Goal: Task Accomplishment & Management: Manage account settings

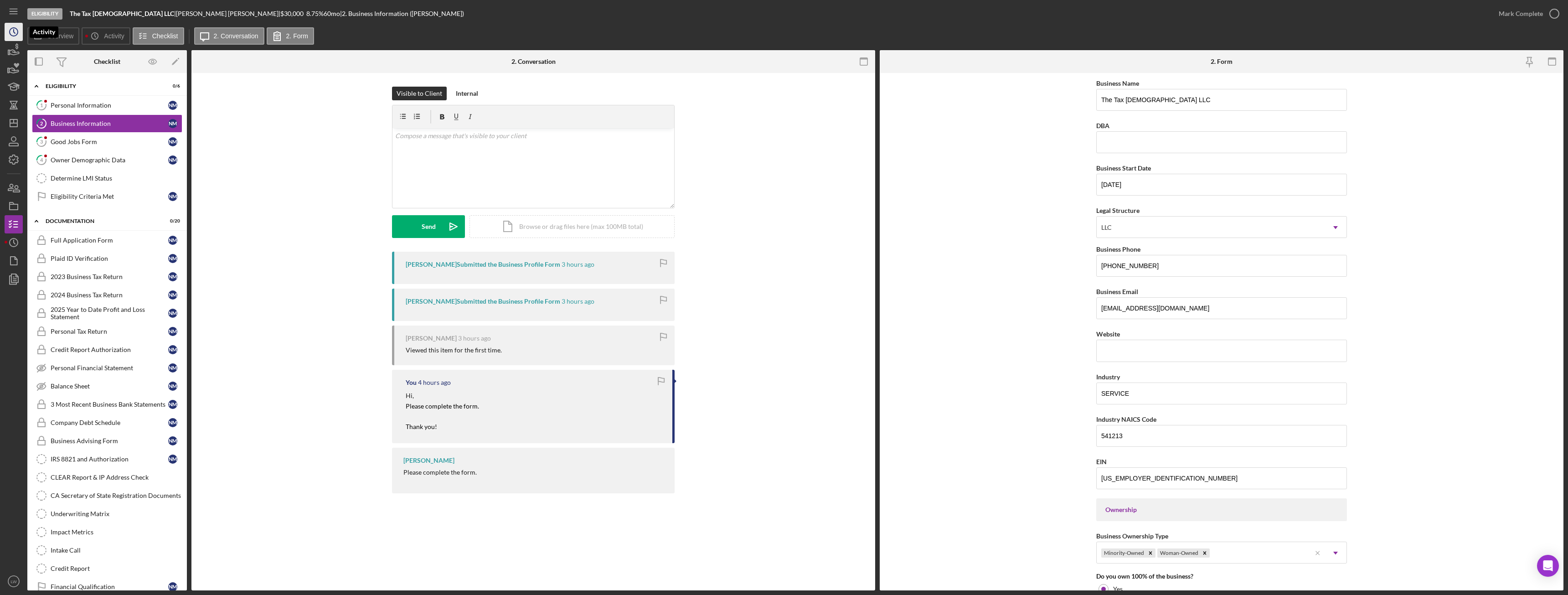
drag, startPoint x: 0, startPoint y: 0, endPoint x: 16, endPoint y: 34, distance: 37.6
click at [16, 34] on icon "Icon/History" at bounding box center [13, 31] width 23 height 23
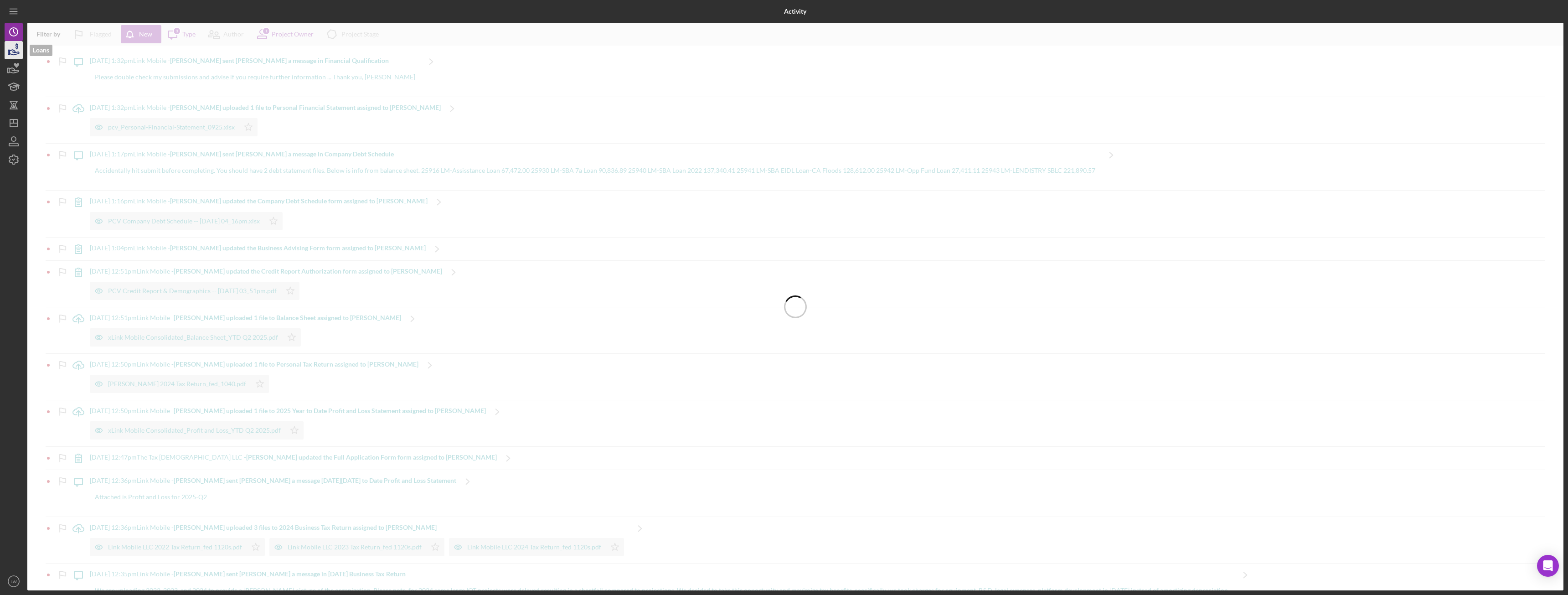
click at [16, 55] on icon "button" at bounding box center [14, 52] width 10 height 5
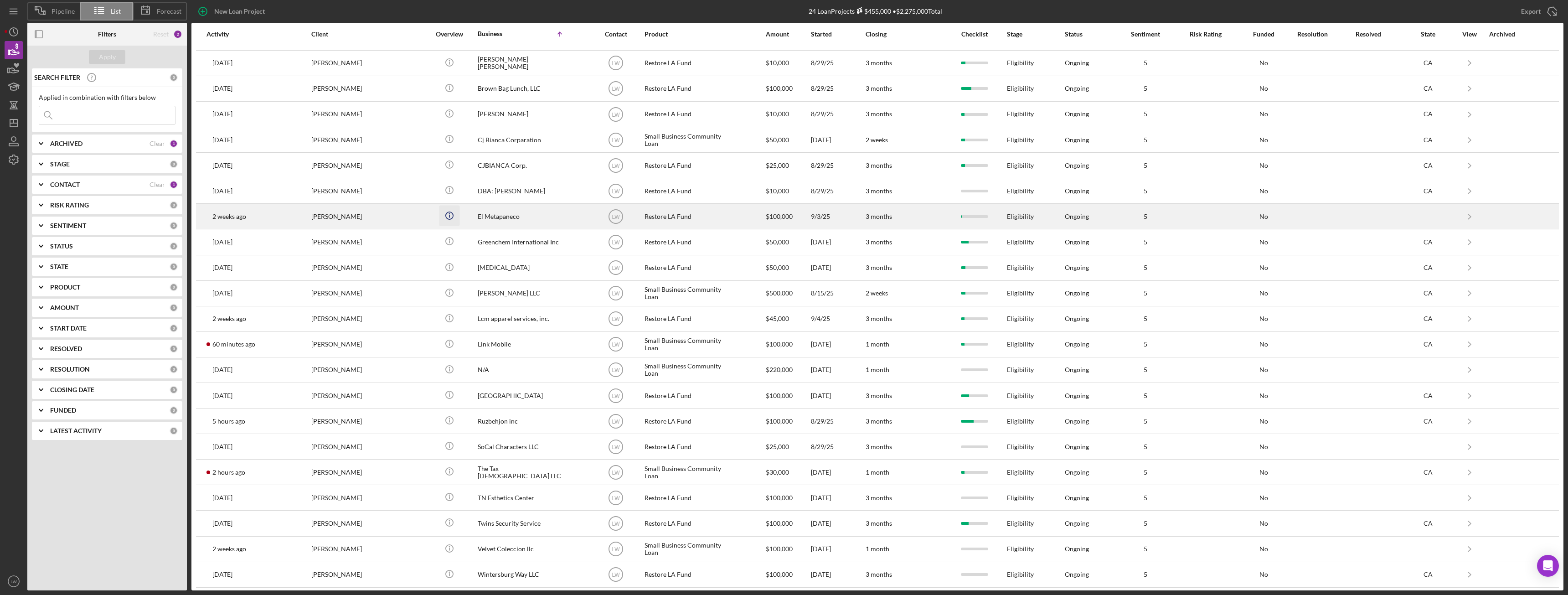
scroll to position [74, 0]
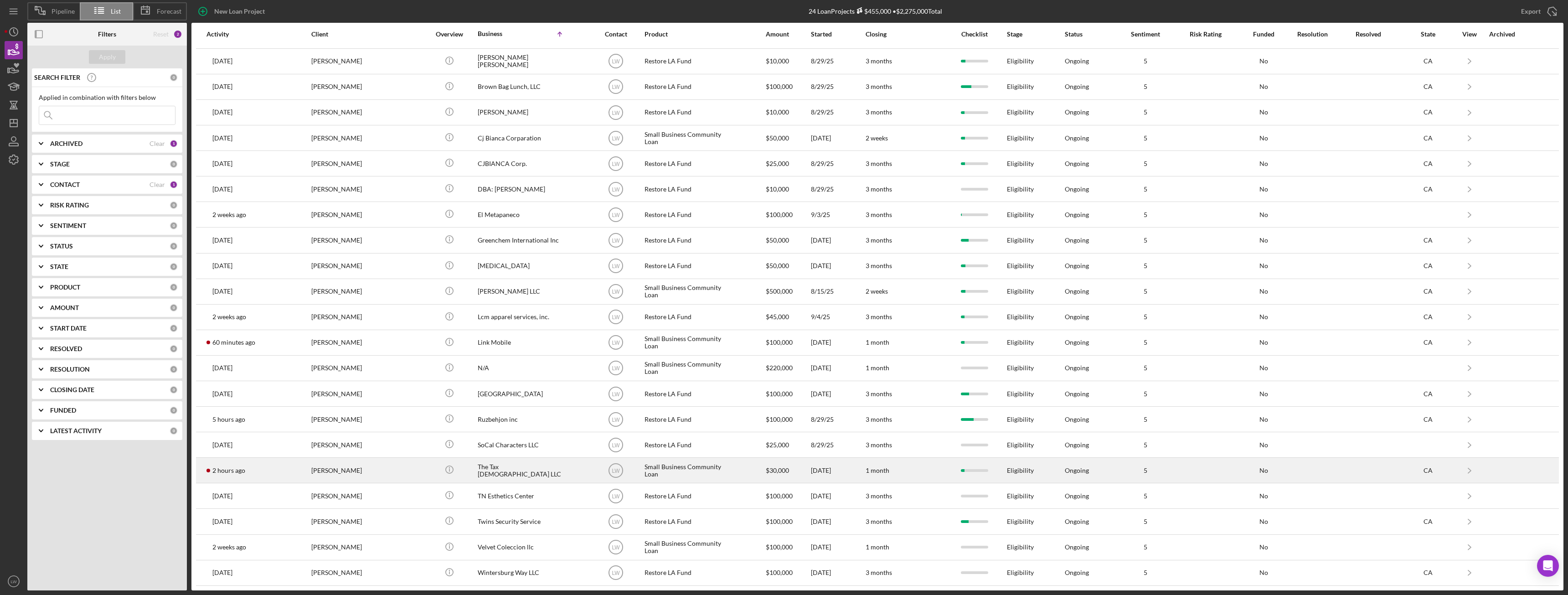
click at [338, 476] on div "Natasha Massie" at bounding box center [357, 470] width 91 height 24
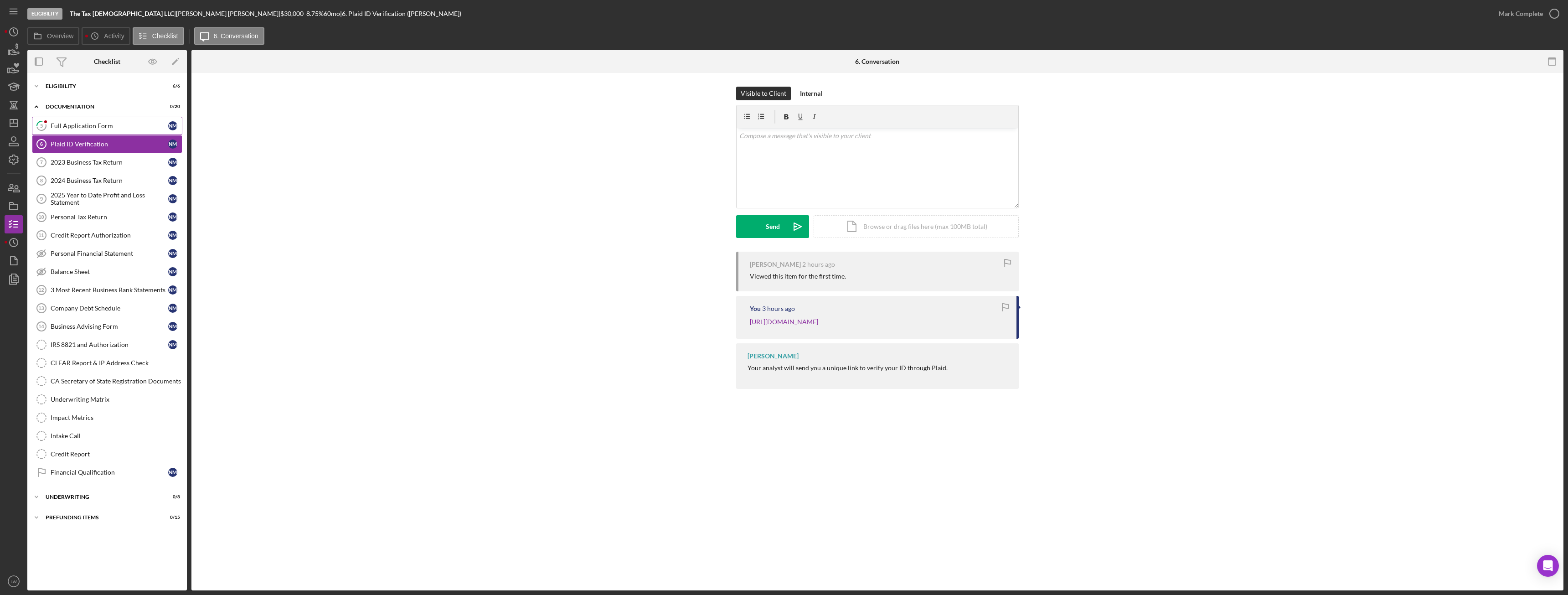
click at [80, 128] on div "Full Application Form" at bounding box center [109, 126] width 117 height 8
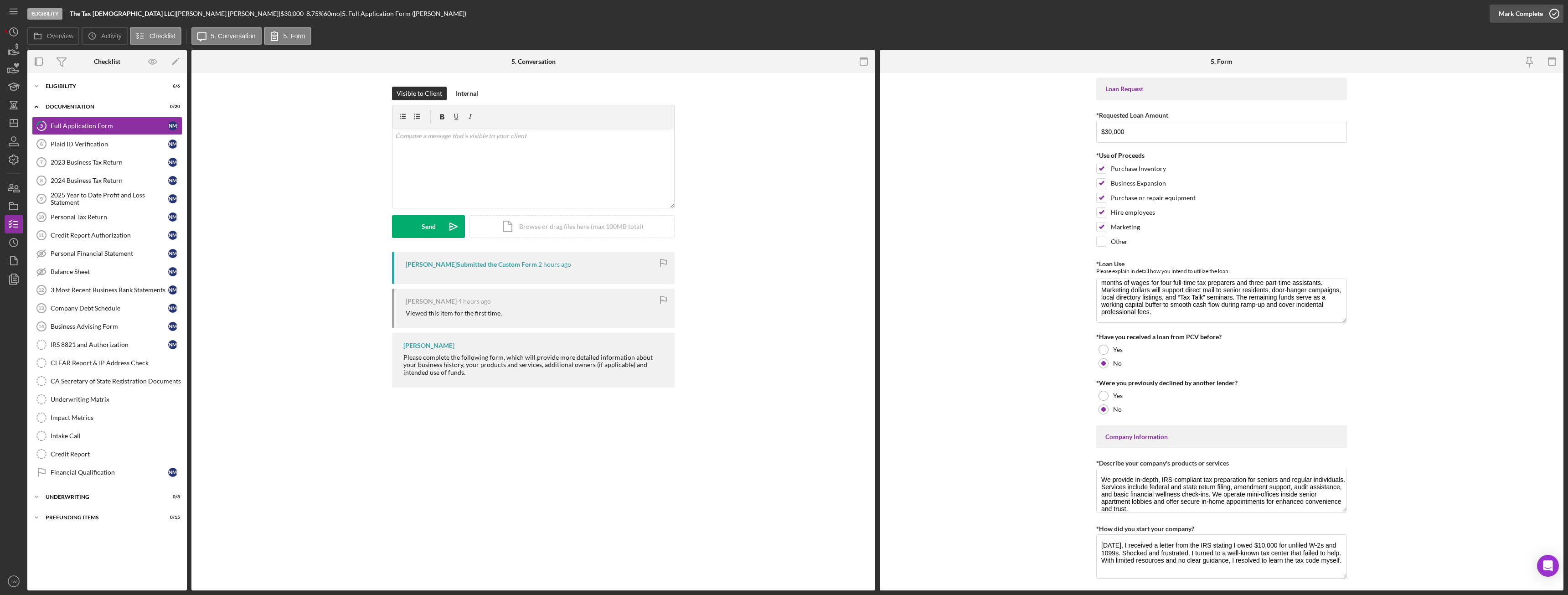
click at [1511, 17] on div "Mark Complete" at bounding box center [1521, 14] width 44 height 18
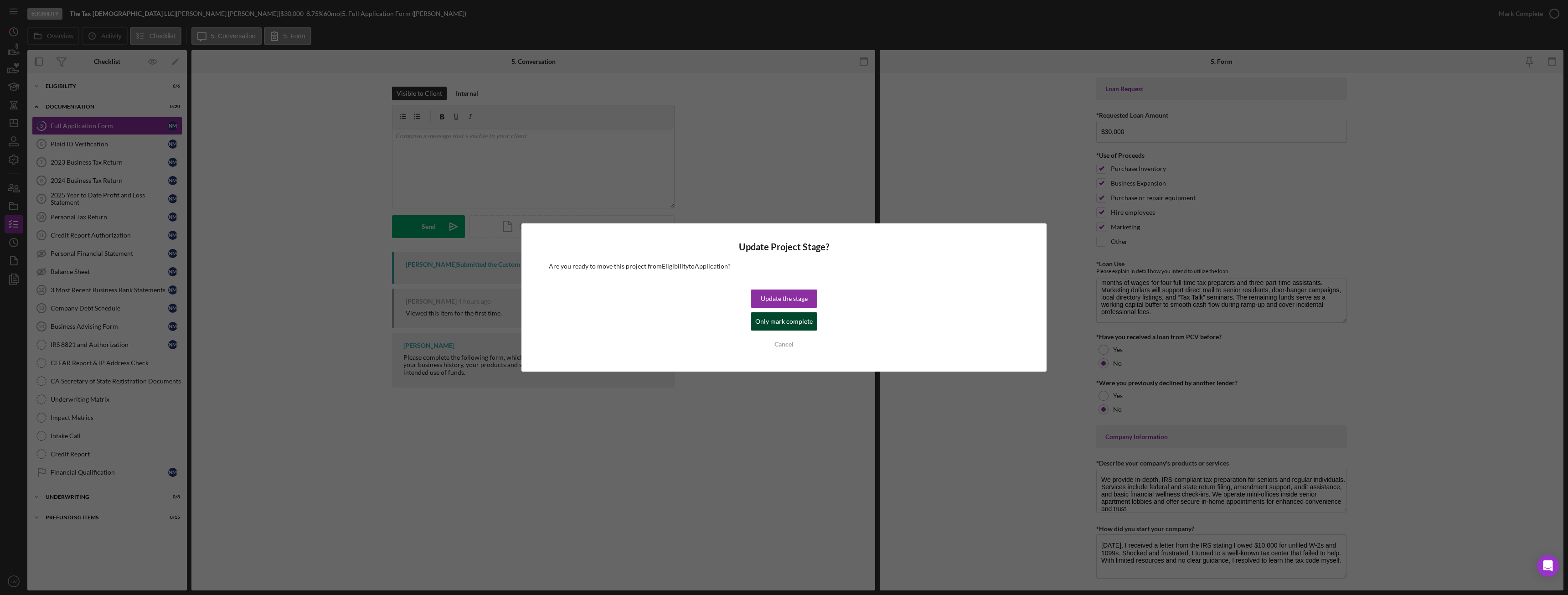
click at [765, 323] on div "Only mark complete" at bounding box center [784, 321] width 57 height 18
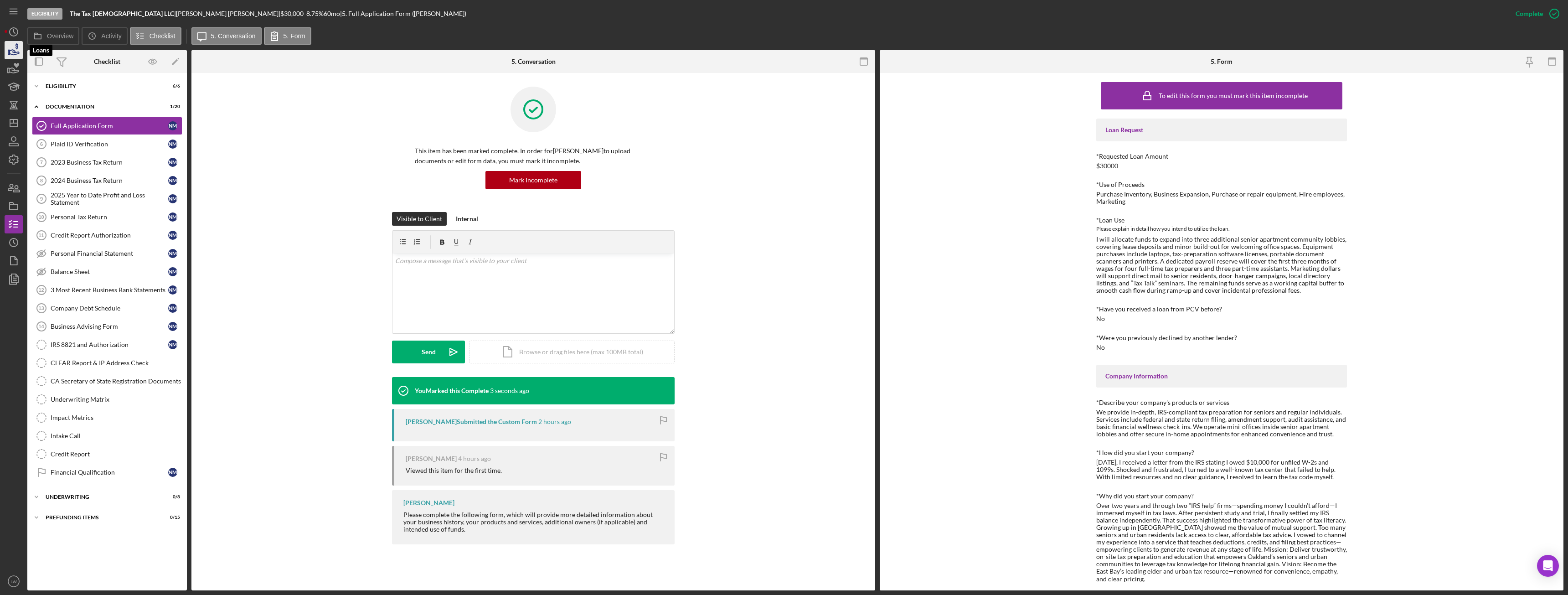
click at [11, 46] on icon "button" at bounding box center [13, 50] width 23 height 23
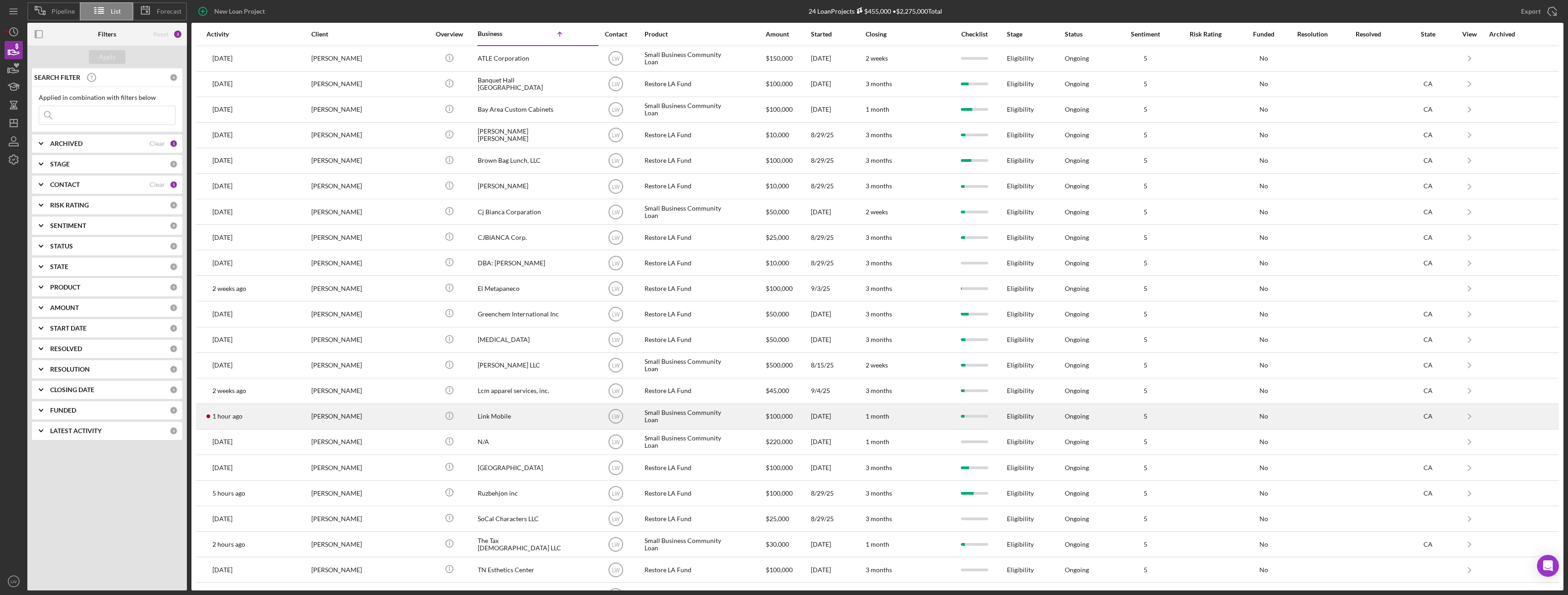
click at [376, 422] on div "[PERSON_NAME]" at bounding box center [357, 416] width 91 height 24
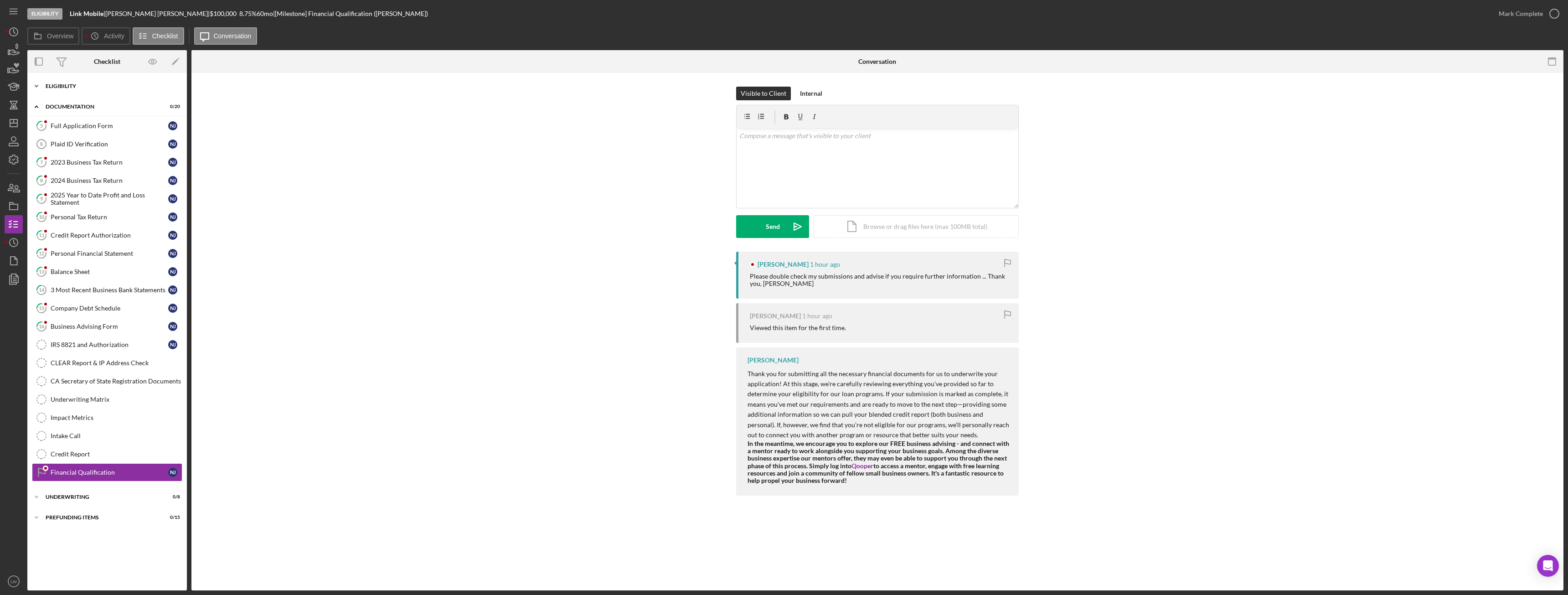
click at [51, 81] on div "Icon/Expander Eligibility 6 / 6" at bounding box center [107, 86] width 160 height 18
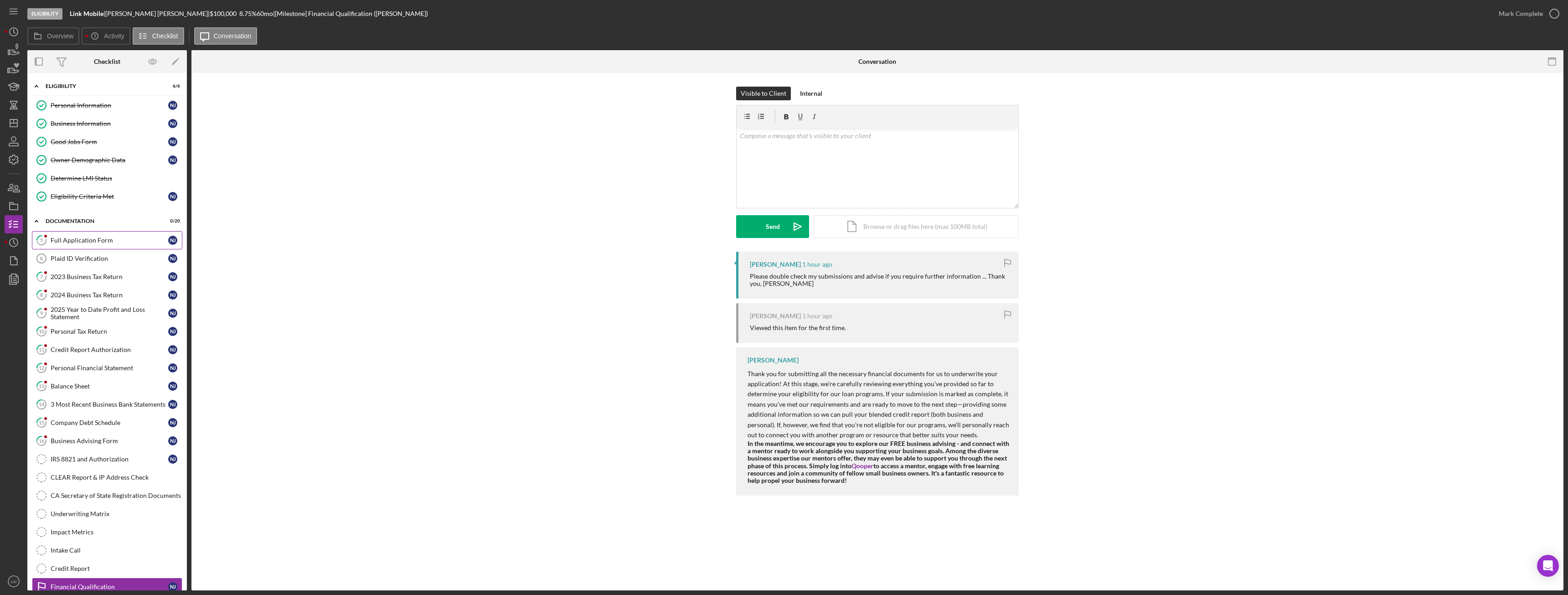
click at [101, 240] on div "Full Application Form" at bounding box center [109, 240] width 117 height 8
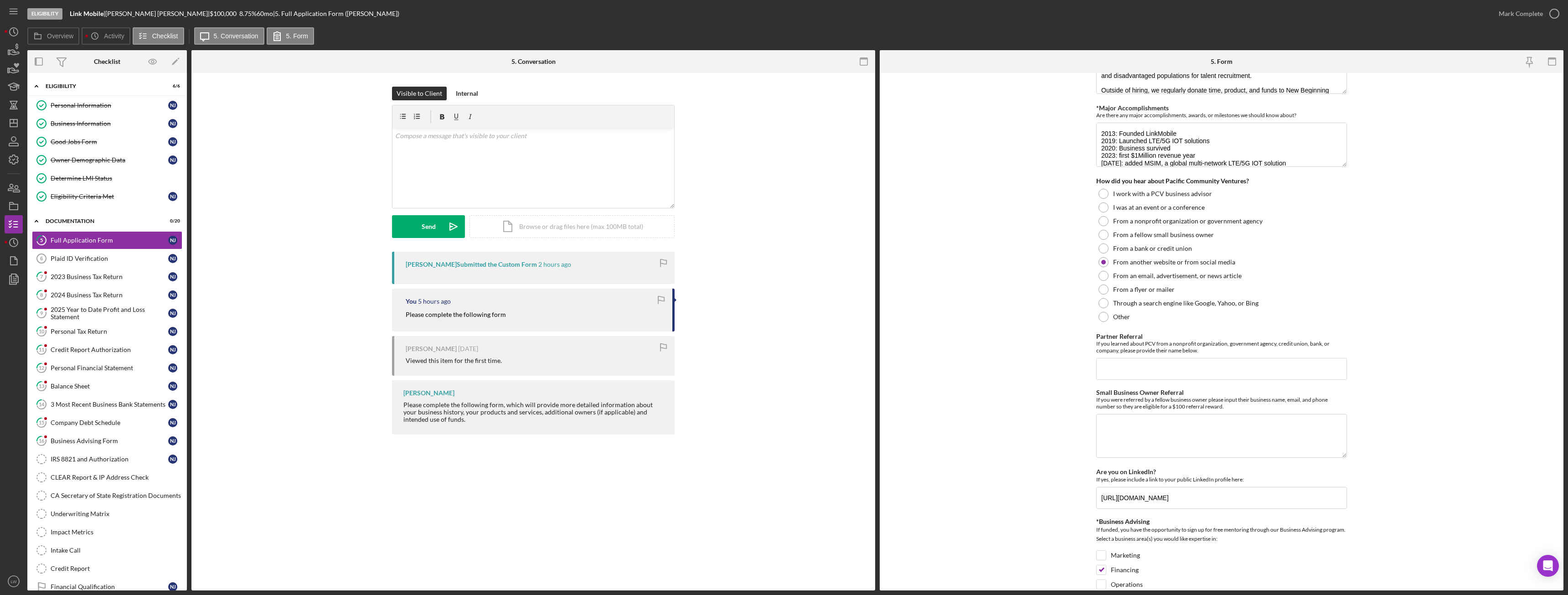
scroll to position [1010, 0]
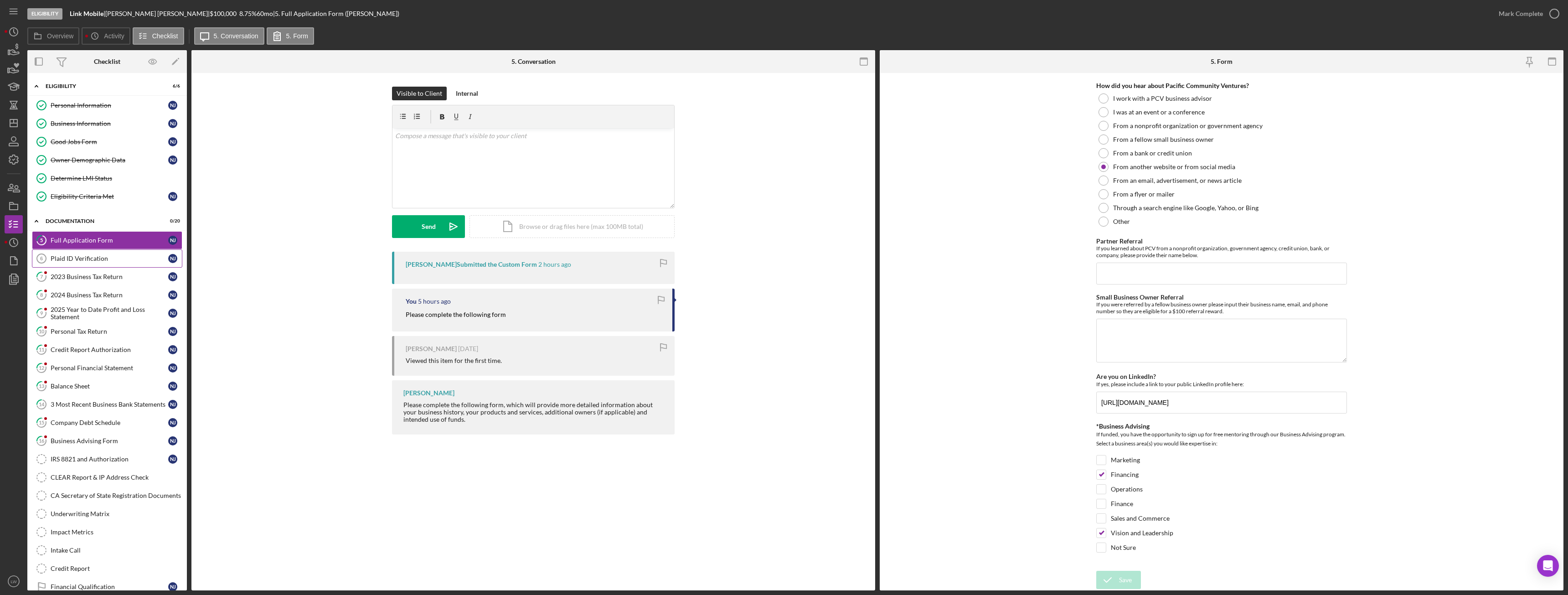
click at [57, 263] on link "Plaid ID Verification 6 Plaid ID Verification N J" at bounding box center [107, 259] width 151 height 18
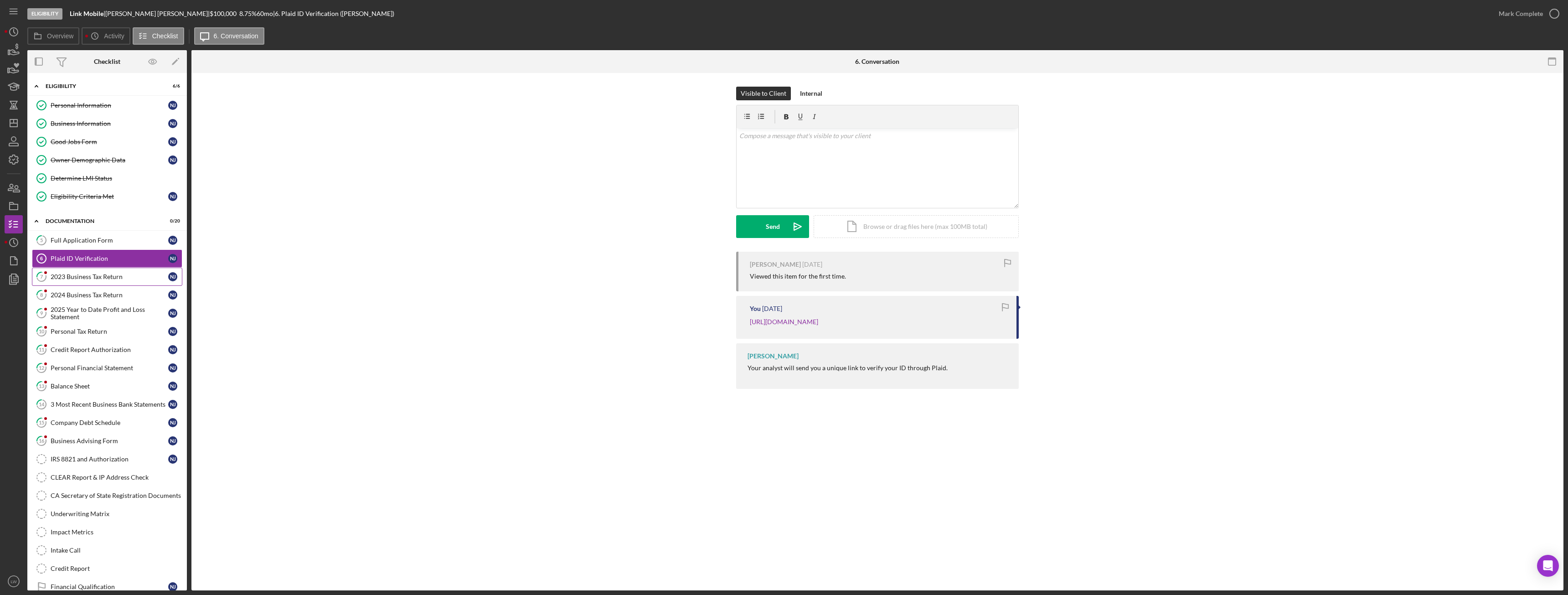
click at [72, 276] on div "2023 Business Tax Return" at bounding box center [109, 276] width 117 height 8
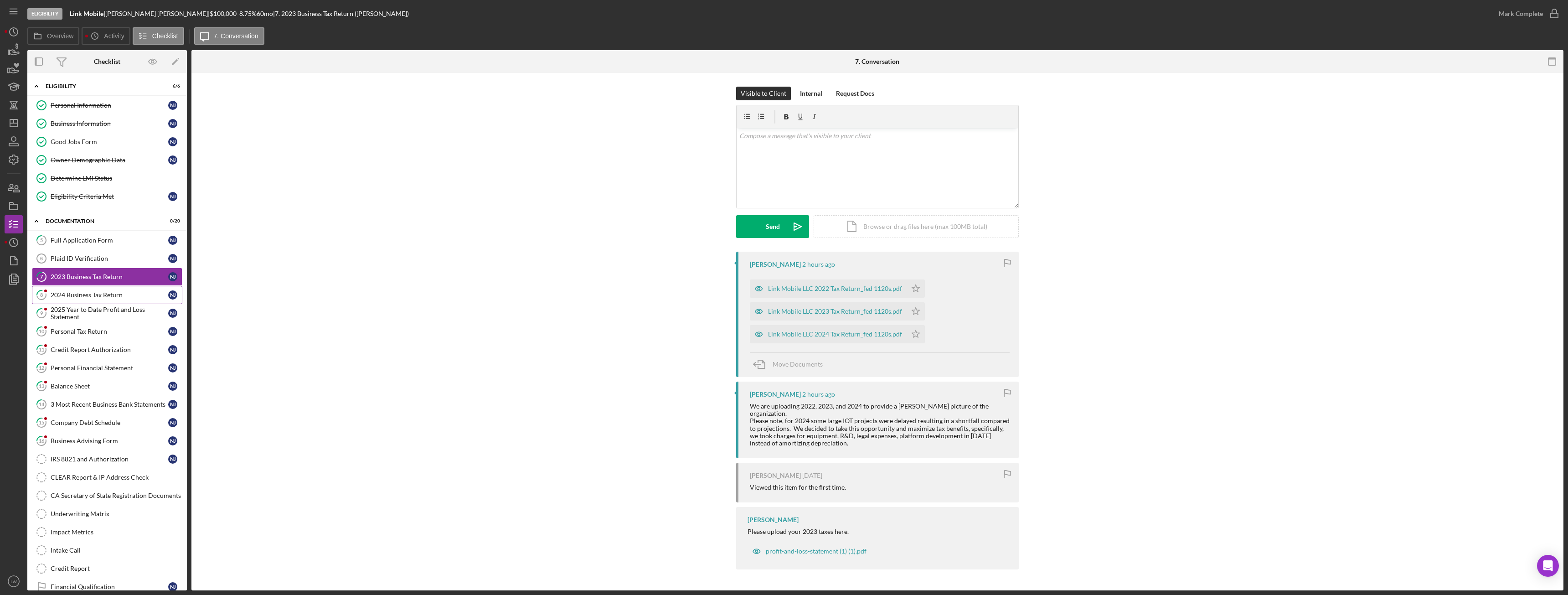
click at [85, 291] on div "2024 Business Tax Return" at bounding box center [109, 295] width 117 height 8
click at [106, 310] on div "2025 Year to Date Profit and Loss Statement" at bounding box center [109, 313] width 117 height 14
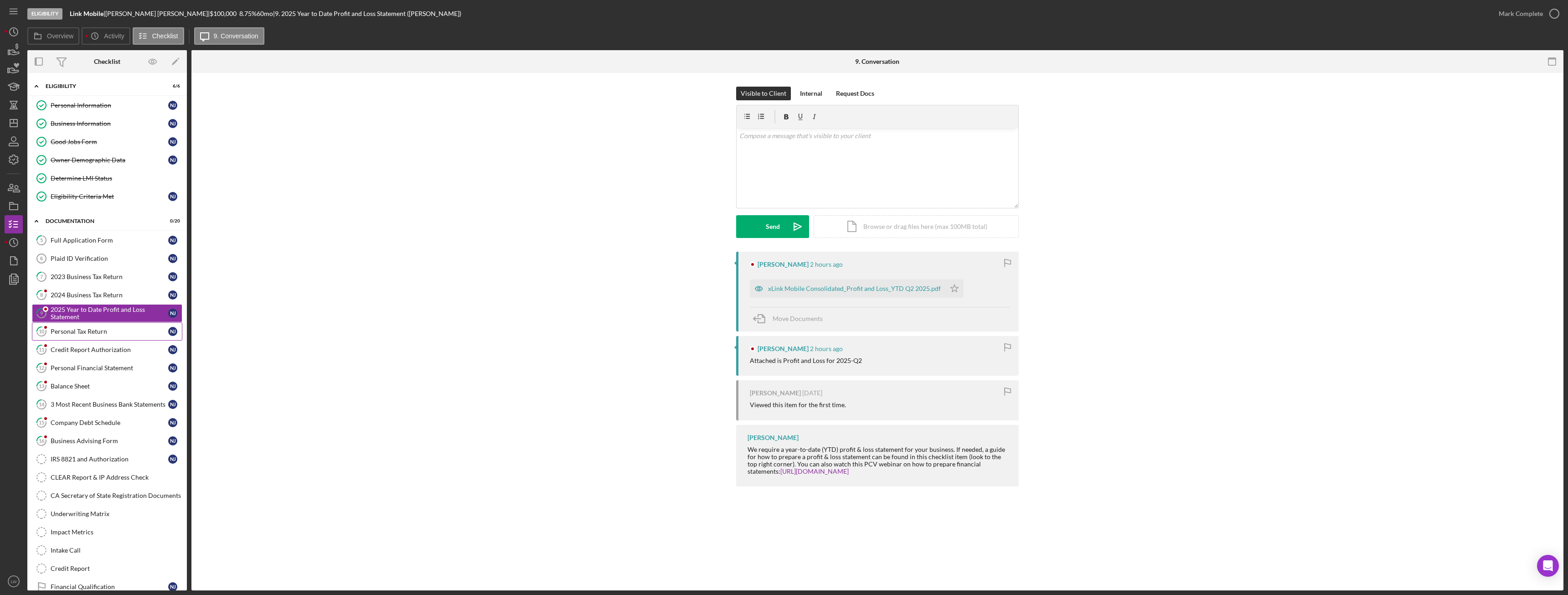
click at [99, 331] on div "Personal Tax Return" at bounding box center [109, 332] width 117 height 8
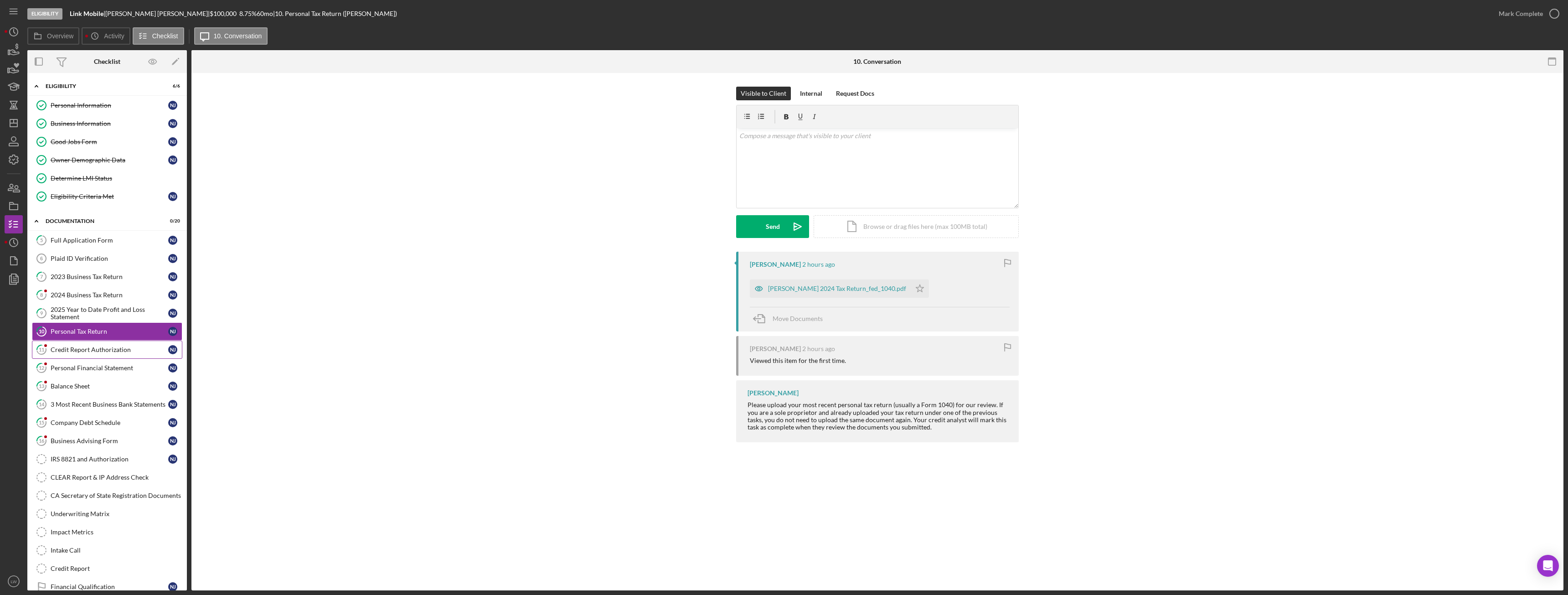
click at [113, 348] on div "Credit Report Authorization" at bounding box center [109, 349] width 117 height 8
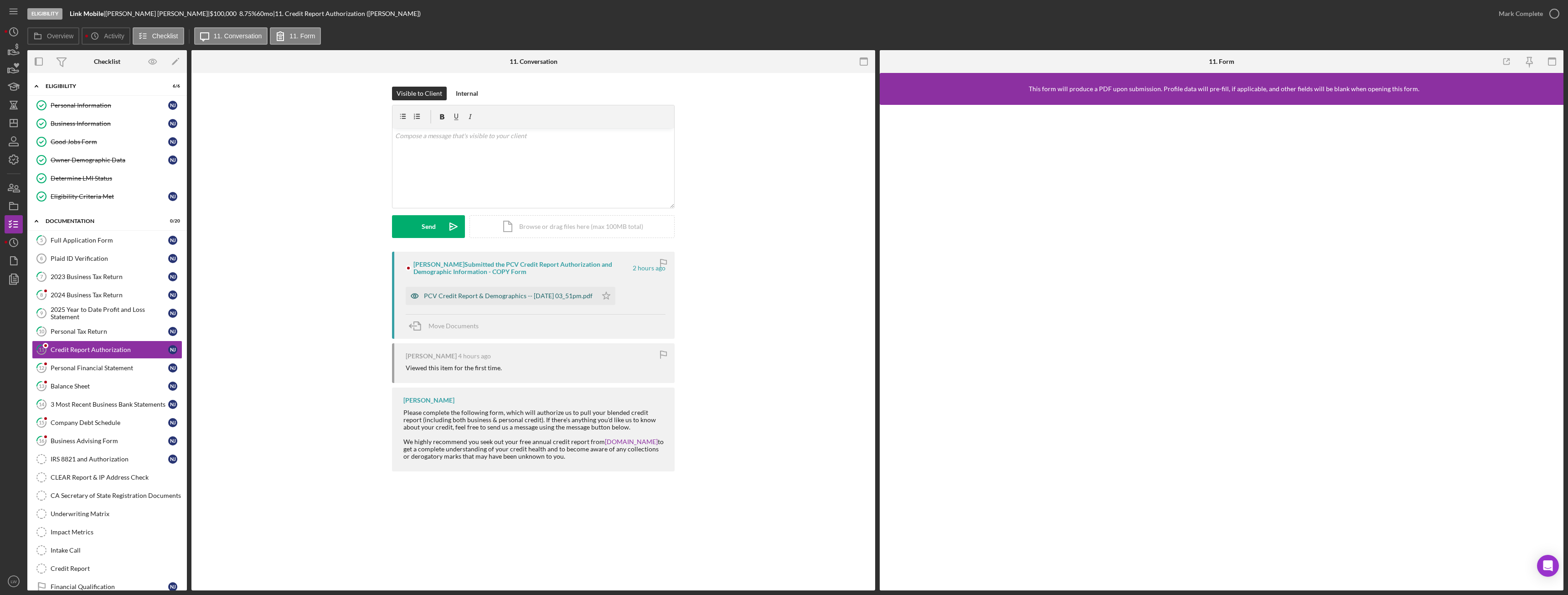
click at [467, 294] on div "PCV Credit Report & Demographics -- 2025-09-17 03_51pm.pdf" at bounding box center [508, 295] width 168 height 8
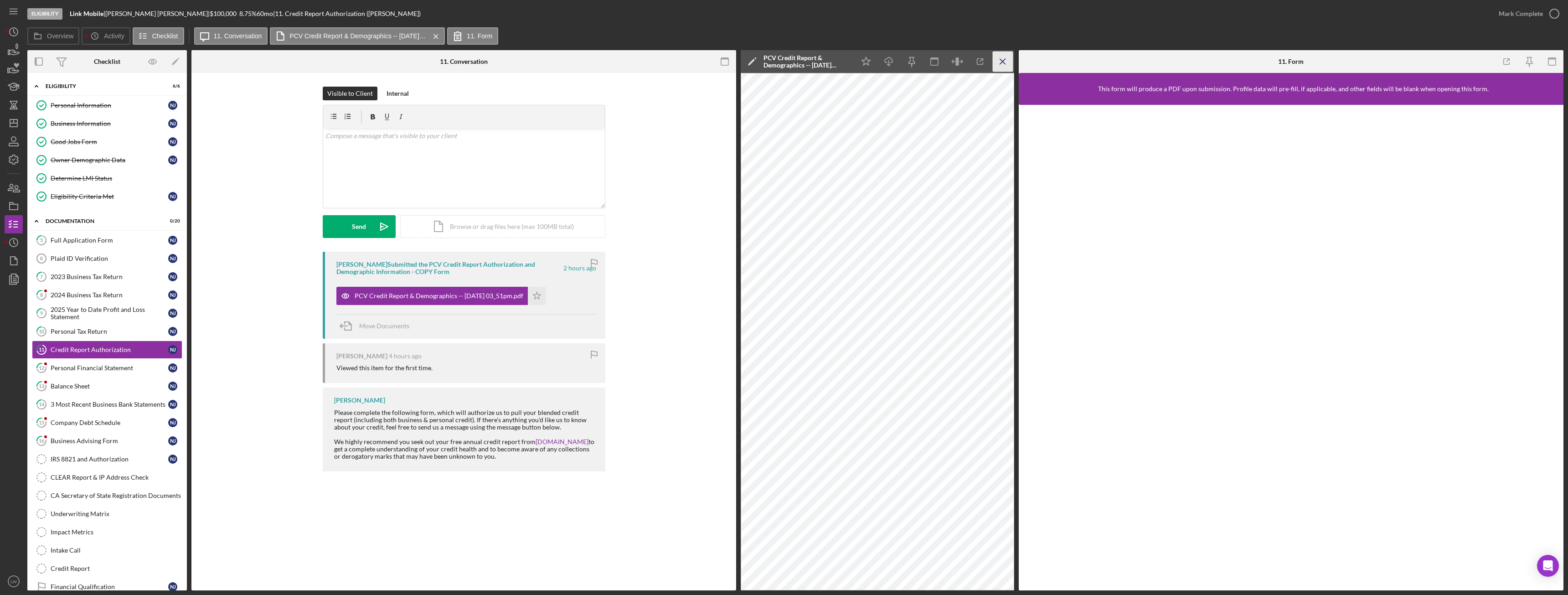
click at [1011, 60] on icon "Icon/Menu Close" at bounding box center [1003, 62] width 20 height 20
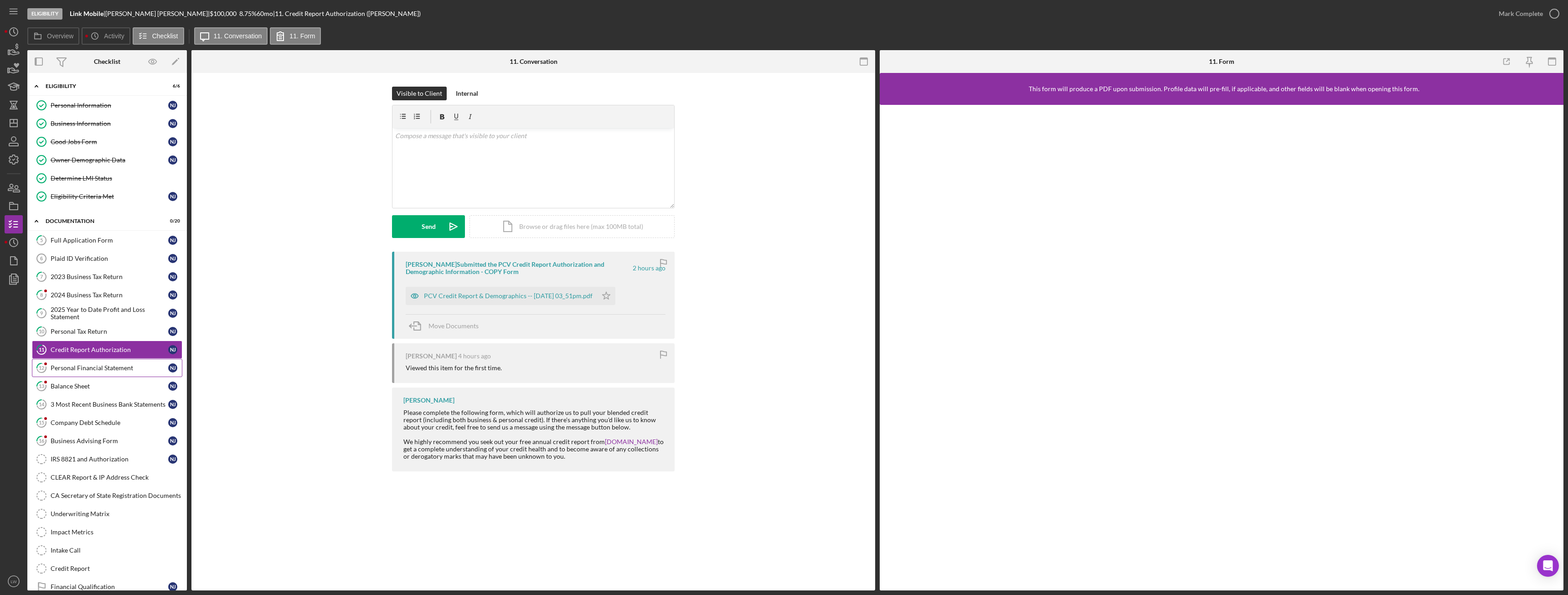
click at [58, 373] on link "12 Personal Financial Statement N J" at bounding box center [107, 368] width 151 height 18
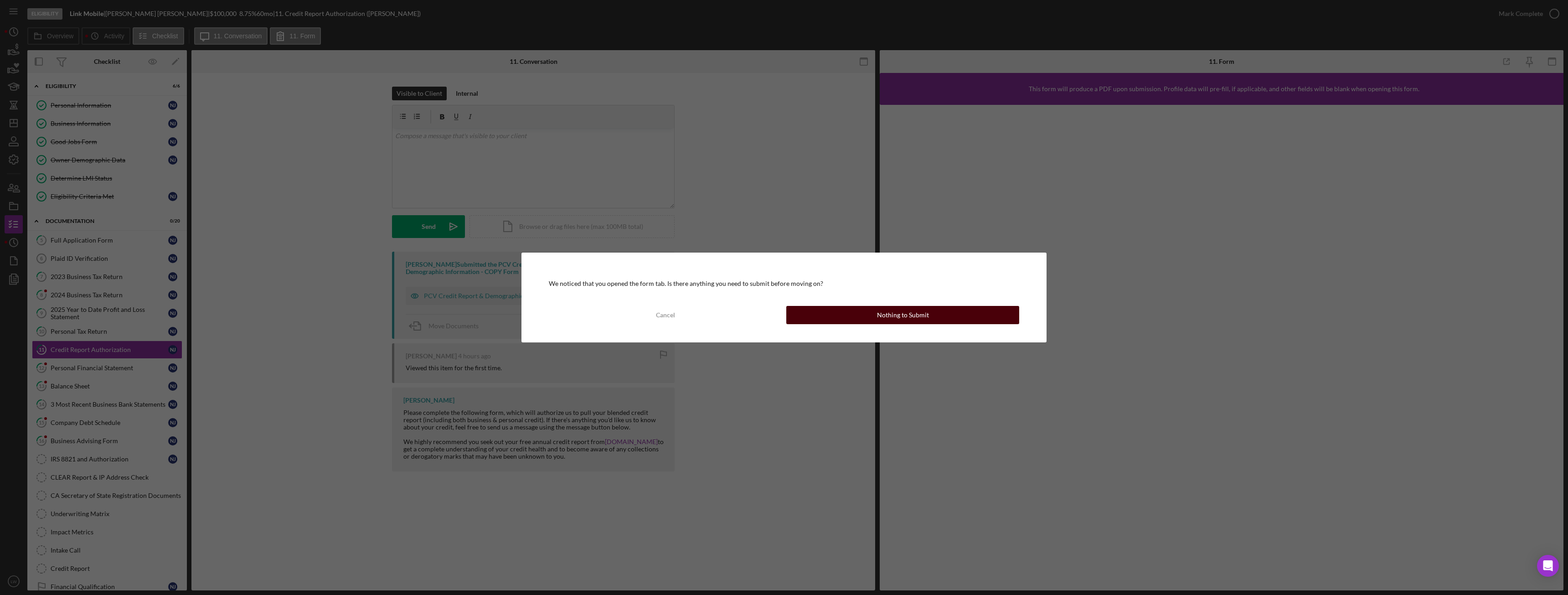
click at [854, 310] on button "Nothing to Submit" at bounding box center [903, 315] width 233 height 18
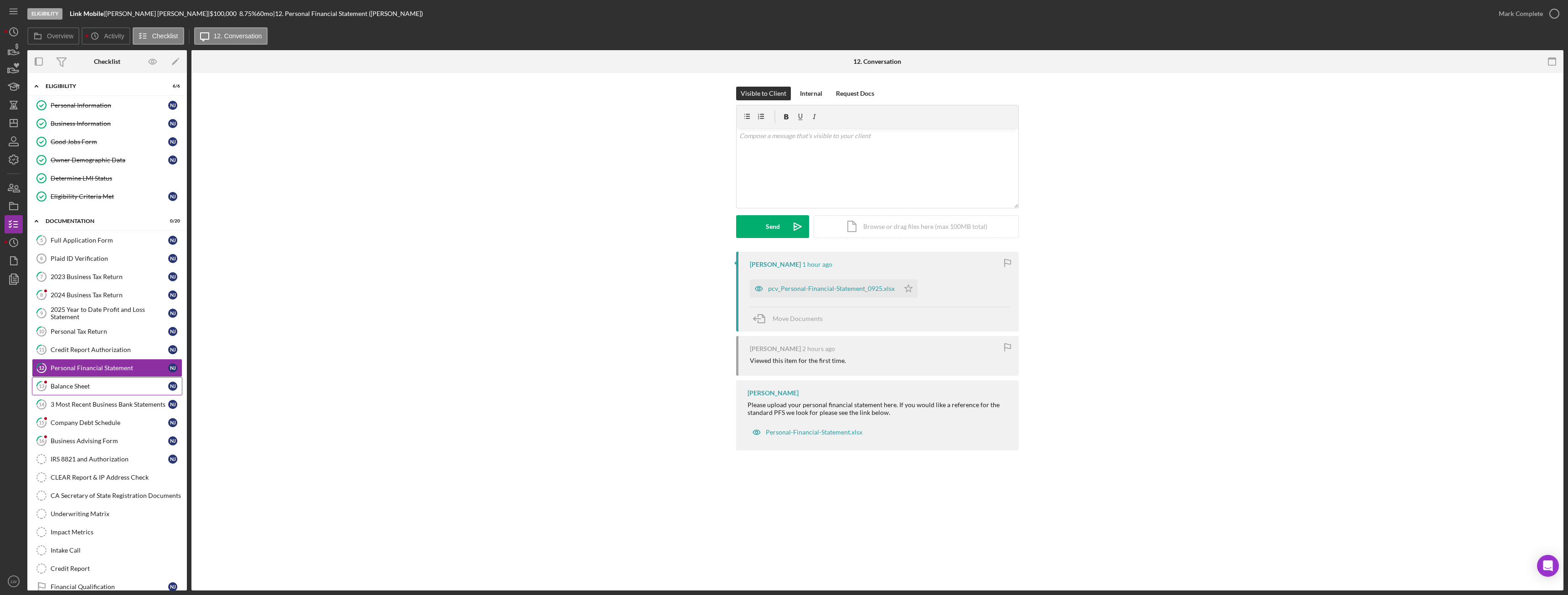
click at [68, 381] on link "13 Balance Sheet N J" at bounding box center [107, 386] width 151 height 18
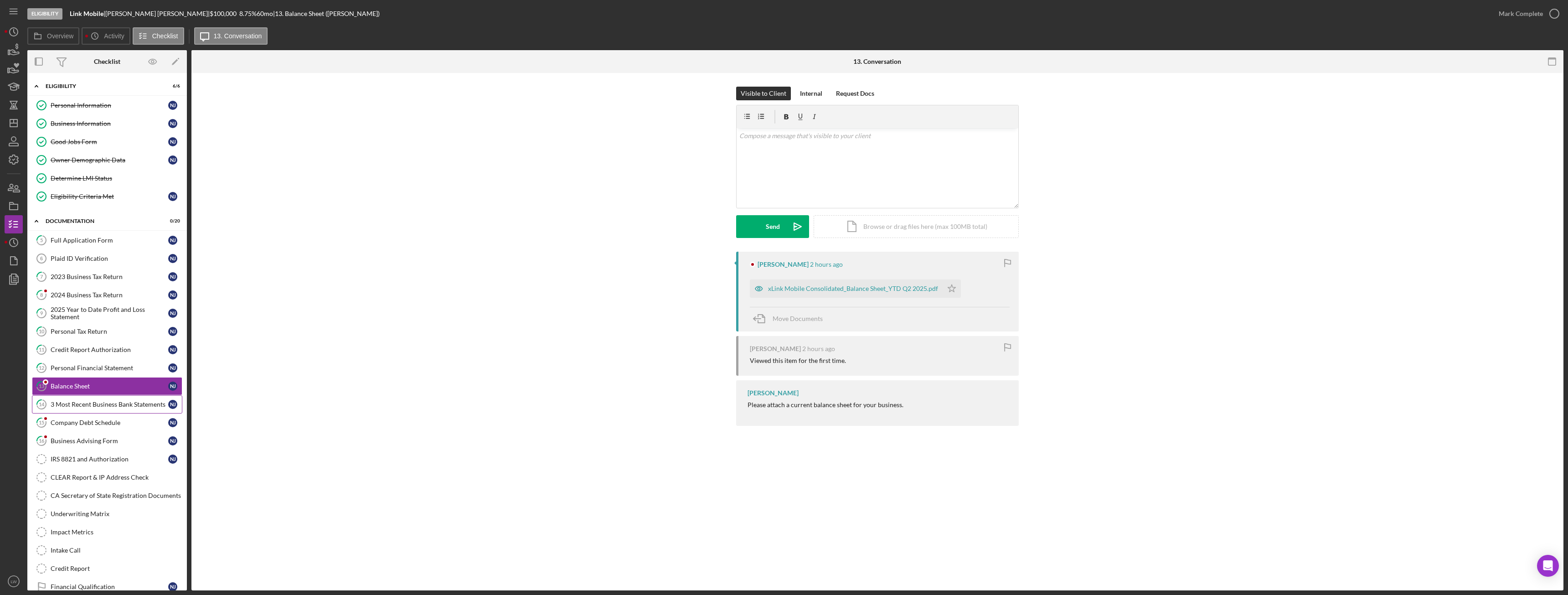
click at [66, 401] on div "3 Most Recent Business Bank Statements" at bounding box center [109, 404] width 117 height 8
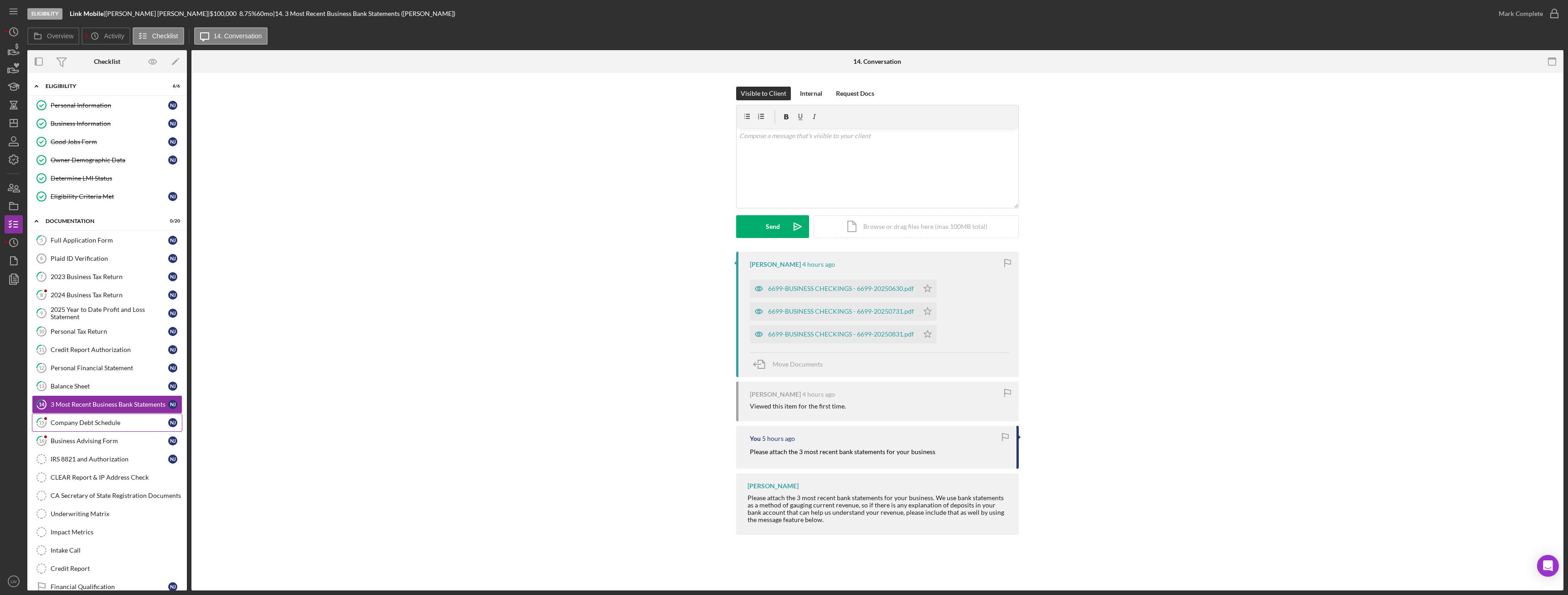
click at [99, 419] on div "Company Debt Schedule" at bounding box center [109, 422] width 117 height 8
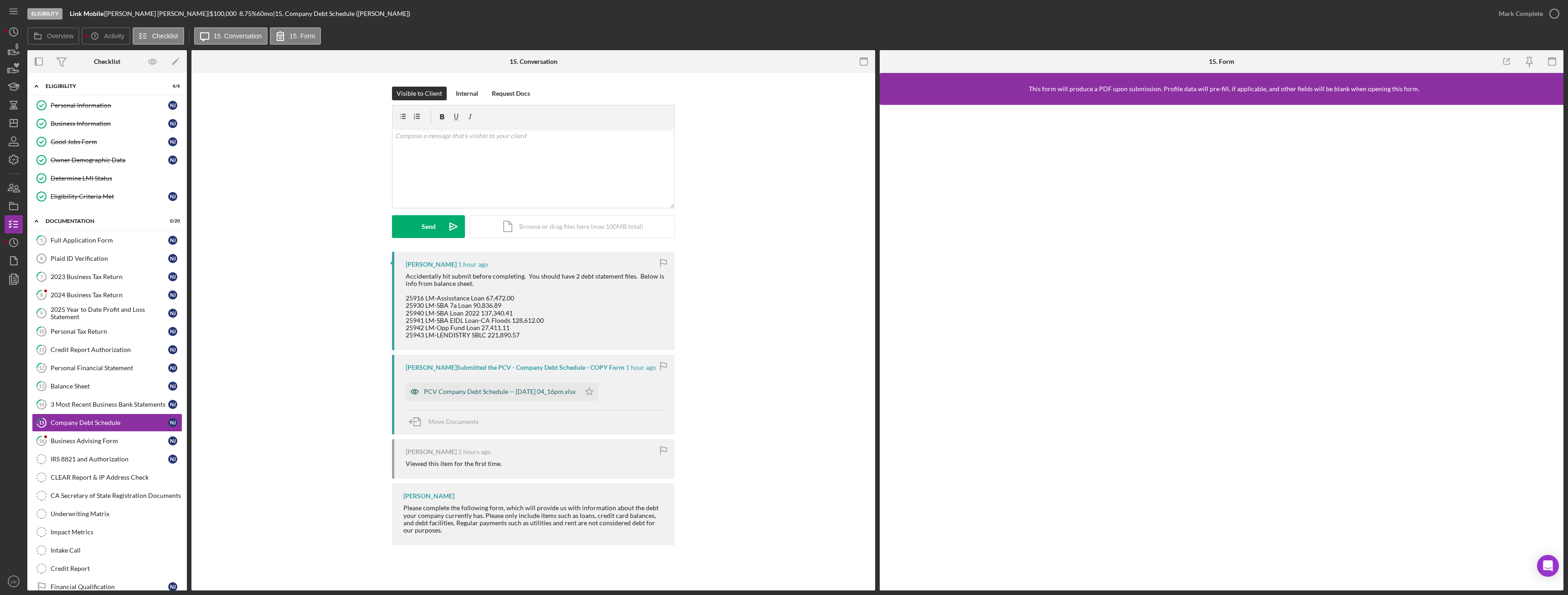
click at [457, 386] on div "PCV Company Debt Schedule -- 2025-09-17 04_16pm.xlsx" at bounding box center [493, 392] width 175 height 18
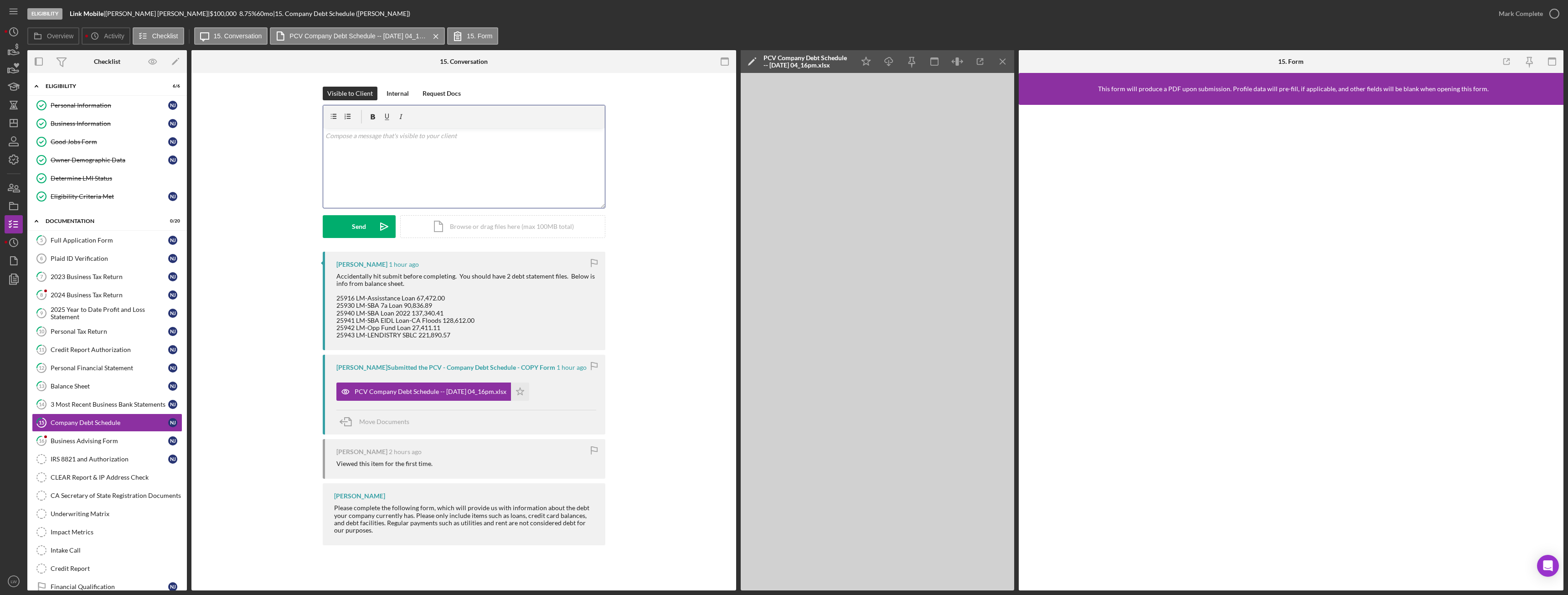
click at [525, 169] on div "v Color teal Color pink Remove color Add row above Add row below Add column bef…" at bounding box center [464, 168] width 282 height 80
click at [347, 232] on button "Send Icon/icon-invite-send" at bounding box center [359, 226] width 73 height 23
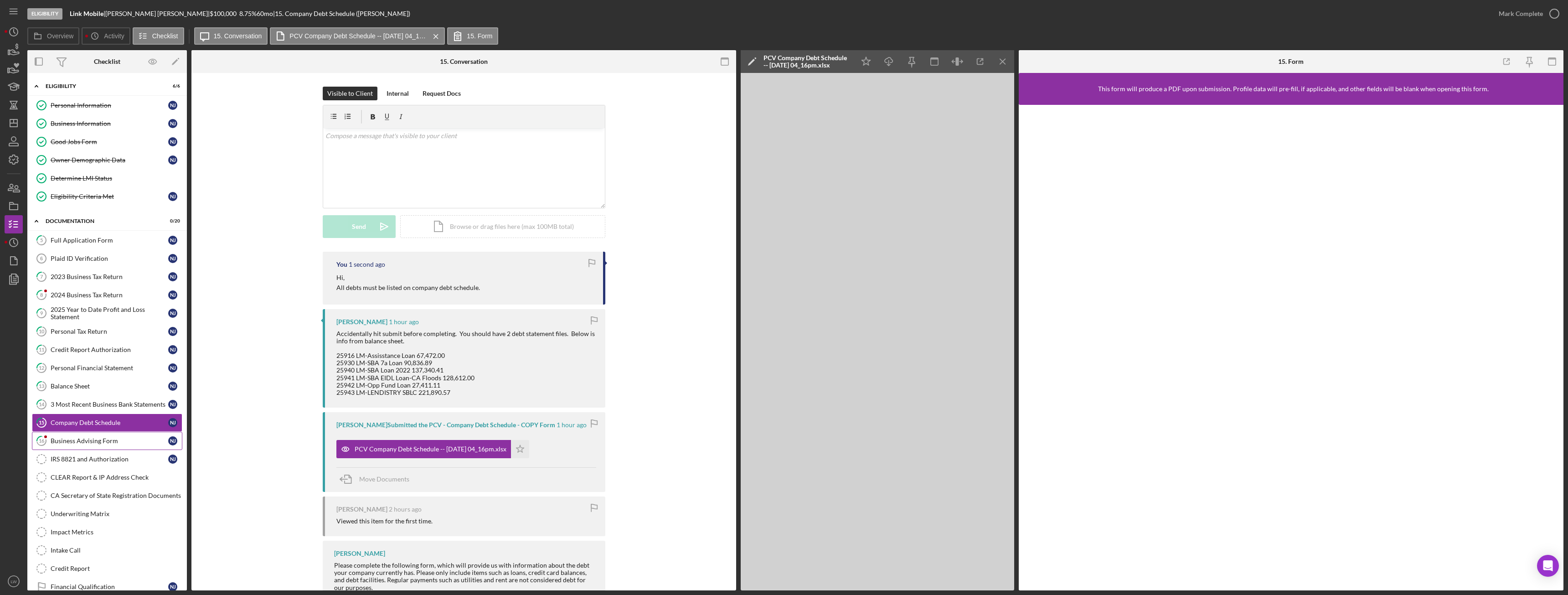
click at [64, 446] on link "16 Business Advising Form N J" at bounding box center [107, 441] width 151 height 18
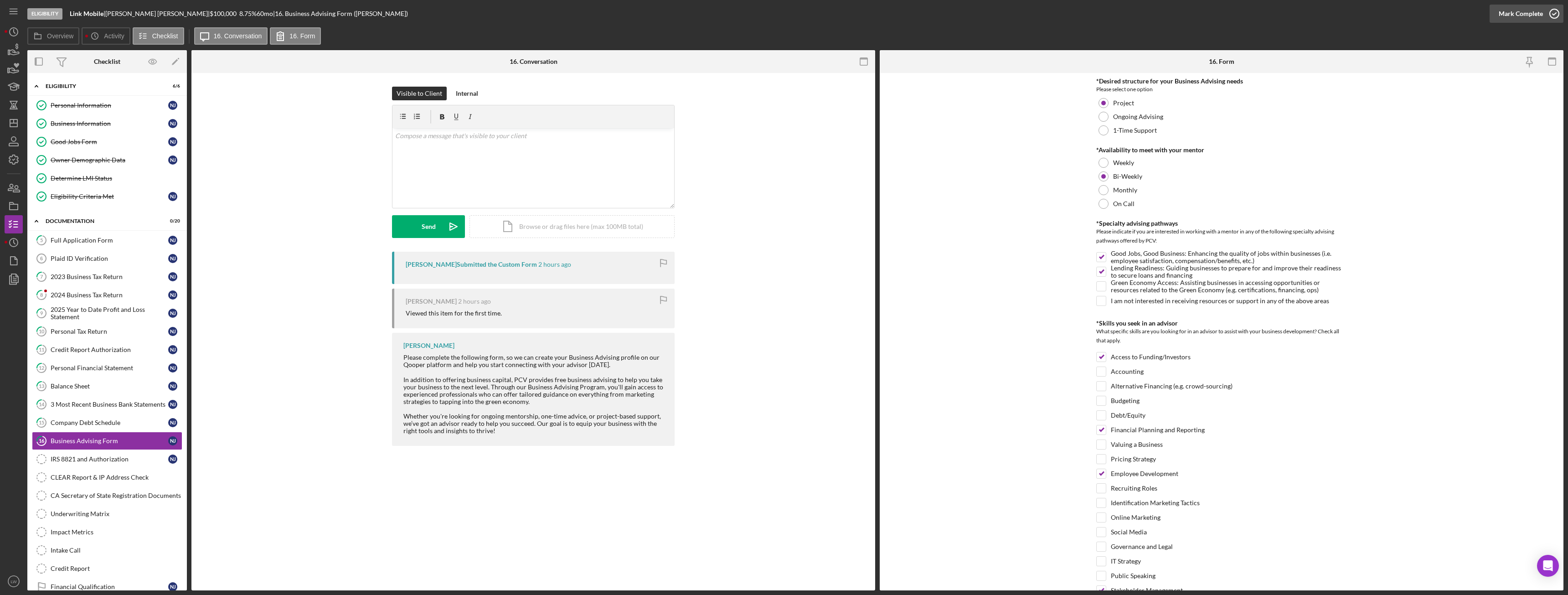
click at [1530, 14] on div "Mark Complete" at bounding box center [1521, 14] width 44 height 18
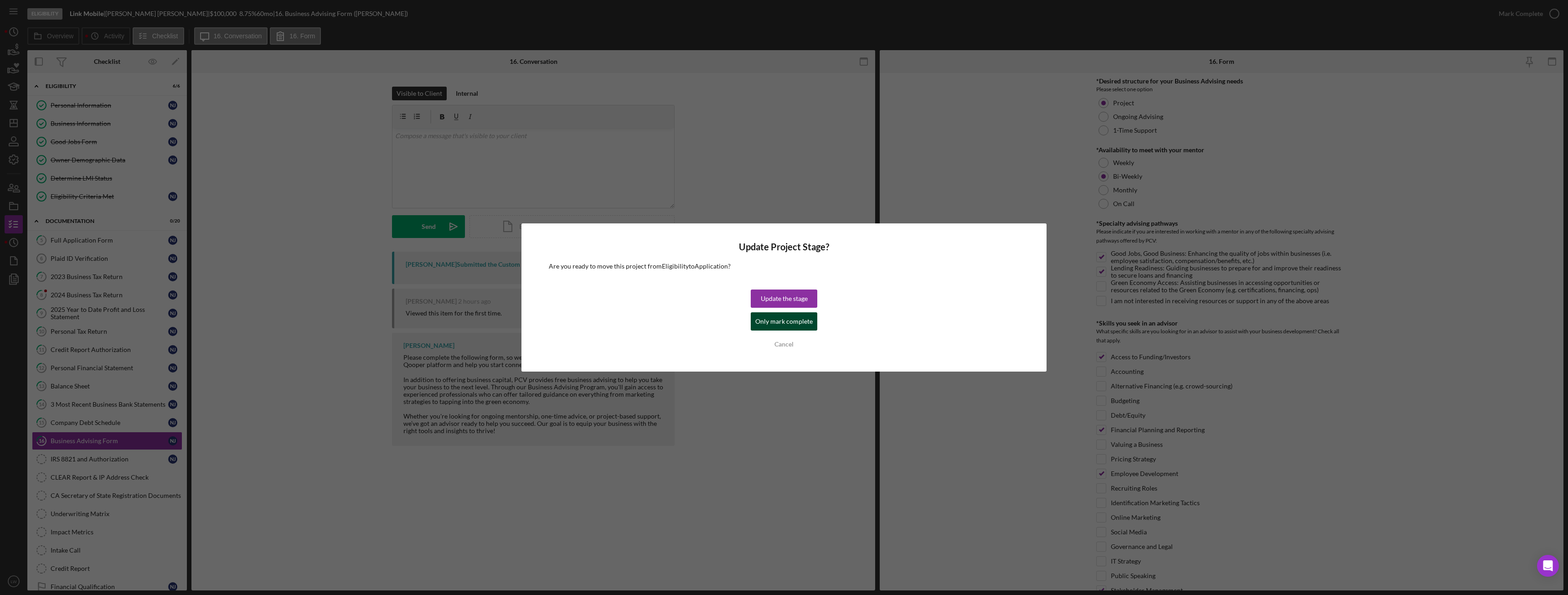
click at [776, 318] on div "Only mark complete" at bounding box center [784, 321] width 57 height 18
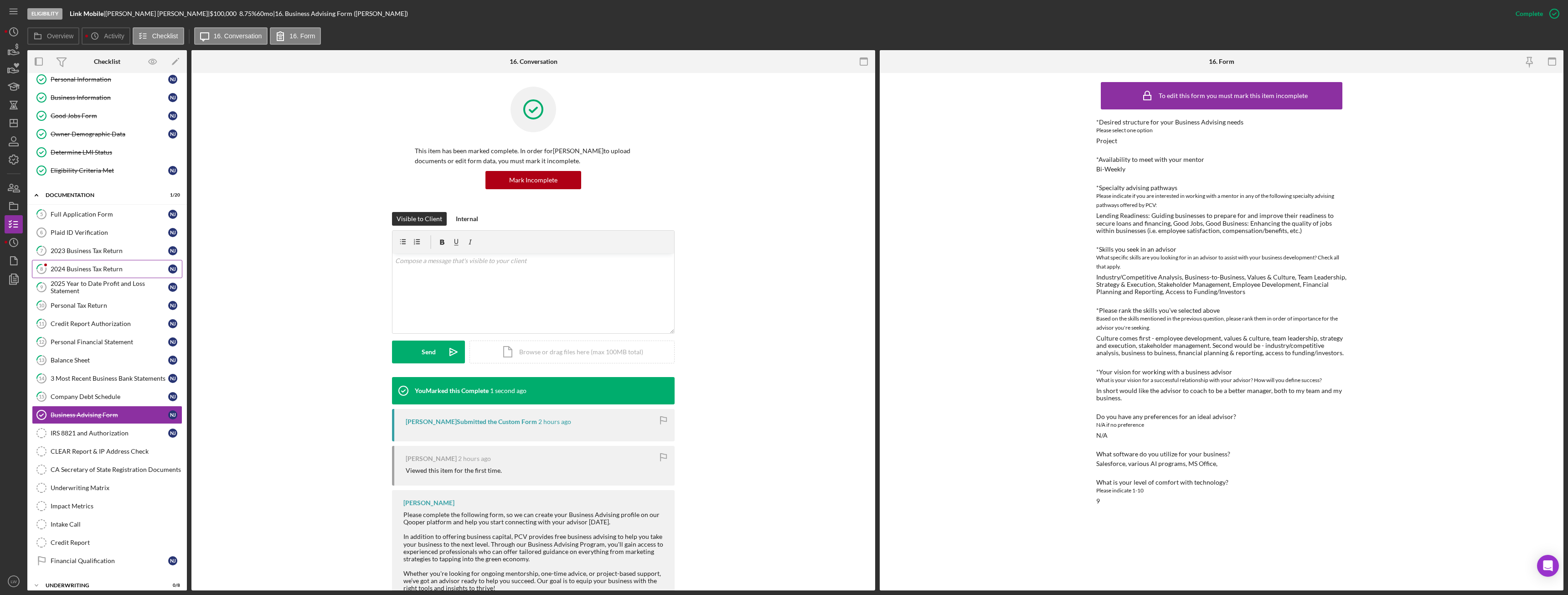
scroll to position [10, 0]
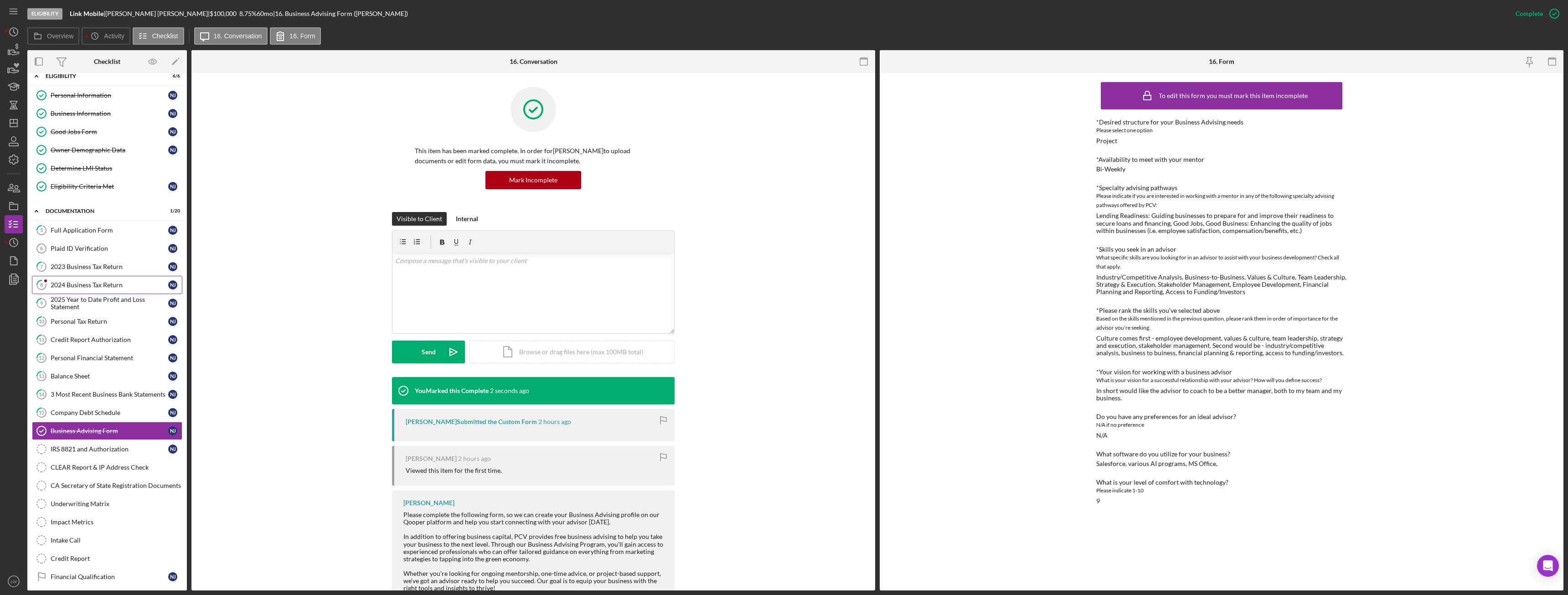
click at [121, 288] on div "2024 Business Tax Return" at bounding box center [109, 285] width 117 height 8
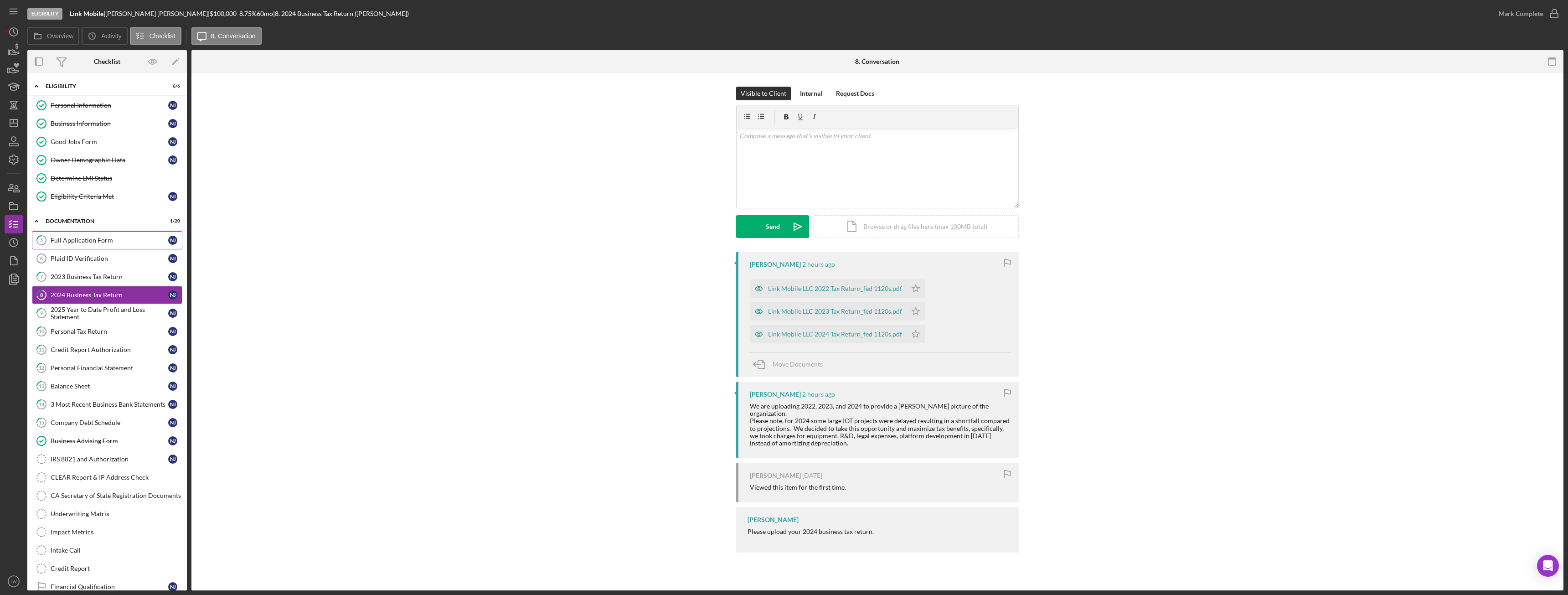
click at [98, 240] on div "Full Application Form" at bounding box center [109, 240] width 117 height 8
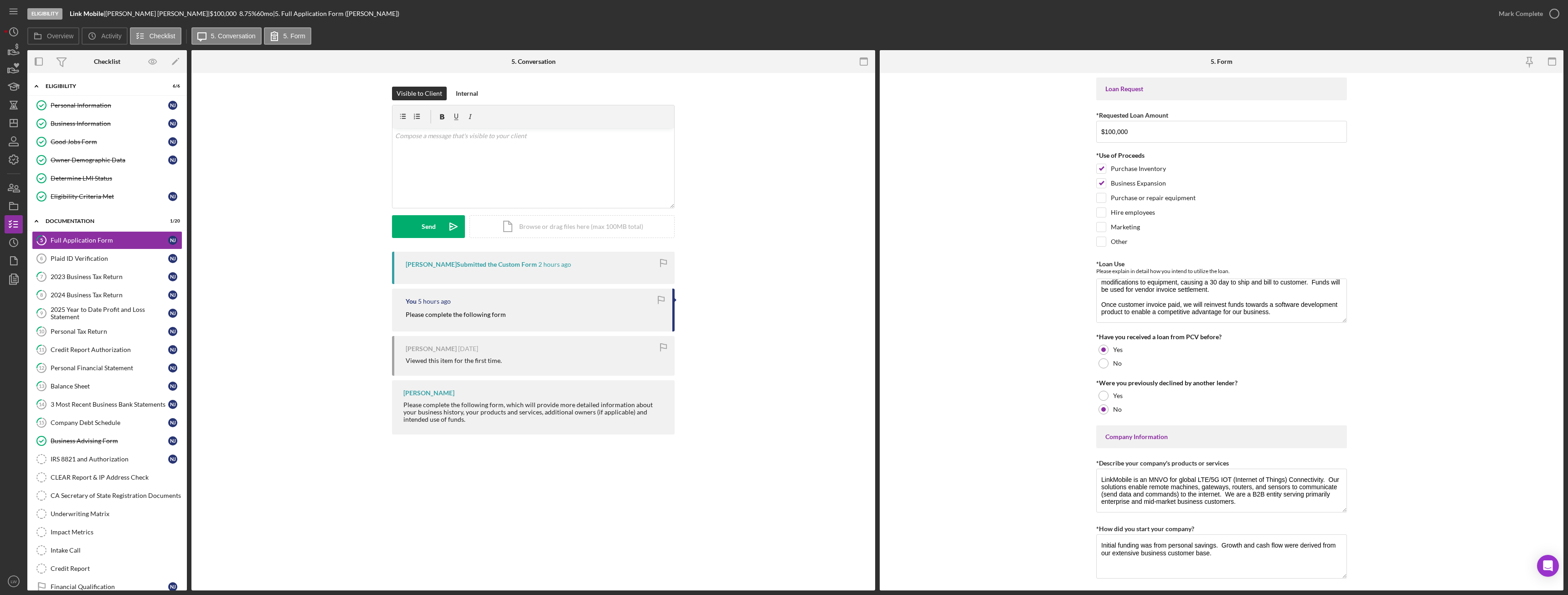
click at [1530, 2] on div "Mark Complete" at bounding box center [1526, 14] width 74 height 27
click at [1528, 8] on div "Mark Complete" at bounding box center [1521, 14] width 44 height 18
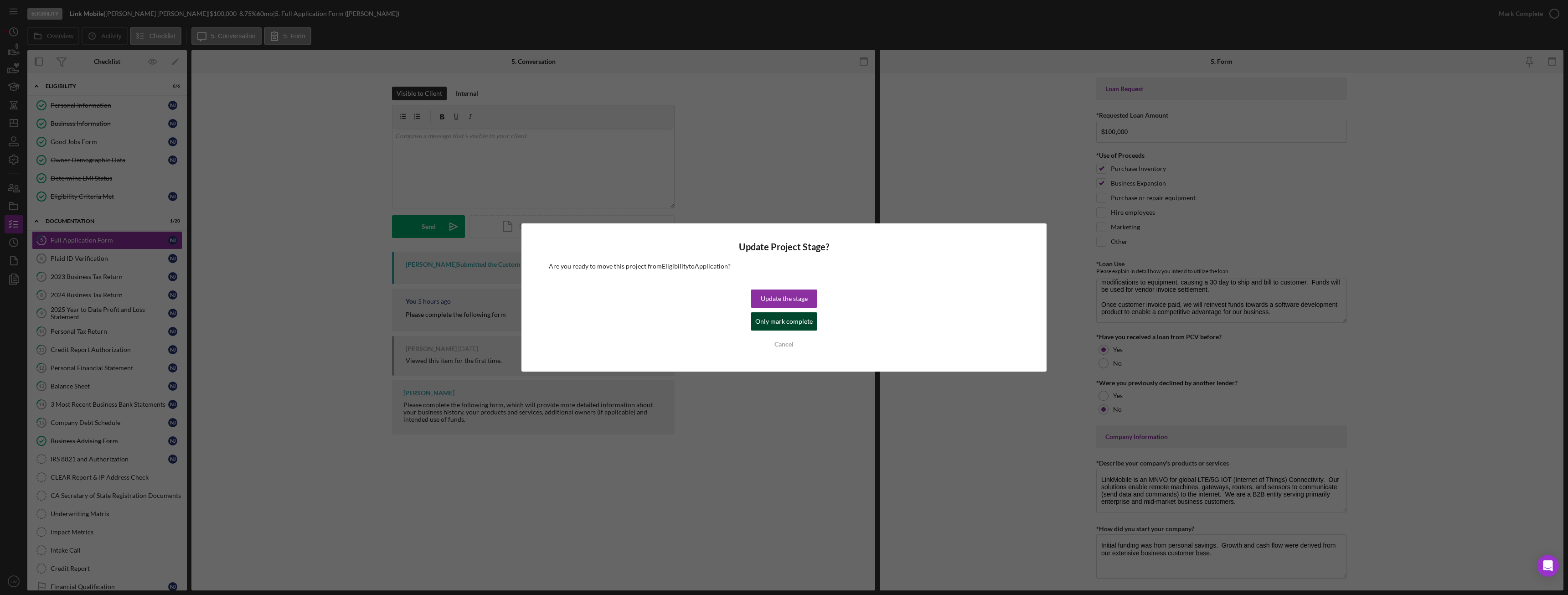
click at [763, 319] on div "Only mark complete" at bounding box center [784, 321] width 57 height 18
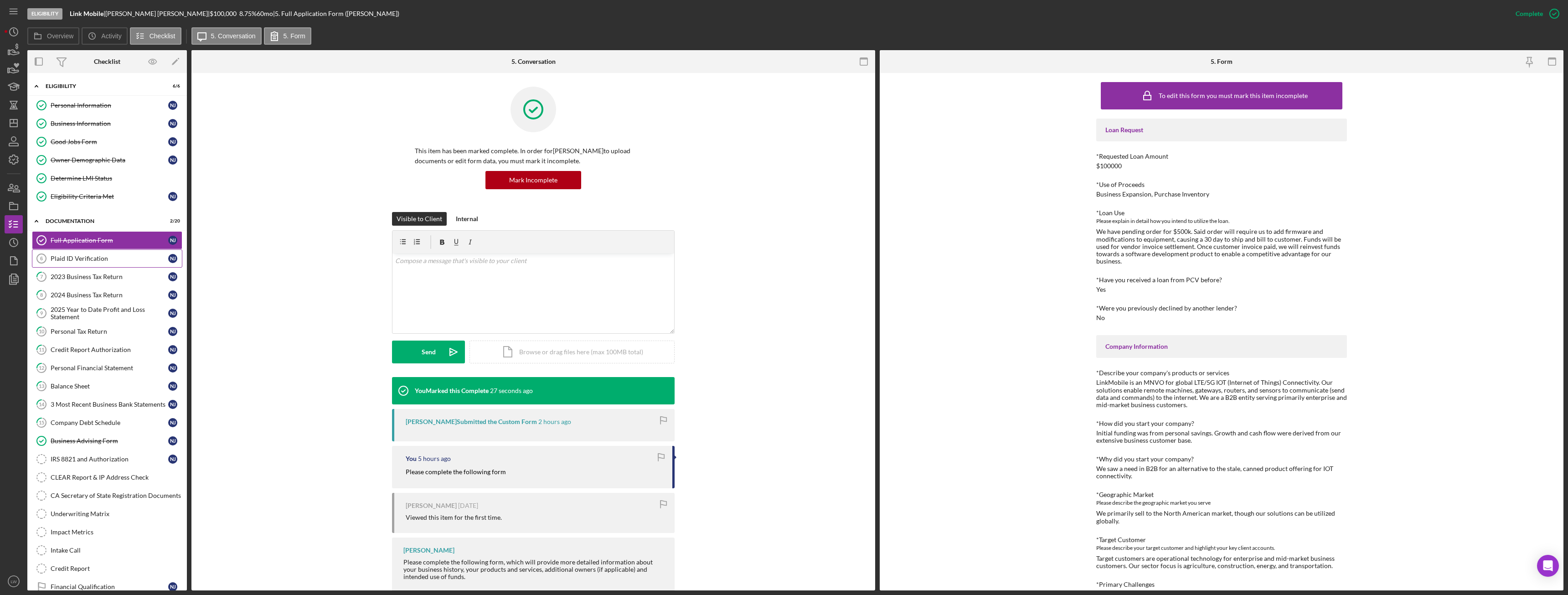
click at [121, 258] on div "Plaid ID Verification" at bounding box center [109, 259] width 117 height 8
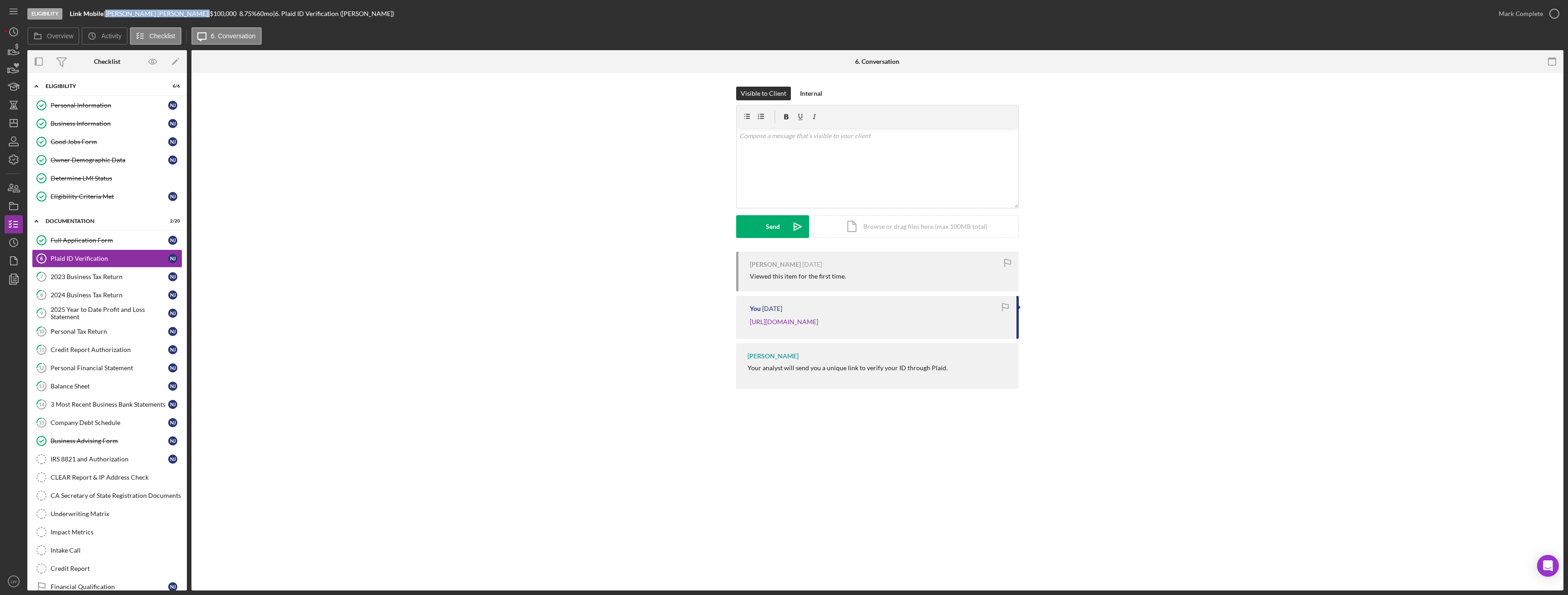
drag, startPoint x: 137, startPoint y: 13, endPoint x: 112, endPoint y: 15, distance: 25.1
click at [112, 15] on div "Nigel Jay |" at bounding box center [157, 14] width 104 height 8
copy div "Nigel Jay"
click at [1537, 11] on div "Mark Complete" at bounding box center [1521, 14] width 44 height 18
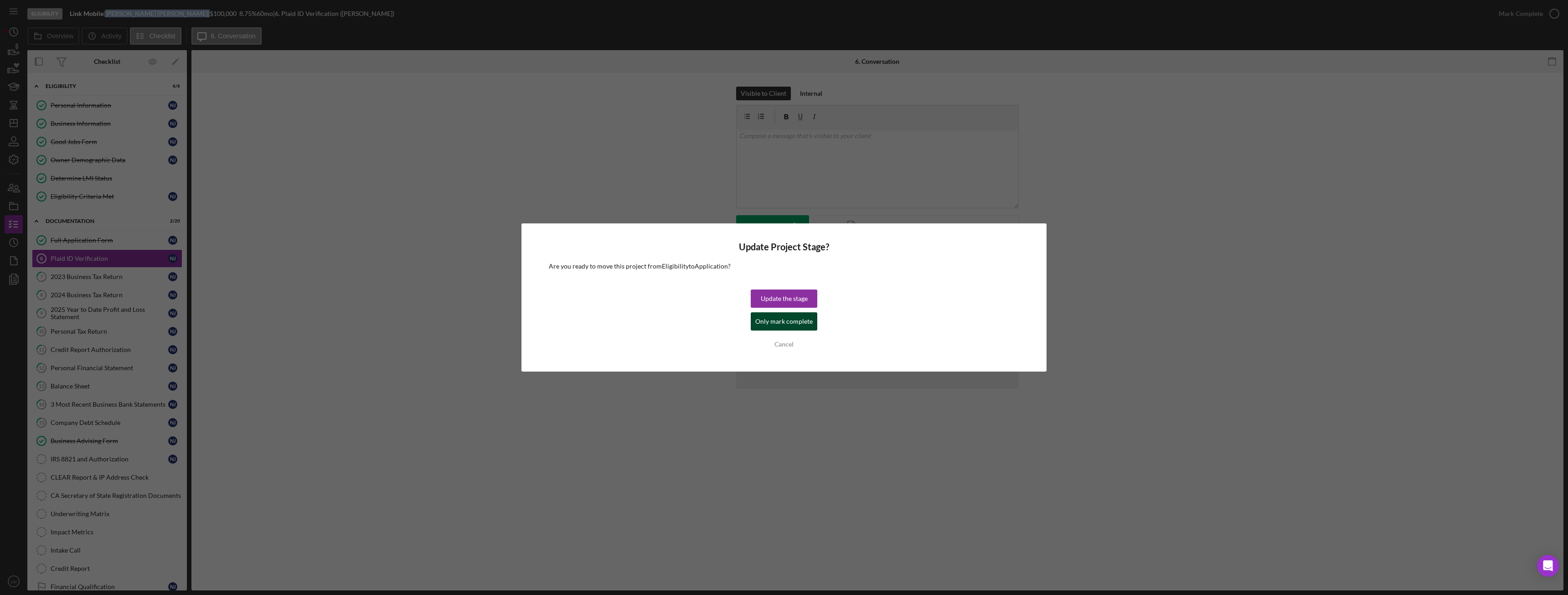
click at [777, 320] on div "Only mark complete" at bounding box center [784, 321] width 57 height 18
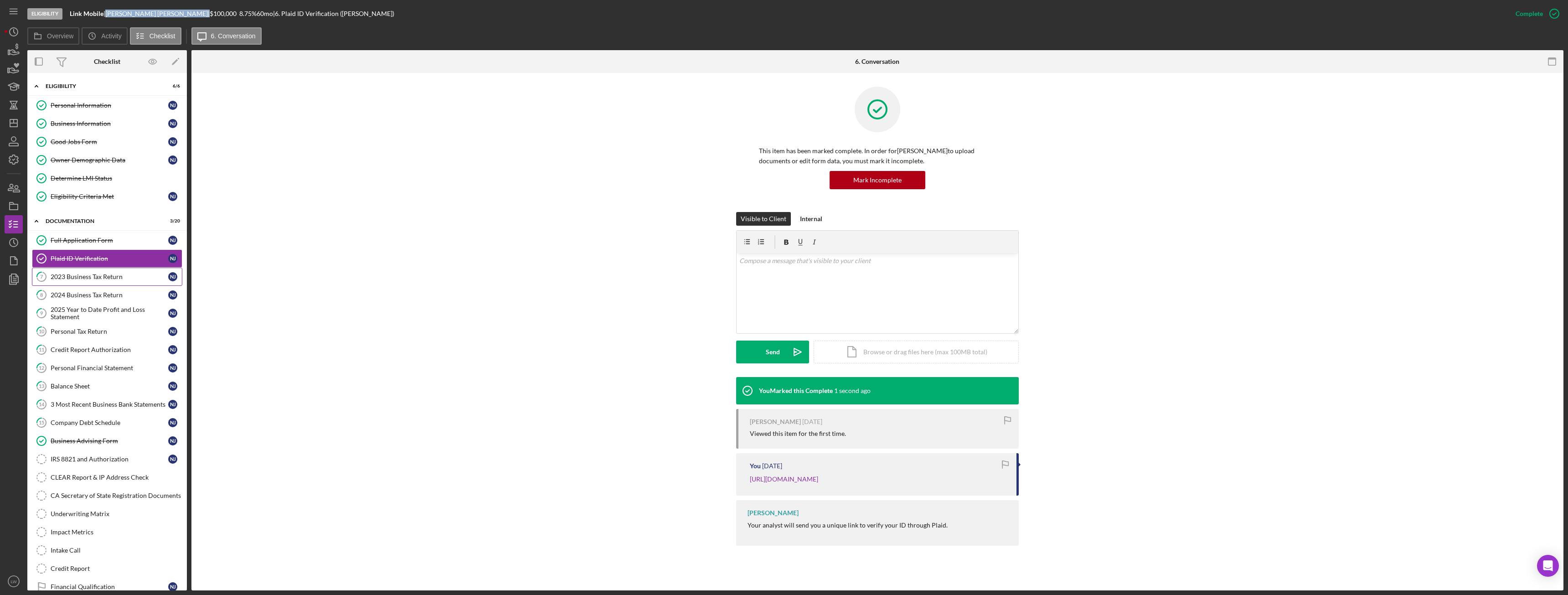
click at [97, 277] on div "2023 Business Tax Return" at bounding box center [109, 276] width 117 height 8
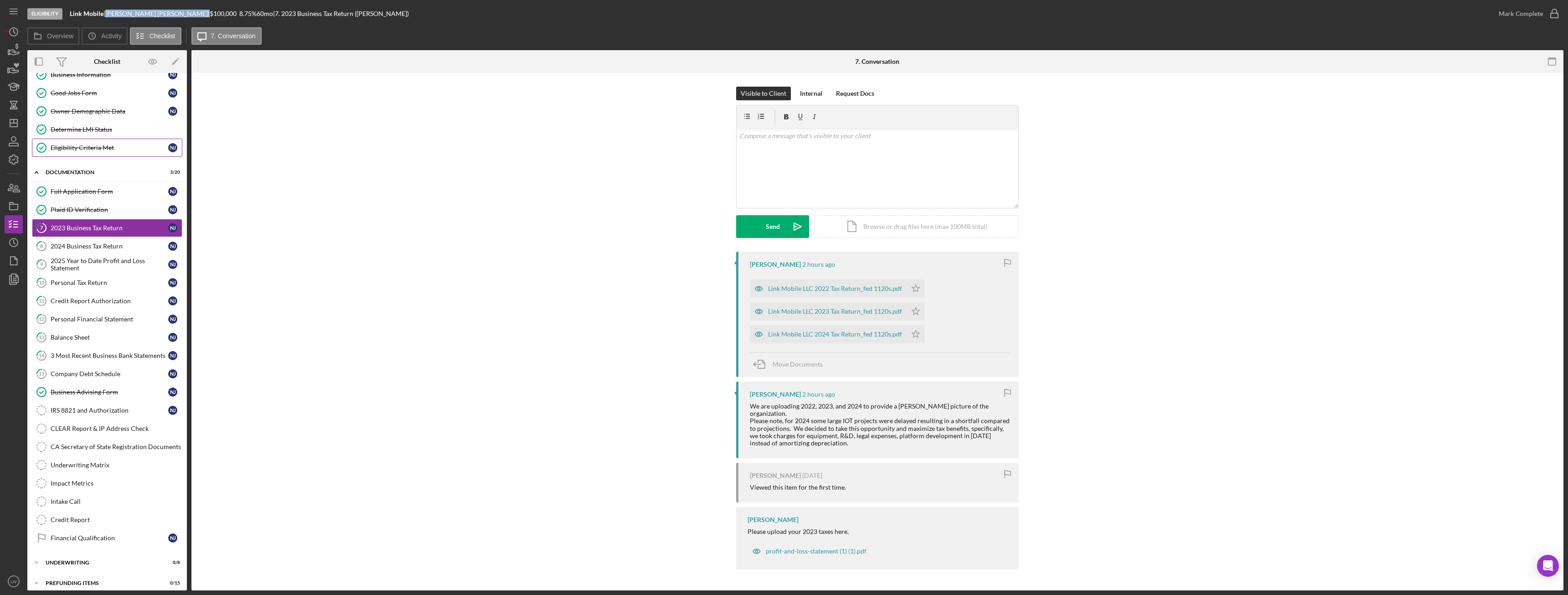
scroll to position [56, 0]
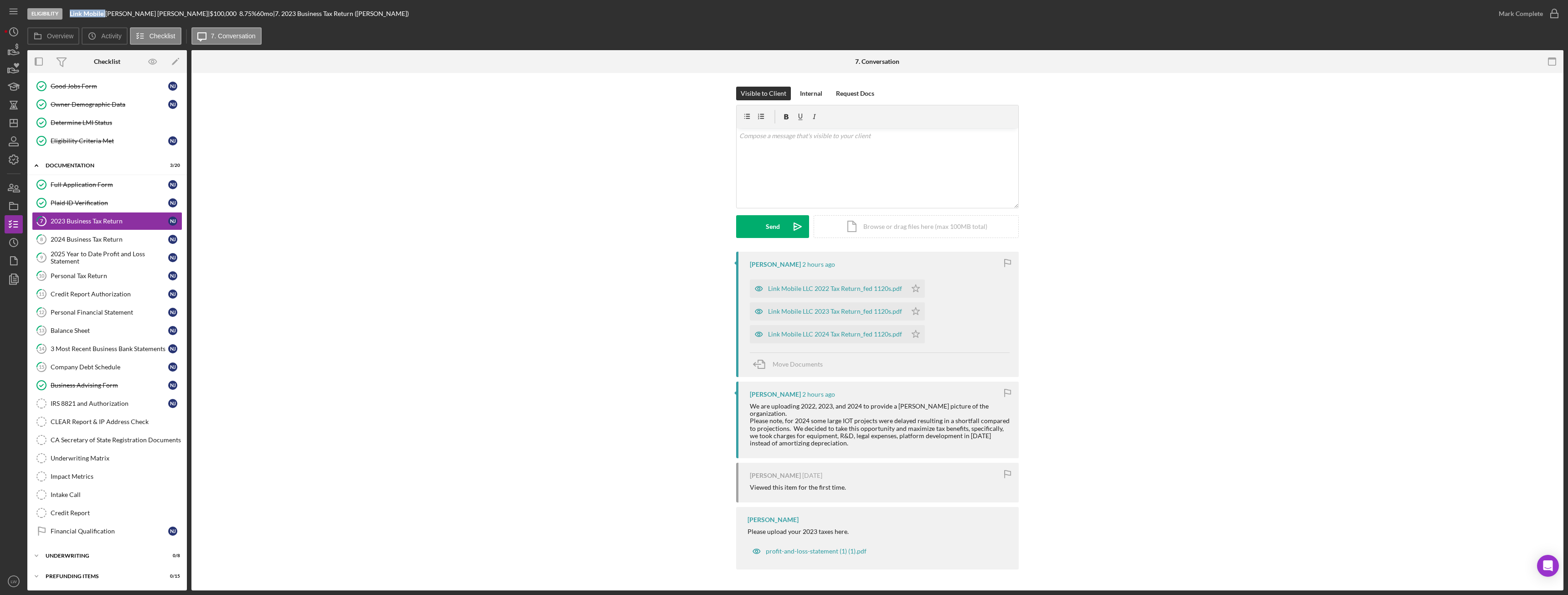
drag, startPoint x: 105, startPoint y: 15, endPoint x: 68, endPoint y: 16, distance: 37.0
click at [68, 16] on div "Eligibility Link Mobile | Nigel Jay | $100,000 $20,000 8.75 % 60 mo | 7. 2023 B…" at bounding box center [758, 14] width 1462 height 27
copy div "Link Mobile"
click at [83, 365] on div "Company Debt Schedule" at bounding box center [109, 367] width 117 height 8
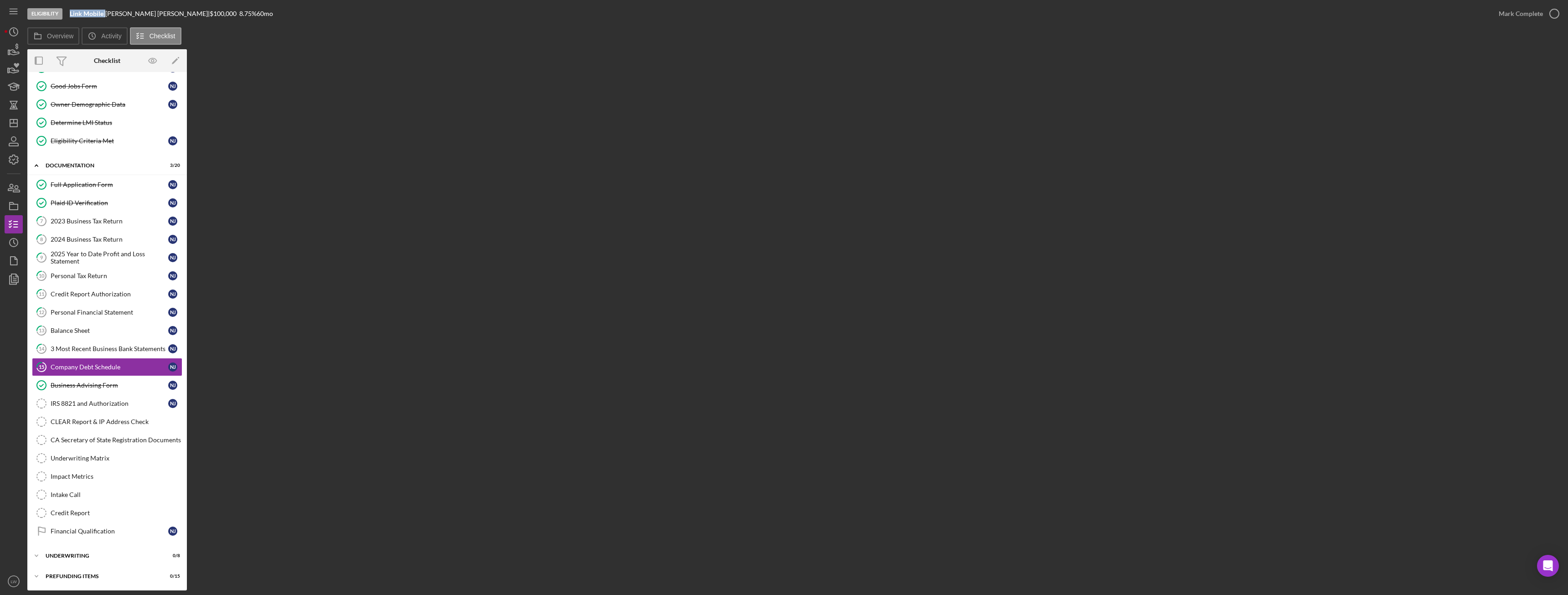
scroll to position [56, 0]
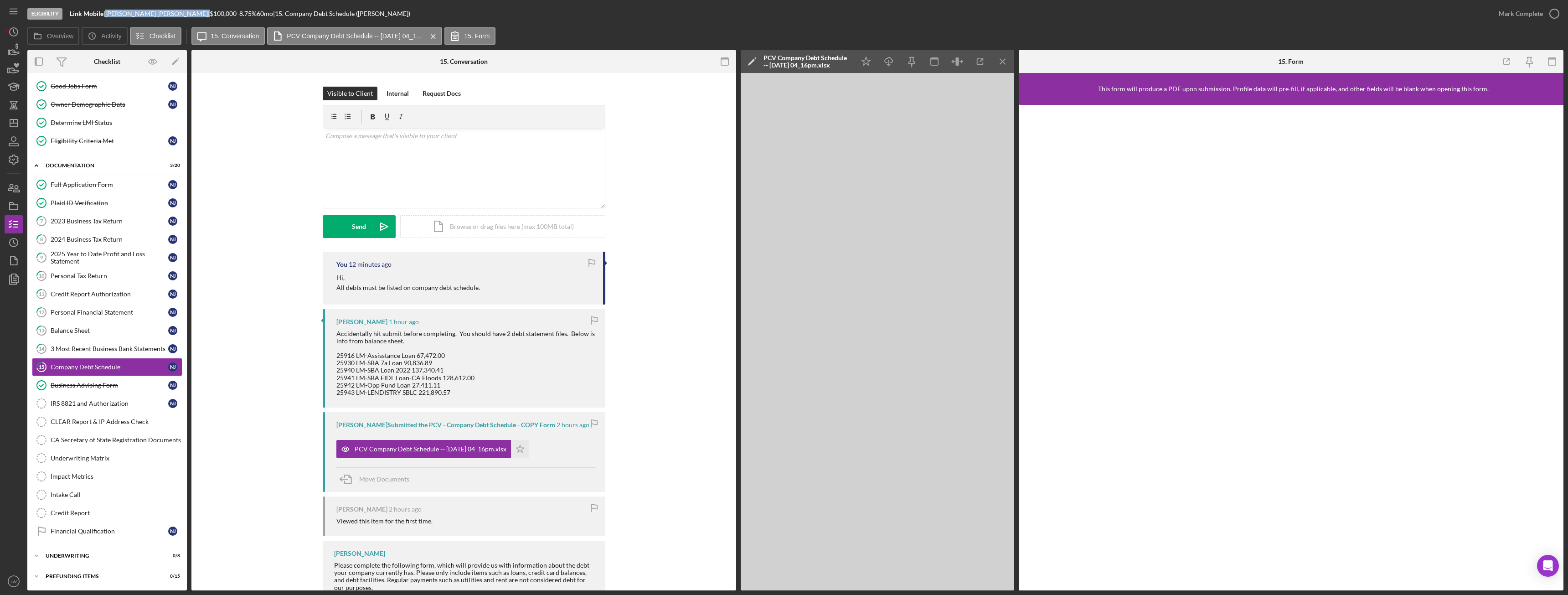
drag, startPoint x: 137, startPoint y: 13, endPoint x: 110, endPoint y: 13, distance: 27.0
click at [110, 13] on div "Nigel Jay |" at bounding box center [157, 14] width 104 height 8
copy div "Nigel Jay"
click at [93, 14] on b "Link Mobile" at bounding box center [86, 13] width 33 height 8
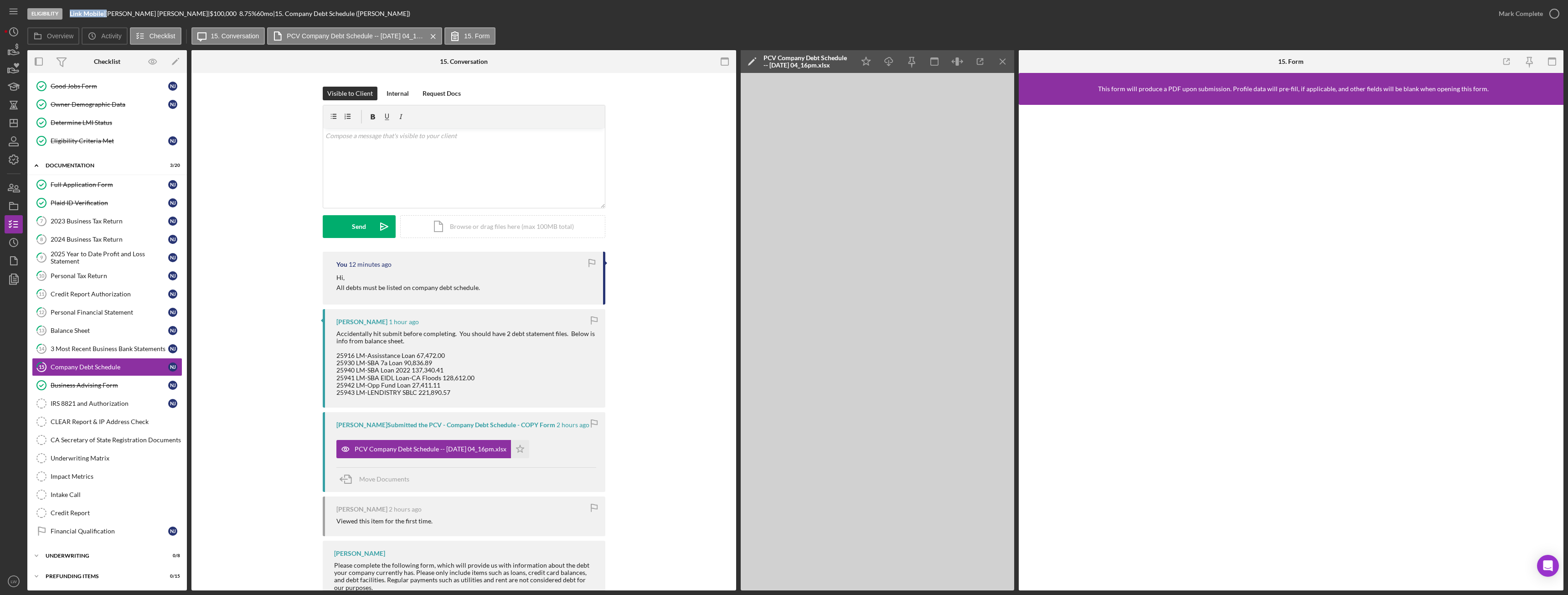
click at [93, 14] on b "Link Mobile" at bounding box center [86, 13] width 33 height 8
click at [105, 14] on div "Link Mobile |" at bounding box center [87, 14] width 35 height 8
drag, startPoint x: 104, startPoint y: 13, endPoint x: 70, endPoint y: 12, distance: 34.0
click at [70, 12] on div "Link Mobile |" at bounding box center [87, 14] width 35 height 8
copy b "Link Mobile"
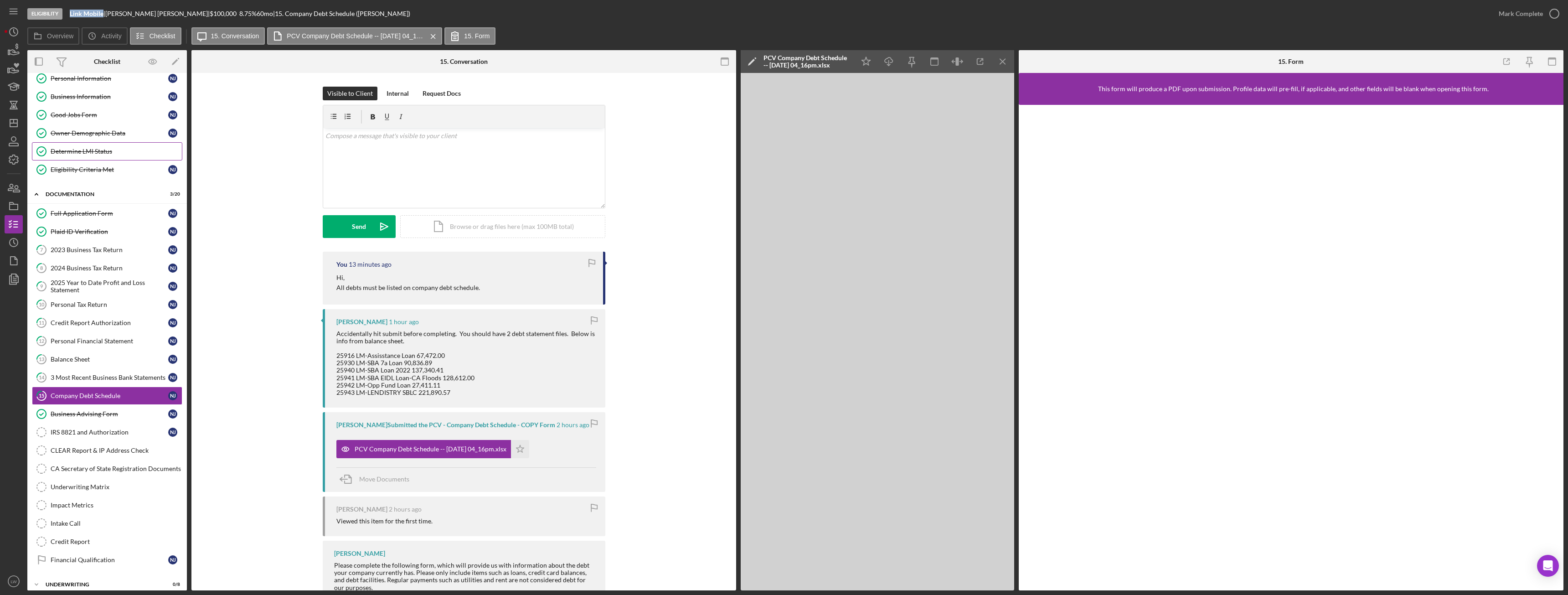
scroll to position [0, 0]
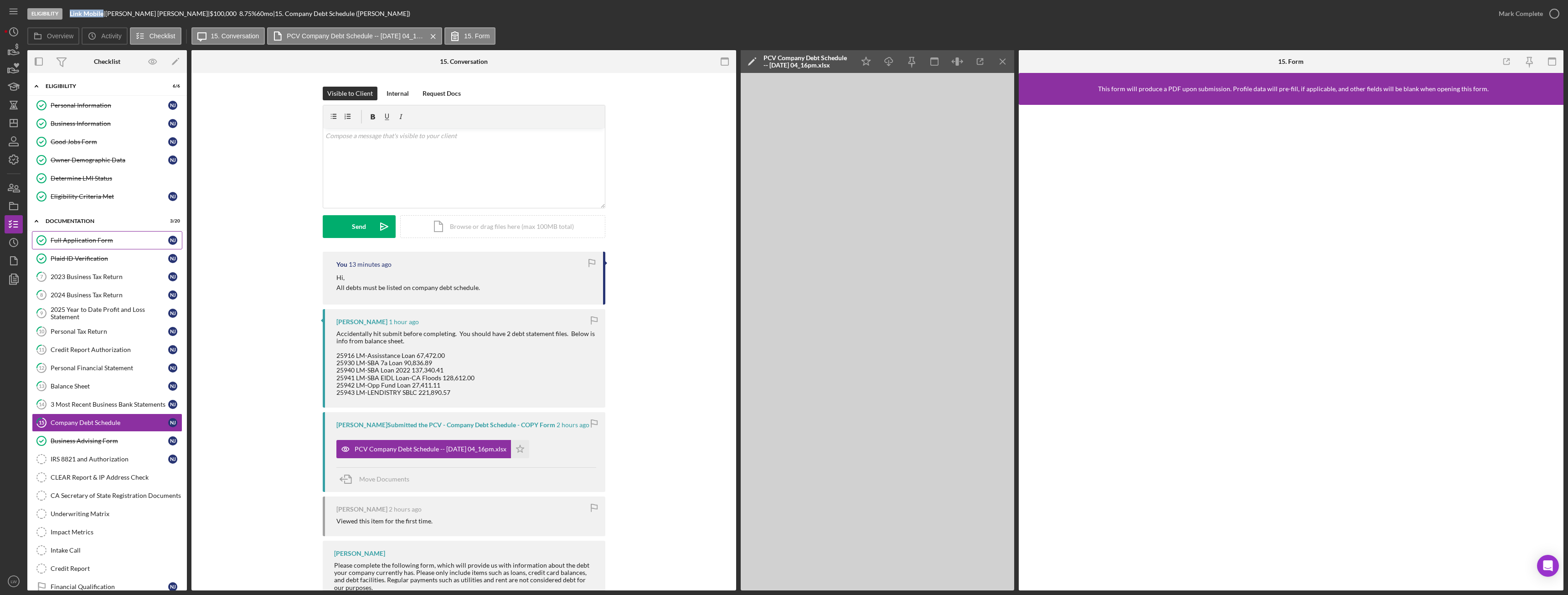
drag, startPoint x: 95, startPoint y: 136, endPoint x: 68, endPoint y: 244, distance: 111.3
click at [68, 244] on div "Full Application Form" at bounding box center [109, 240] width 117 height 8
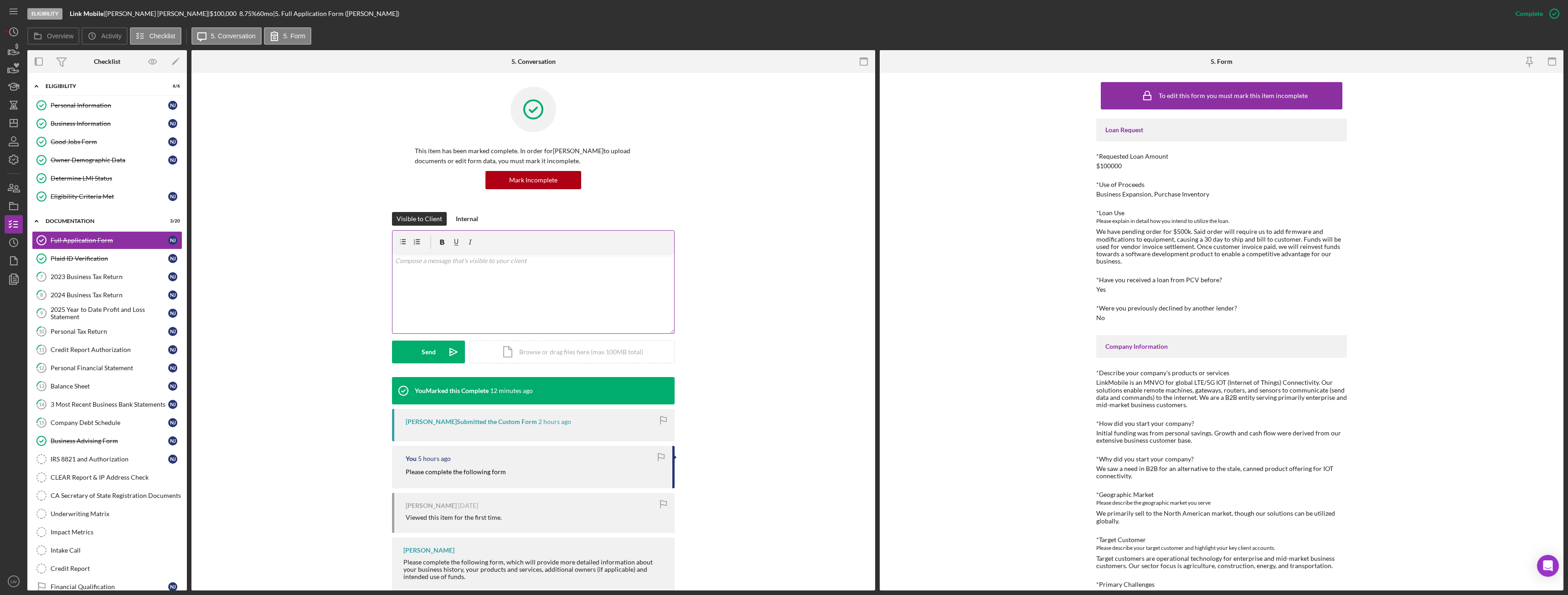
click at [450, 300] on div "v Color teal Color pink Remove color Add row above Add row below Add column bef…" at bounding box center [533, 293] width 282 height 80
drag, startPoint x: 398, startPoint y: 276, endPoint x: 405, endPoint y: 273, distance: 7.6
click at [399, 272] on p "whay year did you receive a PCV loan?" at bounding box center [533, 274] width 277 height 10
click at [408, 276] on p "whay year did you receive a PCV loan?" at bounding box center [533, 274] width 277 height 10
click at [428, 351] on div "Send" at bounding box center [428, 351] width 14 height 23
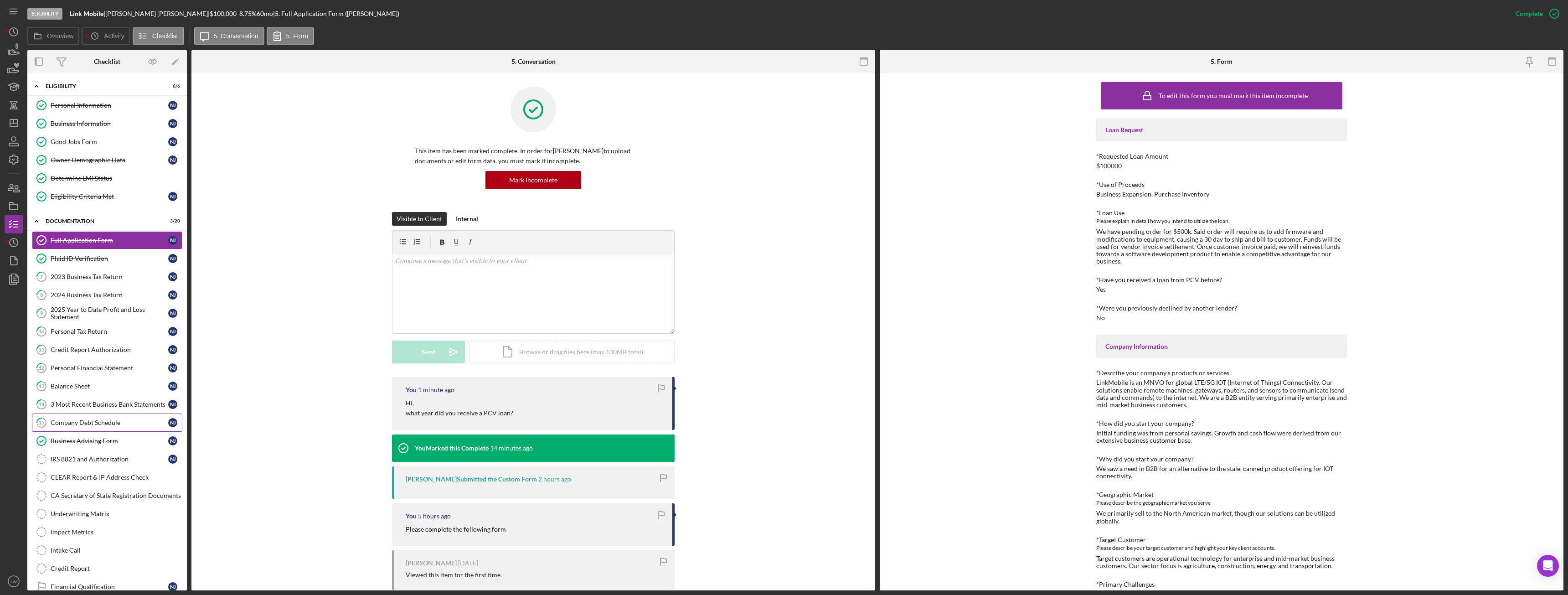
click at [104, 418] on link "15 Company Debt Schedule N J" at bounding box center [107, 422] width 151 height 18
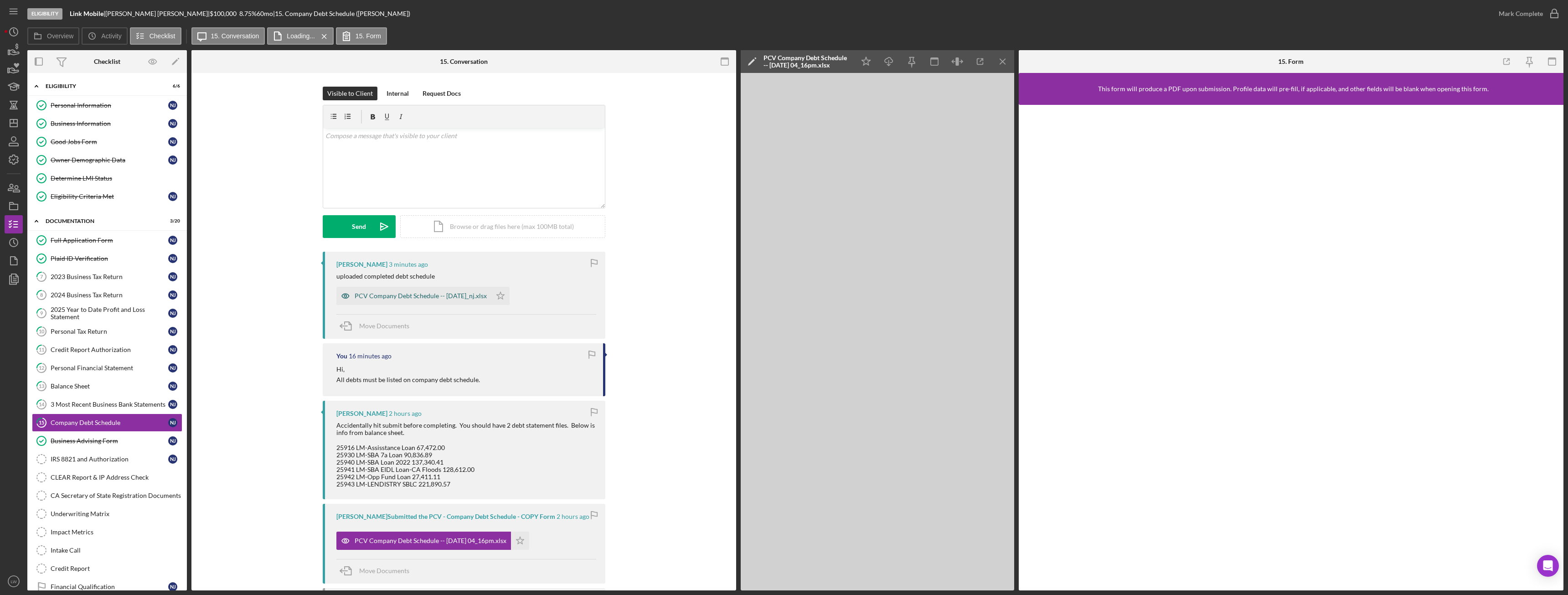
click at [437, 298] on div "PCV Company Debt Schedule -- 2025-09-17_nj.xlsx" at bounding box center [421, 295] width 132 height 8
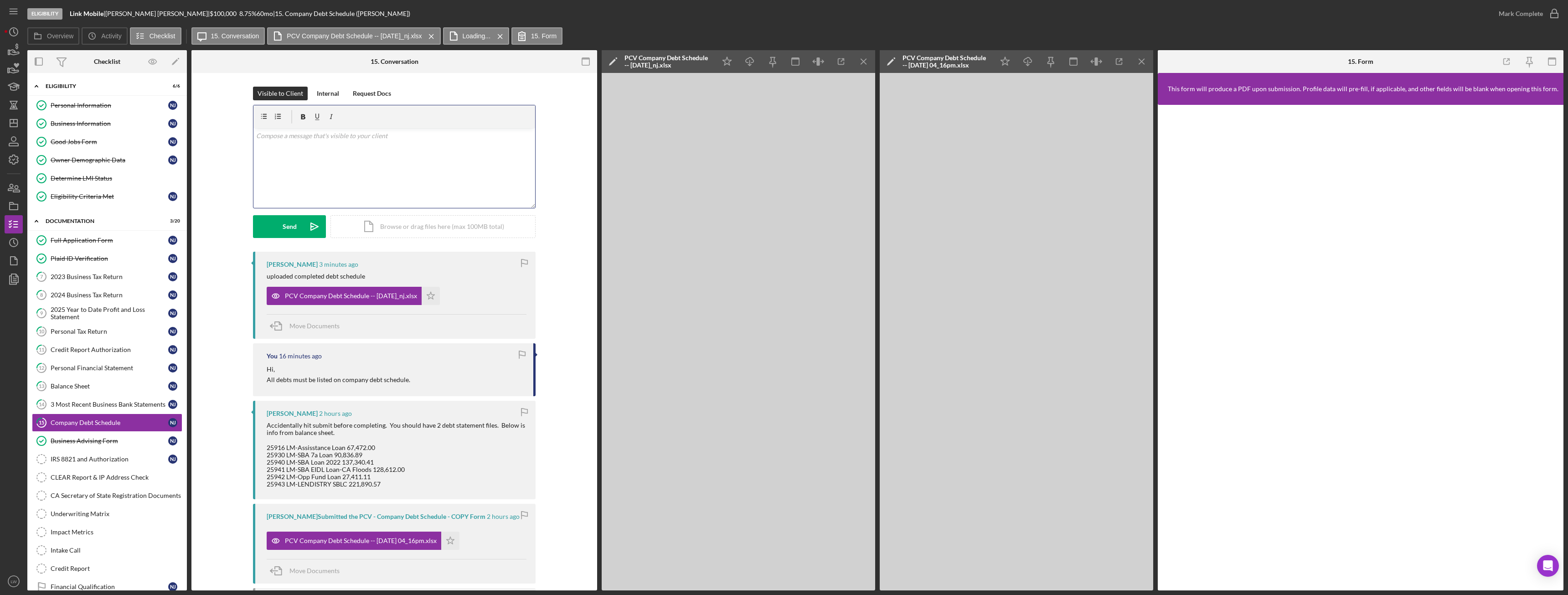
click at [418, 138] on p at bounding box center [395, 136] width 277 height 10
click at [286, 222] on div "Send" at bounding box center [289, 226] width 14 height 23
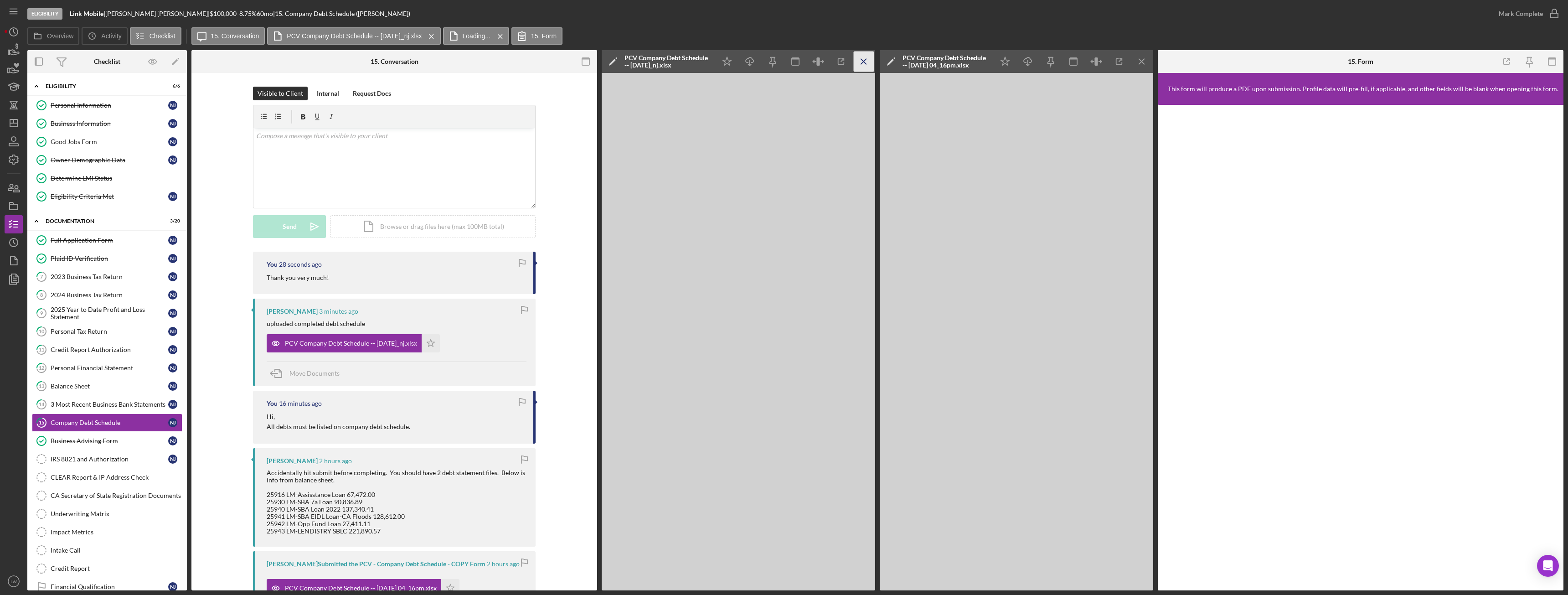
click at [867, 61] on icon "Icon/Menu Close" at bounding box center [864, 62] width 20 height 20
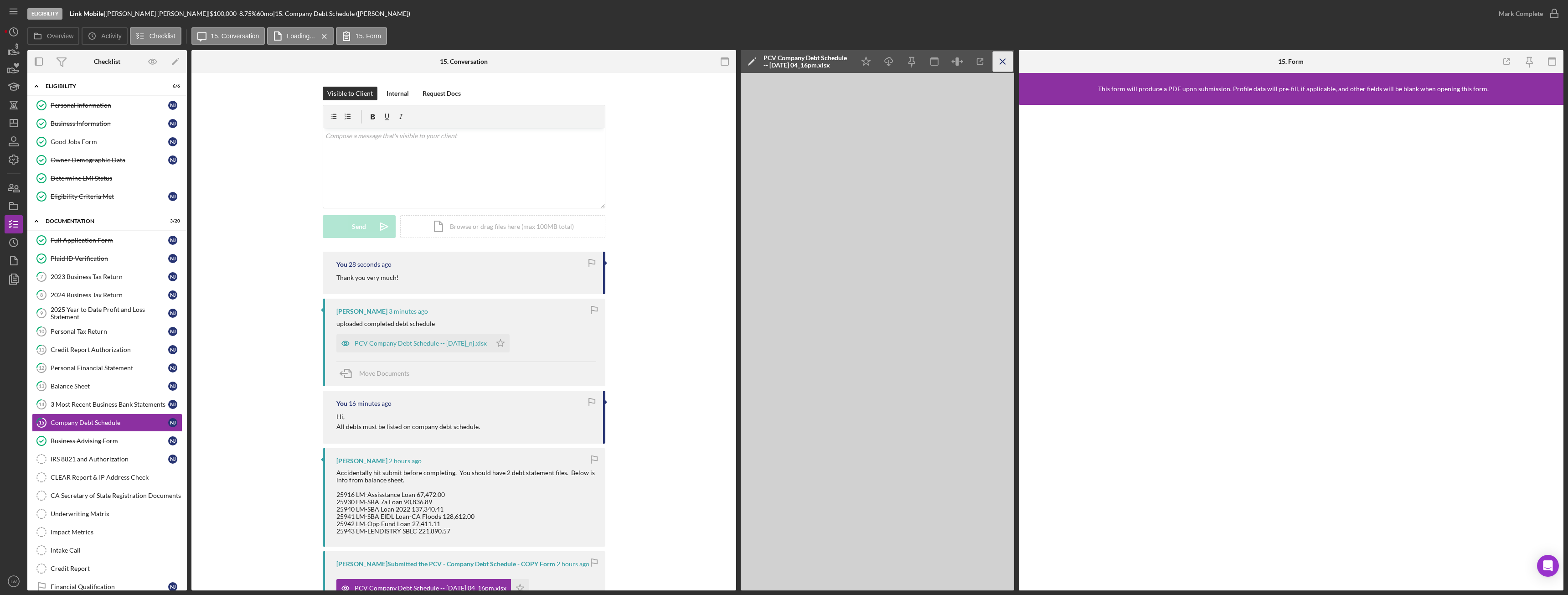
click at [1001, 61] on icon "Icon/Menu Close" at bounding box center [1003, 62] width 20 height 20
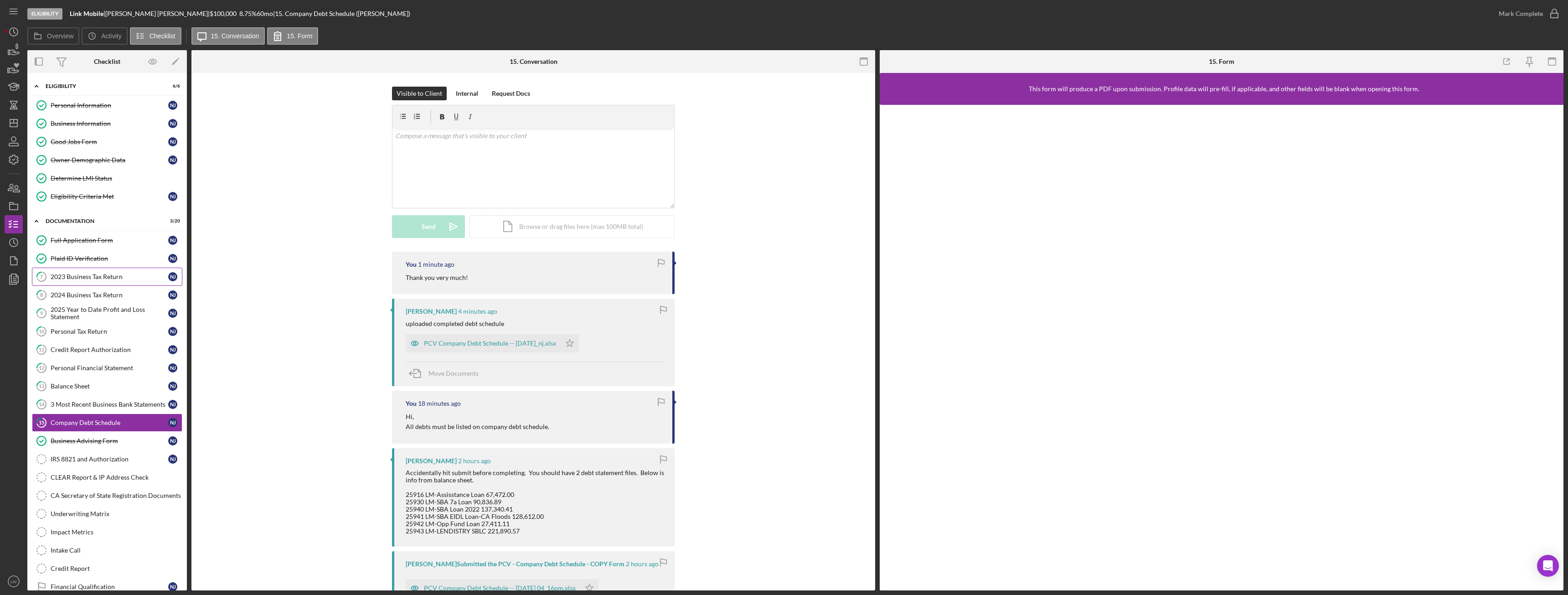
click at [113, 277] on div "2023 Business Tax Return" at bounding box center [109, 276] width 117 height 8
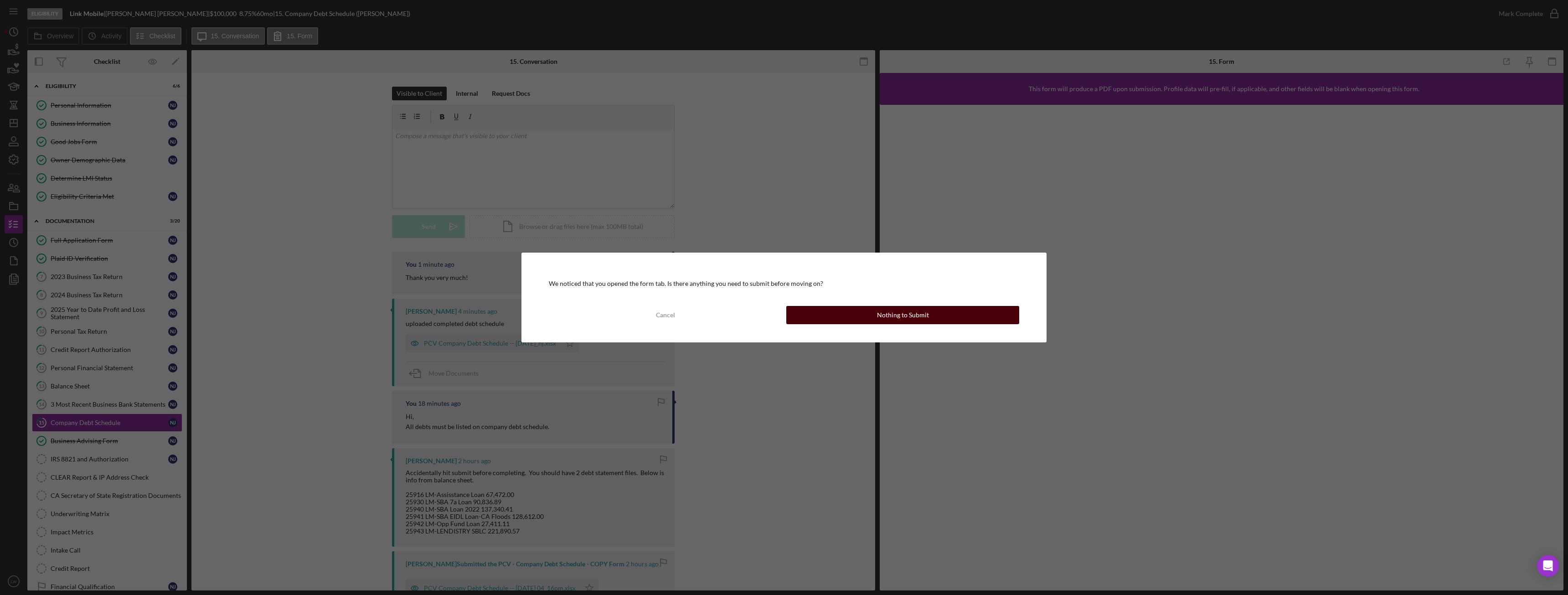
click at [923, 321] on div "Nothing to Submit" at bounding box center [903, 315] width 52 height 18
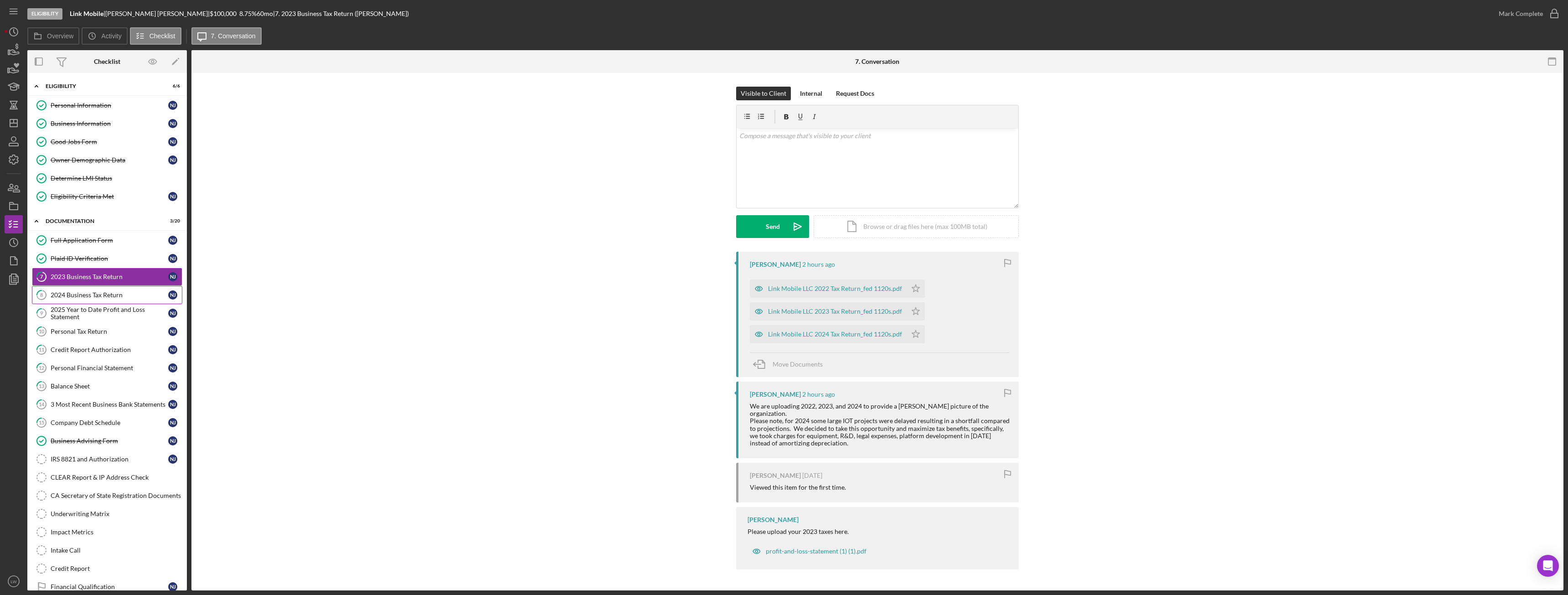
click at [109, 295] on div "2024 Business Tax Return" at bounding box center [109, 295] width 117 height 8
click at [113, 280] on div "2023 Business Tax Return" at bounding box center [109, 276] width 117 height 8
click at [869, 310] on div "Link Mobile LLC 2023 Tax Return_fed 1120s.pdf" at bounding box center [835, 311] width 134 height 8
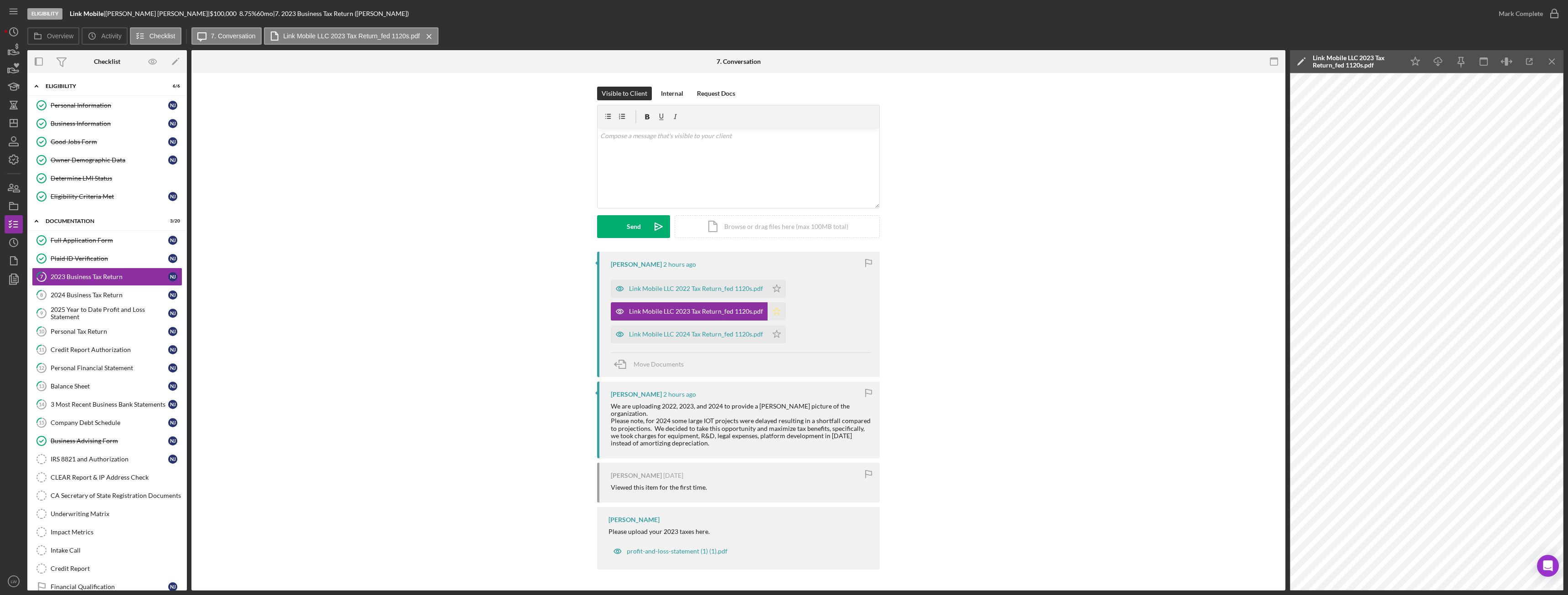
click at [775, 312] on icon "Icon/Star" at bounding box center [776, 311] width 18 height 18
click at [1524, 11] on div "Mark Complete" at bounding box center [1521, 14] width 44 height 18
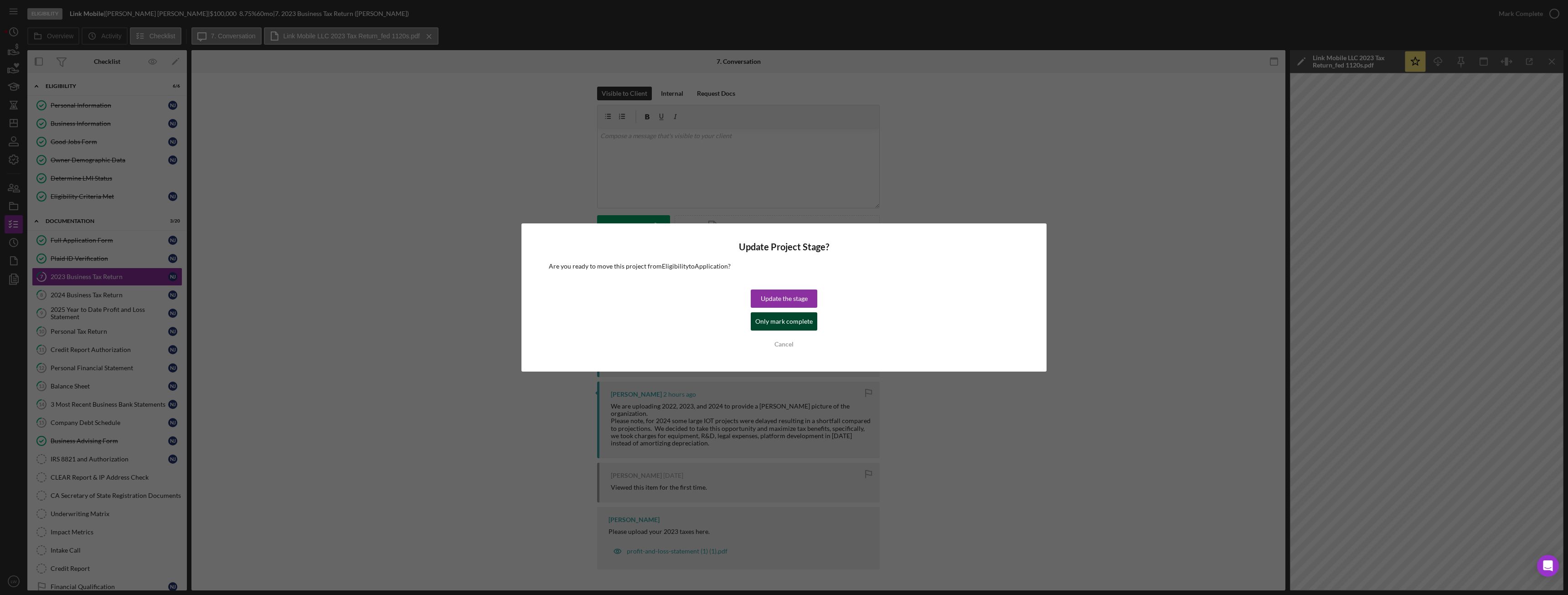
click at [774, 323] on div "Only mark complete" at bounding box center [784, 321] width 57 height 18
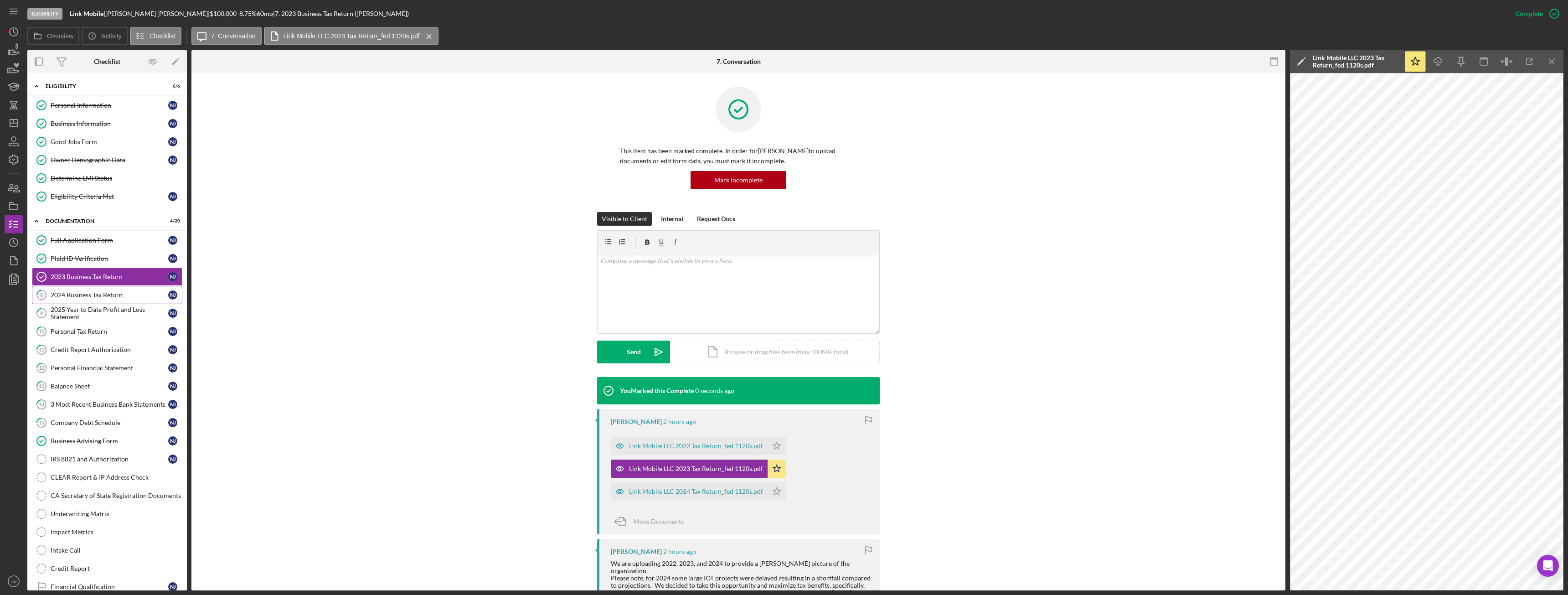
click at [65, 299] on link "8 2024 Business Tax Return N J" at bounding box center [107, 295] width 151 height 18
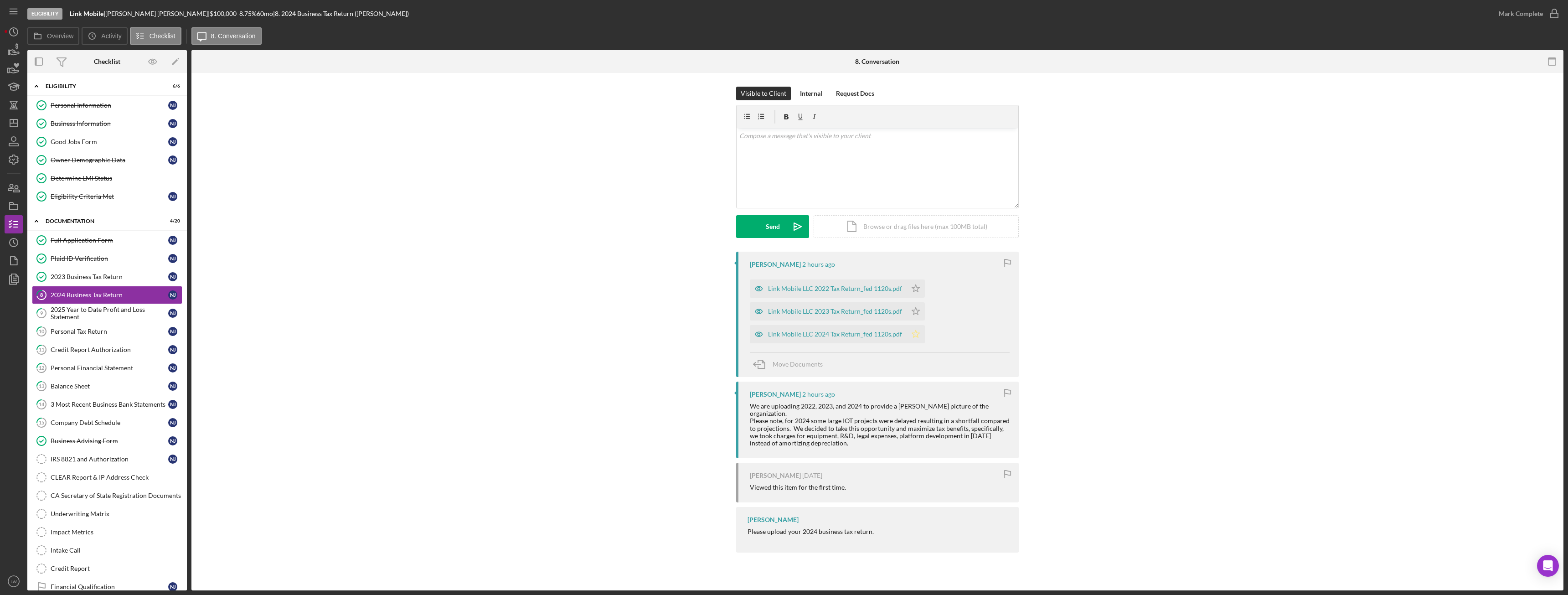
click at [919, 332] on icon "Icon/Star" at bounding box center [915, 334] width 18 height 18
click at [1525, 15] on div "Mark Complete" at bounding box center [1521, 14] width 44 height 18
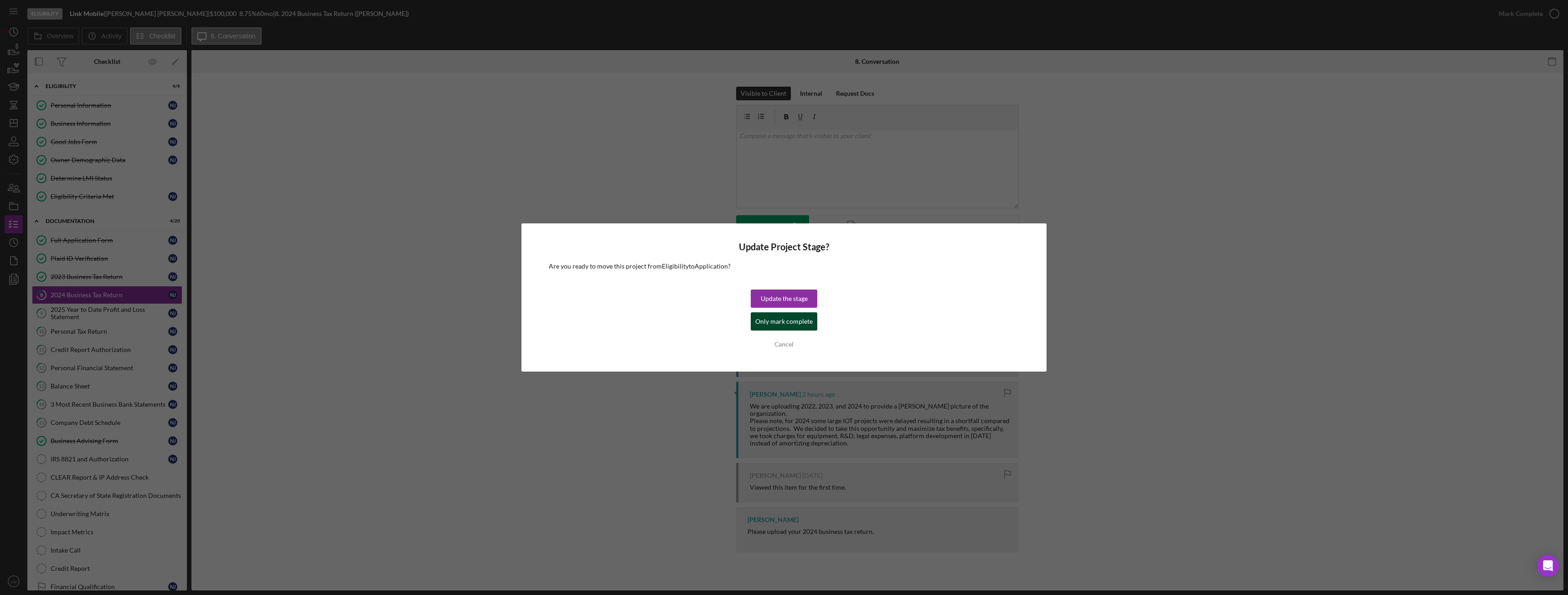
click at [779, 325] on div "Only mark complete" at bounding box center [784, 321] width 57 height 18
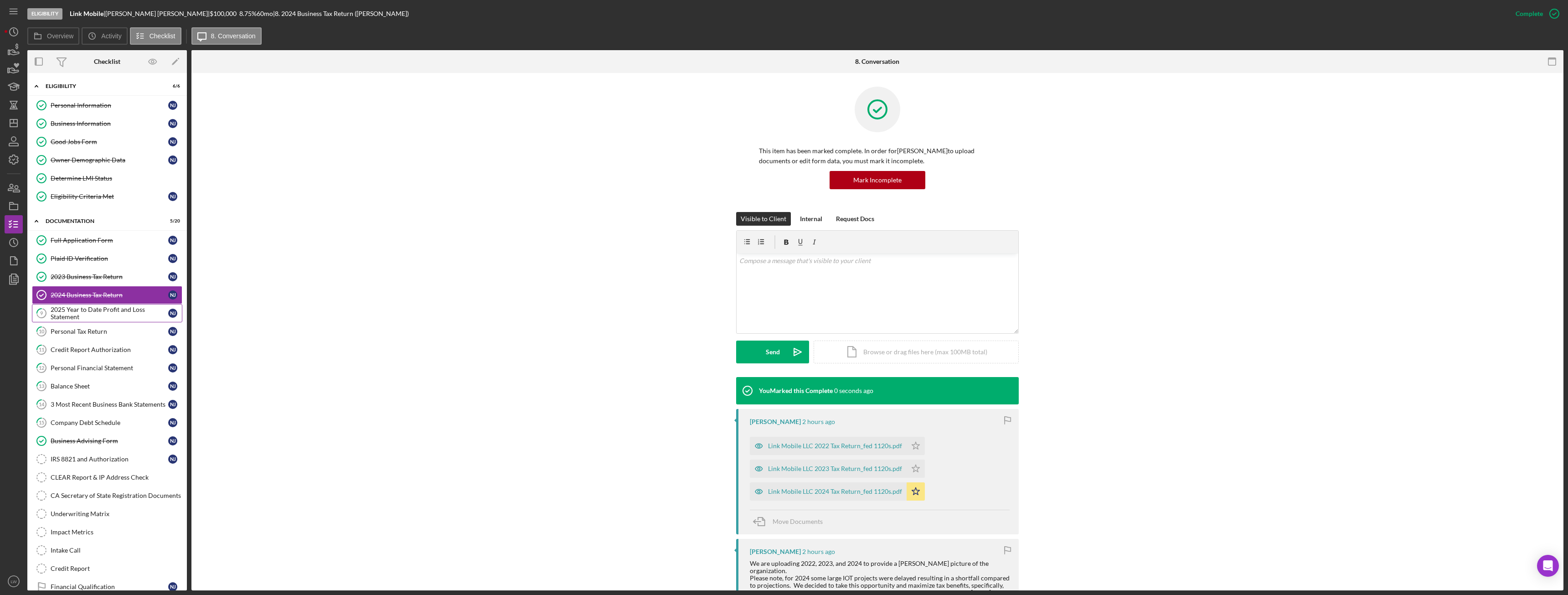
click at [67, 319] on div "2025 Year to Date Profit and Loss Statement" at bounding box center [109, 313] width 117 height 14
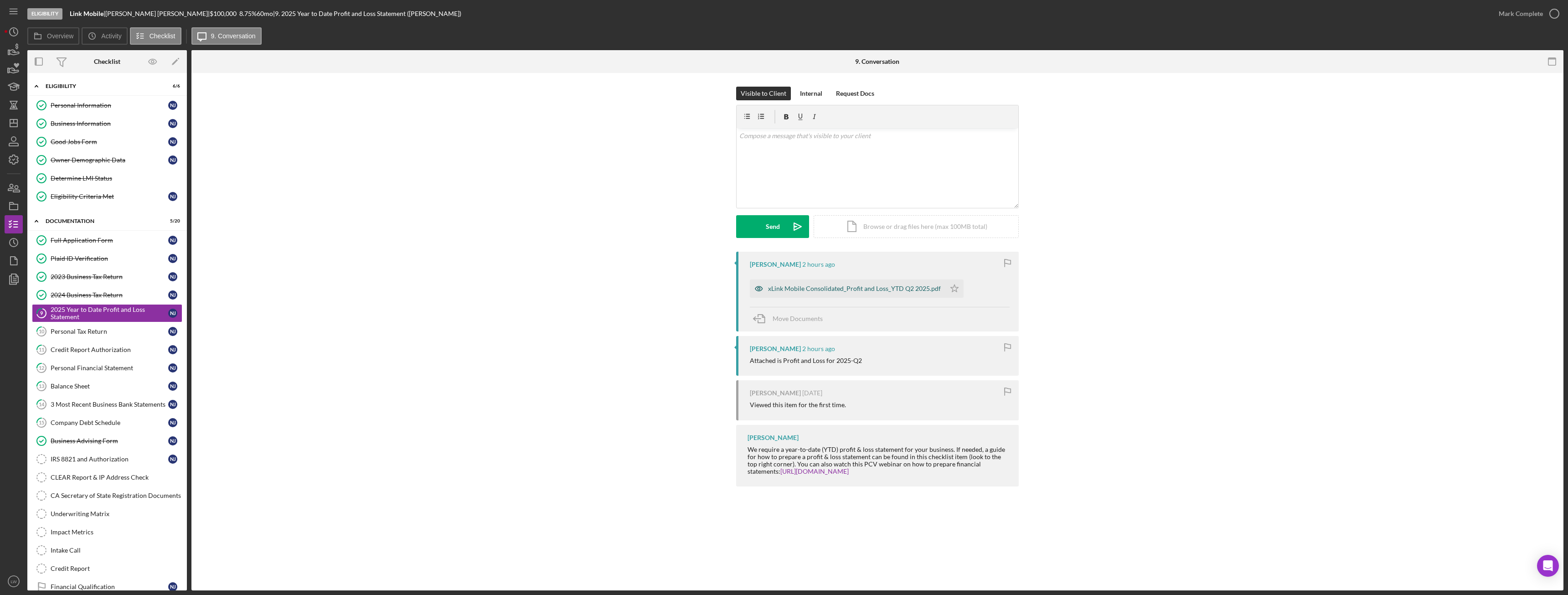
click at [870, 289] on div "xLink Mobile Consolidated_Profit and Loss_YTD Q2 2025.pdf" at bounding box center [854, 289] width 173 height 8
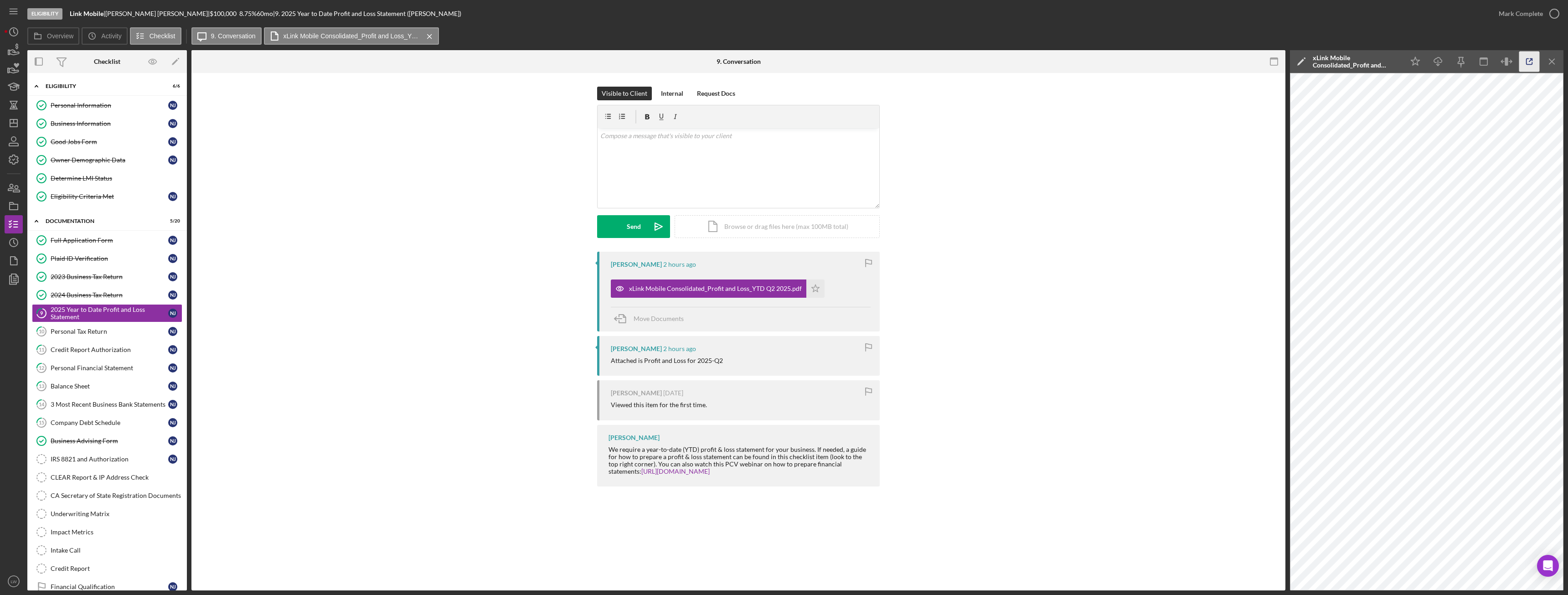
click at [1524, 61] on icon "button" at bounding box center [1530, 62] width 20 height 20
click at [827, 293] on div "xLink Mobile Consolidated_Profit and Loss_YTD Q2 2025.pdf Icon/Star" at bounding box center [741, 286] width 260 height 23
click at [810, 291] on icon "Icon/Star" at bounding box center [815, 289] width 18 height 18
click at [1524, 14] on div "Mark Complete" at bounding box center [1521, 14] width 44 height 18
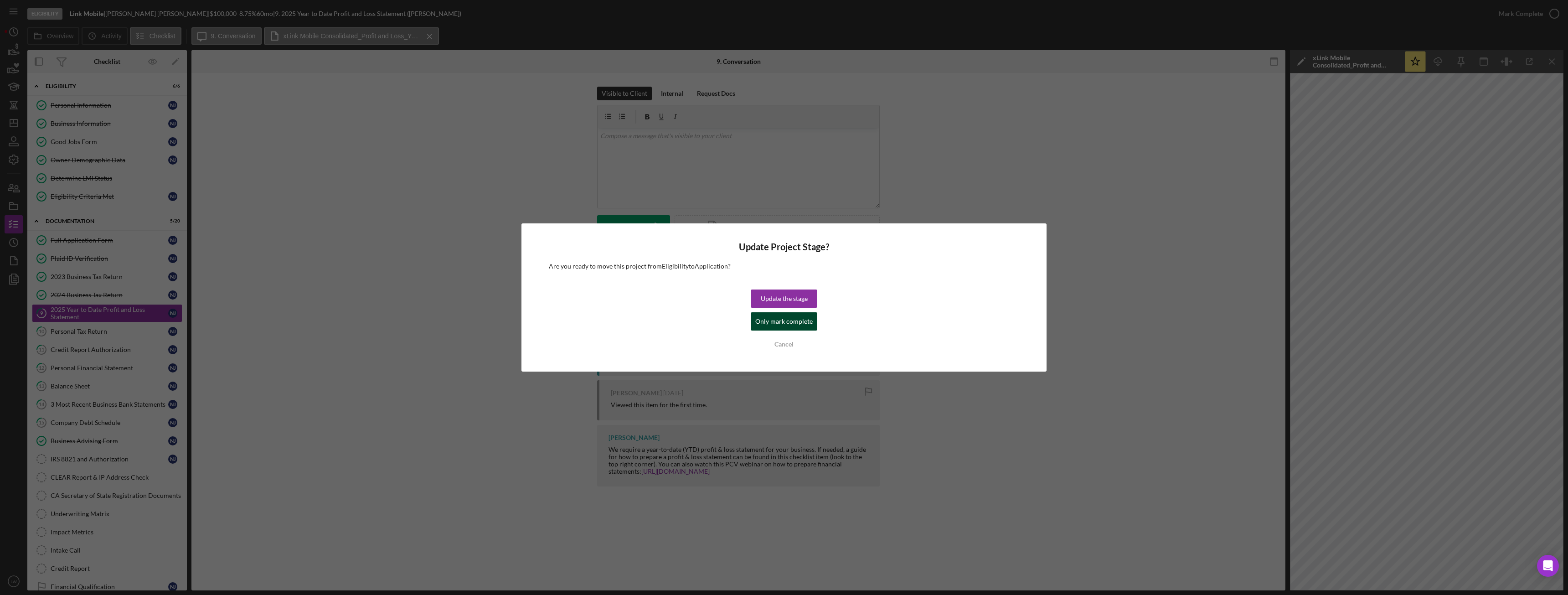
click at [786, 321] on div "Only mark complete" at bounding box center [784, 321] width 57 height 18
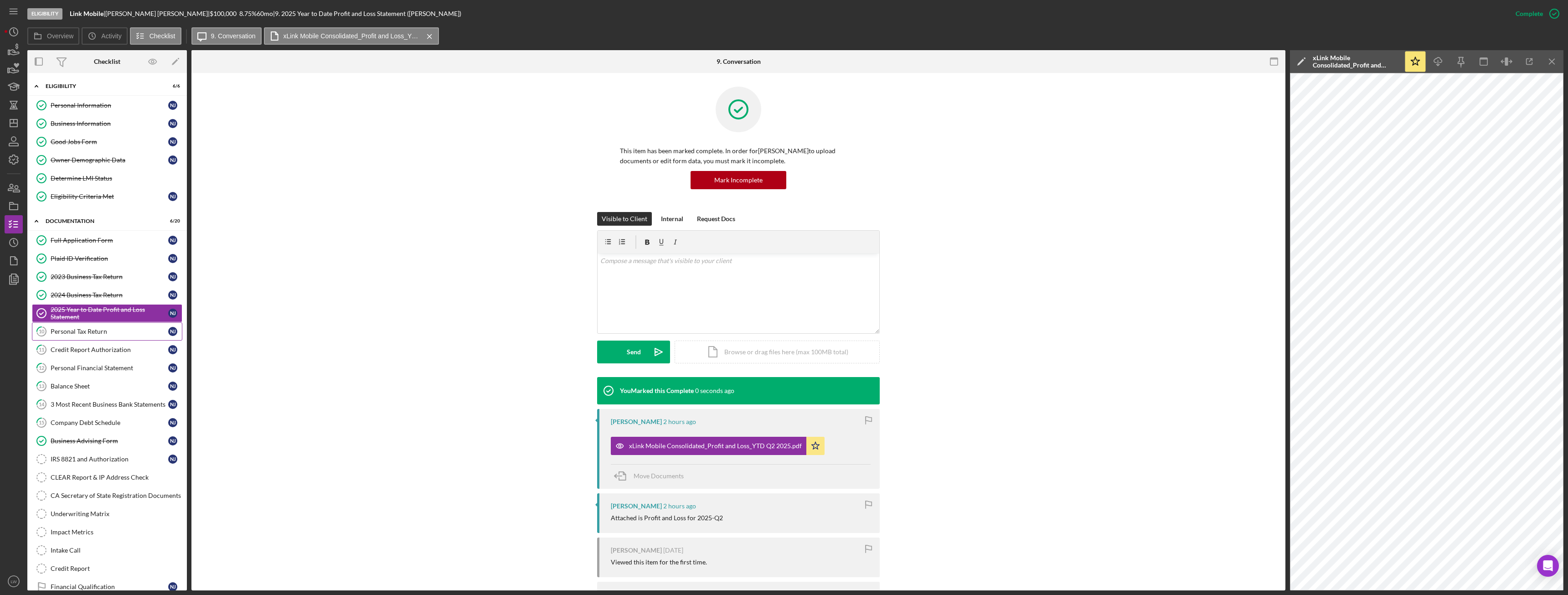
click at [65, 332] on div "Personal Tax Return" at bounding box center [109, 332] width 117 height 8
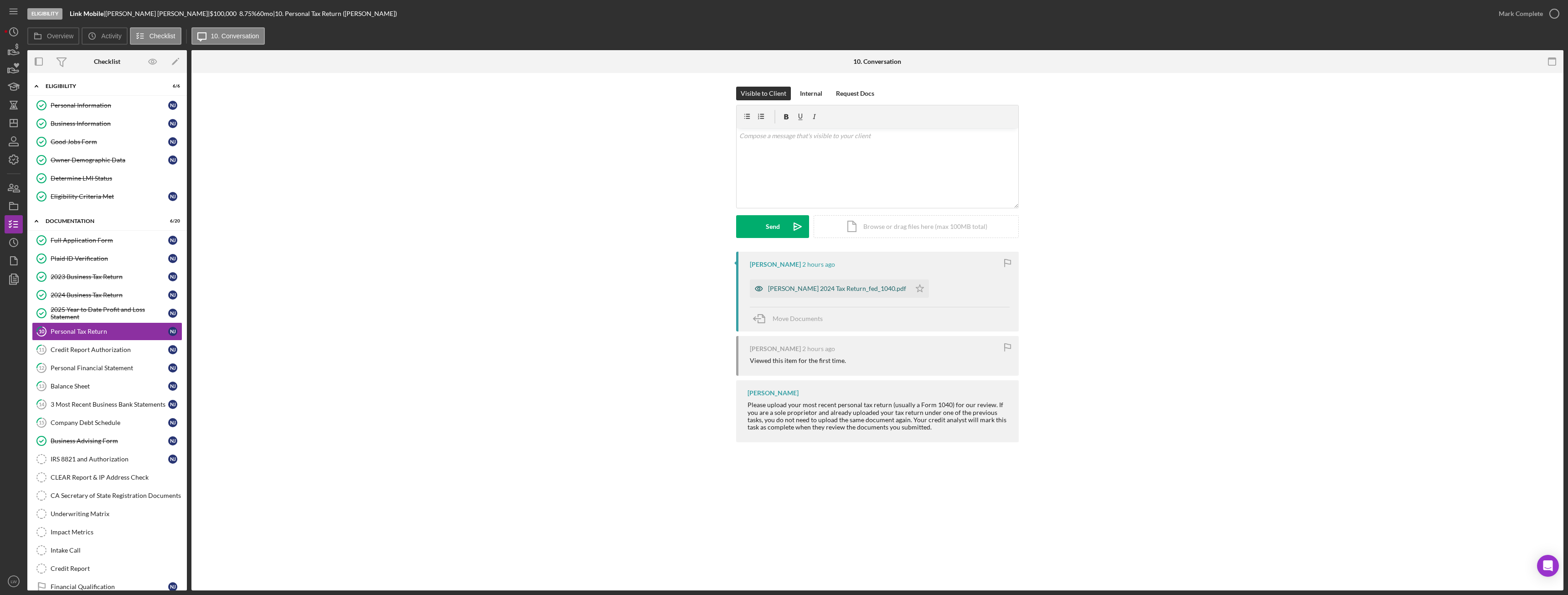
click at [833, 288] on div "Jay 2024 Tax Return_fed_1040.pdf" at bounding box center [837, 289] width 138 height 8
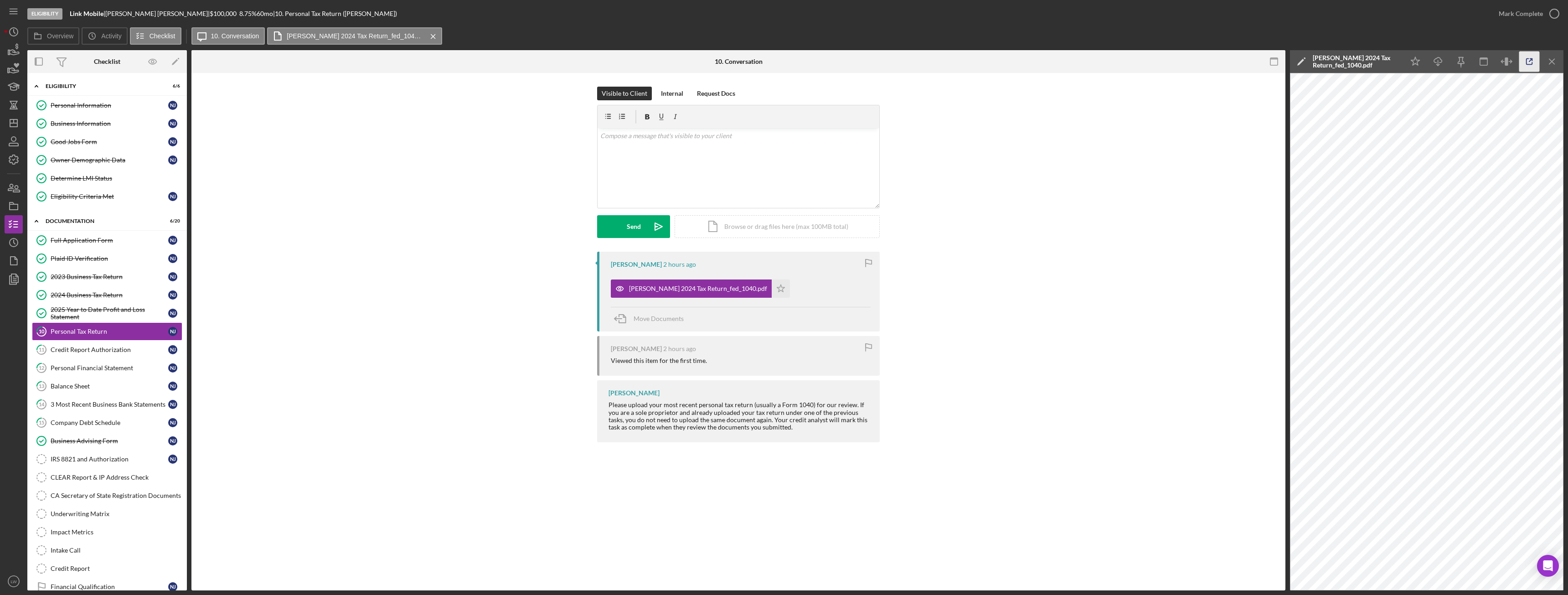
click at [1524, 60] on icon "button" at bounding box center [1530, 62] width 20 height 20
click at [772, 292] on icon "Icon/Star" at bounding box center [781, 289] width 18 height 18
click at [1537, 12] on div "Mark Complete" at bounding box center [1521, 14] width 44 height 18
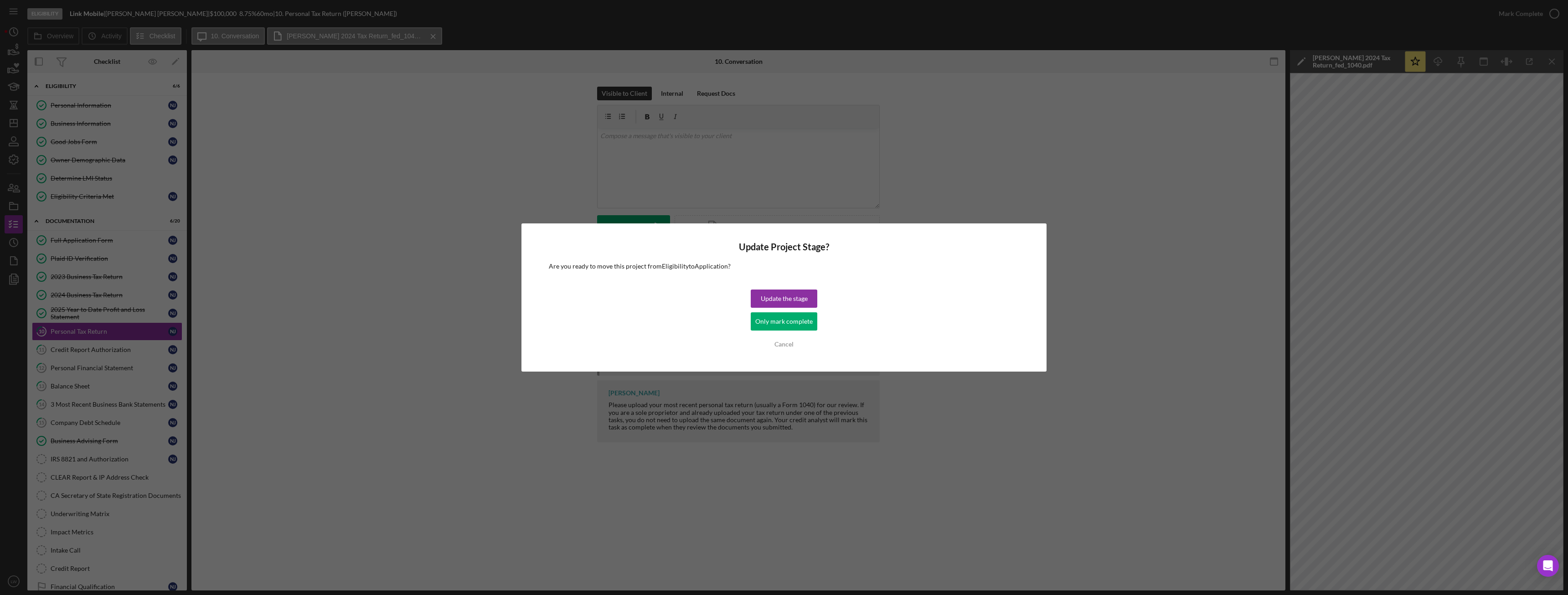
click at [787, 319] on div "Only mark complete" at bounding box center [784, 321] width 57 height 18
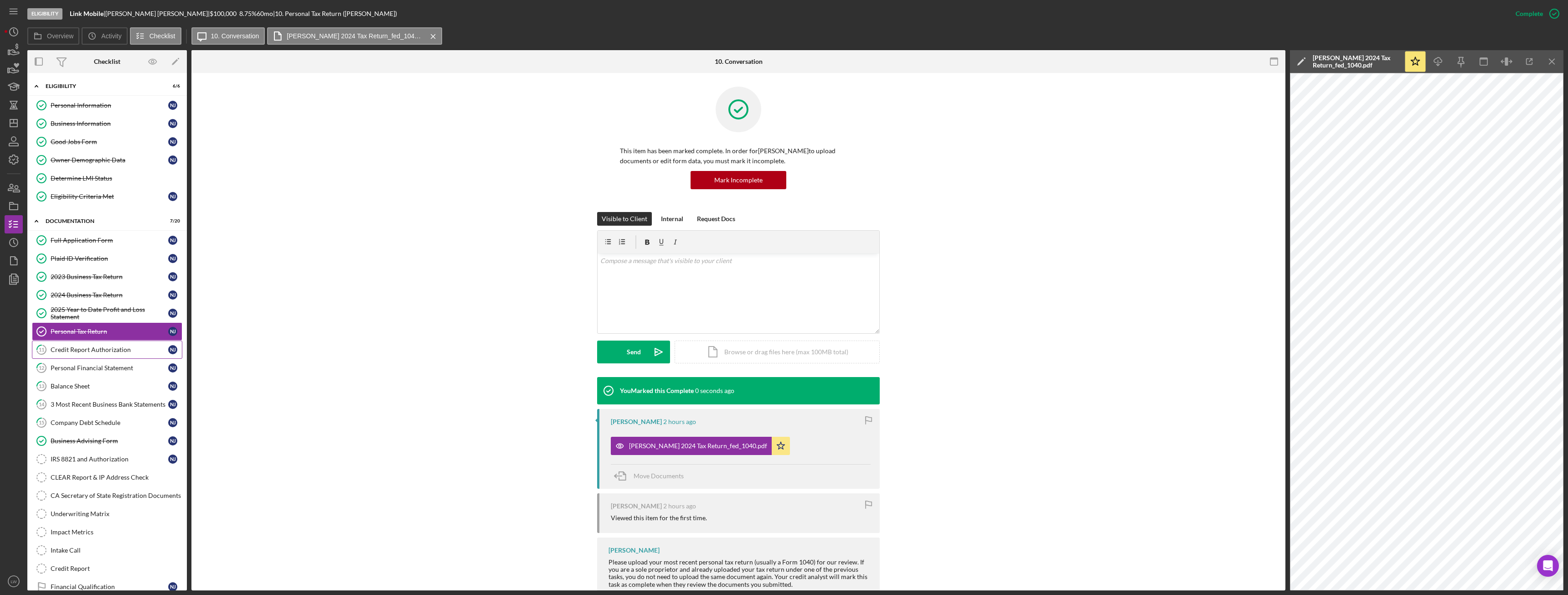
click at [114, 351] on div "Credit Report Authorization" at bounding box center [109, 349] width 117 height 8
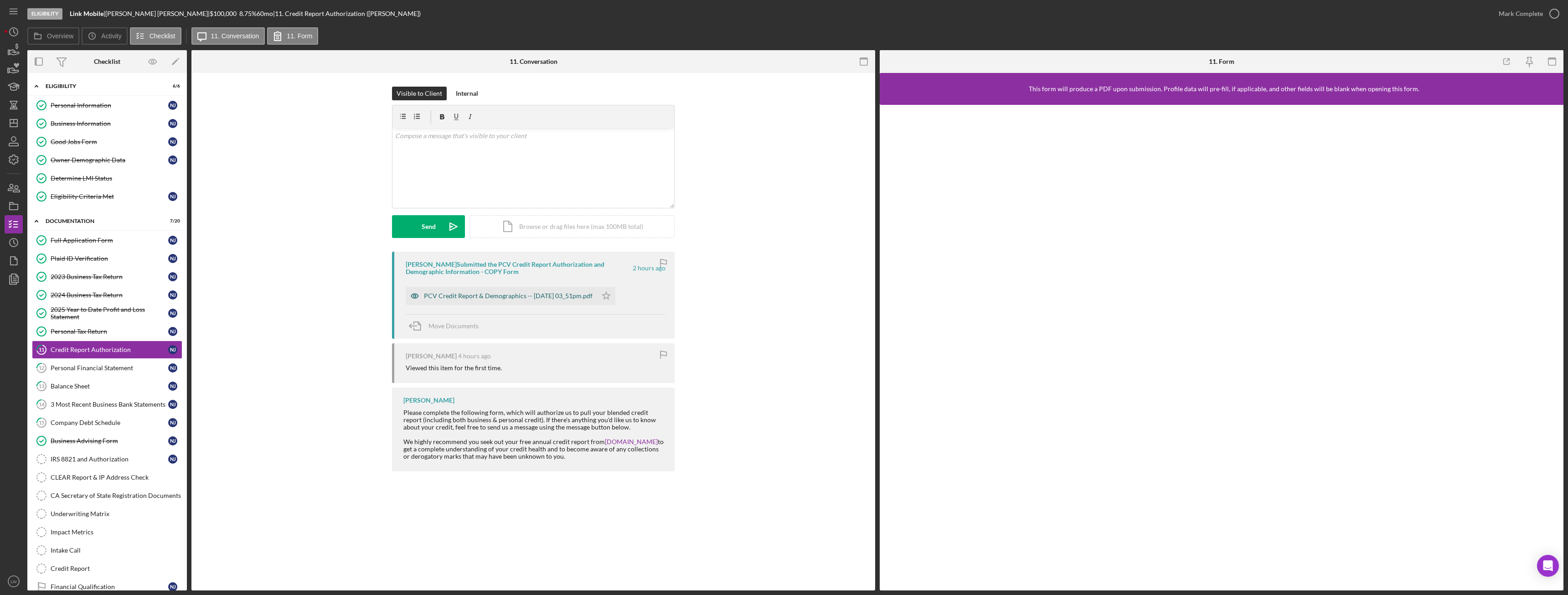
click at [489, 299] on div "PCV Credit Report & Demographics -- 2025-09-17 03_51pm.pdf" at bounding box center [508, 295] width 168 height 8
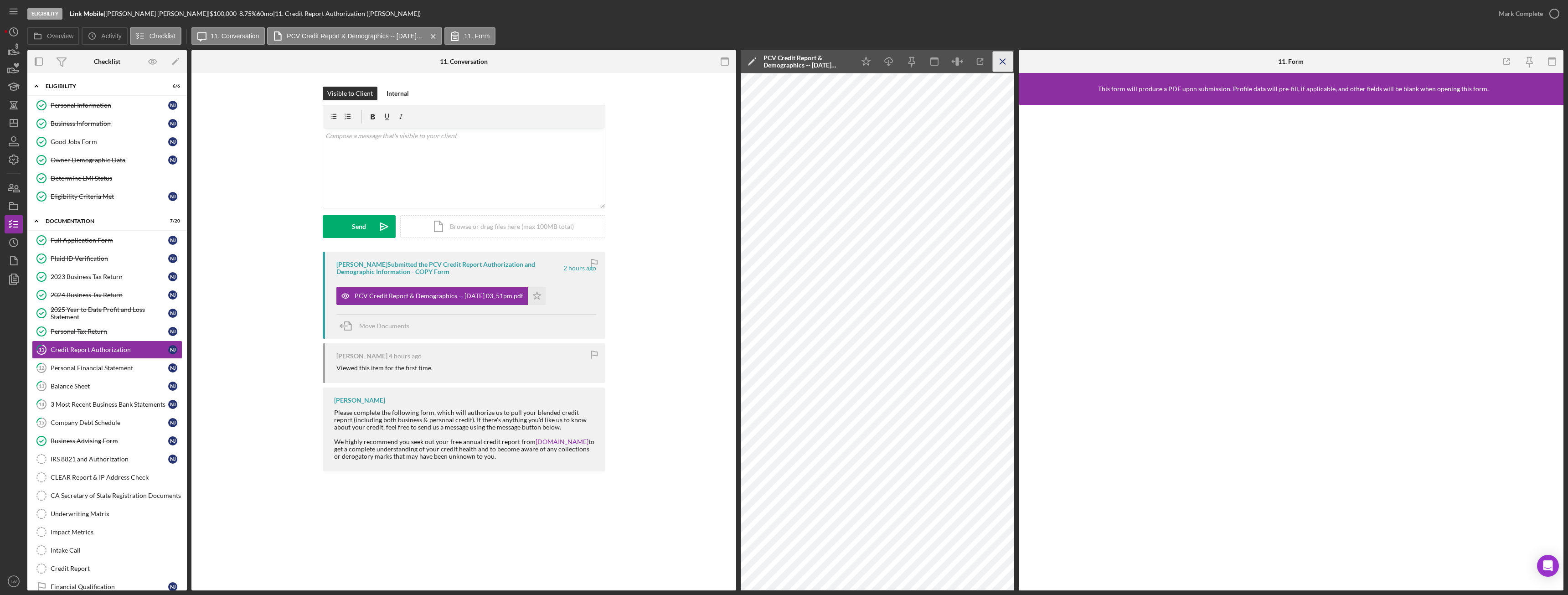
click at [1001, 57] on icon "Icon/Menu Close" at bounding box center [1003, 62] width 20 height 20
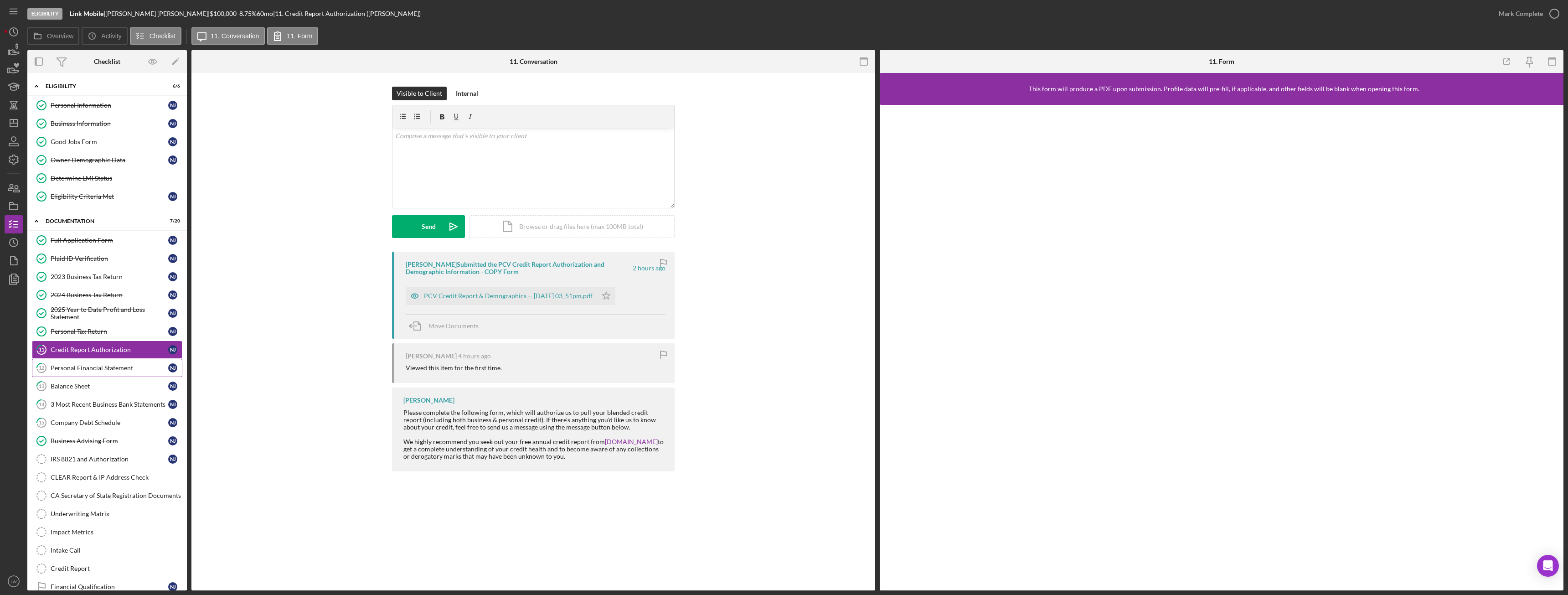
click at [91, 373] on link "12 Personal Financial Statement N J" at bounding box center [107, 368] width 151 height 18
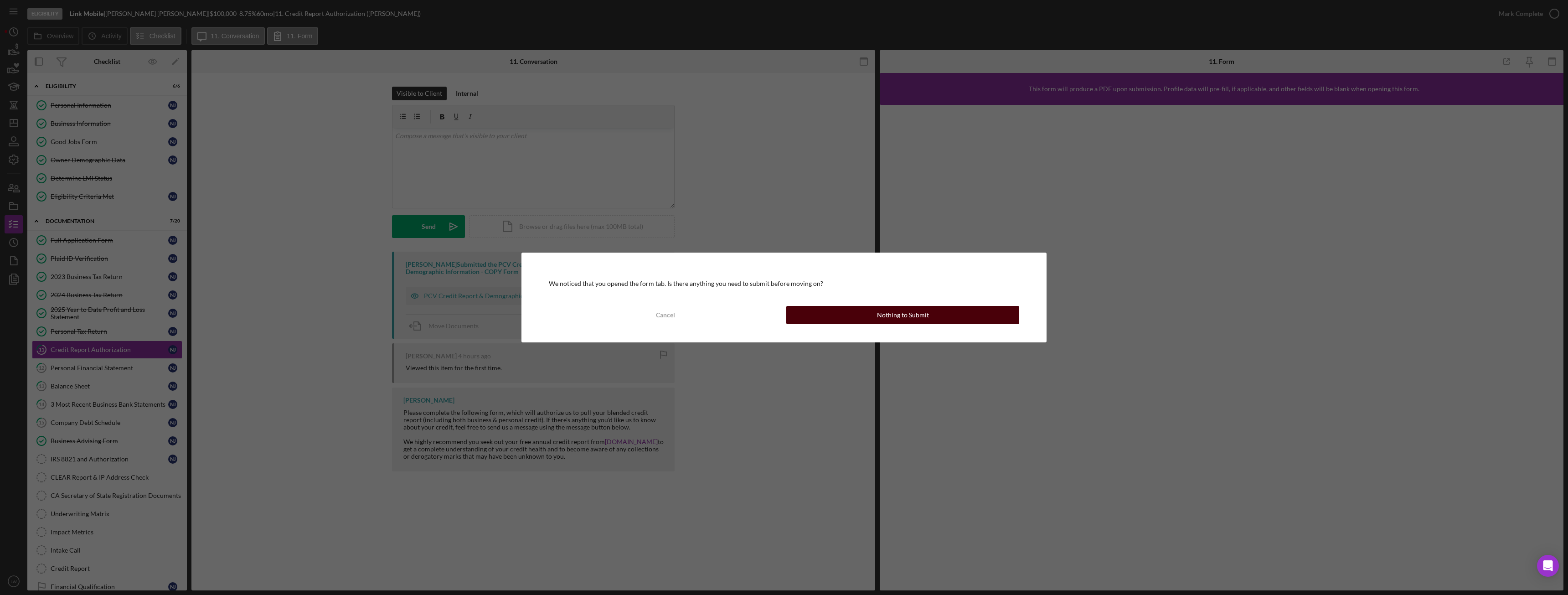
click at [848, 322] on button "Nothing to Submit" at bounding box center [903, 315] width 233 height 18
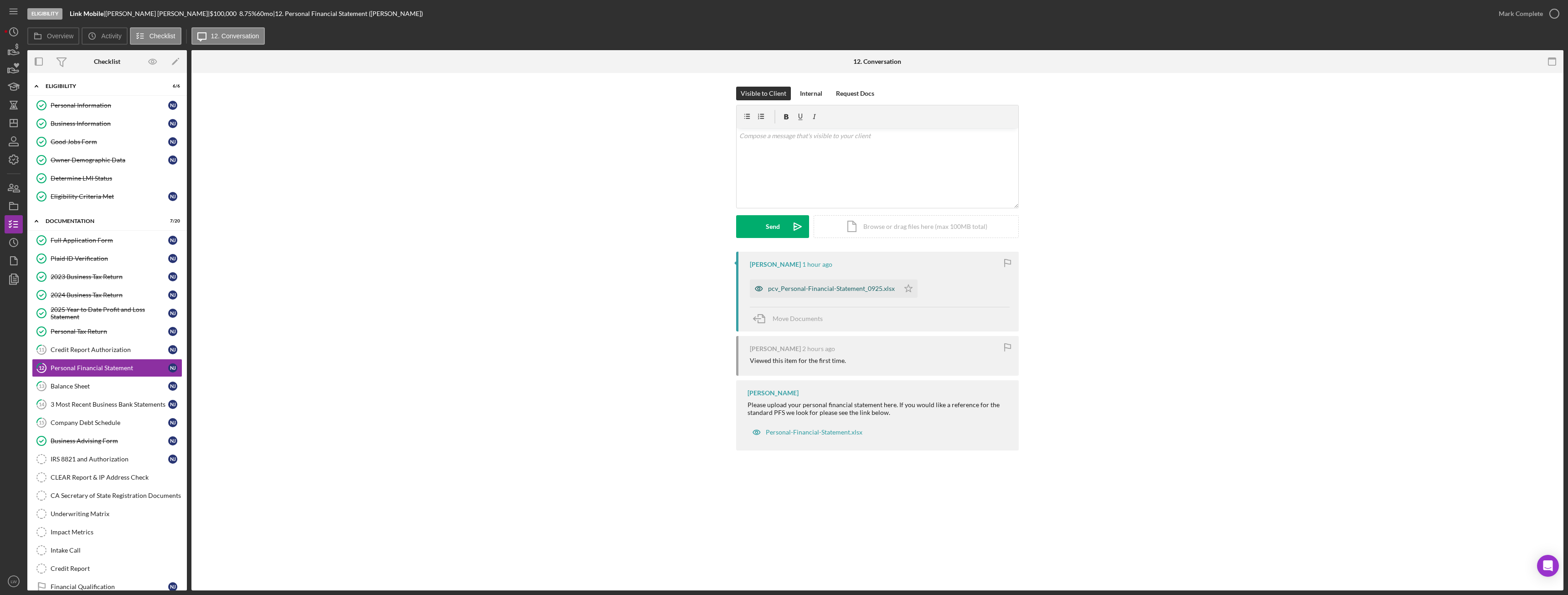
click at [851, 285] on div "pcv_Personal-Financial-Statement_0925.xlsx" at bounding box center [824, 289] width 149 height 18
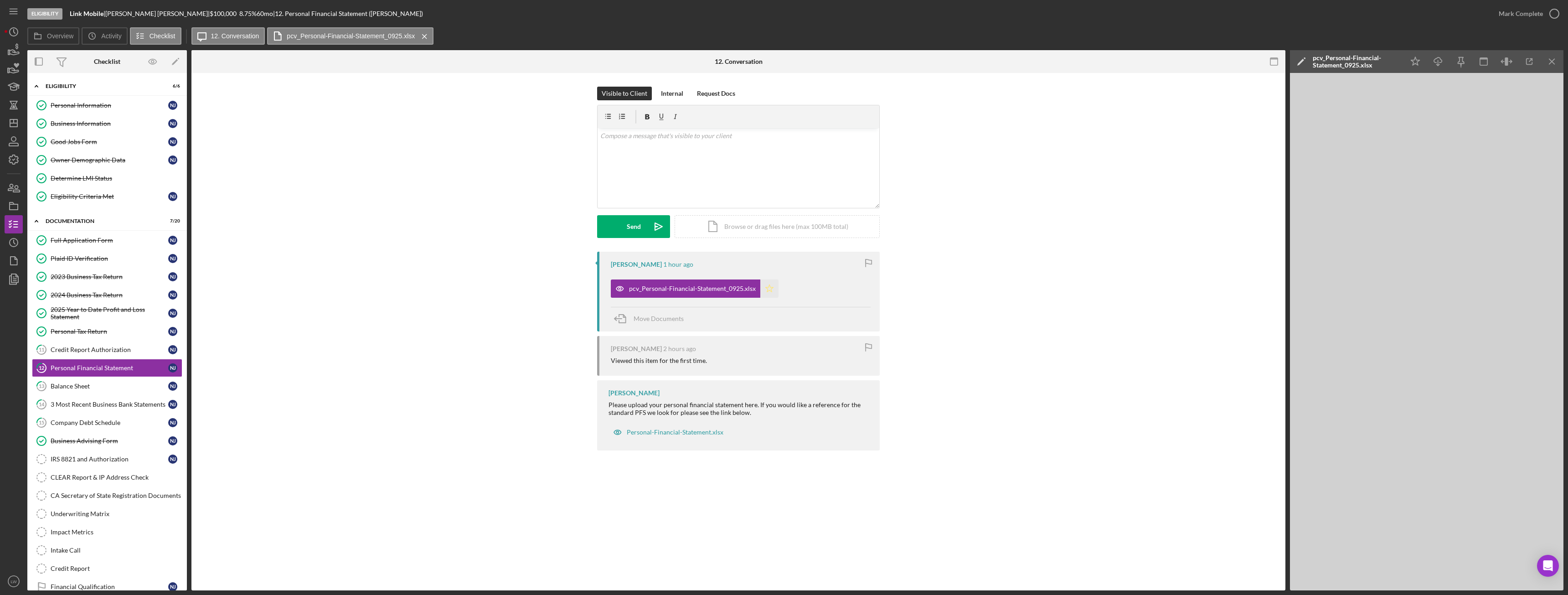
click at [775, 285] on icon "Icon/Star" at bounding box center [769, 289] width 18 height 18
click at [1520, 12] on div "Mark Complete" at bounding box center [1521, 14] width 44 height 18
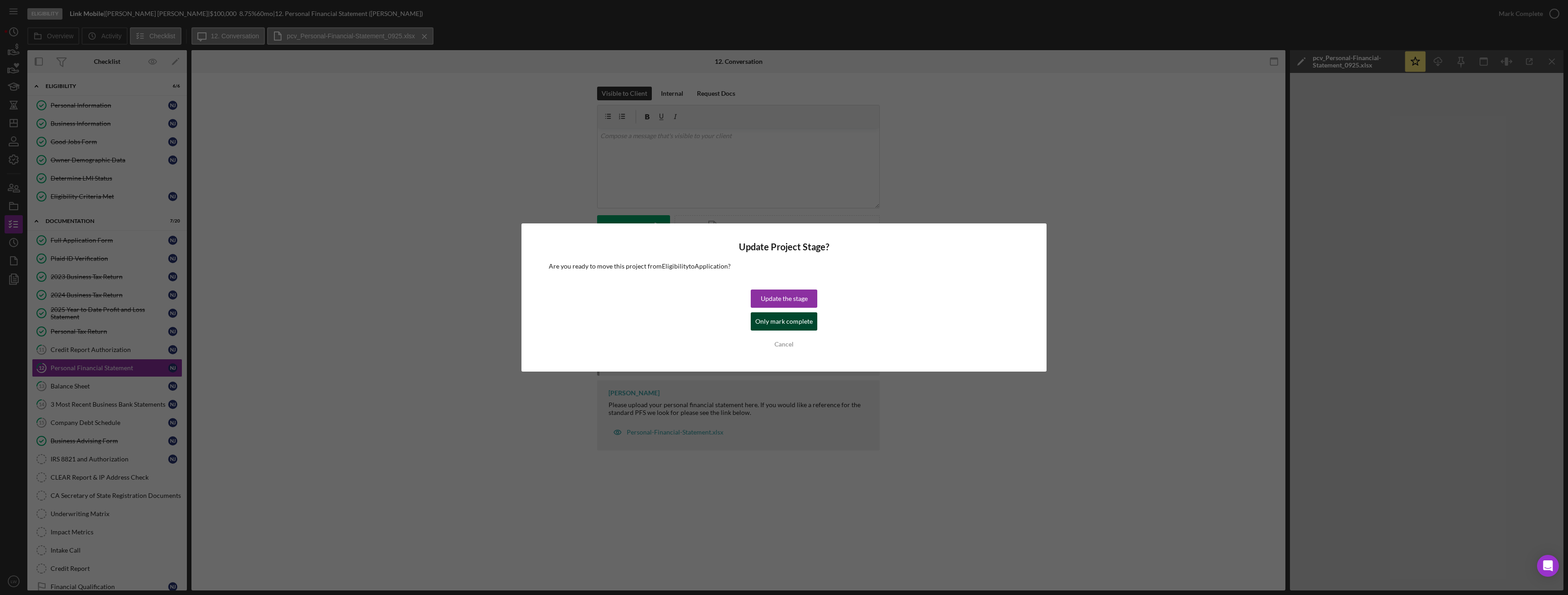
click at [799, 325] on div "Only mark complete" at bounding box center [784, 321] width 57 height 18
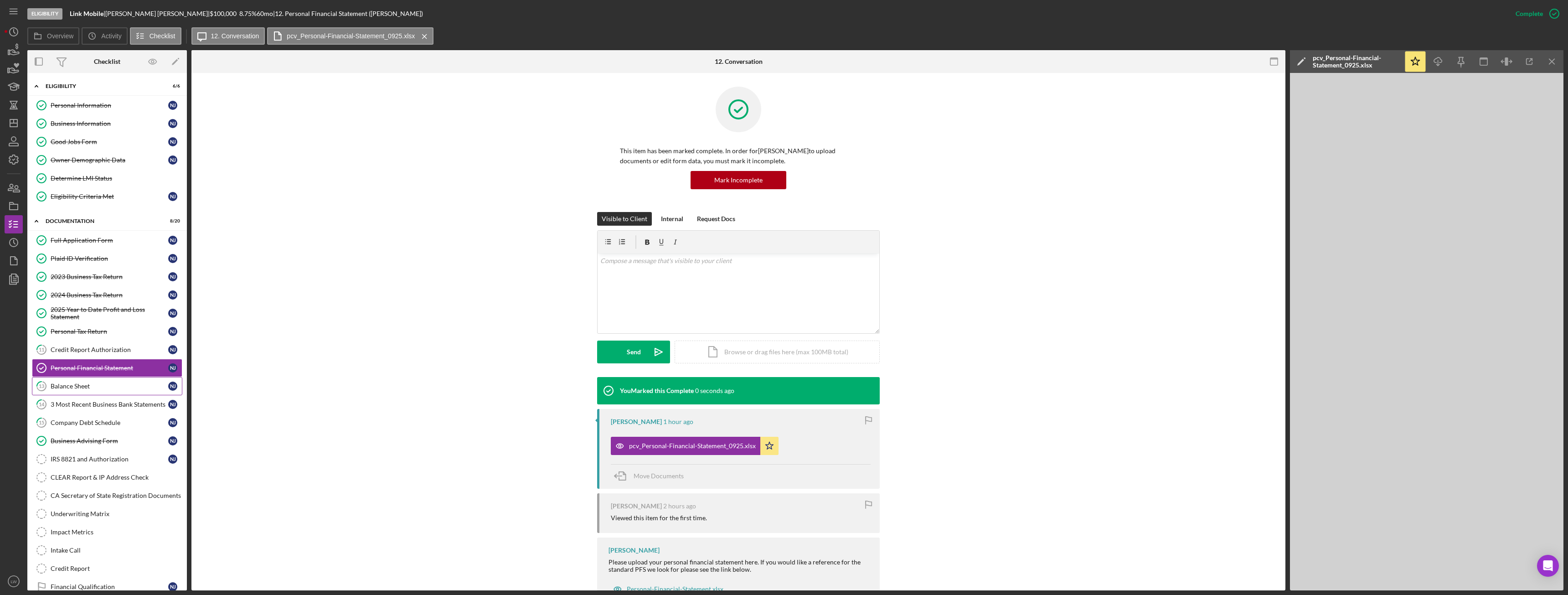
click at [87, 388] on div "Balance Sheet" at bounding box center [109, 386] width 117 height 8
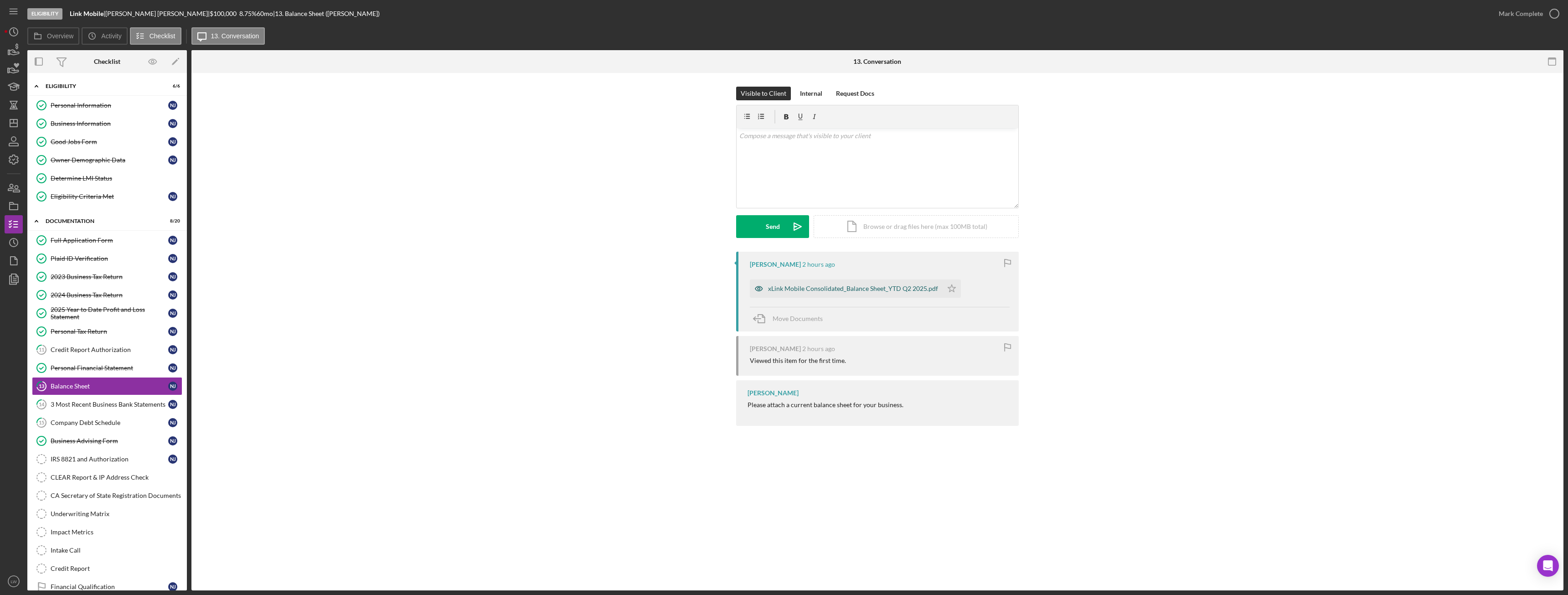
click at [809, 290] on div "xLink Mobile Consolidated_Balance Sheet_YTD Q2 2025.pdf" at bounding box center [853, 289] width 170 height 8
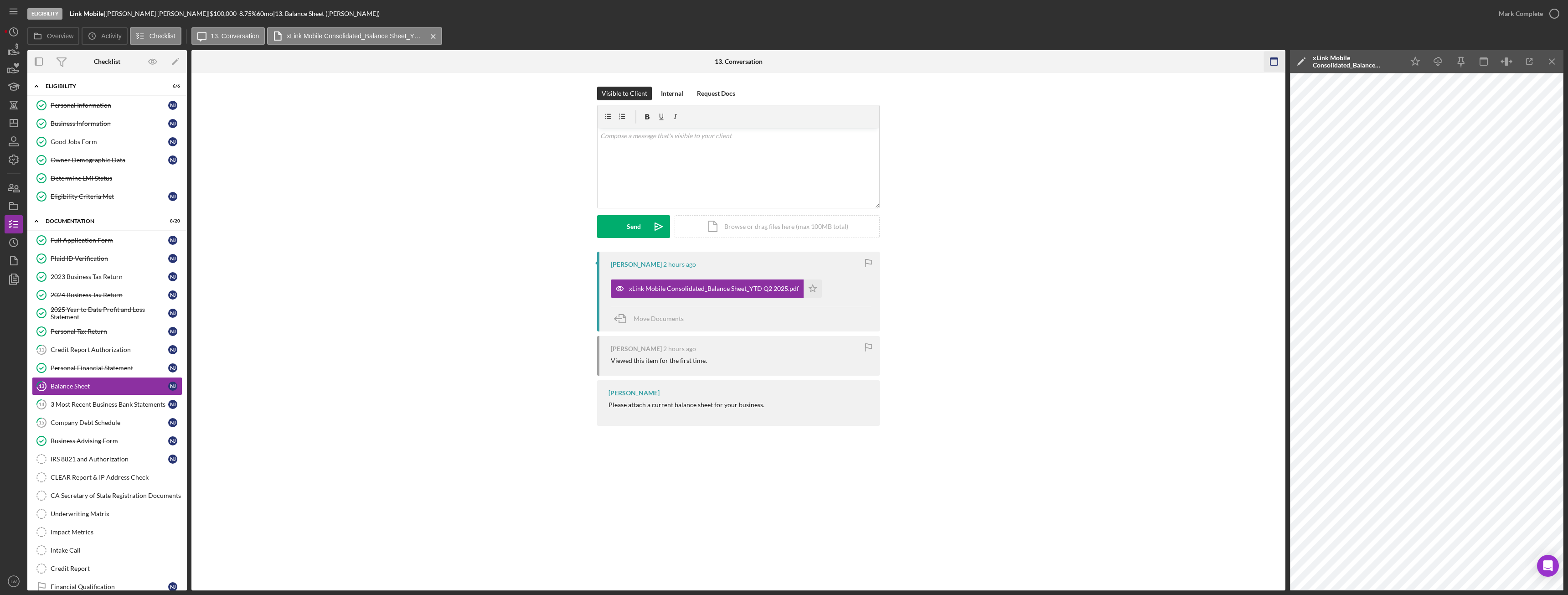
click at [1277, 61] on icon "button" at bounding box center [1274, 62] width 20 height 20
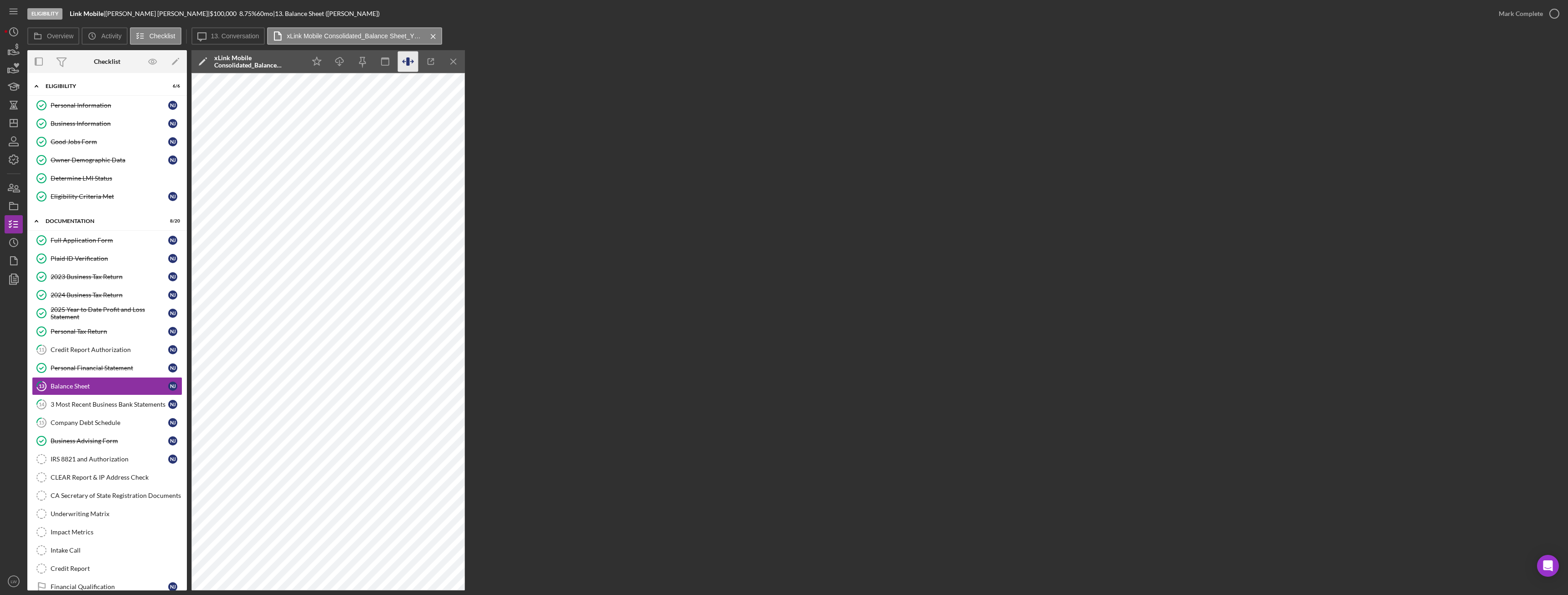
click at [409, 63] on icon "button" at bounding box center [407, 61] width 3 height 8
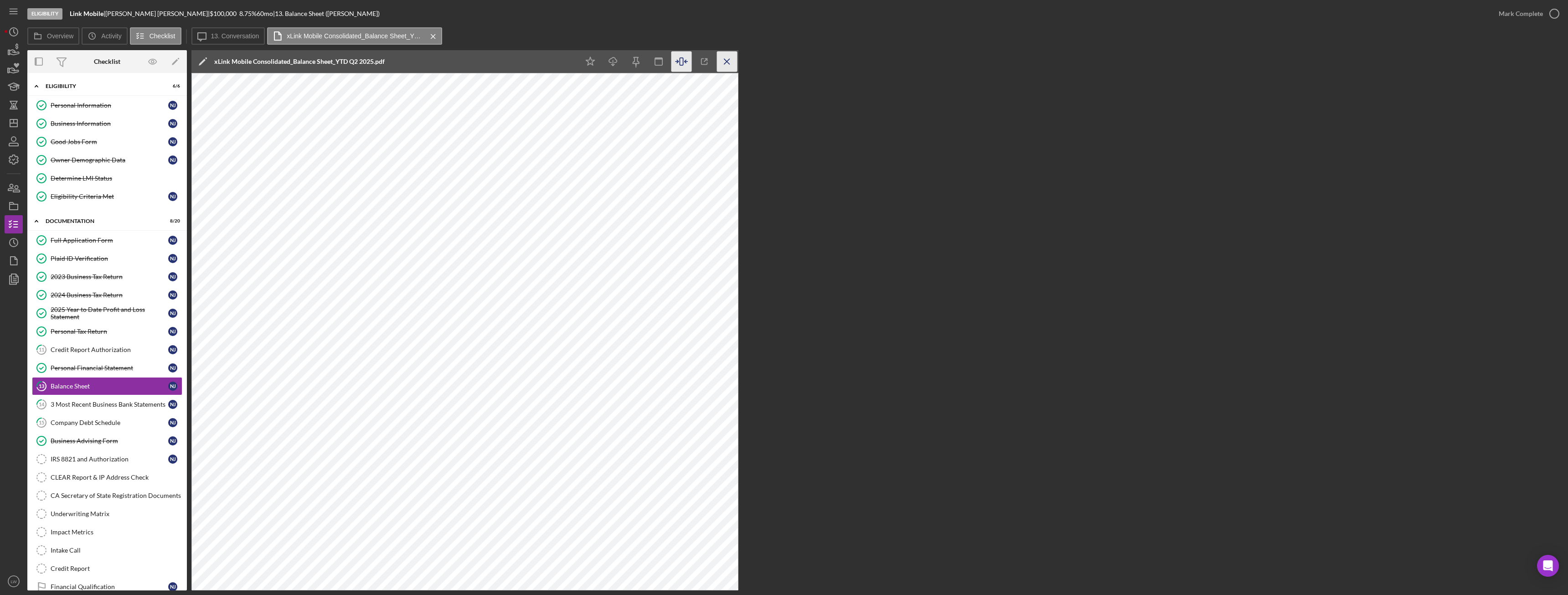
click at [726, 61] on icon "Icon/Menu Close" at bounding box center [727, 62] width 20 height 20
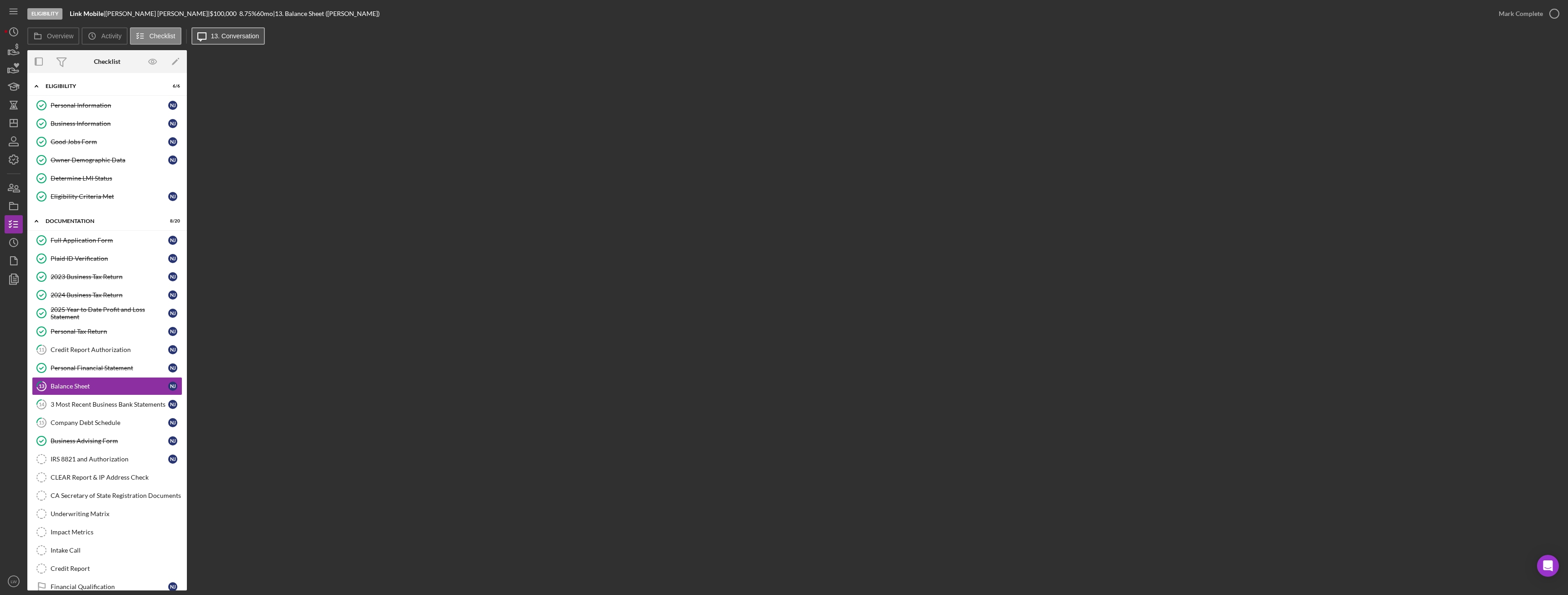
click at [226, 36] on label "13. Conversation" at bounding box center [235, 35] width 48 height 8
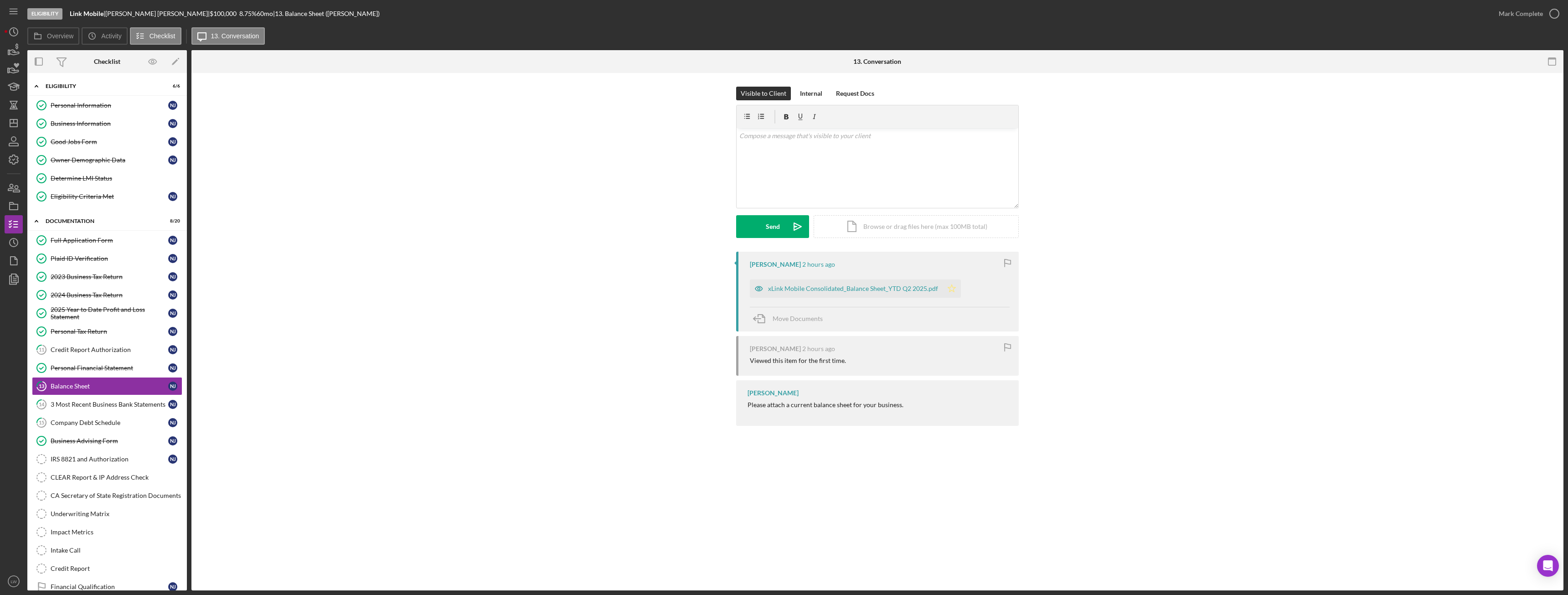
click at [952, 288] on polygon "button" at bounding box center [951, 288] width 8 height 8
click at [1507, 14] on div "Mark Complete" at bounding box center [1521, 14] width 44 height 18
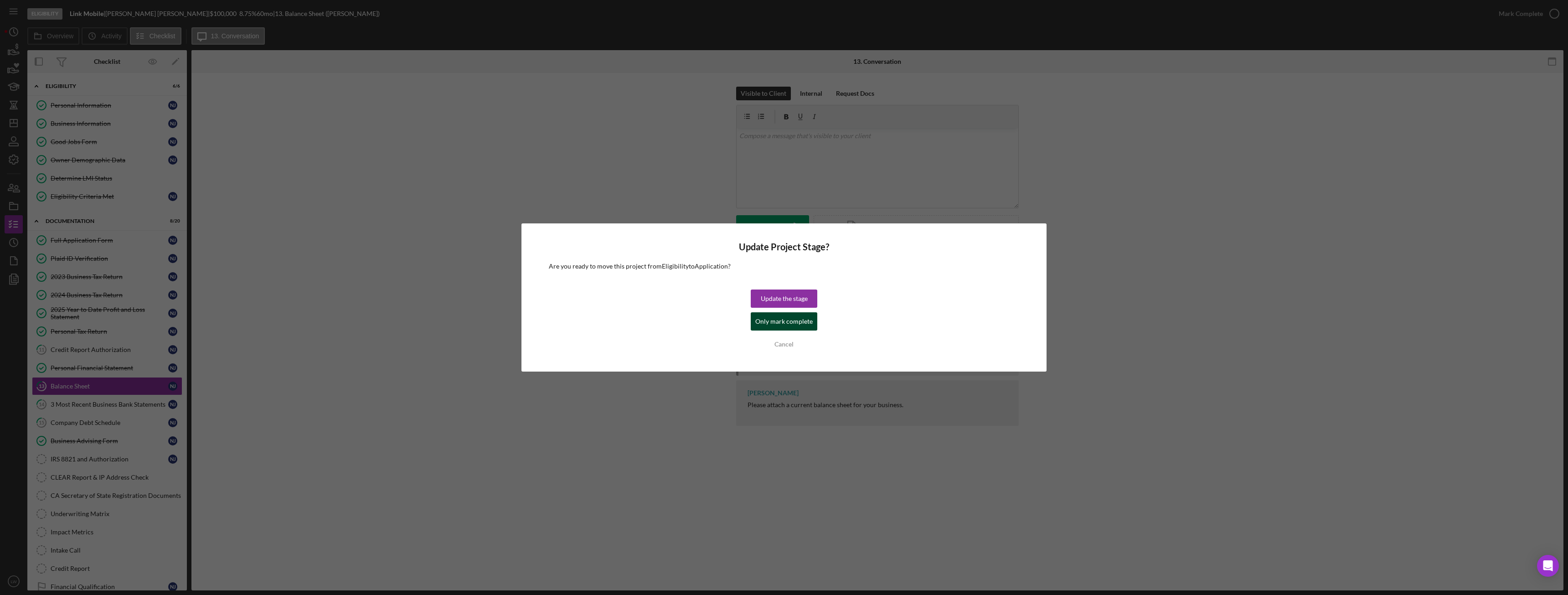
click at [780, 323] on div "Only mark complete" at bounding box center [784, 321] width 57 height 18
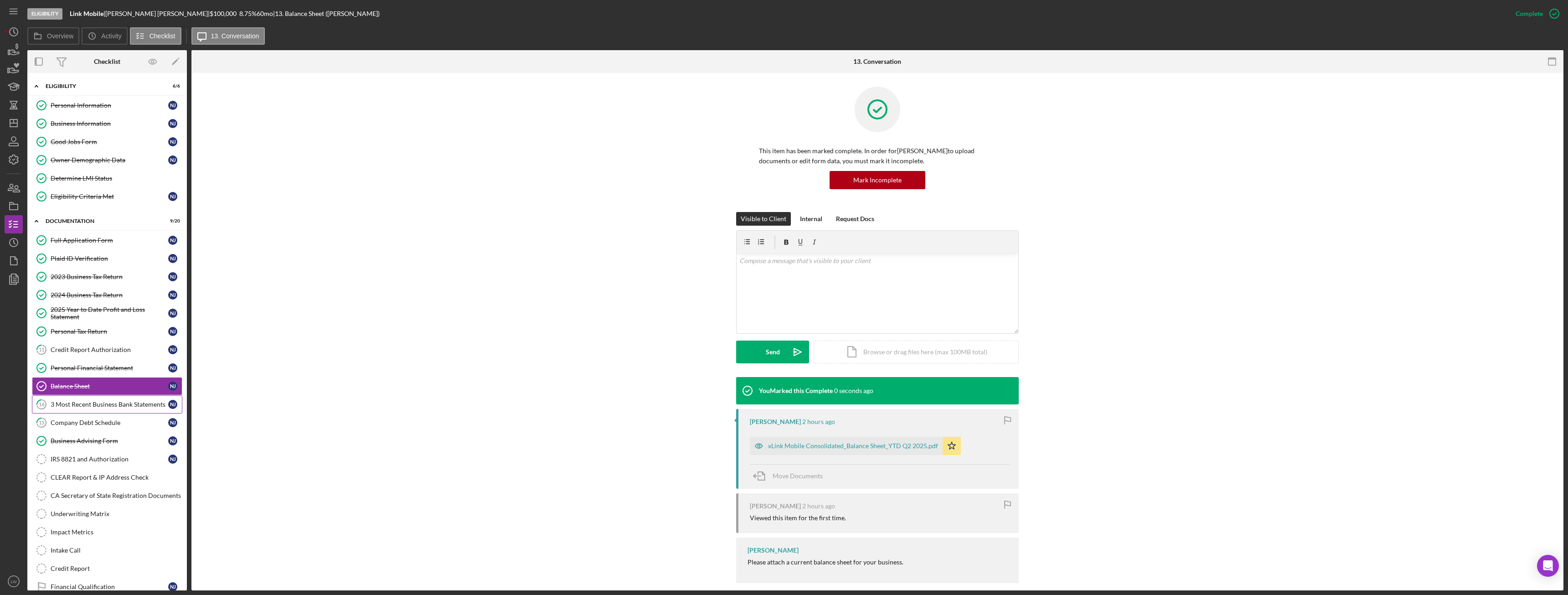
click at [73, 401] on div "3 Most Recent Business Bank Statements" at bounding box center [109, 404] width 117 height 8
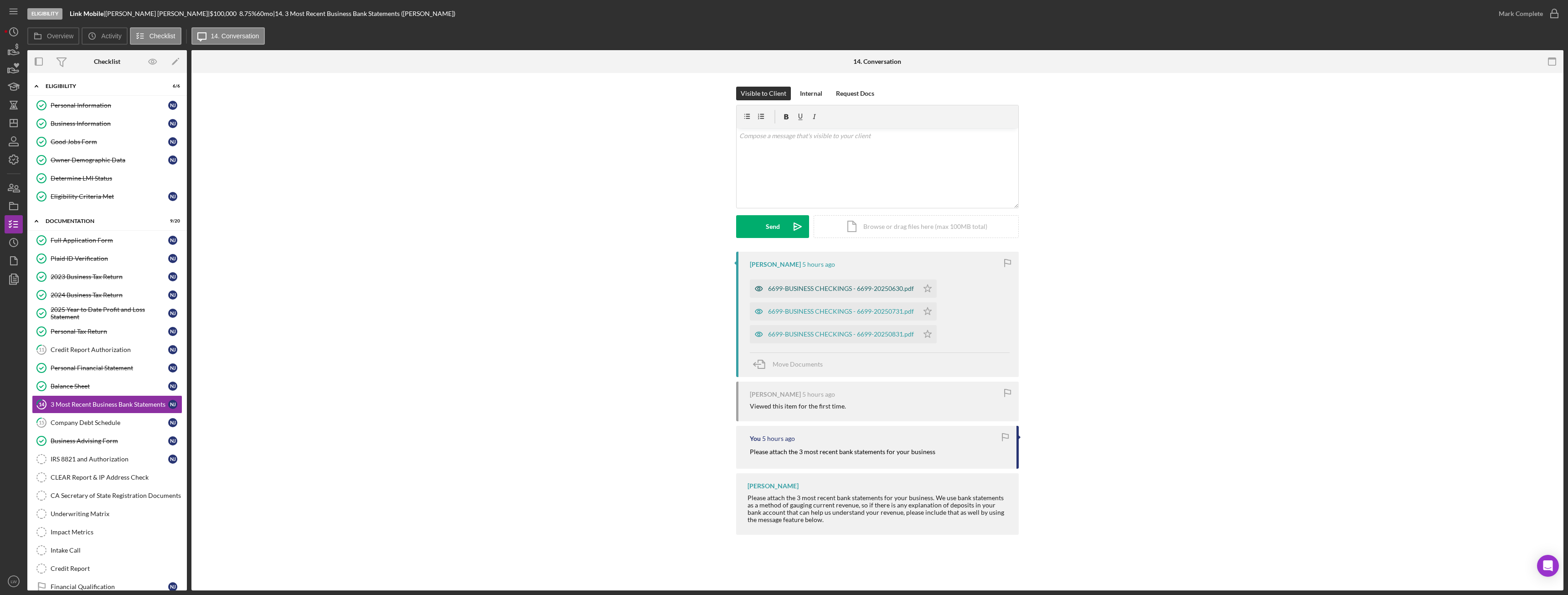
click at [897, 286] on div "6699-BUSINESS CHECKINGS - 6699-20250630.pdf" at bounding box center [841, 289] width 146 height 8
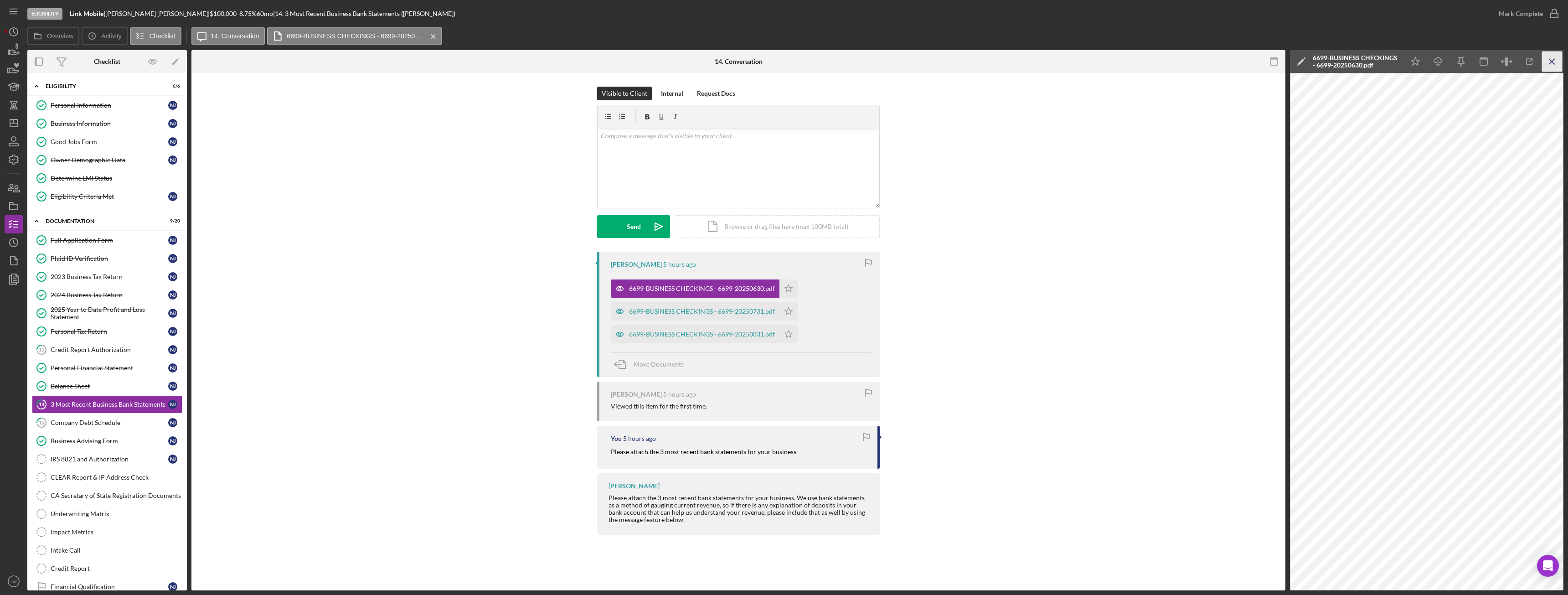
click at [1548, 57] on icon "Icon/Menu Close" at bounding box center [1552, 62] width 20 height 20
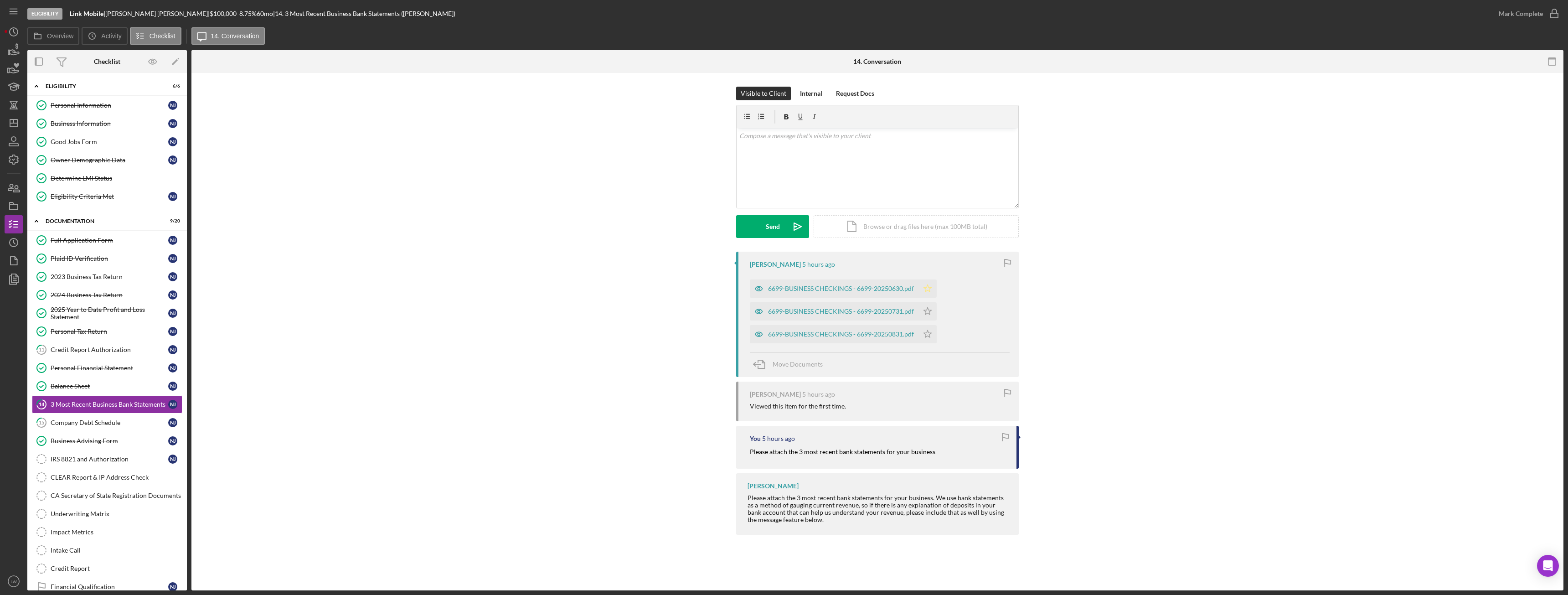
click at [927, 290] on icon "Icon/Star" at bounding box center [928, 289] width 18 height 18
click at [925, 313] on icon "Icon/Star" at bounding box center [928, 311] width 18 height 18
click at [928, 332] on icon "Icon/Star" at bounding box center [928, 334] width 18 height 18
click at [1524, 10] on div "Mark Complete" at bounding box center [1521, 14] width 44 height 18
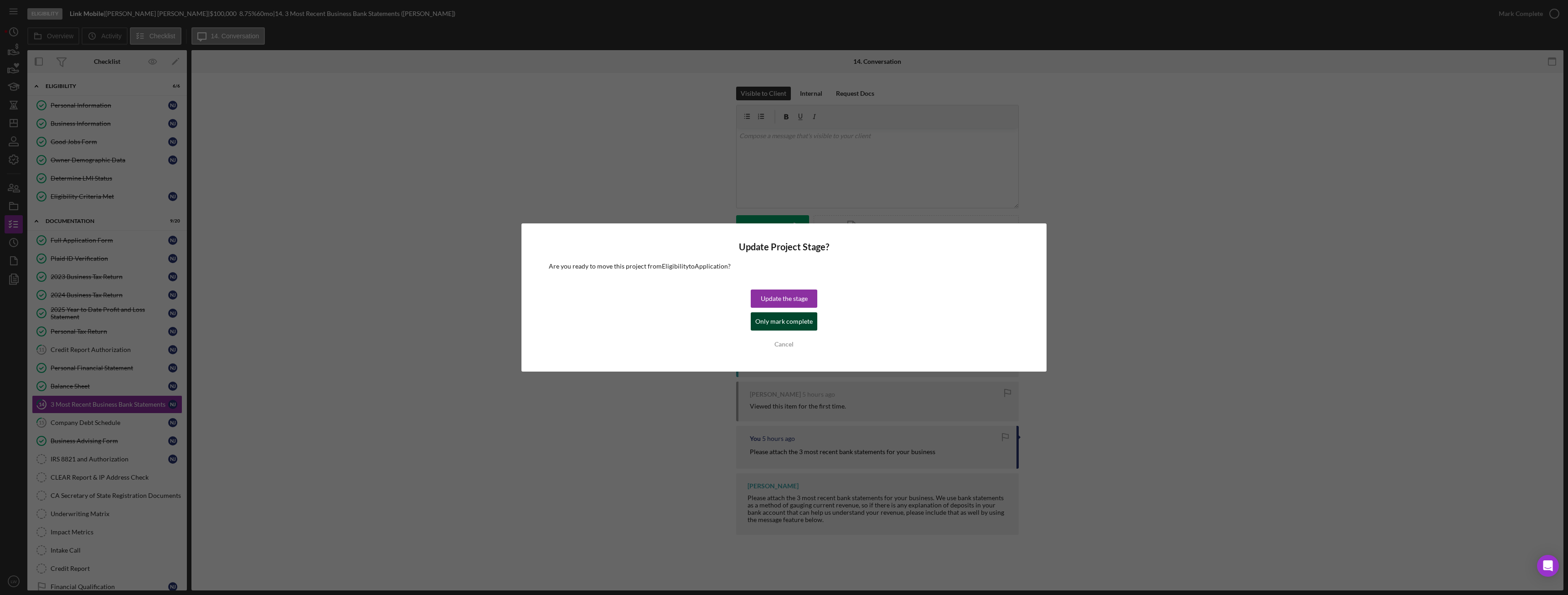
click at [809, 323] on div "Only mark complete" at bounding box center [784, 321] width 57 height 18
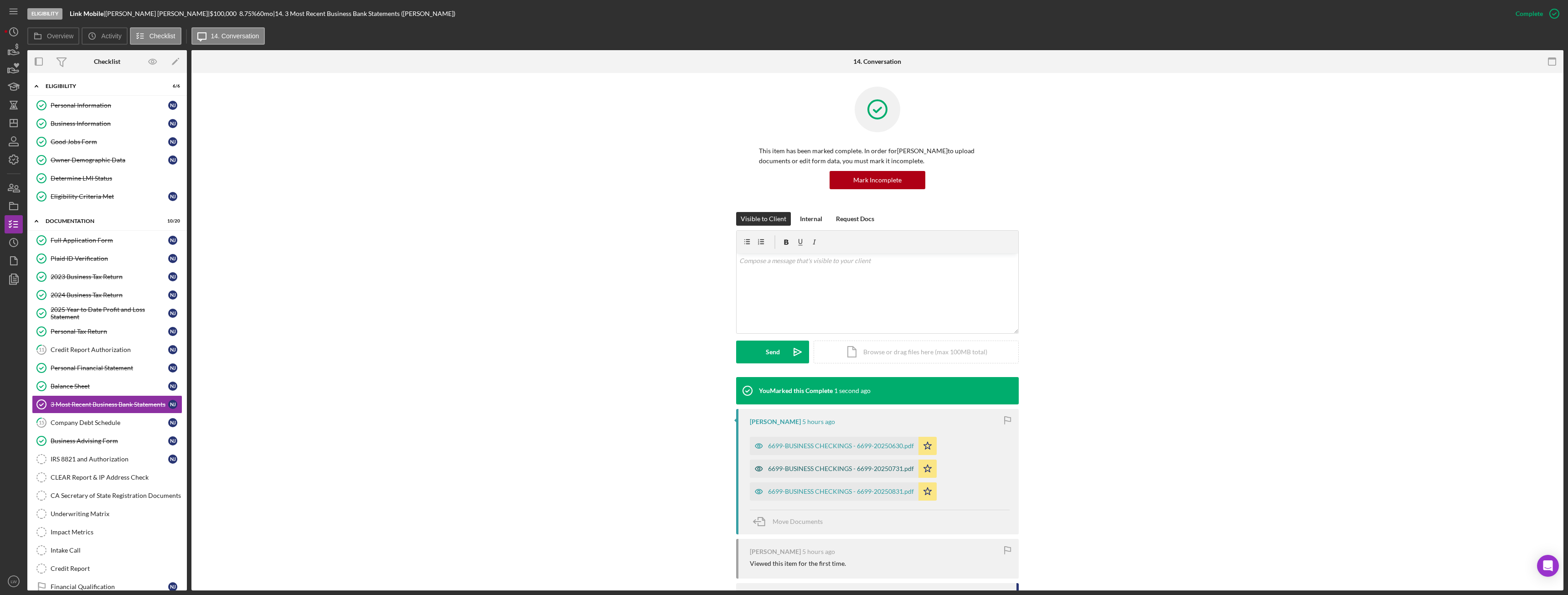
click at [843, 469] on div "6699-BUSINESS CHECKINGS - 6699-20250731.pdf" at bounding box center [841, 469] width 146 height 8
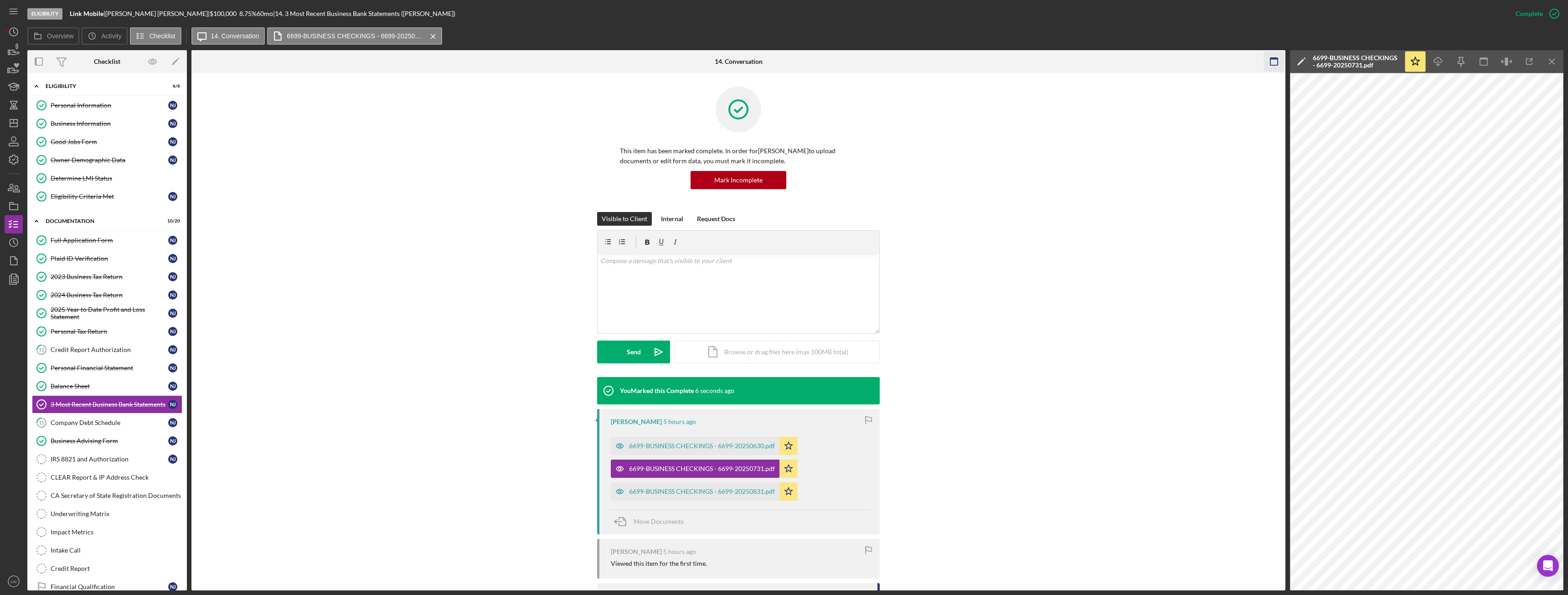
click at [1547, 59] on icon "Icon/Menu Close" at bounding box center [1552, 62] width 20 height 20
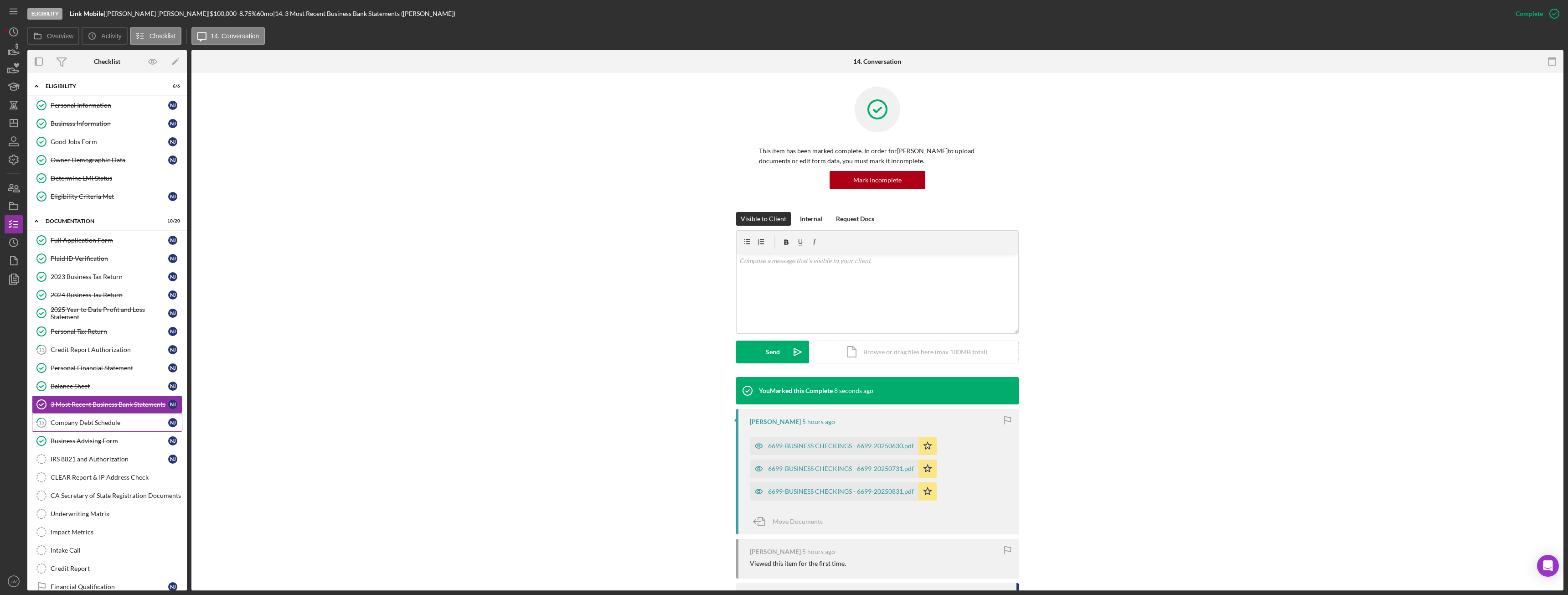
click at [107, 424] on div "Company Debt Schedule" at bounding box center [109, 422] width 117 height 8
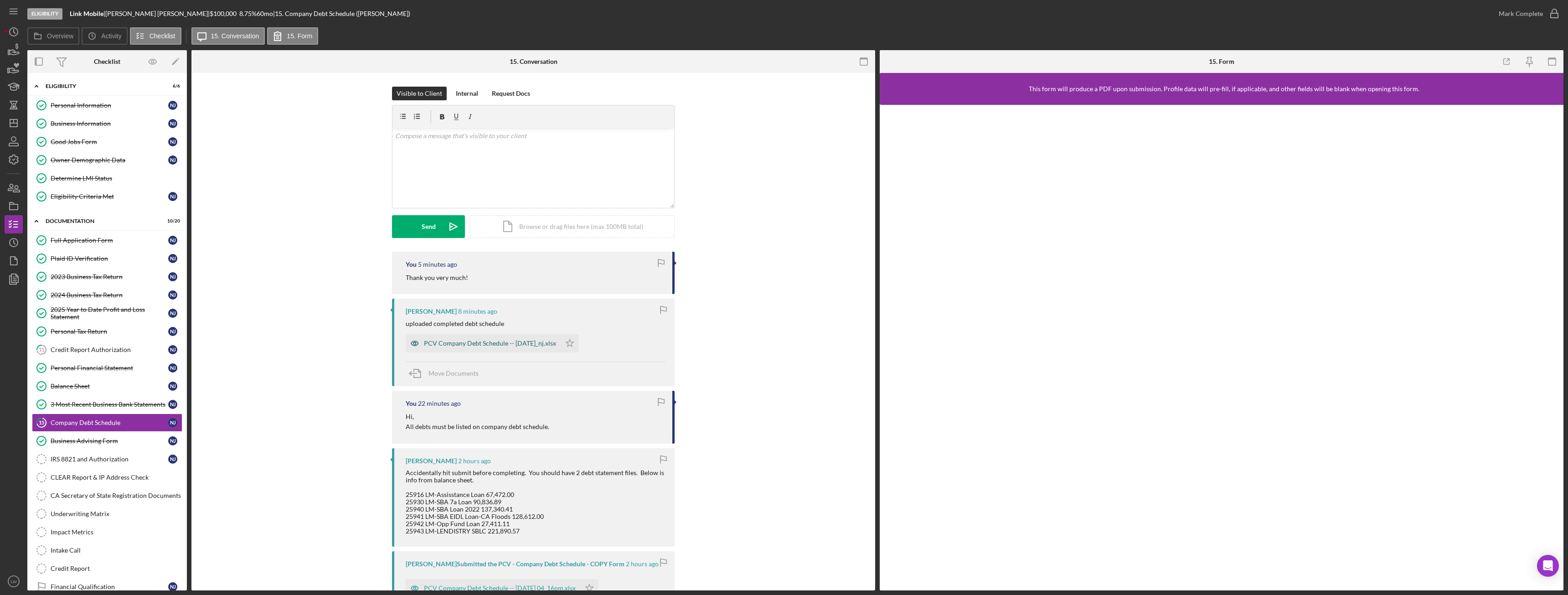
click at [531, 346] on div "PCV Company Debt Schedule -- 2025-09-17_nj.xlsx" at bounding box center [490, 343] width 132 height 8
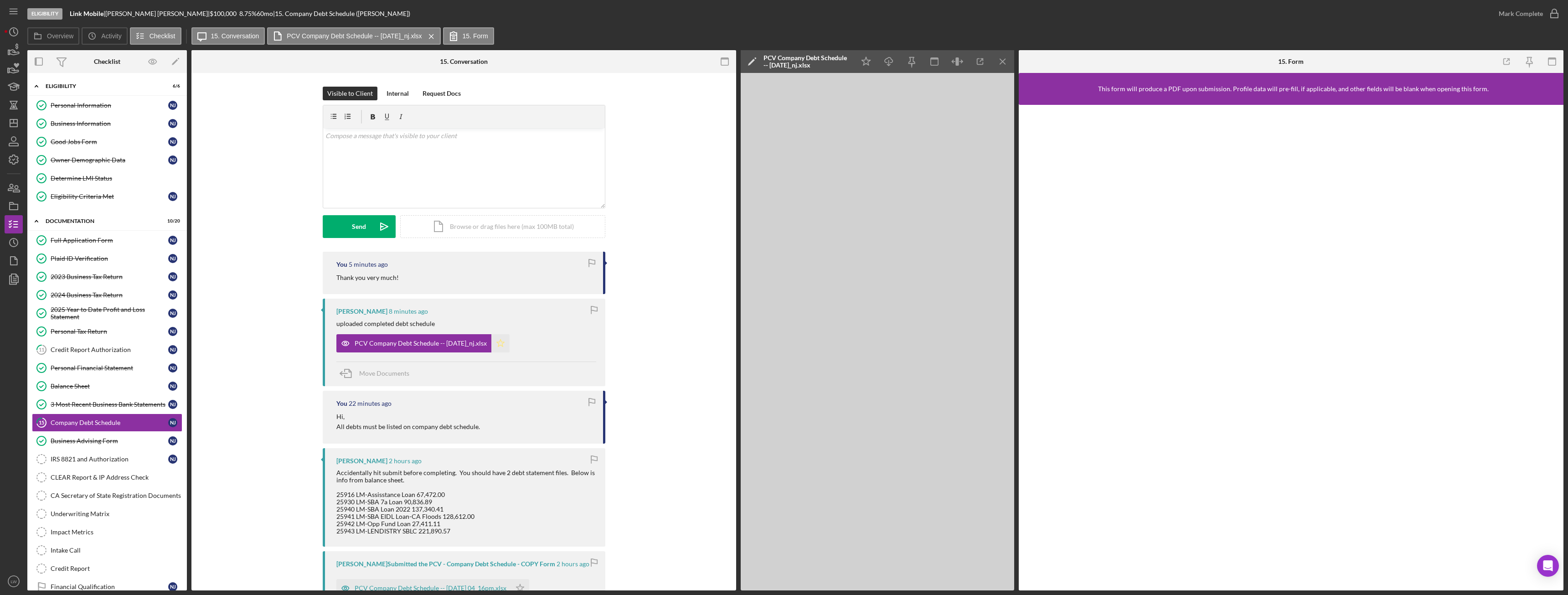
click at [507, 345] on icon "Icon/Star" at bounding box center [500, 343] width 18 height 18
click at [1518, 10] on div "Mark Complete" at bounding box center [1521, 14] width 44 height 18
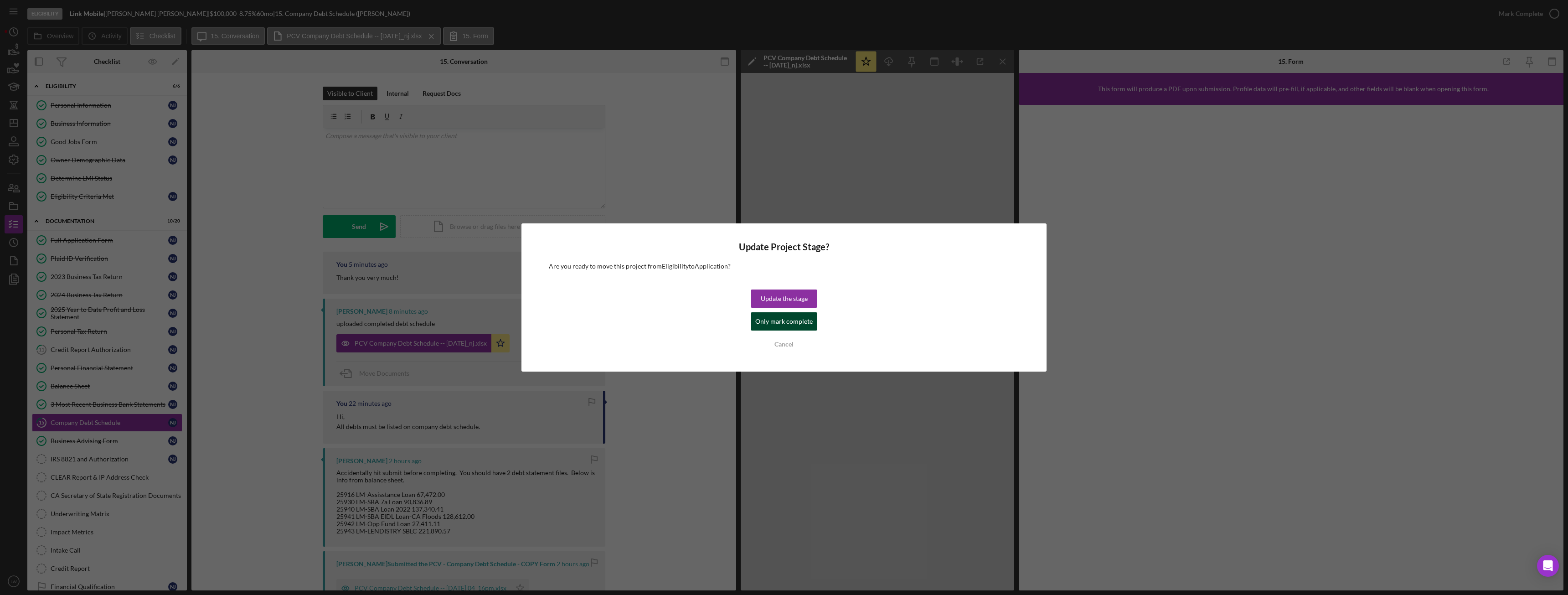
click at [769, 321] on div "Only mark complete" at bounding box center [784, 321] width 57 height 18
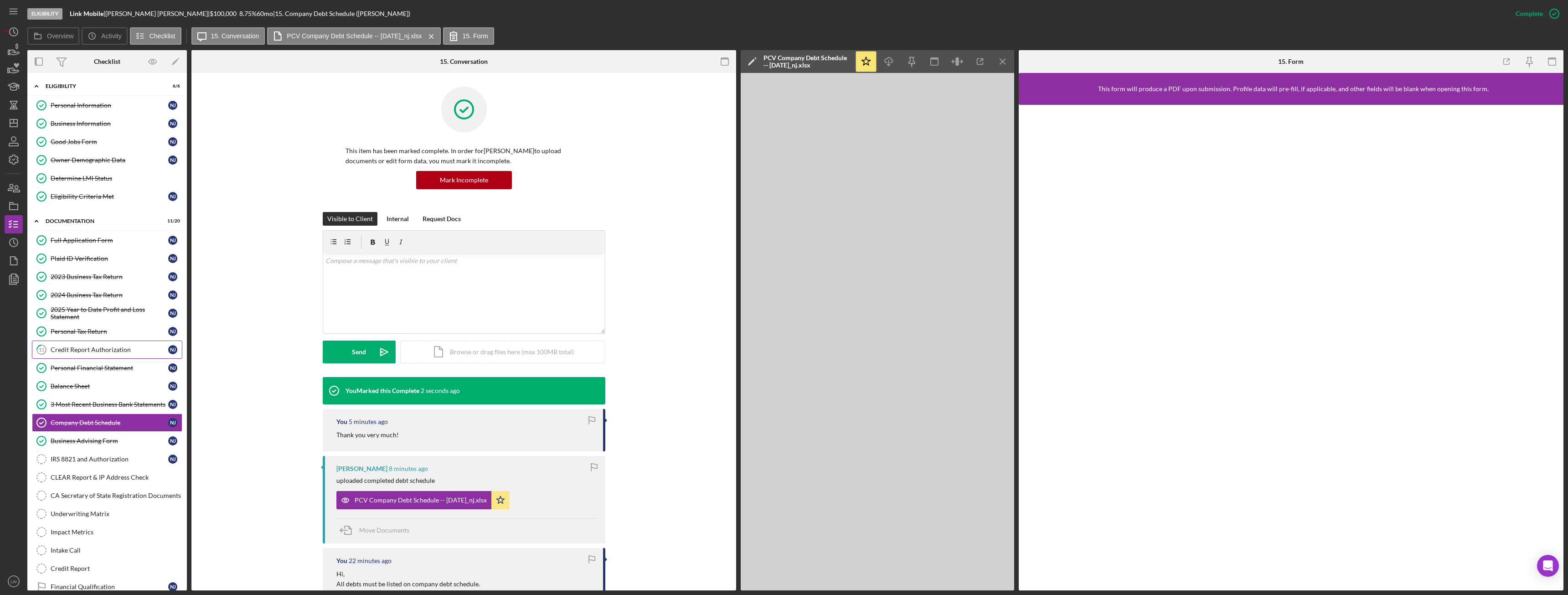
click at [102, 358] on link "11 Credit Report Authorization N J" at bounding box center [107, 349] width 151 height 18
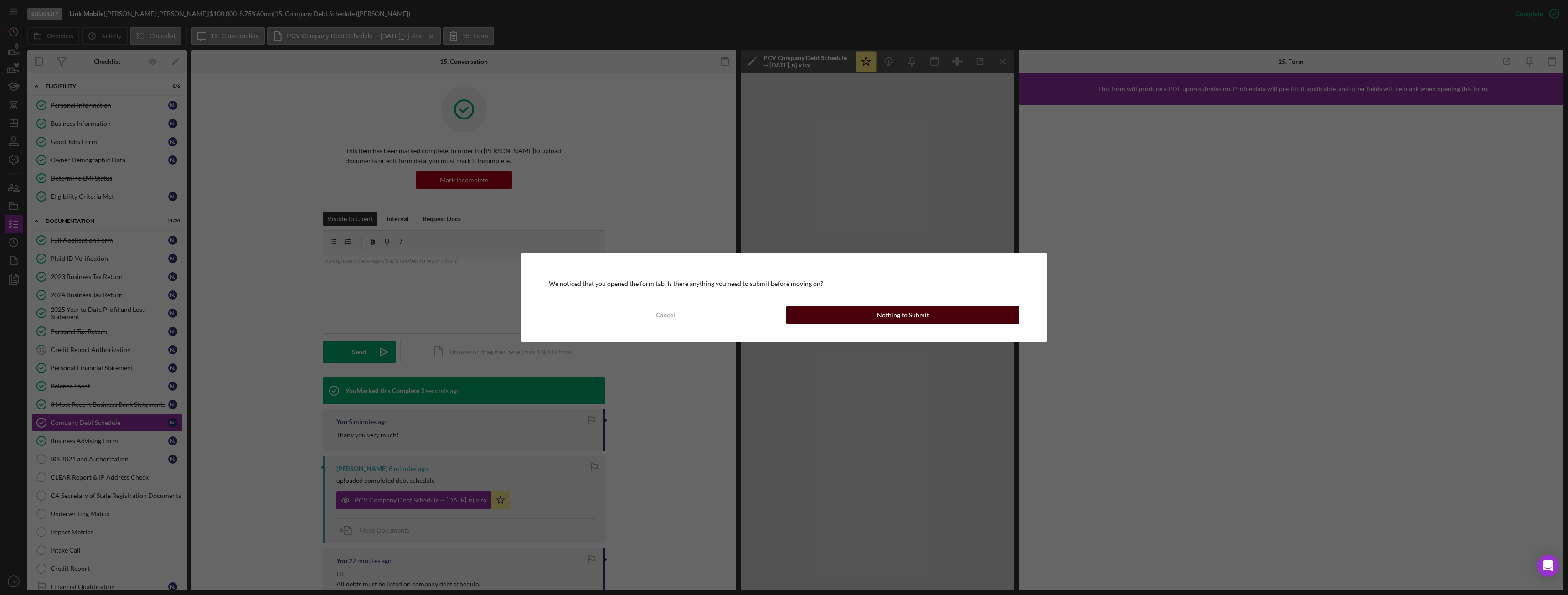
click at [911, 314] on div "Nothing to Submit" at bounding box center [903, 315] width 52 height 18
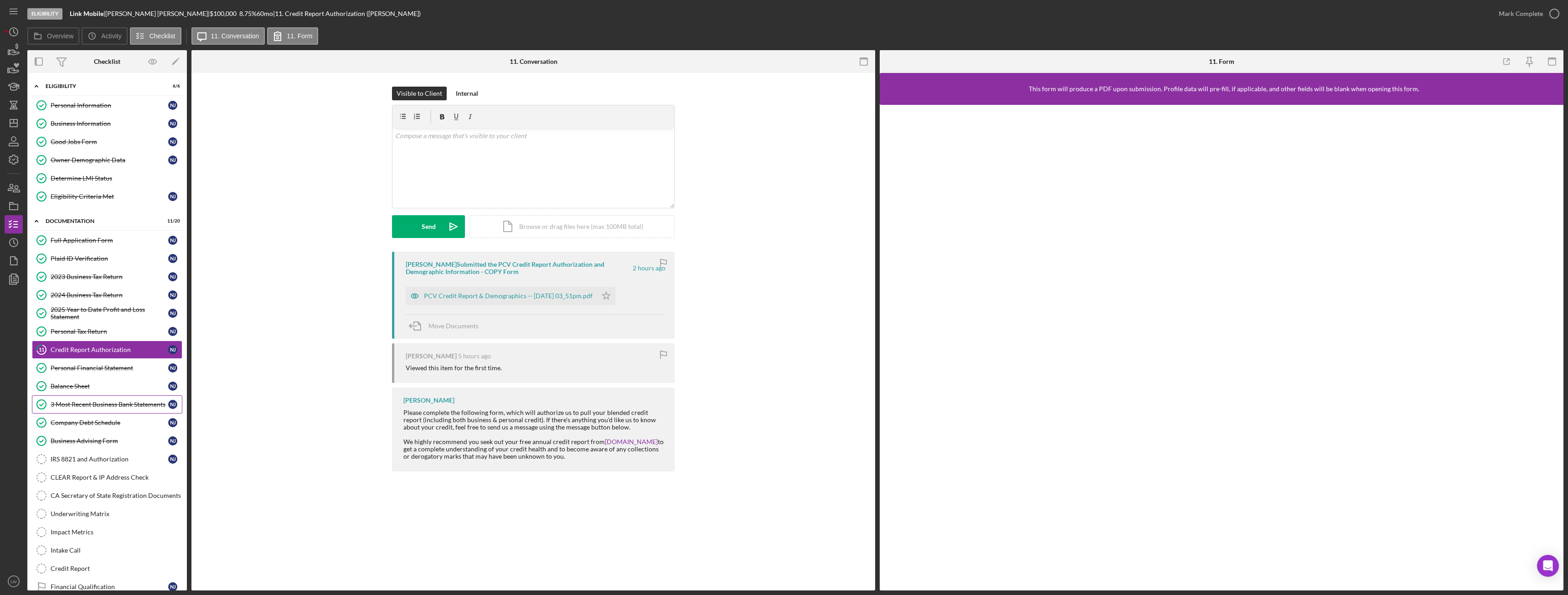
scroll to position [56, 0]
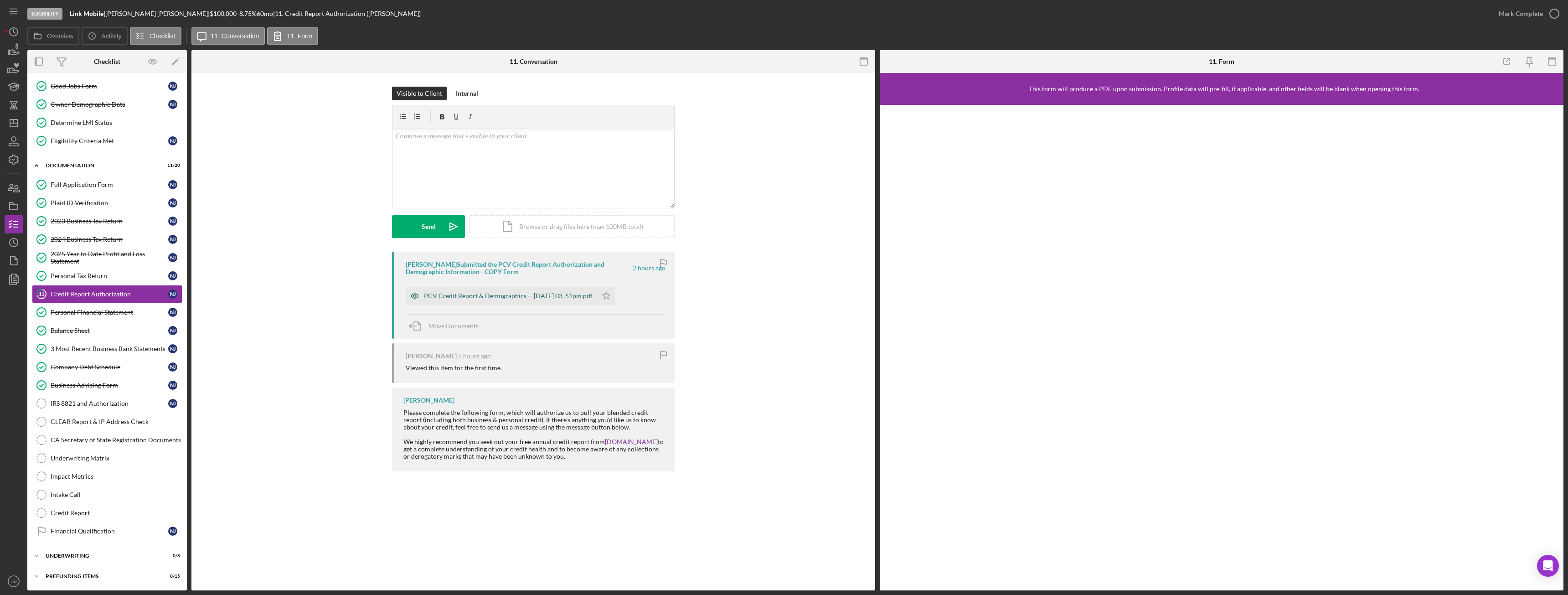
click at [490, 296] on div "PCV Credit Report & Demographics -- 2025-09-17 03_51pm.pdf" at bounding box center [508, 295] width 168 height 8
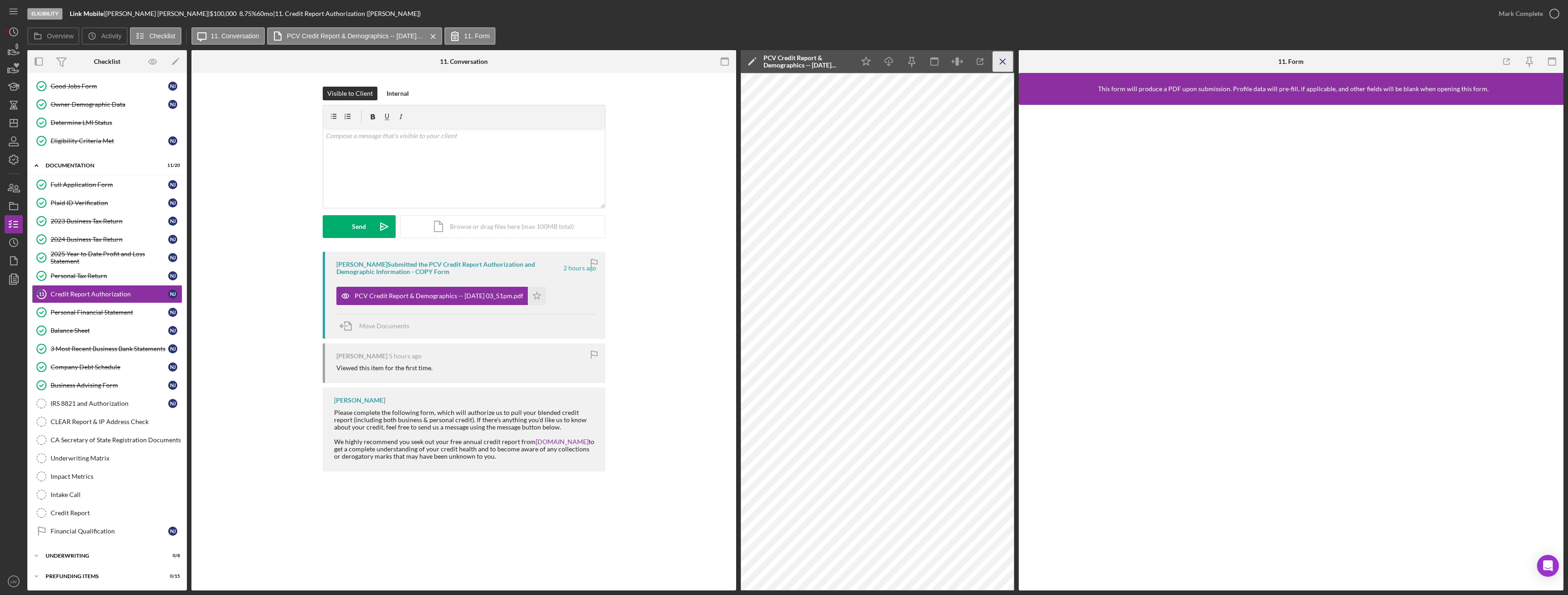
click at [1005, 66] on icon "Icon/Menu Close" at bounding box center [1003, 62] width 20 height 20
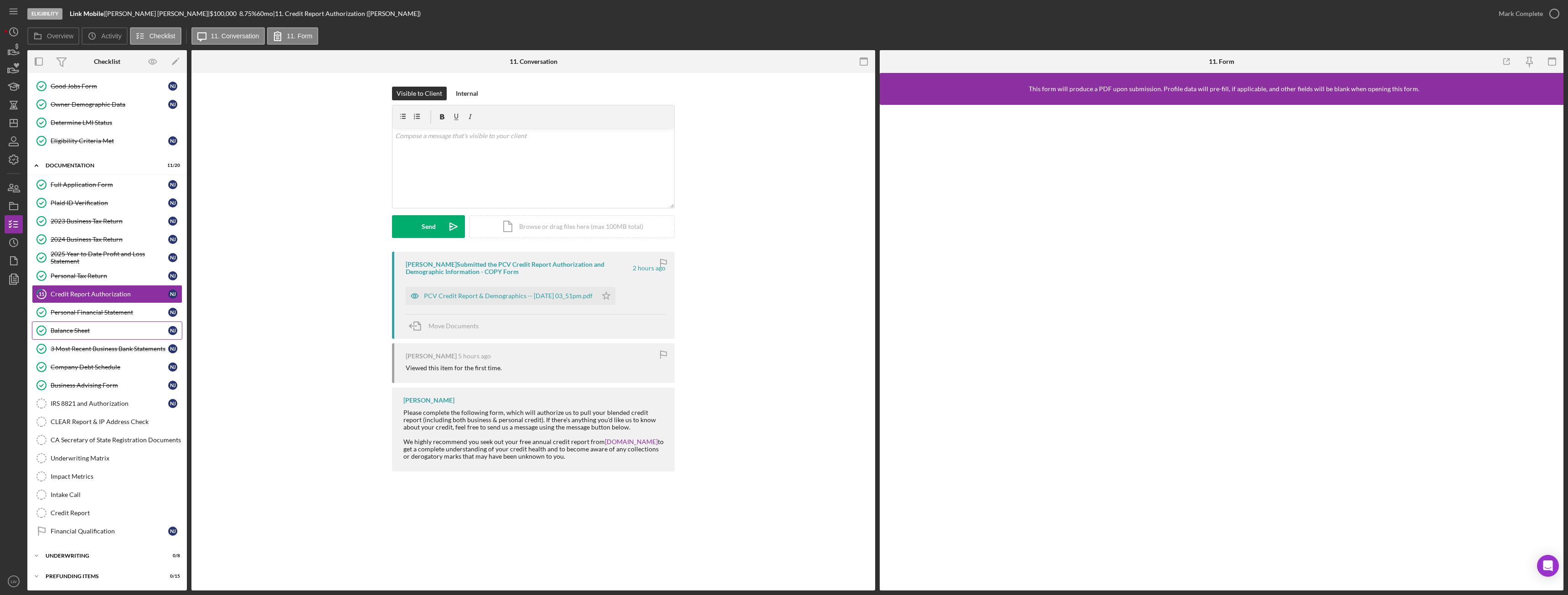
click at [75, 335] on link "Balance Sheet Balance Sheet N J" at bounding box center [107, 330] width 151 height 18
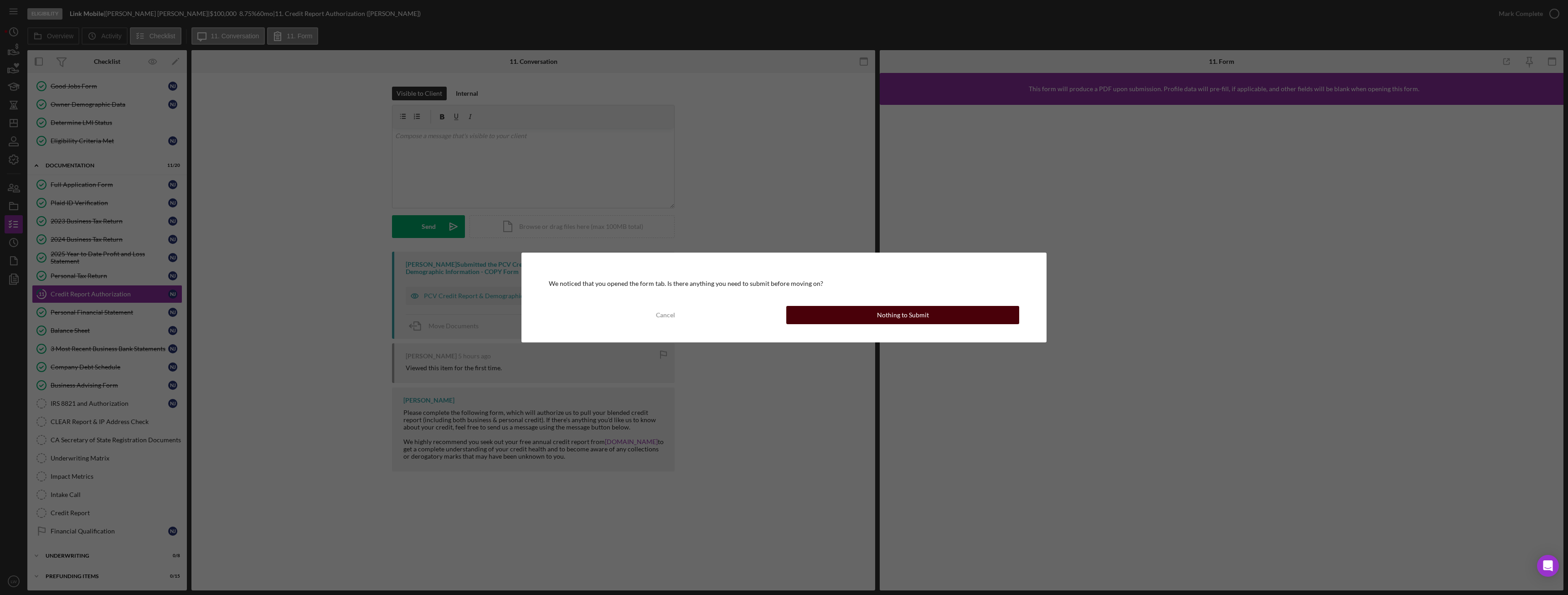
click at [834, 322] on button "Nothing to Submit" at bounding box center [903, 315] width 233 height 18
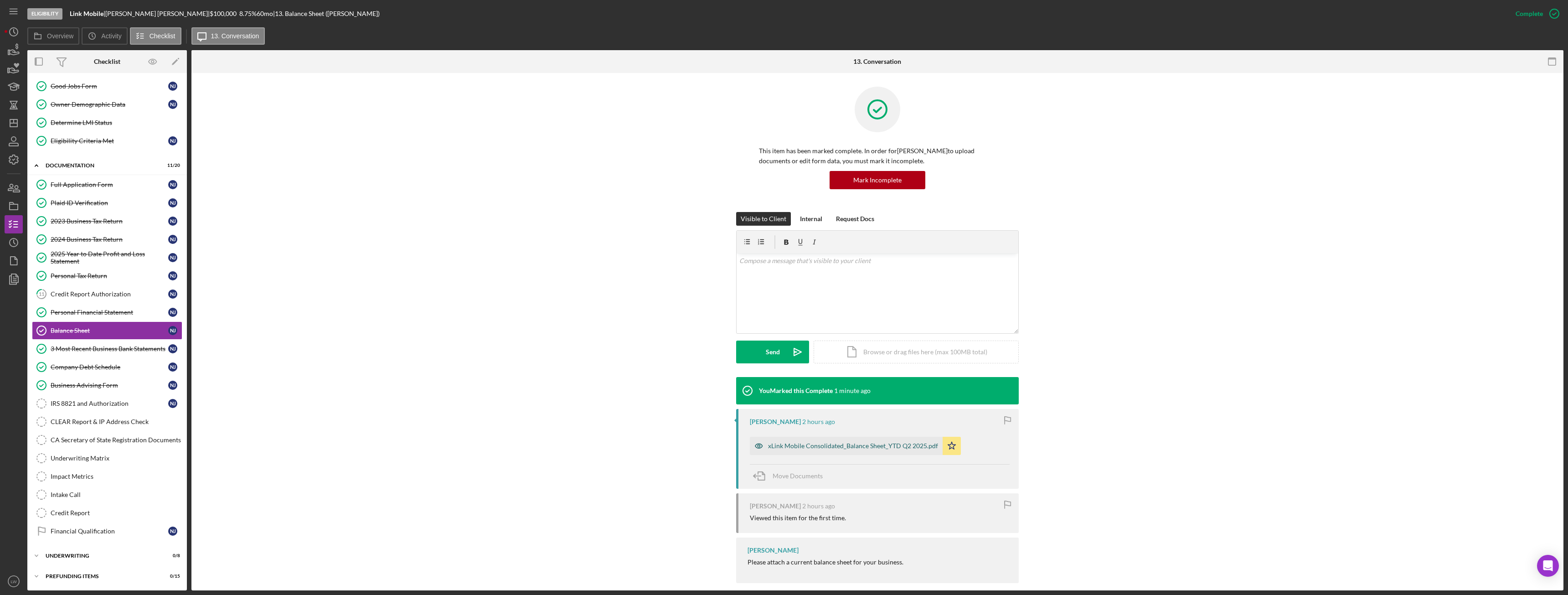
click at [878, 454] on div "xLink Mobile Consolidated_Balance Sheet_YTD Q2 2025.pdf" at bounding box center [846, 446] width 193 height 18
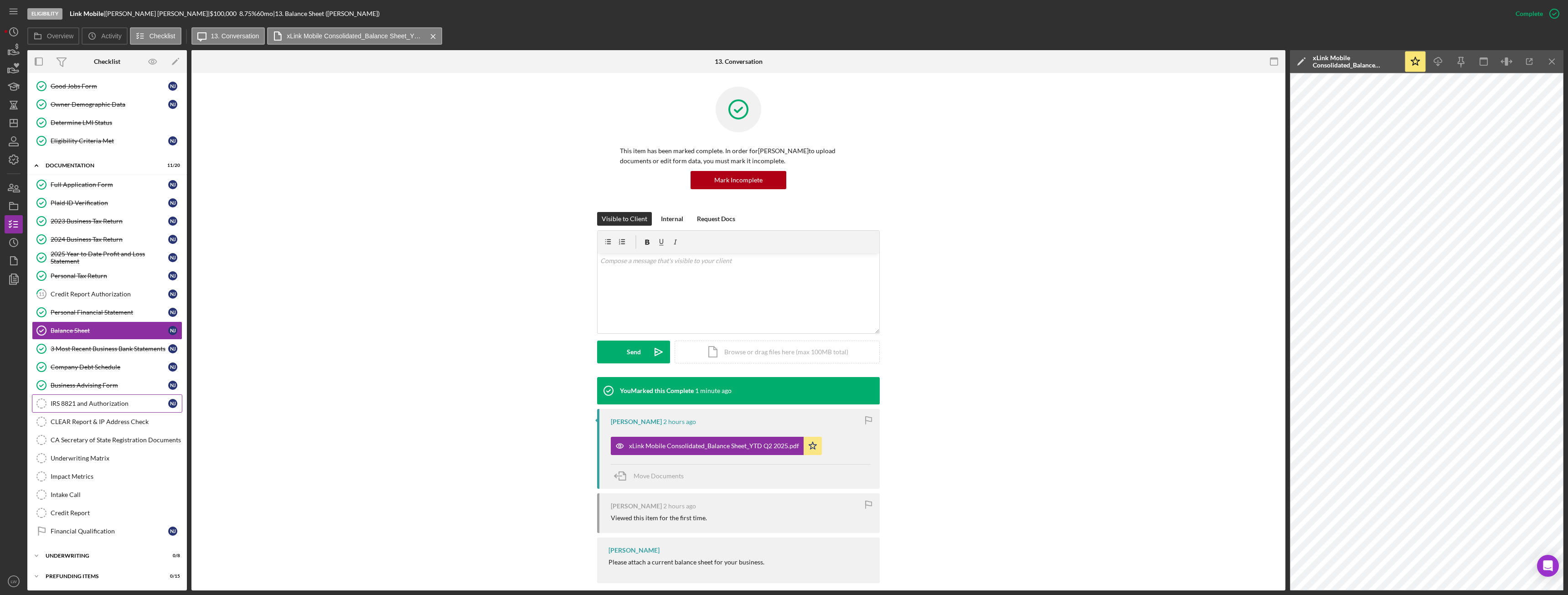
click at [112, 403] on div "IRS 8821 and Authorization" at bounding box center [109, 403] width 117 height 8
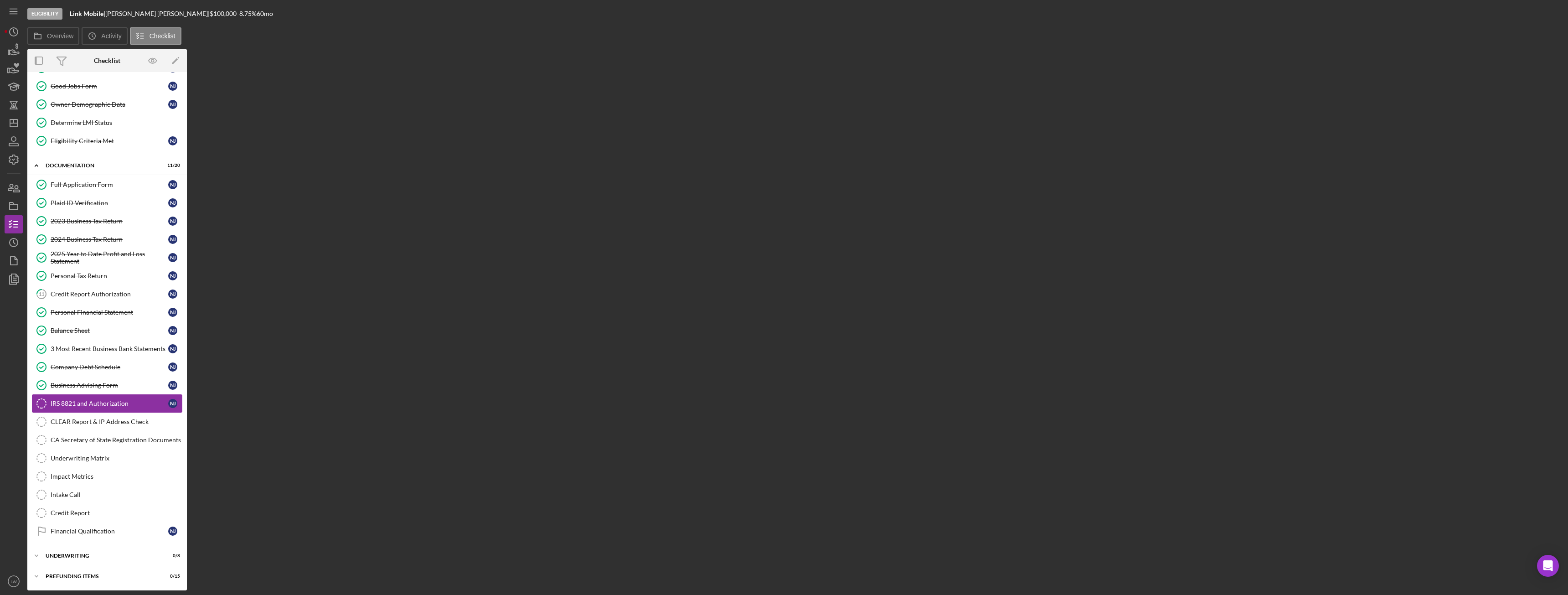
scroll to position [56, 0]
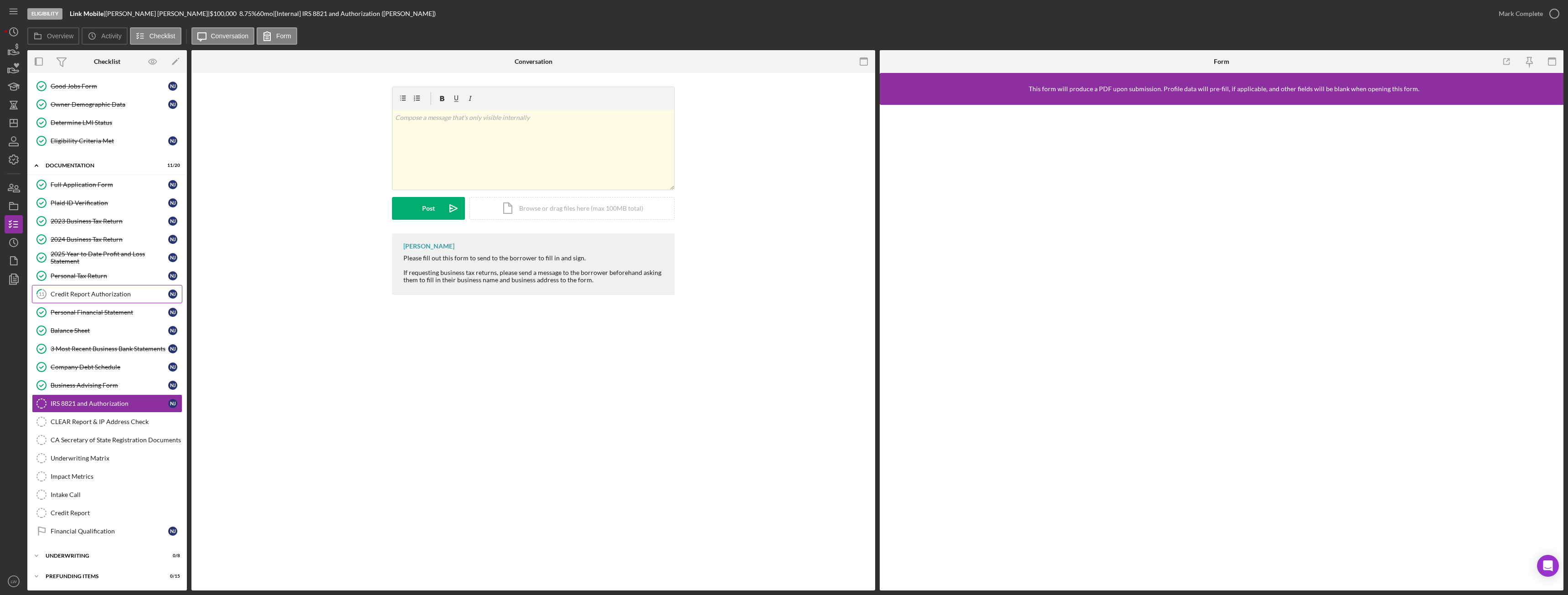
click at [114, 294] on div "Credit Report Authorization" at bounding box center [109, 294] width 117 height 8
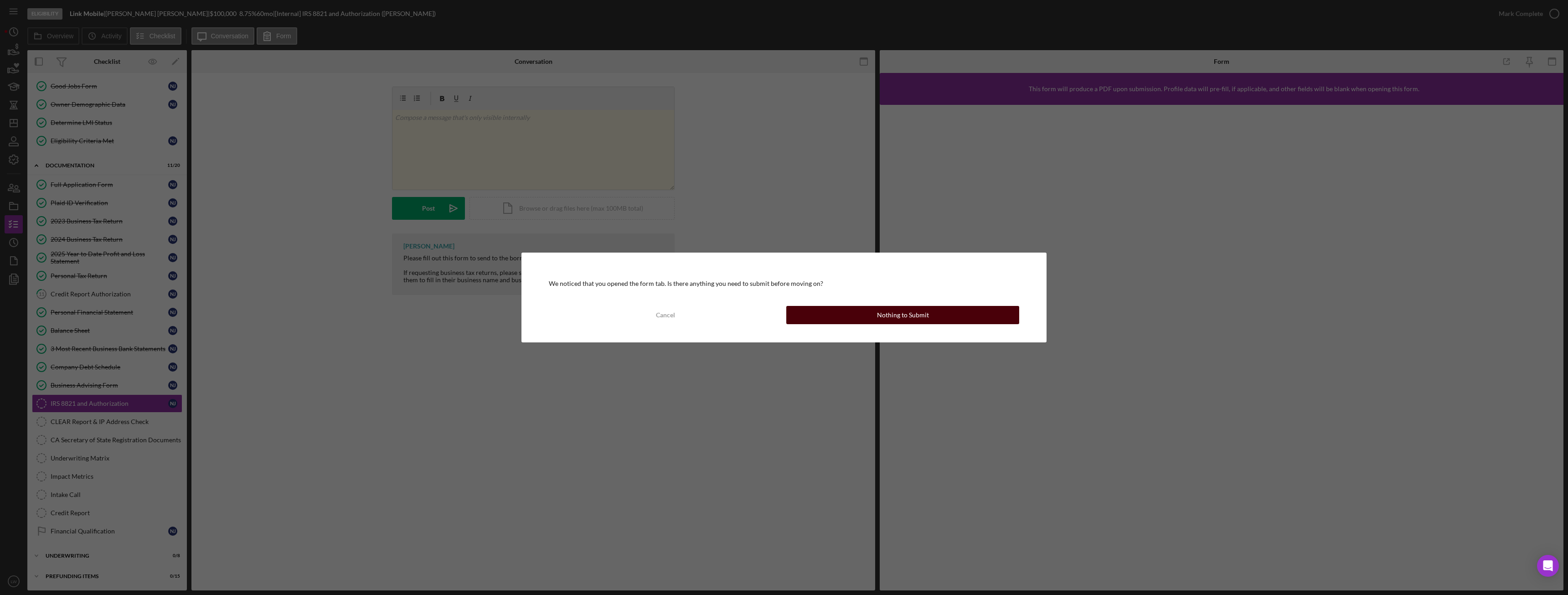
click at [853, 311] on button "Nothing to Submit" at bounding box center [903, 315] width 233 height 18
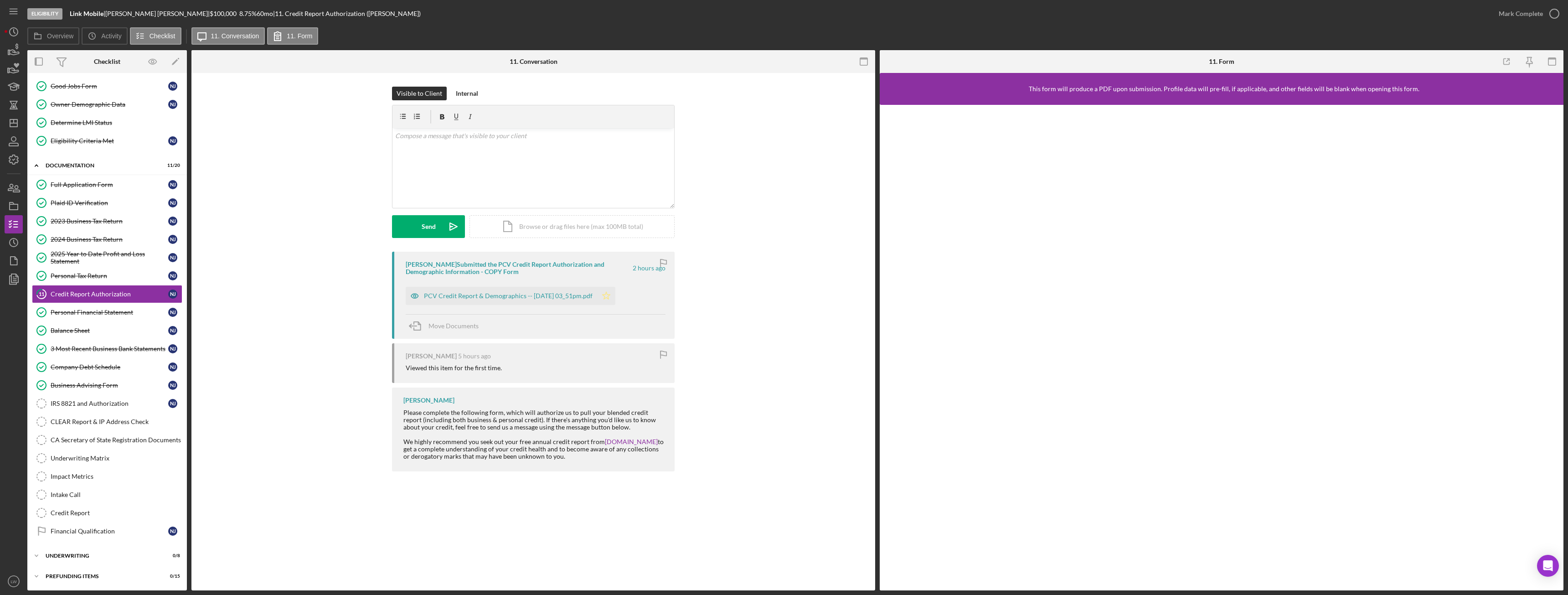
click at [615, 298] on icon "Icon/Star" at bounding box center [606, 295] width 18 height 18
click at [1552, 12] on icon "button" at bounding box center [1554, 13] width 23 height 23
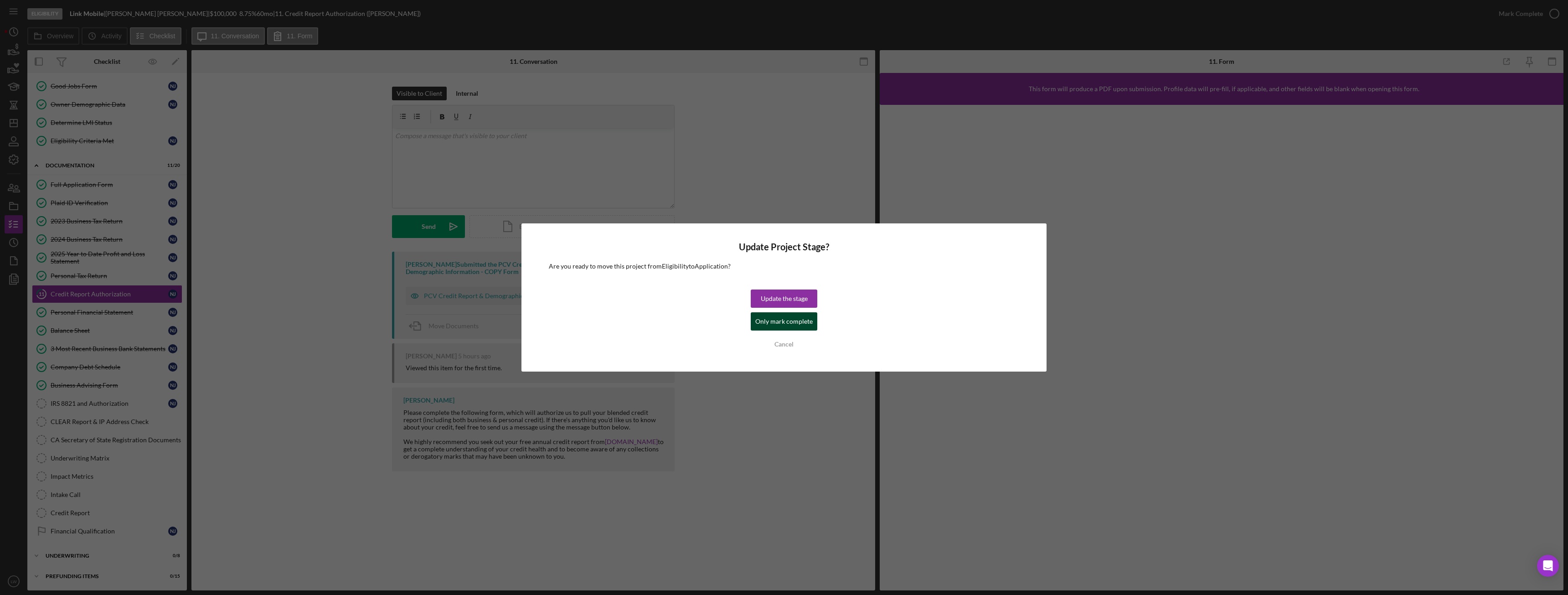
click at [782, 324] on div "Only mark complete" at bounding box center [784, 321] width 57 height 18
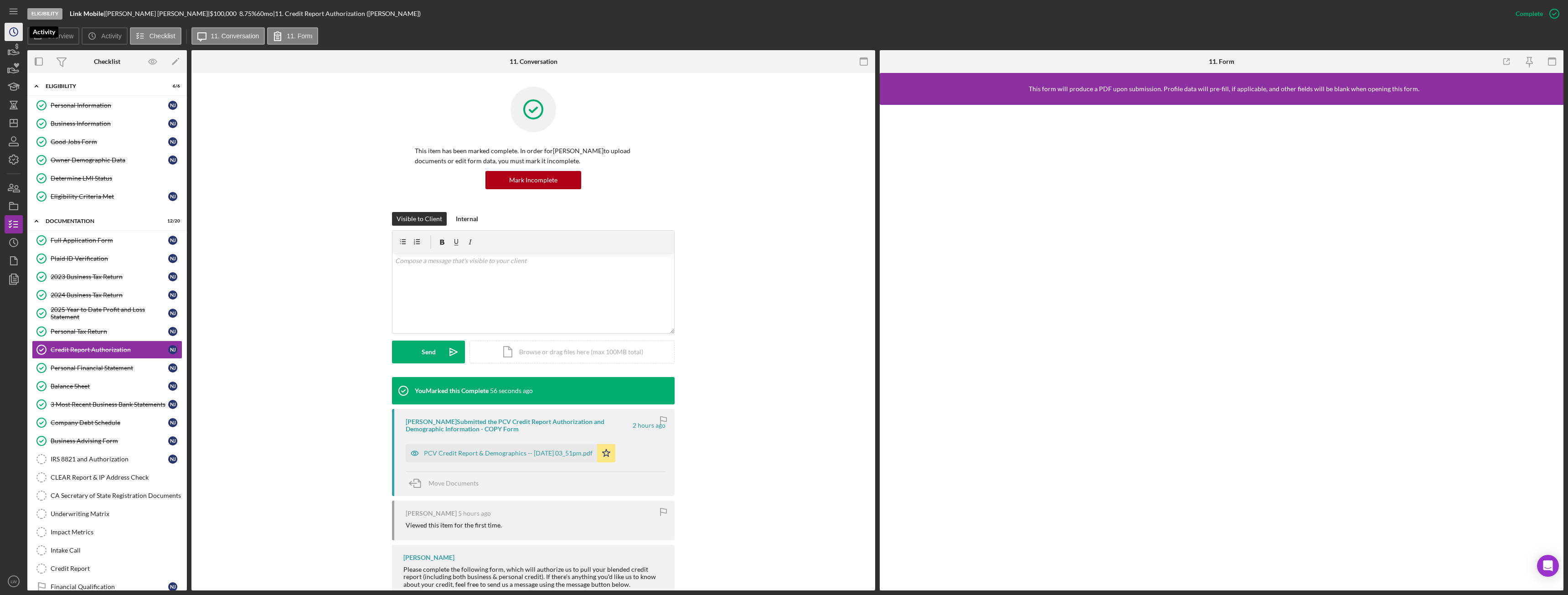
click at [16, 35] on circle "button" at bounding box center [14, 32] width 8 height 8
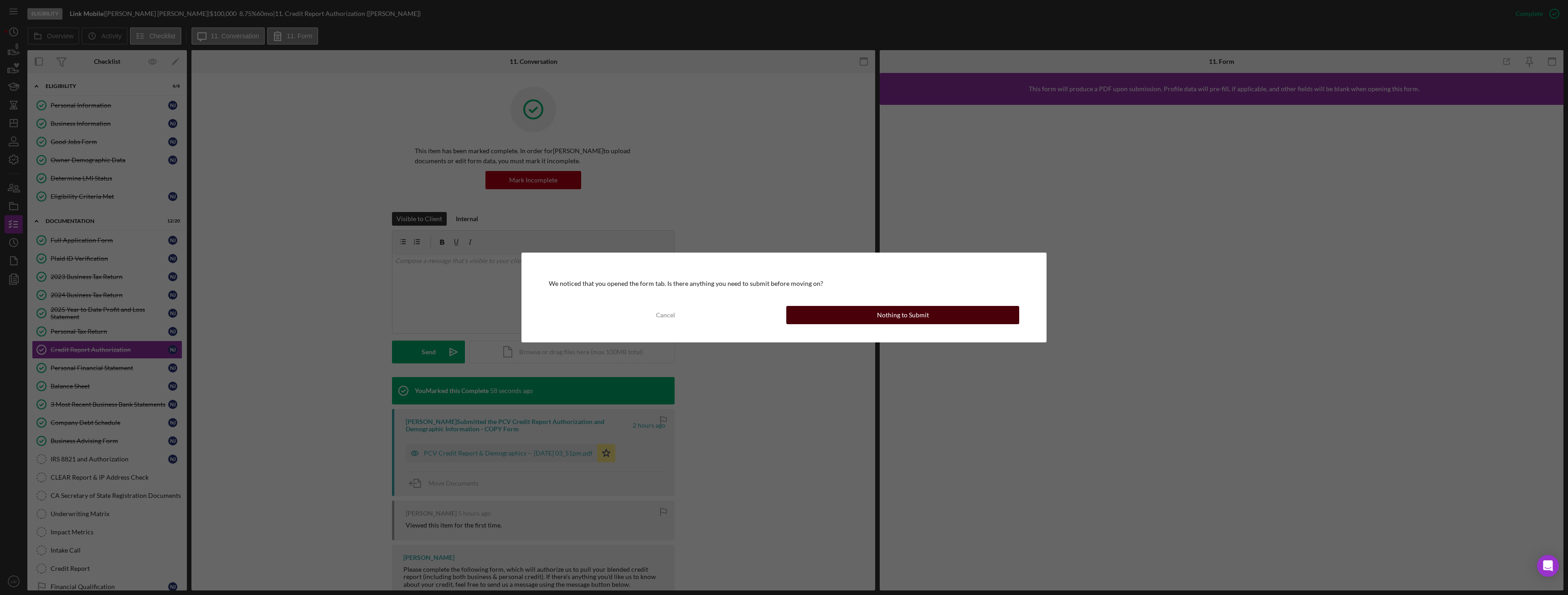
click at [912, 319] on div "Nothing to Submit" at bounding box center [903, 315] width 52 height 18
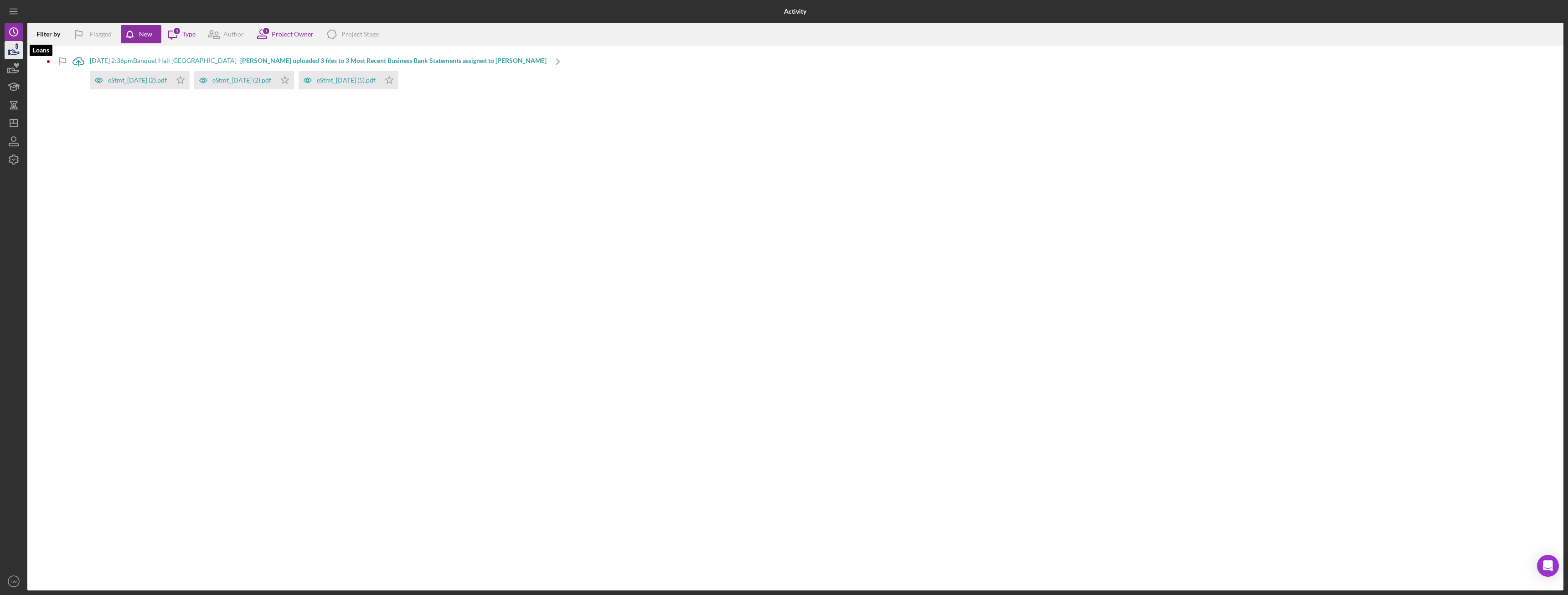
click at [14, 50] on icon "button" at bounding box center [14, 52] width 10 height 5
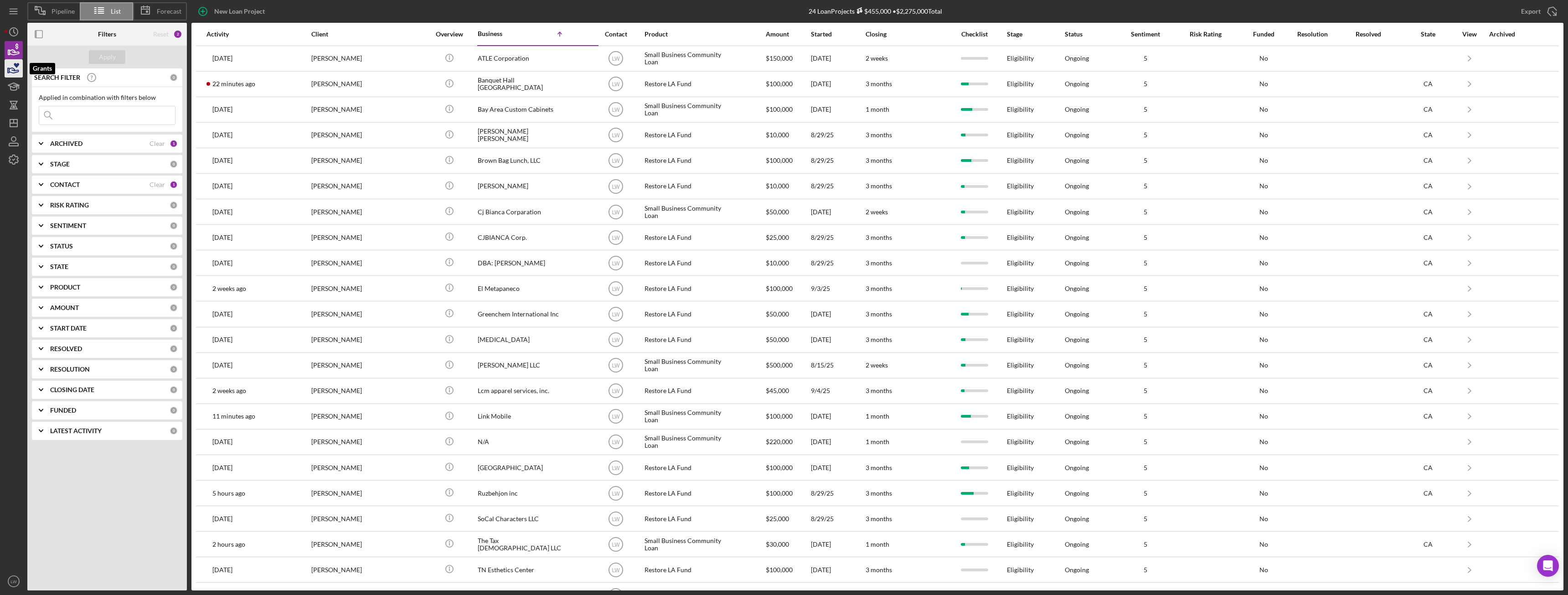
click at [13, 70] on icon "button" at bounding box center [14, 70] width 10 height 5
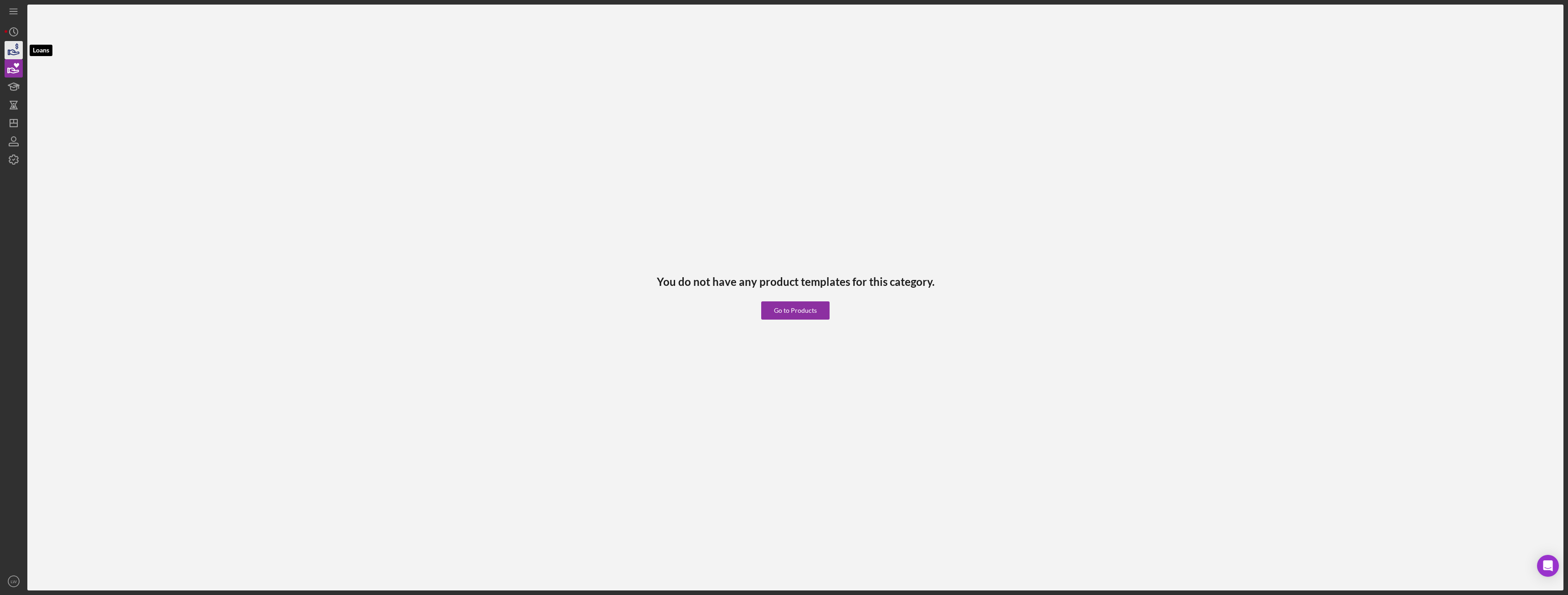
click at [17, 53] on icon "button" at bounding box center [14, 52] width 10 height 5
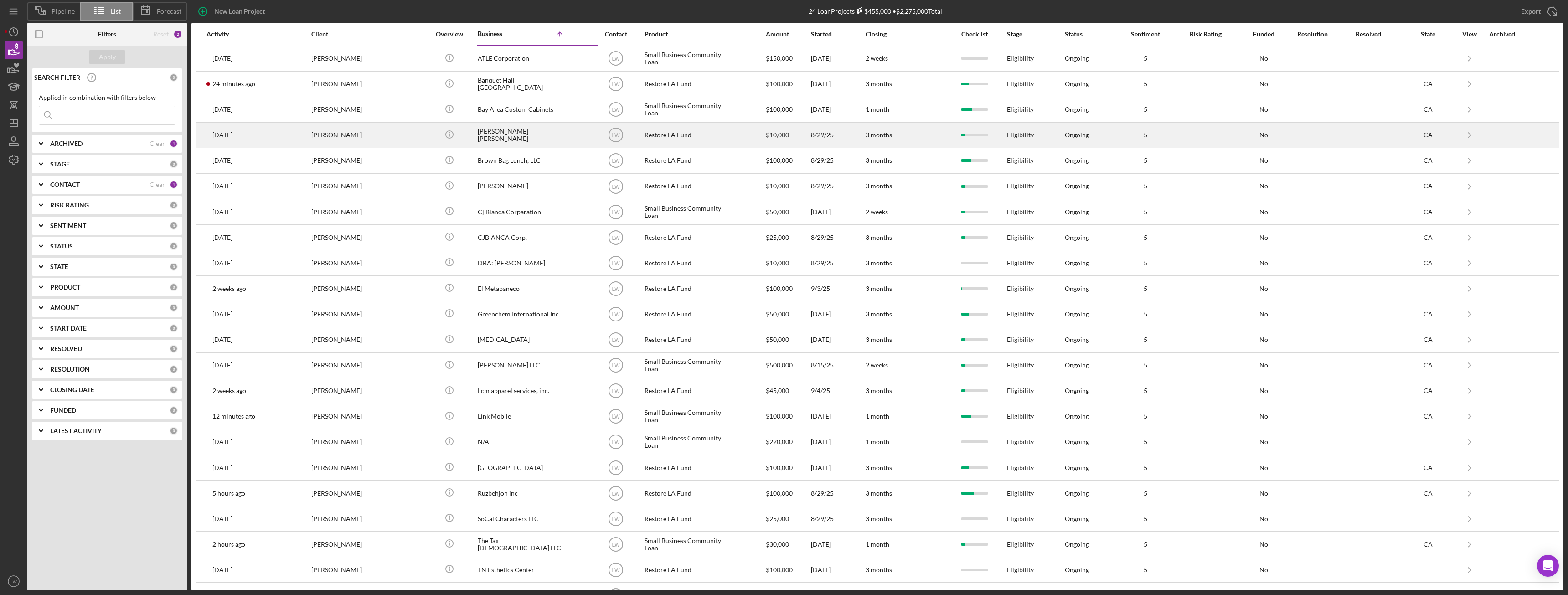
click at [250, 141] on div "2 days ago Brandy Miller" at bounding box center [246, 134] width 80 height 24
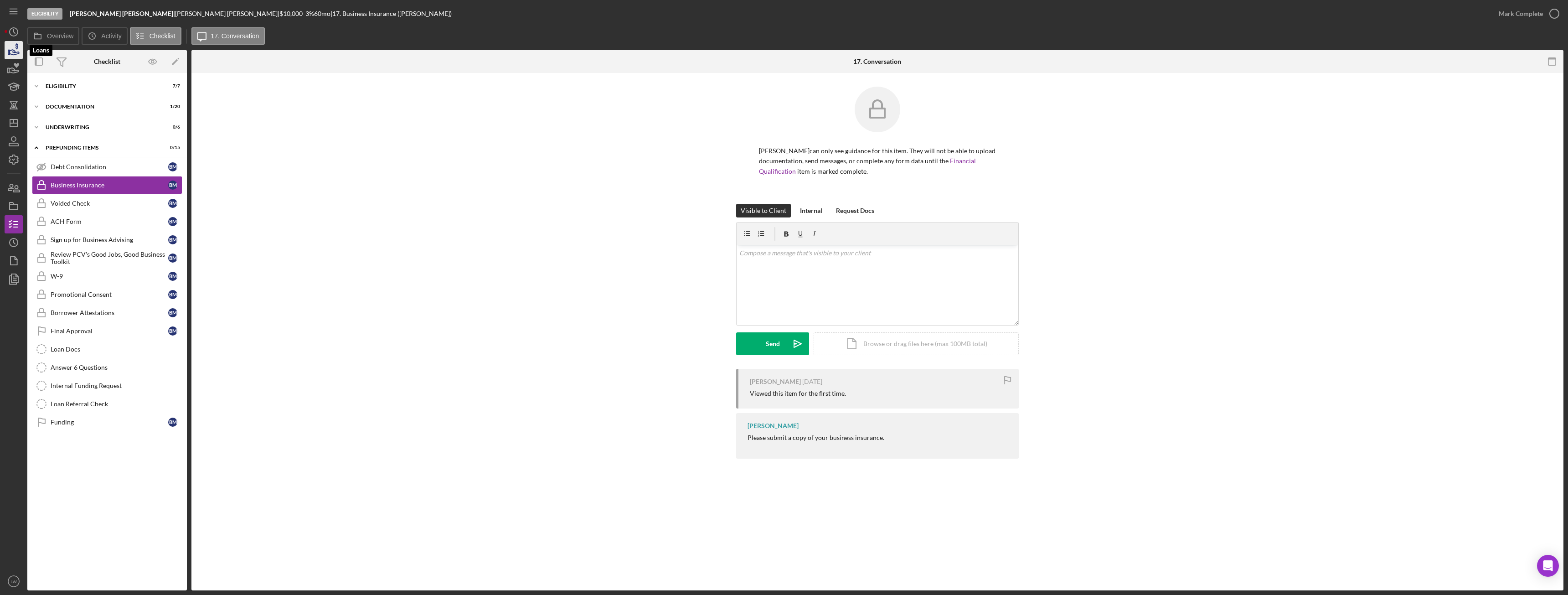
click at [11, 50] on icon "button" at bounding box center [13, 50] width 23 height 23
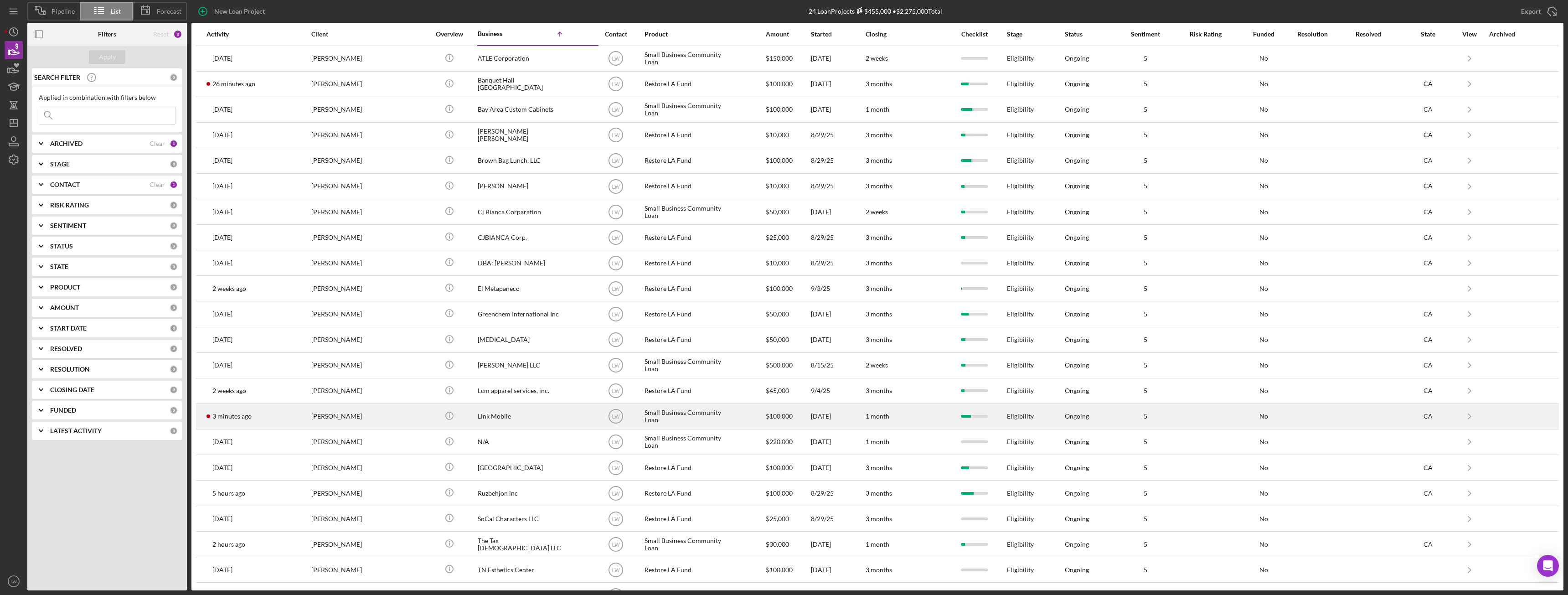
click at [325, 420] on div "[PERSON_NAME]" at bounding box center [357, 416] width 91 height 24
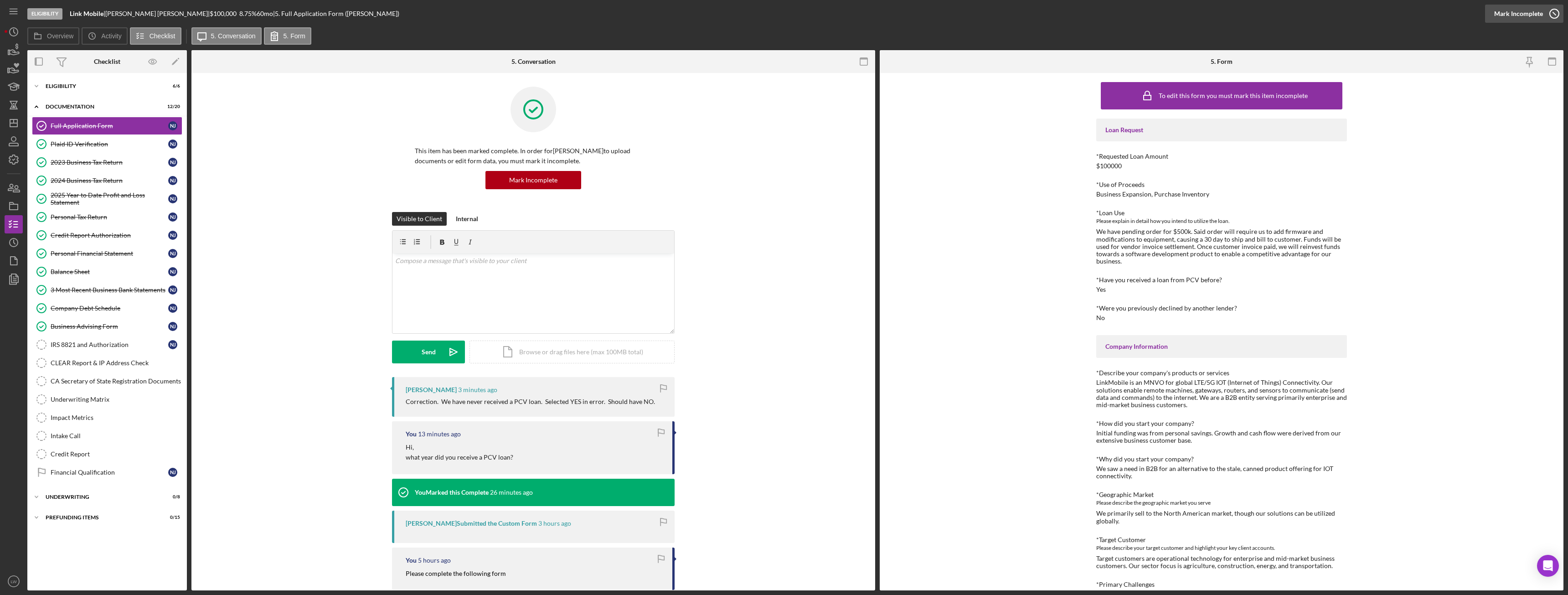
click at [1539, 10] on div "Mark Incomplete" at bounding box center [1519, 14] width 49 height 18
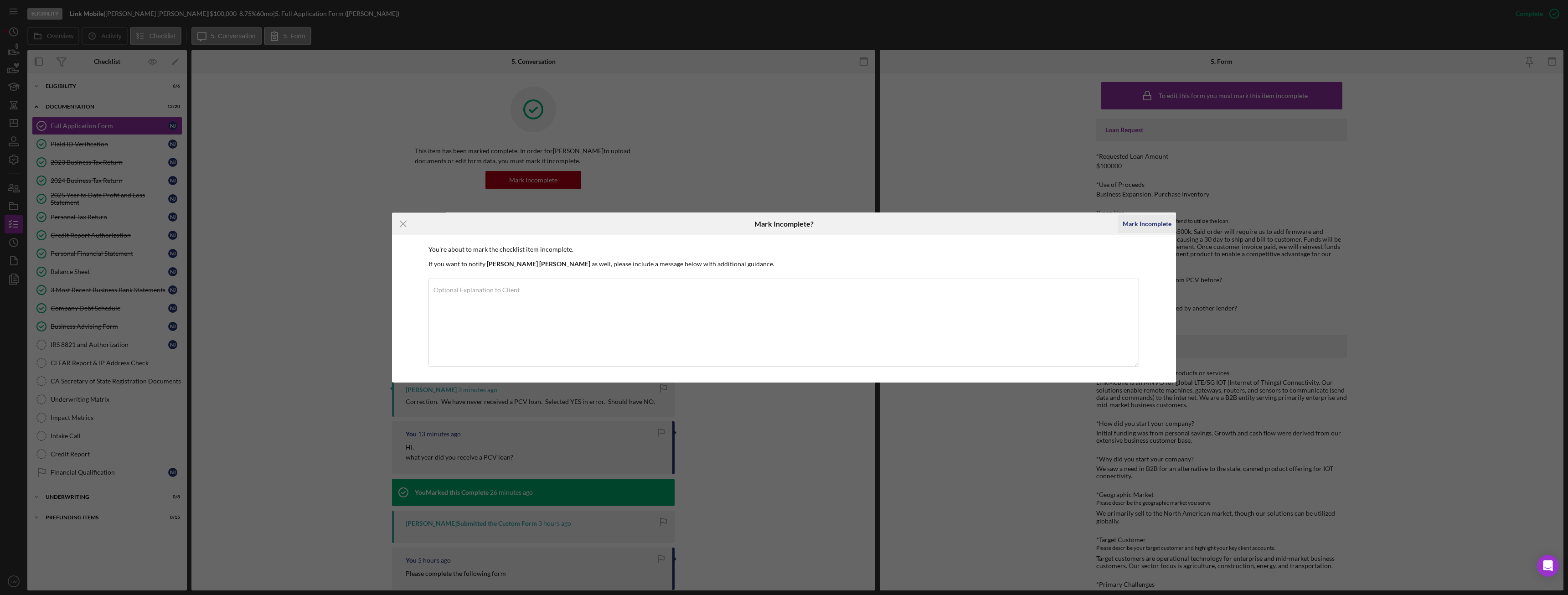
click at [1147, 227] on div "Mark Incomplete" at bounding box center [1147, 224] width 49 height 18
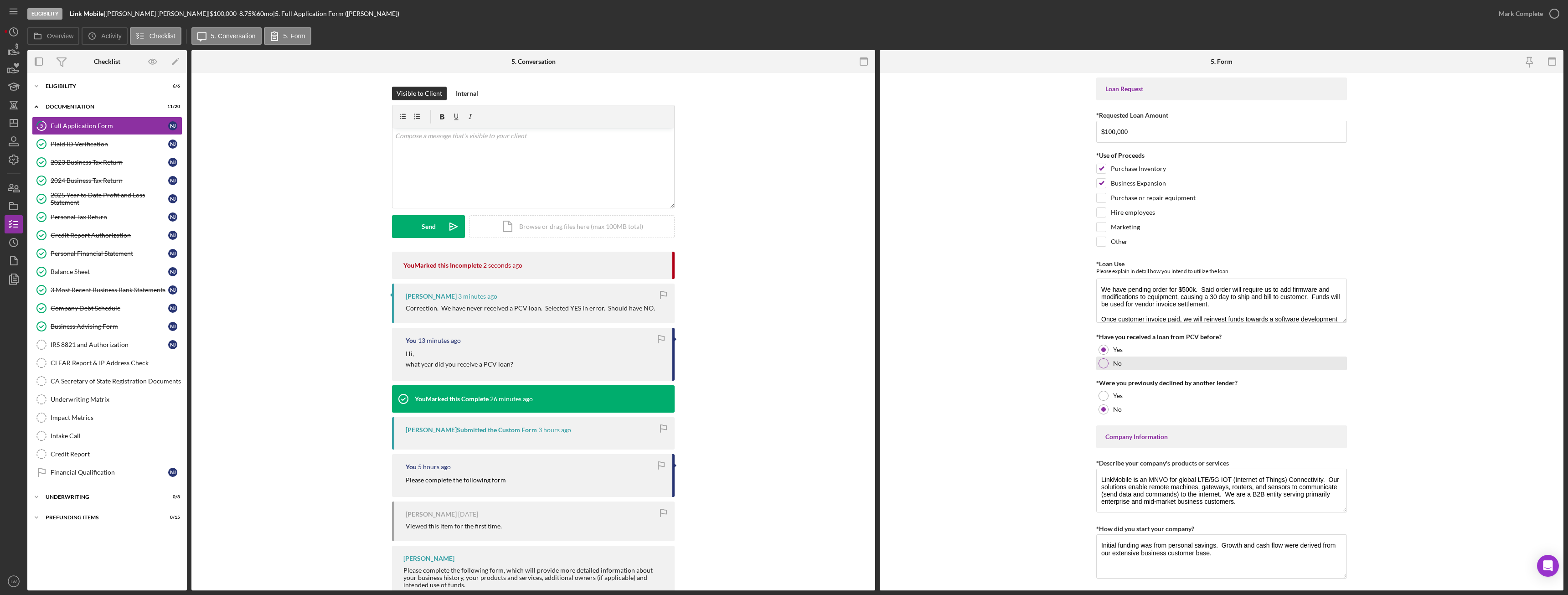
click at [1104, 364] on div at bounding box center [1104, 363] width 10 height 10
click at [1513, 17] on div "Mark Complete" at bounding box center [1521, 14] width 44 height 18
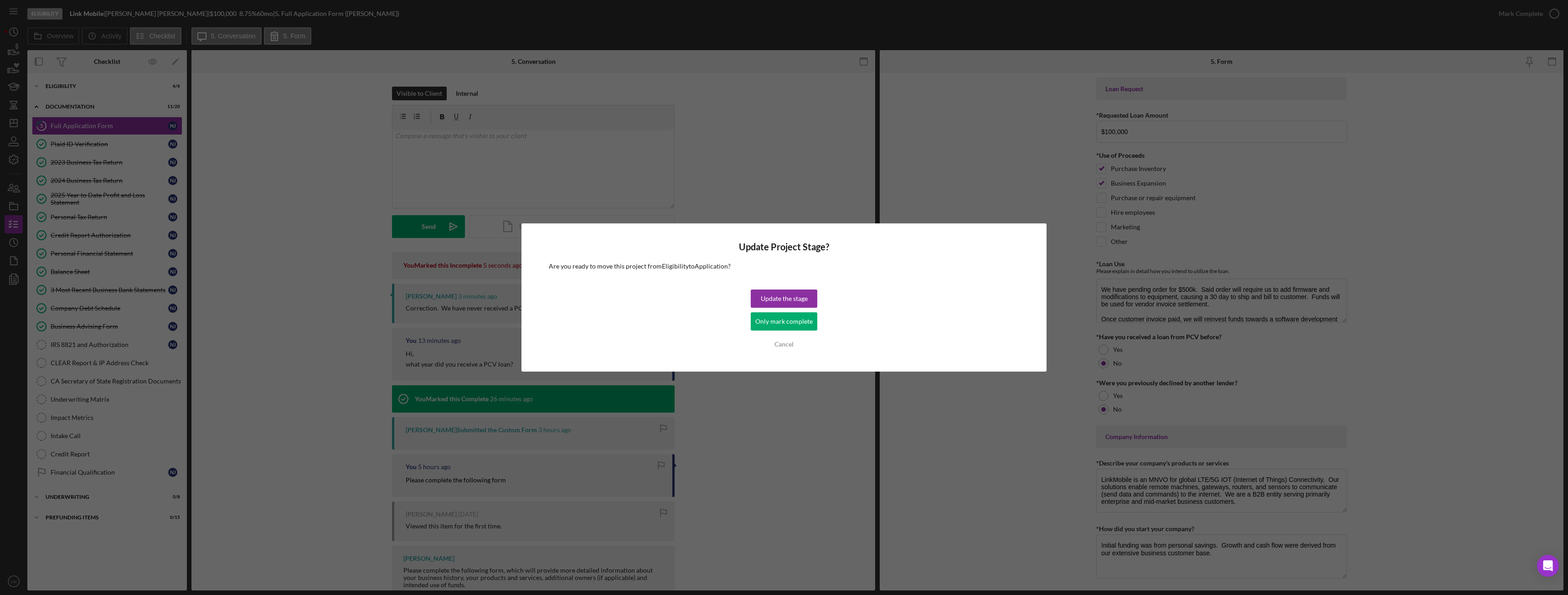
click at [795, 328] on div "Only mark complete" at bounding box center [784, 321] width 57 height 18
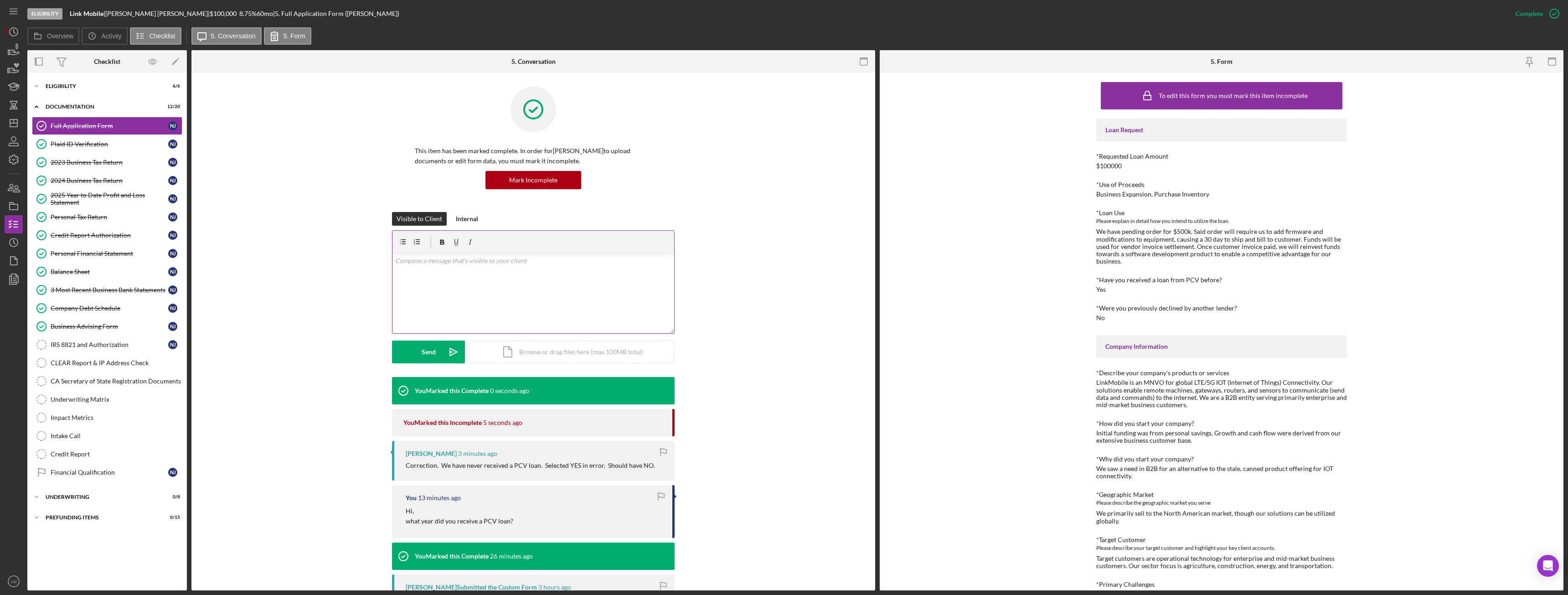
click at [511, 295] on div "v Color teal Color pink Remove color Add row above Add row below Add column bef…" at bounding box center [533, 293] width 282 height 80
click at [418, 349] on button "Send Icon/icon-invite-send" at bounding box center [428, 351] width 73 height 23
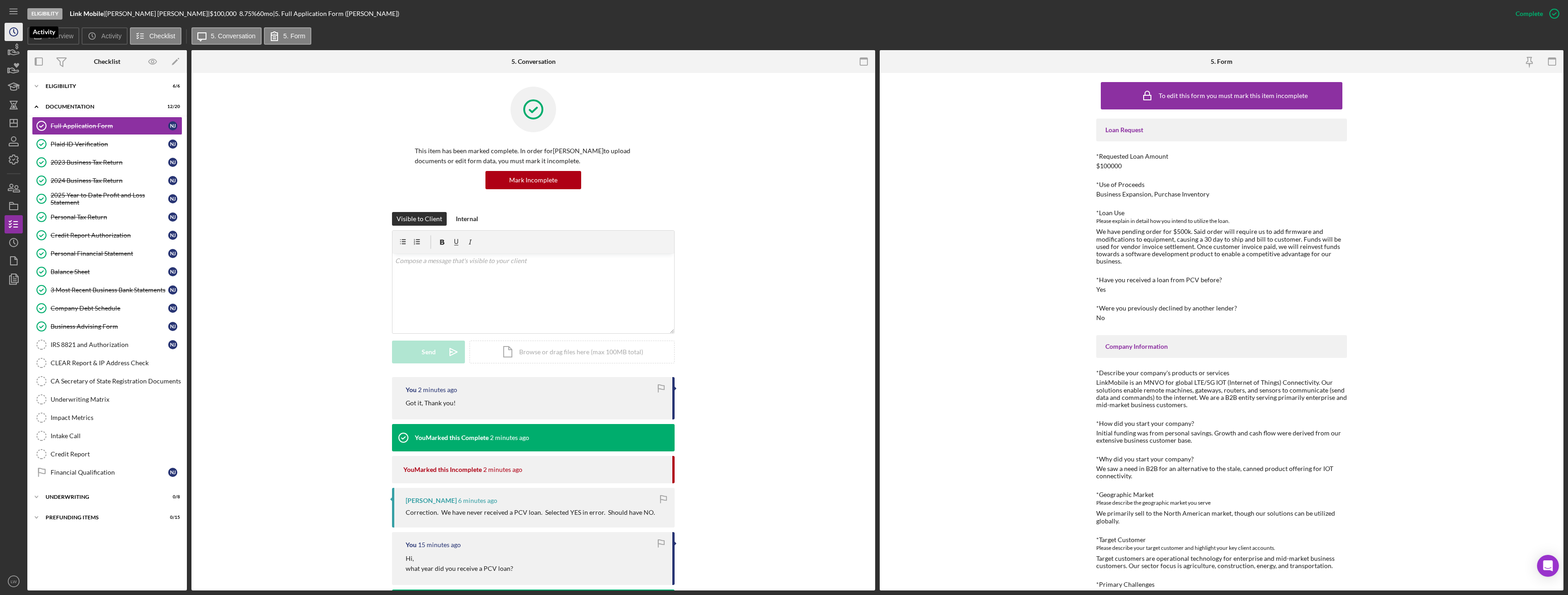
click at [18, 38] on icon "Icon/History" at bounding box center [13, 31] width 23 height 23
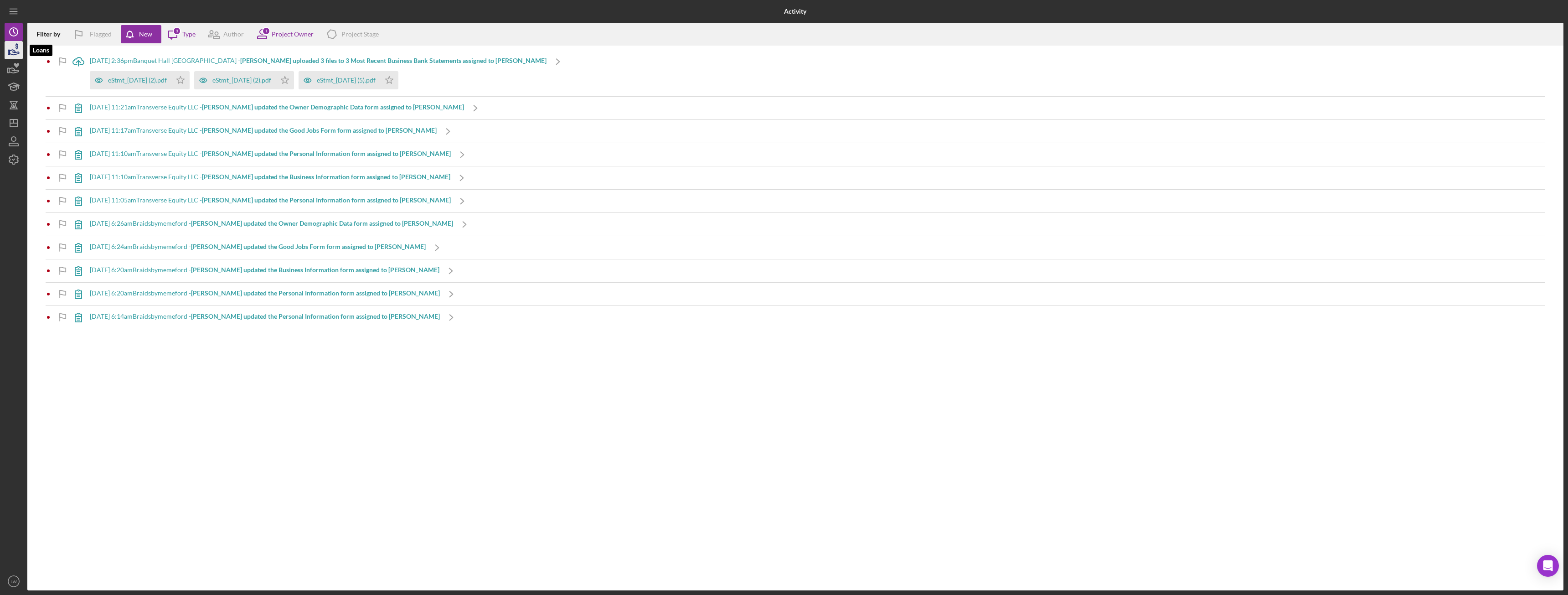
click at [14, 56] on icon "button" at bounding box center [13, 50] width 23 height 23
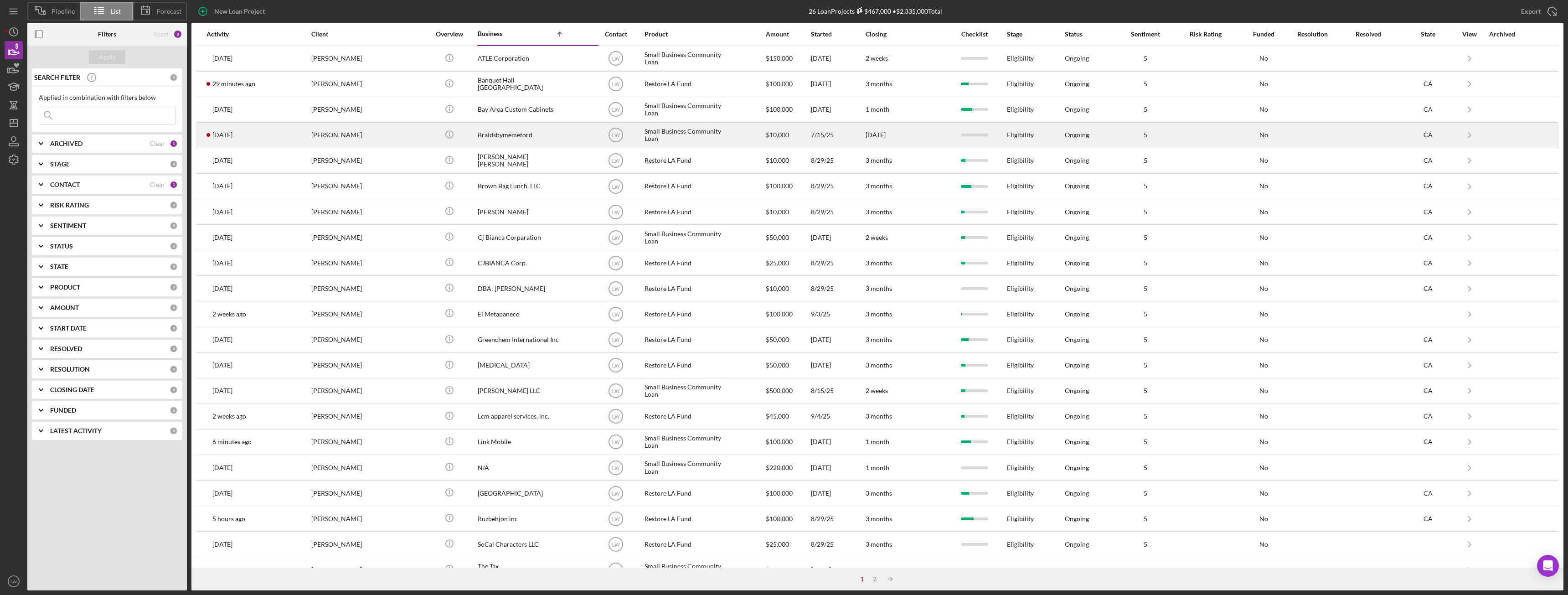
click at [381, 140] on div "Lamesha Ford" at bounding box center [357, 134] width 91 height 24
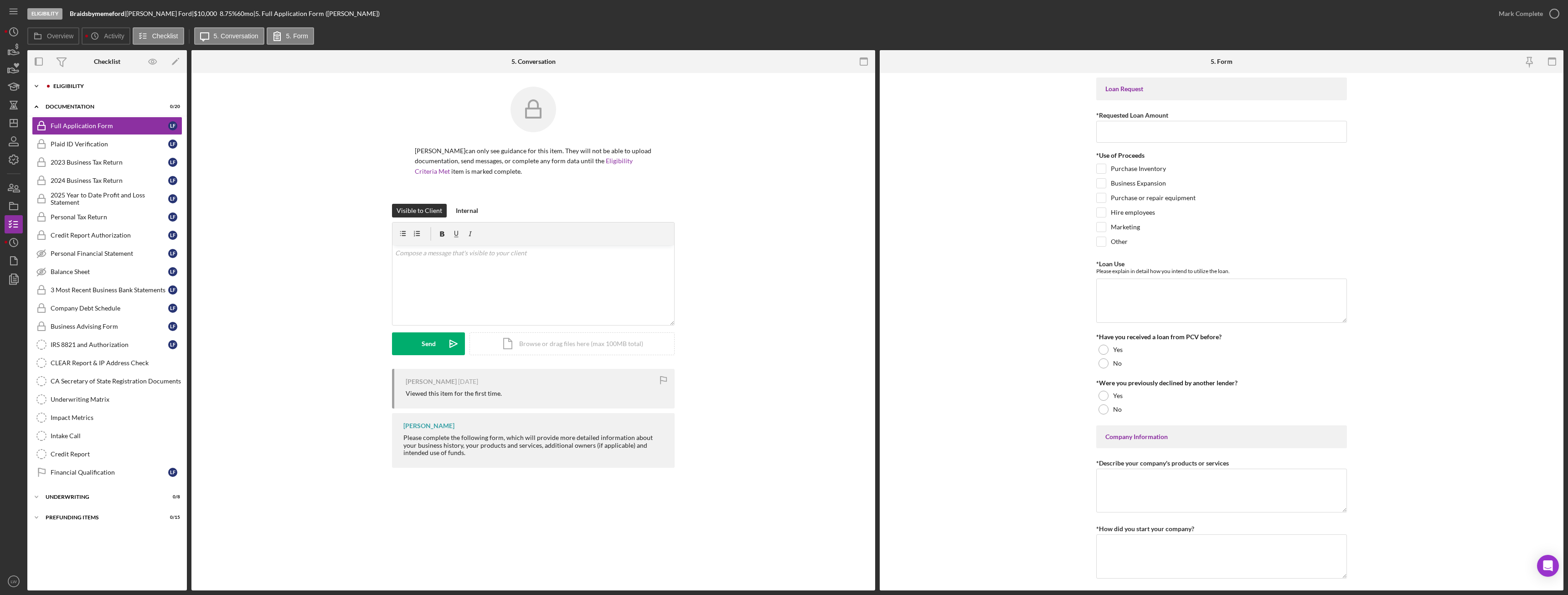
click at [79, 86] on div "Eligibility" at bounding box center [114, 86] width 122 height 5
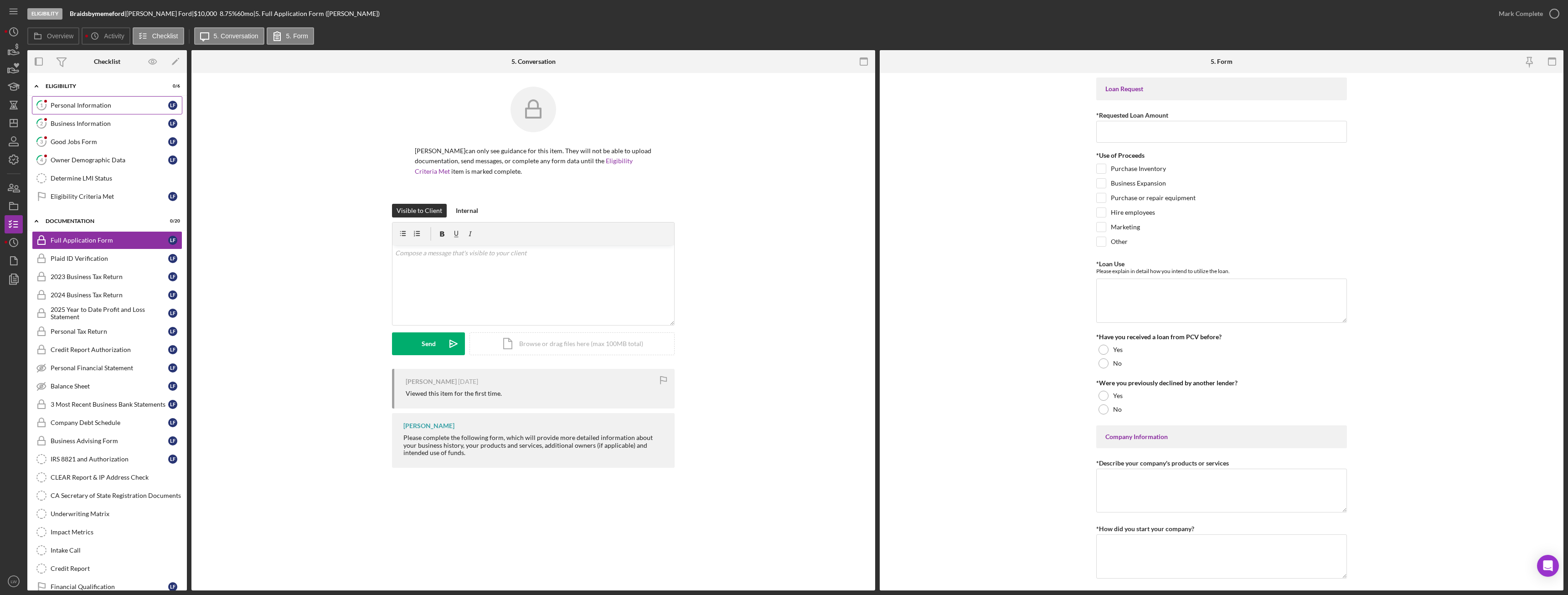
click at [106, 100] on link "1 Personal Information L F" at bounding box center [107, 105] width 151 height 18
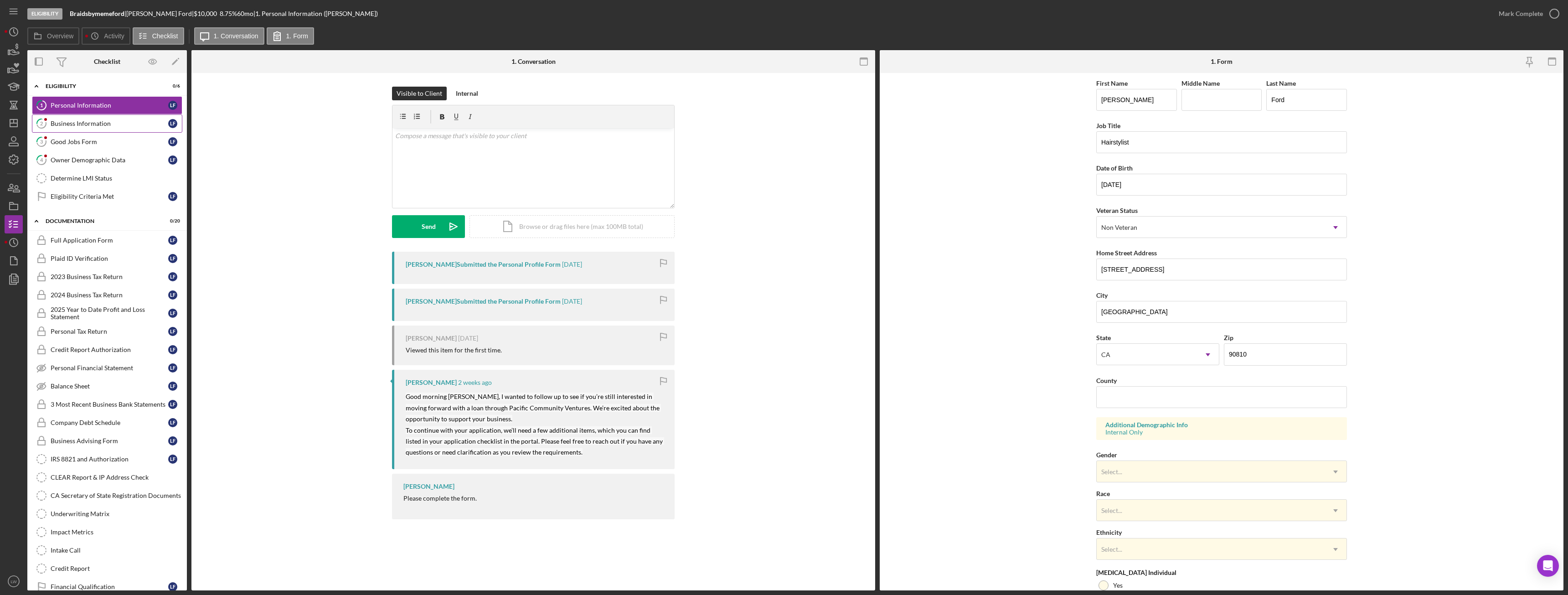
click at [113, 124] on div "Business Information" at bounding box center [109, 124] width 117 height 8
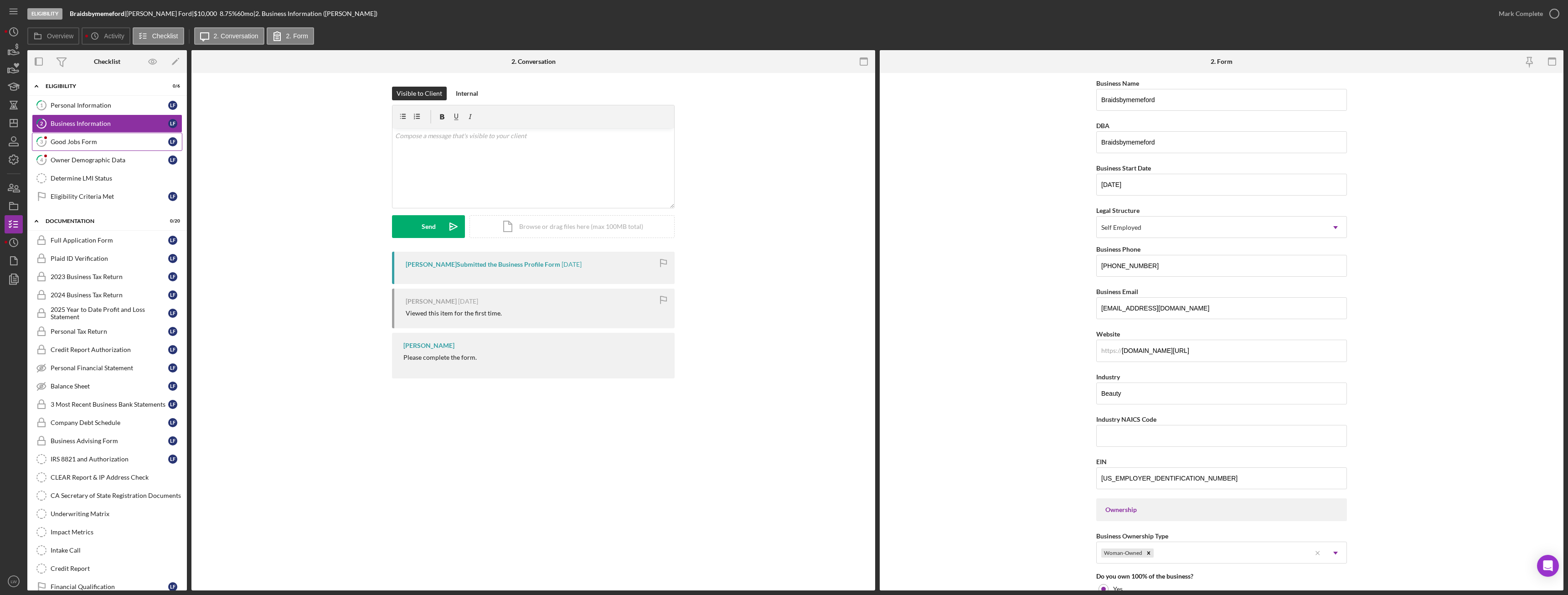
click at [115, 135] on link "3 Good Jobs Form L F" at bounding box center [107, 141] width 151 height 18
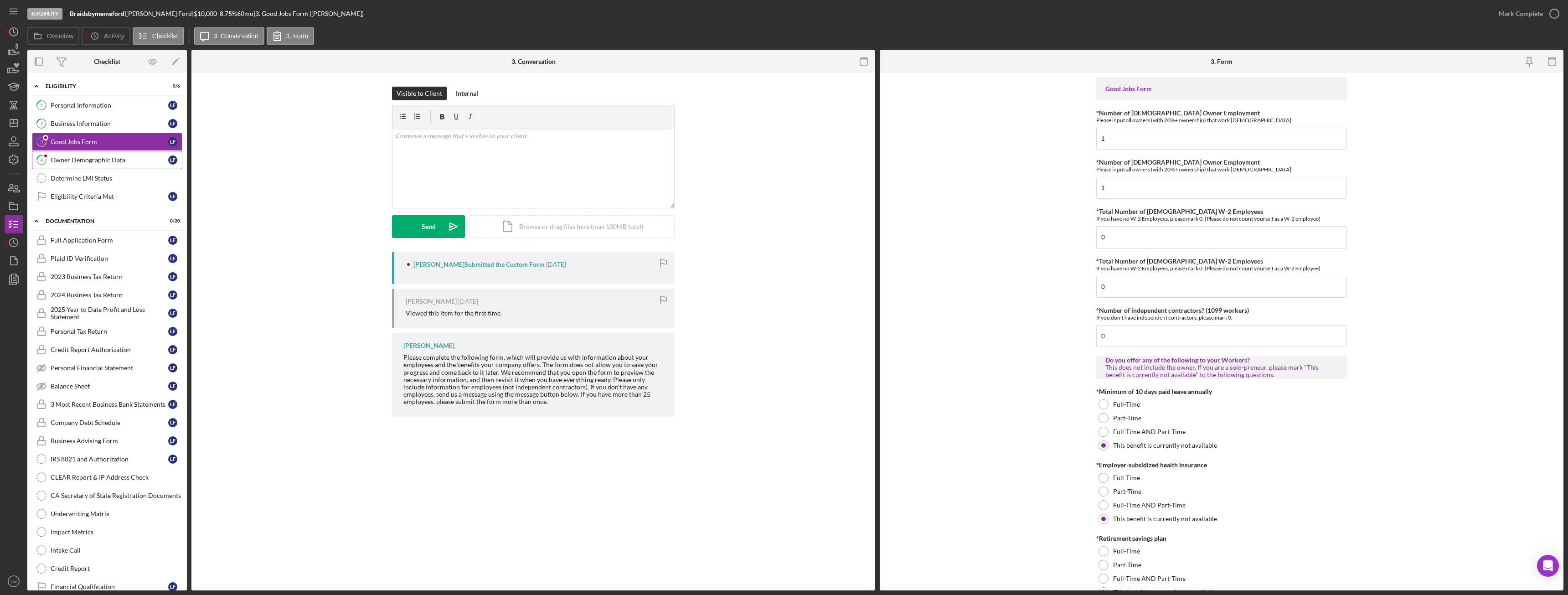
click at [120, 162] on div "Owner Demographic Data" at bounding box center [109, 160] width 117 height 8
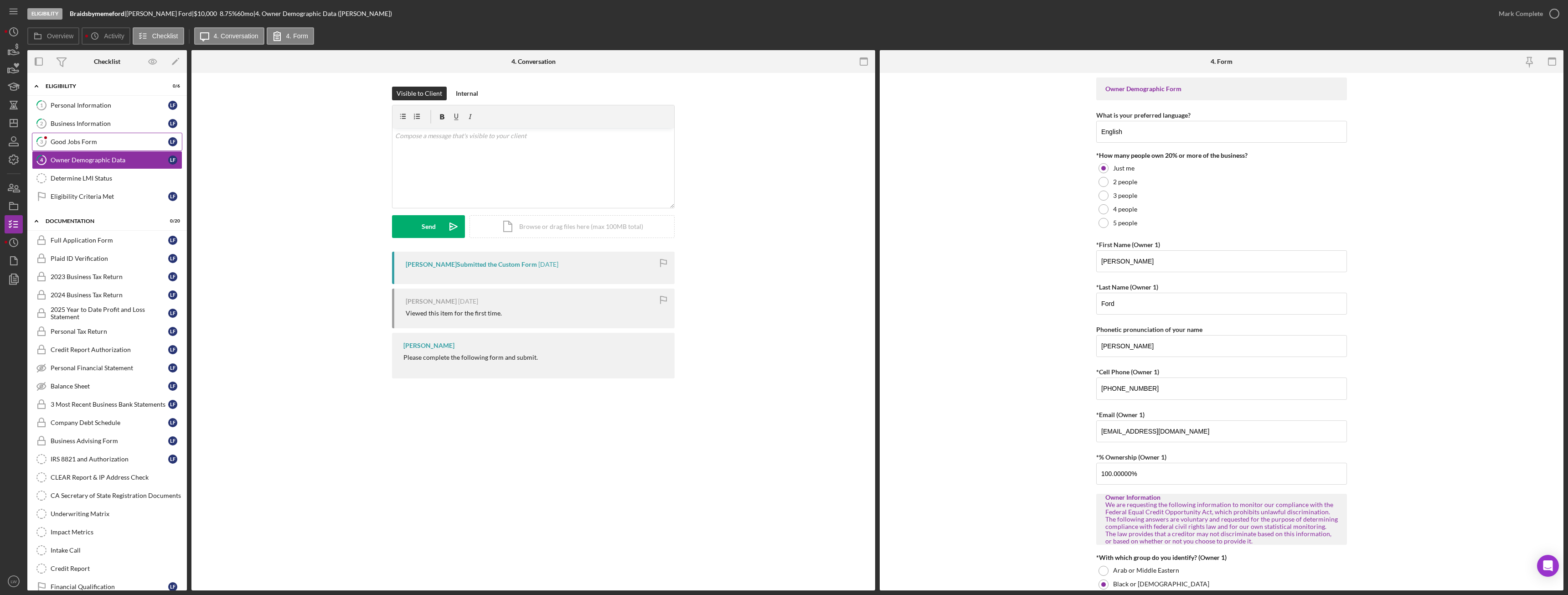
click at [59, 139] on div "Good Jobs Form" at bounding box center [109, 142] width 117 height 8
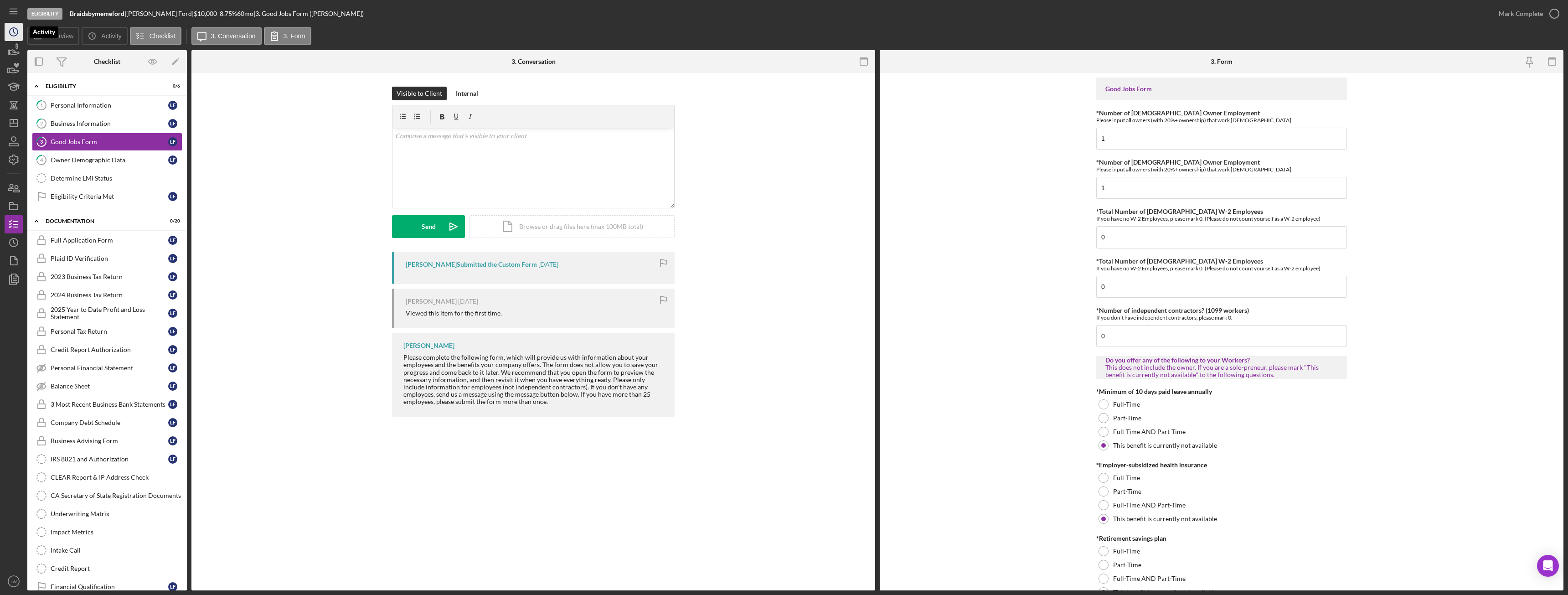
click at [13, 29] on icon "Icon/History" at bounding box center [13, 31] width 23 height 23
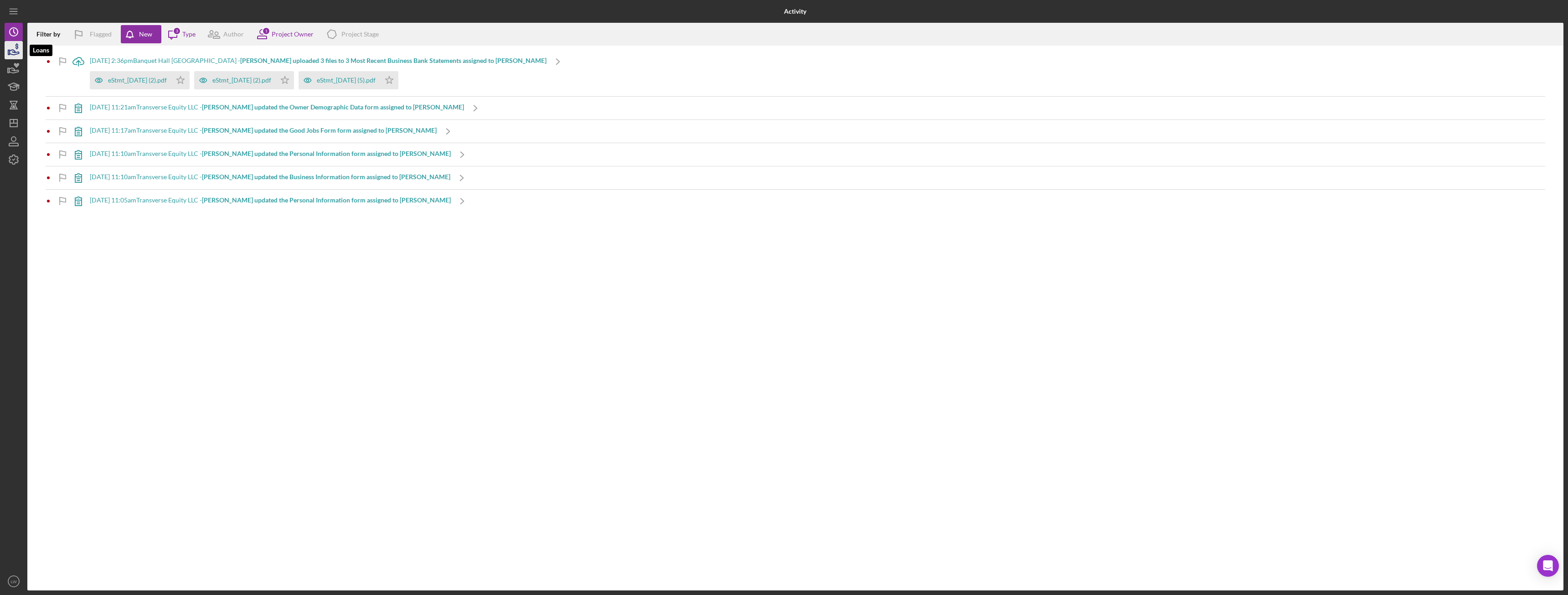
click at [13, 48] on icon "button" at bounding box center [13, 50] width 23 height 23
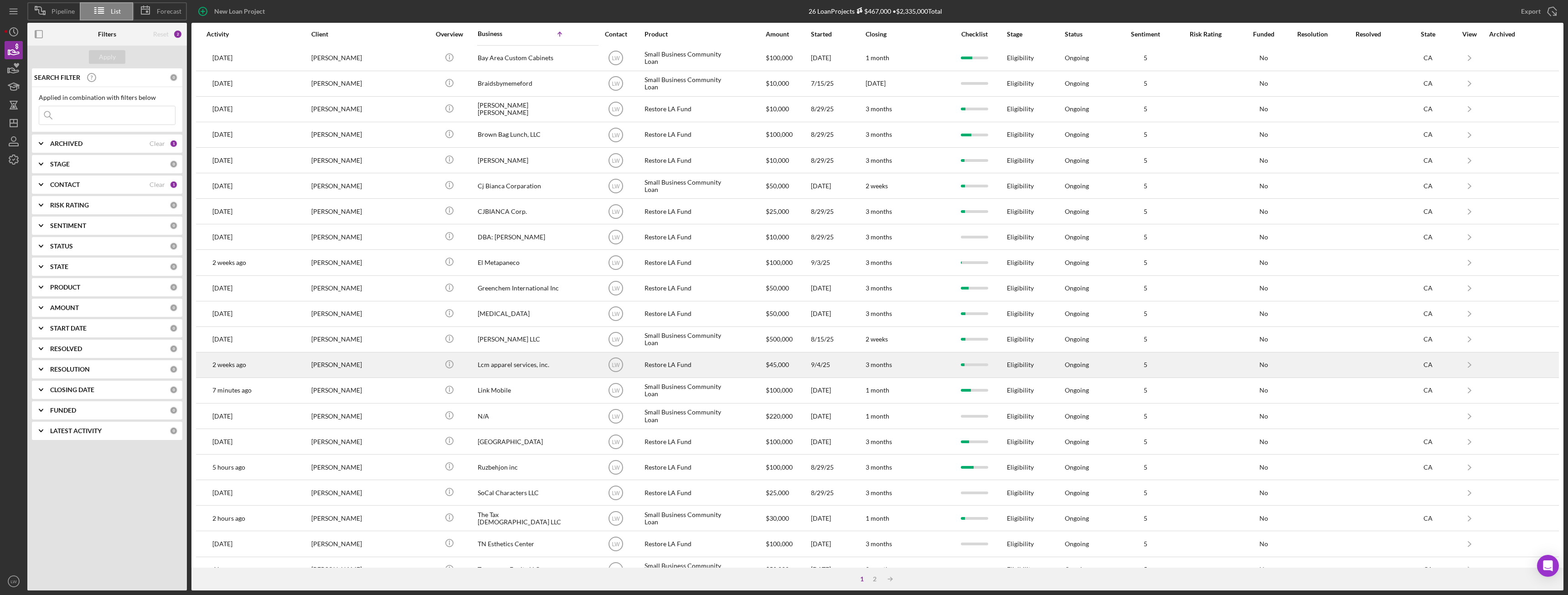
scroll to position [122, 0]
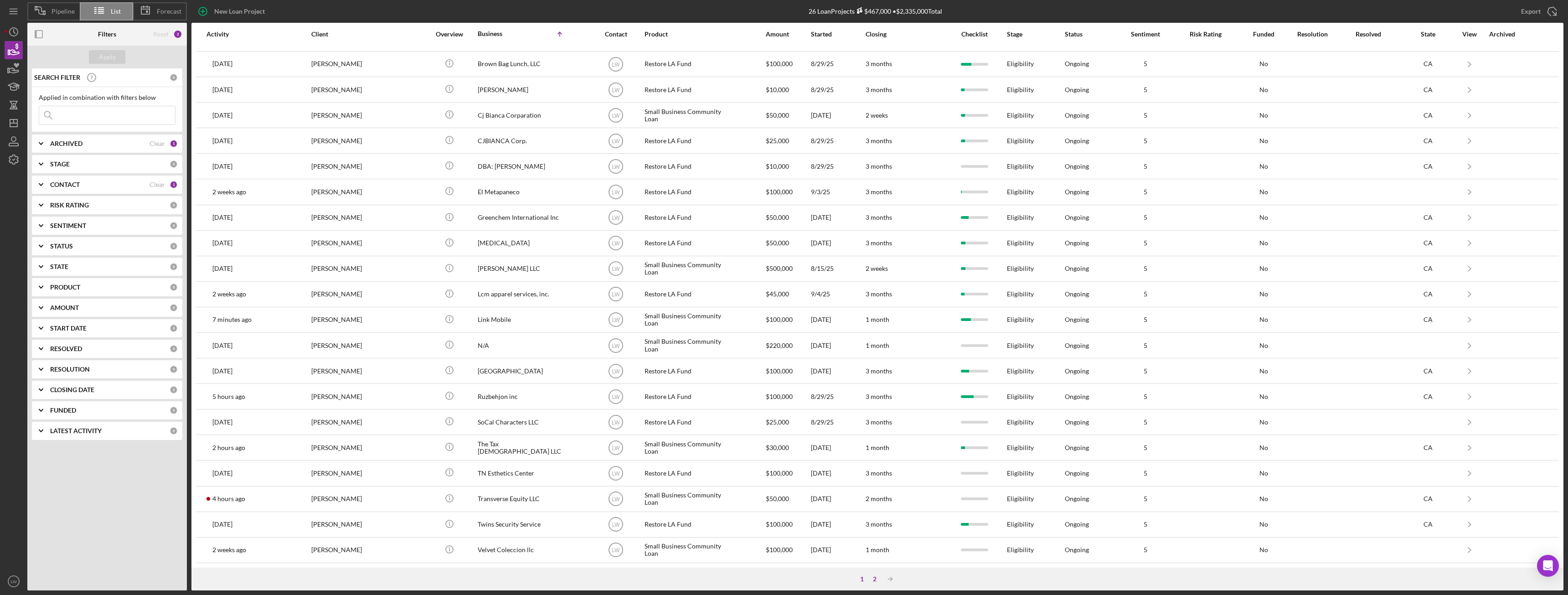
click at [875, 577] on div "2" at bounding box center [874, 579] width 13 height 8
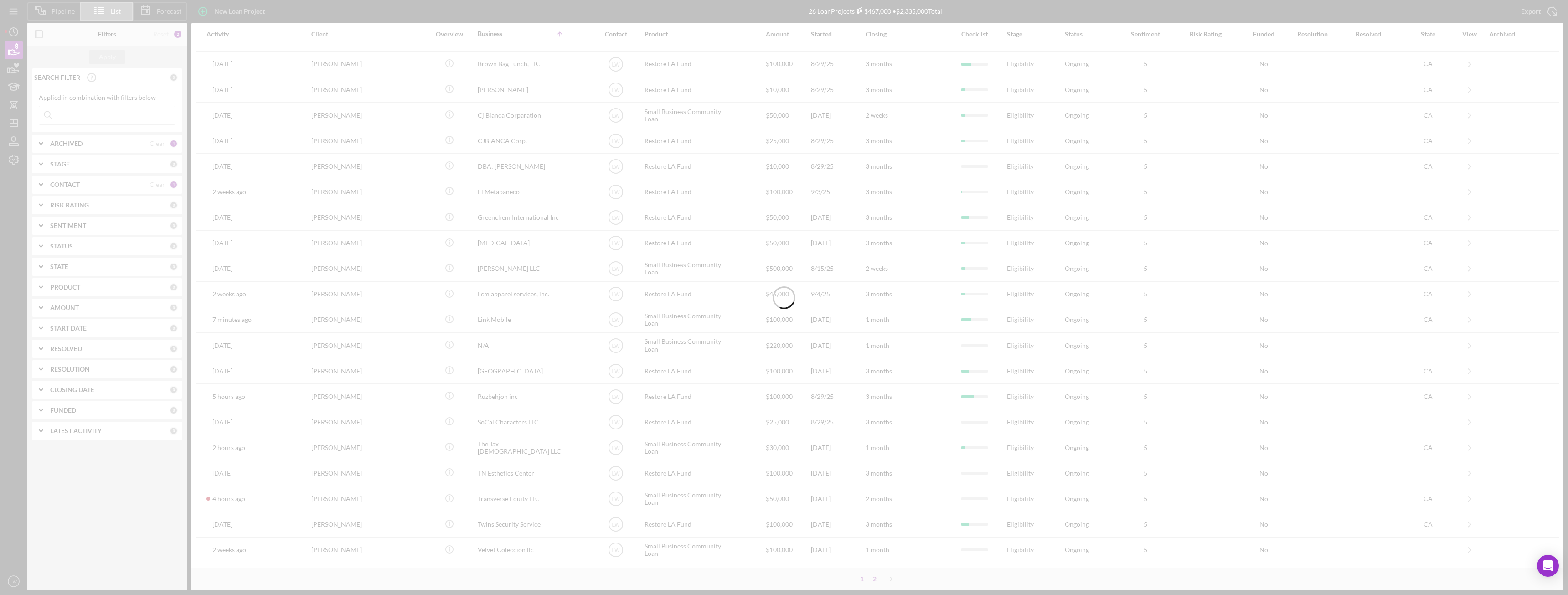
scroll to position [0, 0]
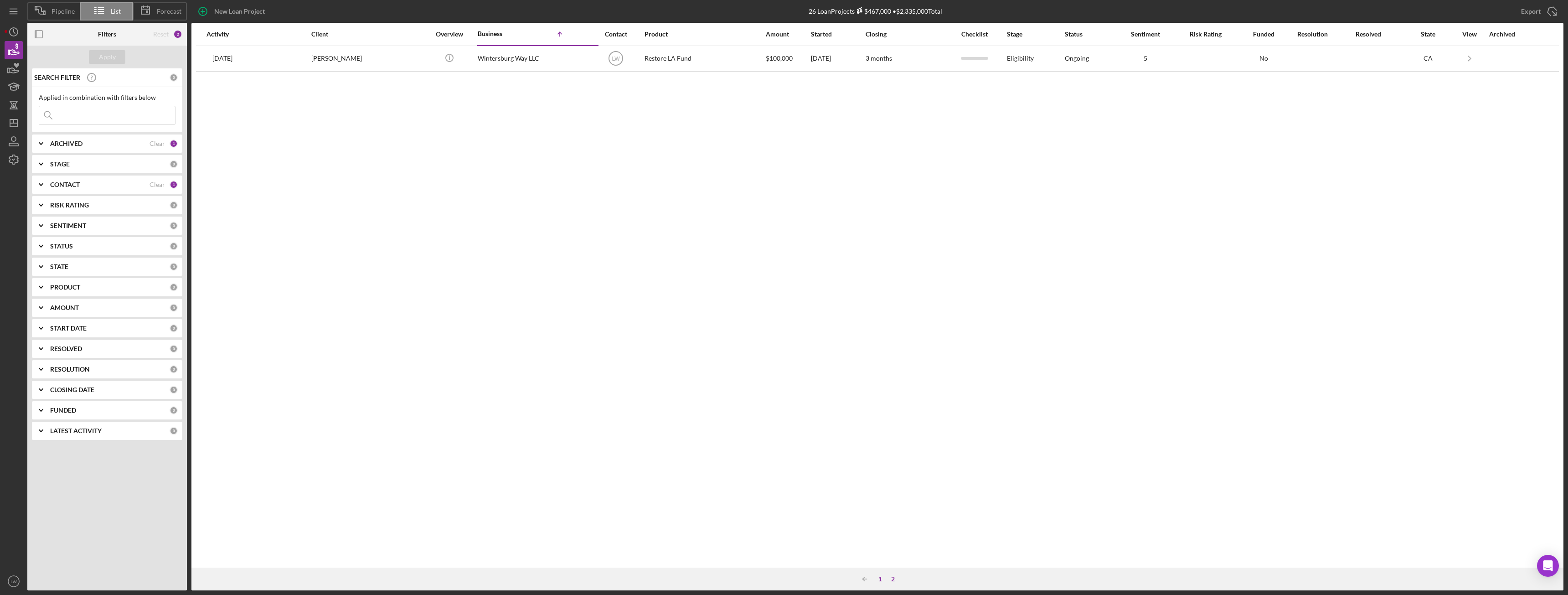
click at [882, 578] on div "1" at bounding box center [880, 579] width 13 height 8
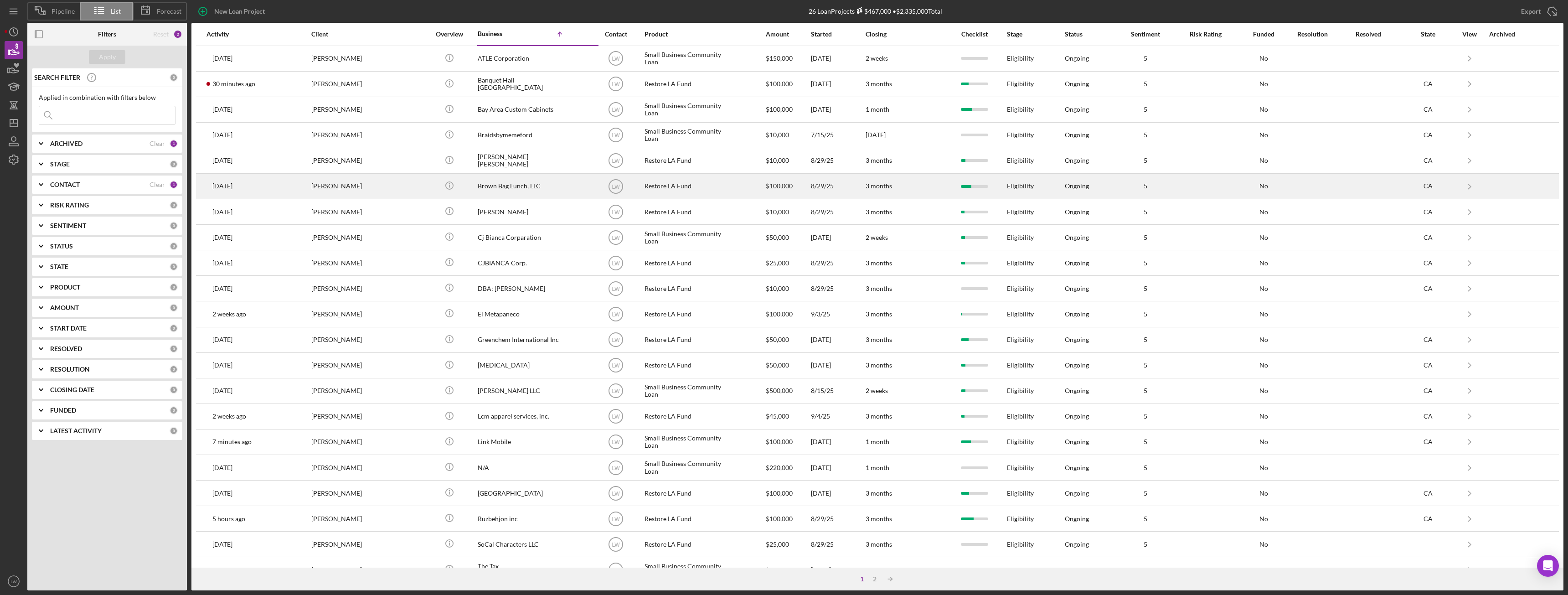
scroll to position [122, 0]
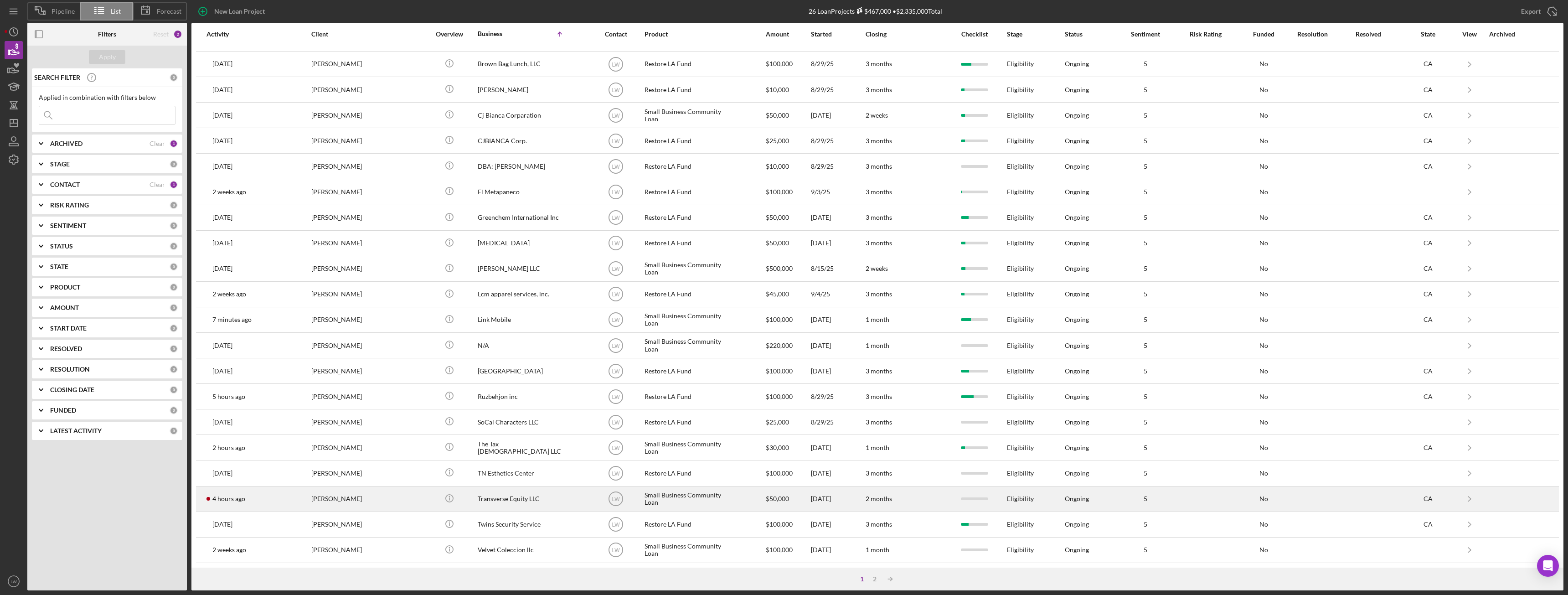
click at [404, 498] on td "GLORIA Hawkins" at bounding box center [372, 498] width 121 height 25
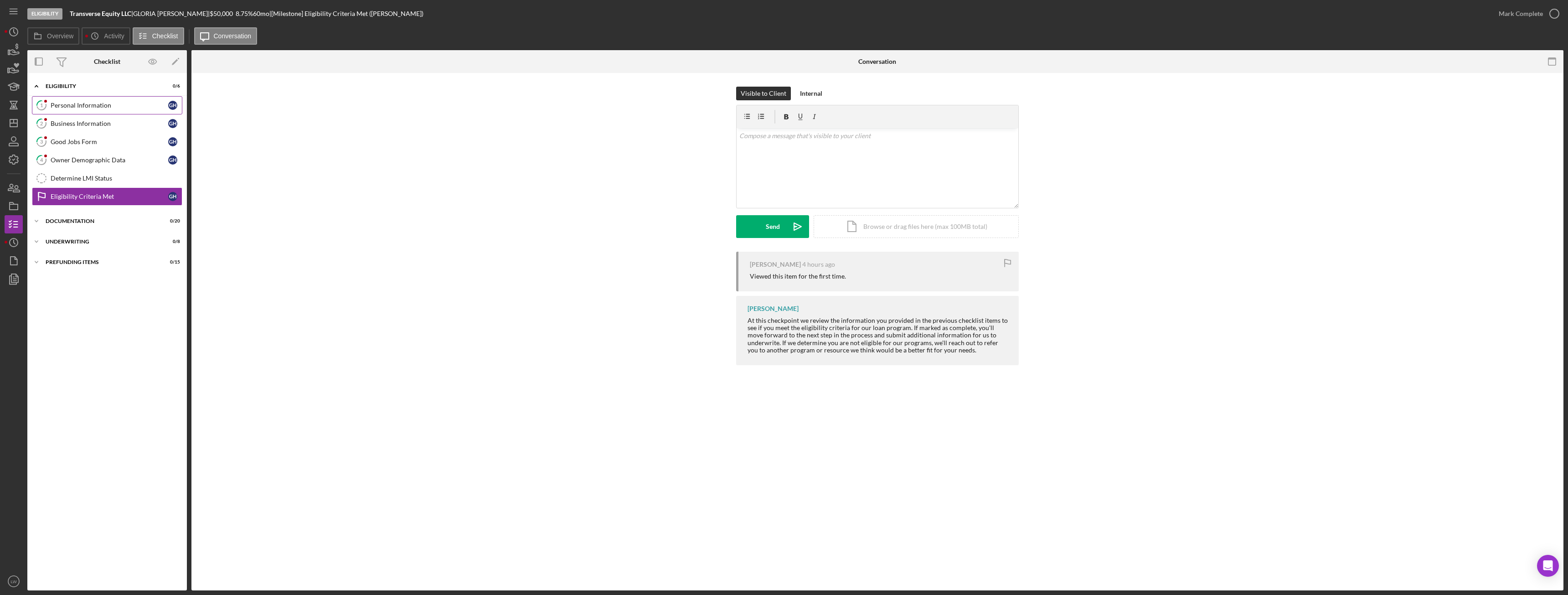
click at [85, 104] on div "Personal Information" at bounding box center [109, 105] width 117 height 8
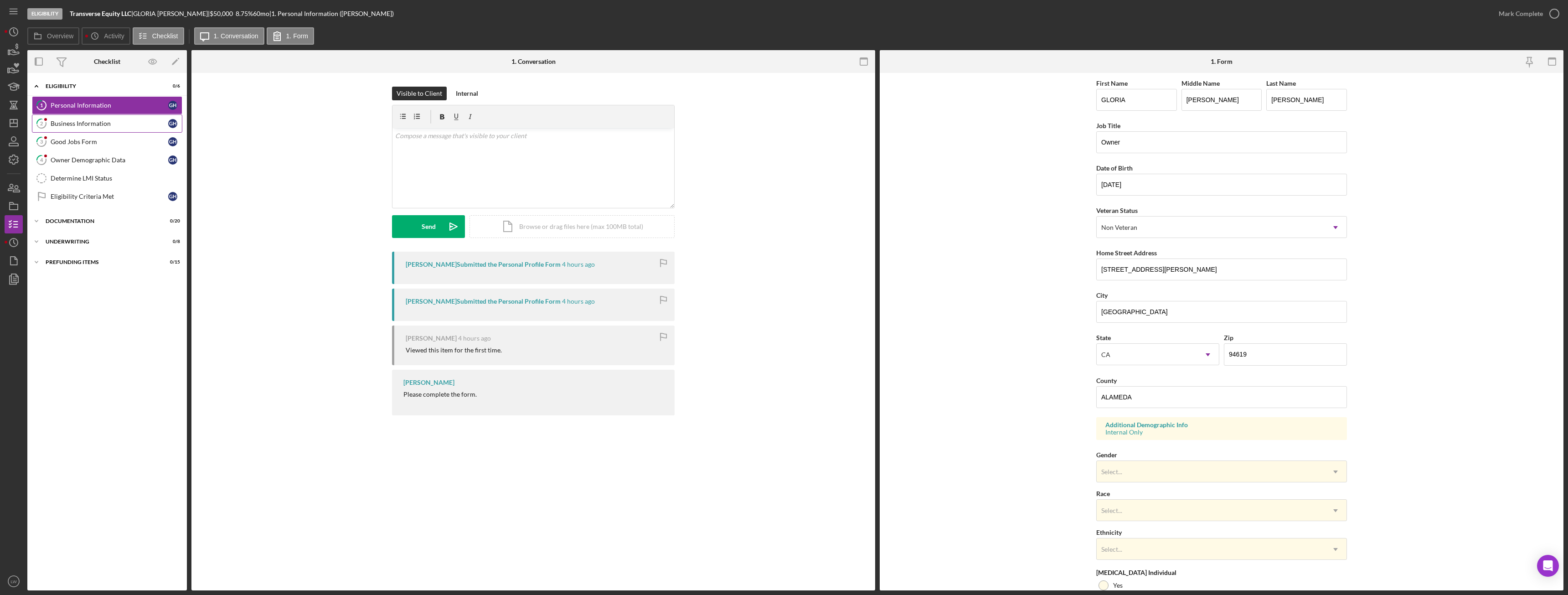
click at [110, 124] on div "Business Information" at bounding box center [109, 124] width 117 height 8
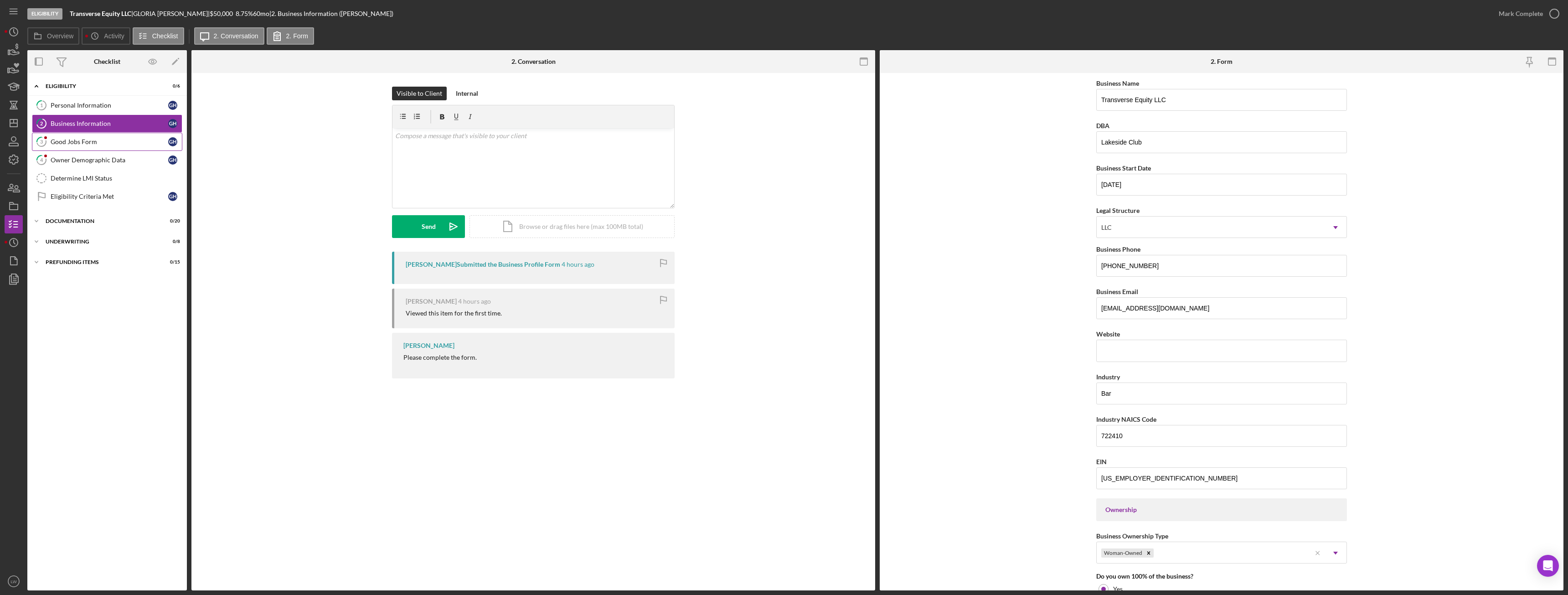
click at [87, 143] on div "Good Jobs Form" at bounding box center [109, 142] width 117 height 8
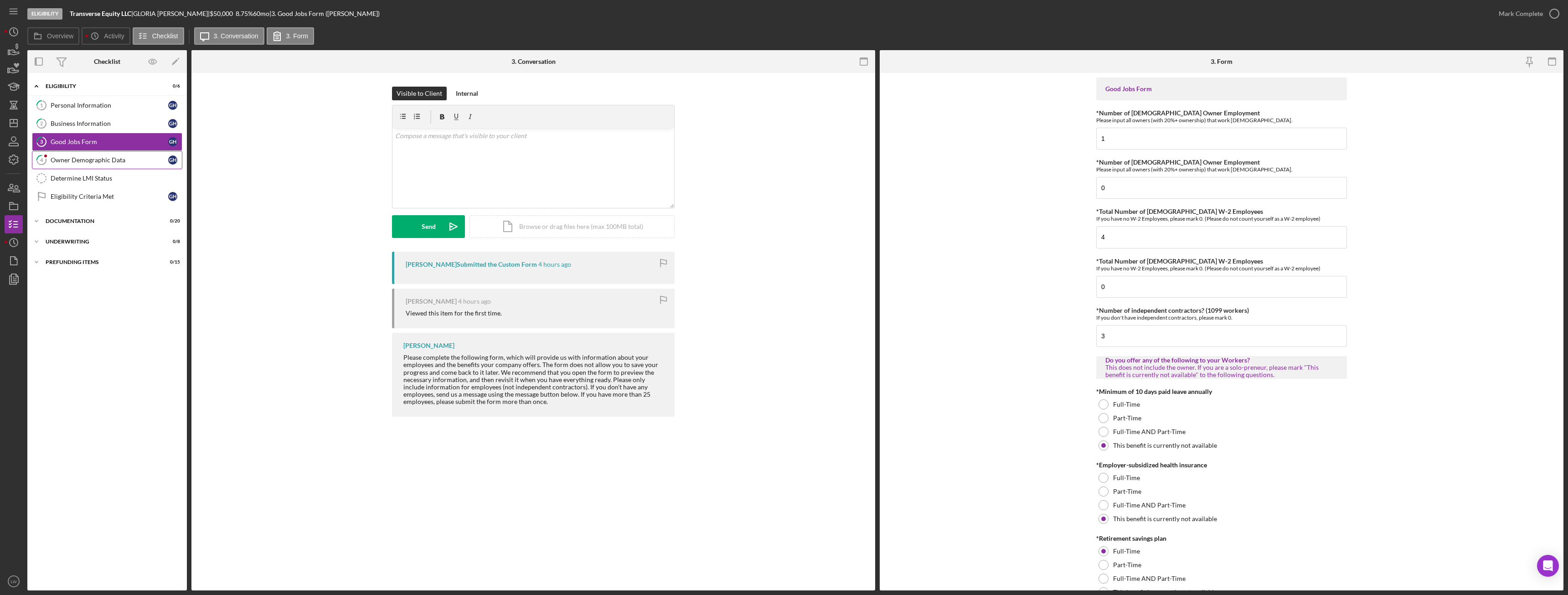
click at [93, 169] on link "4 Owner Demographic Data G H" at bounding box center [107, 160] width 151 height 18
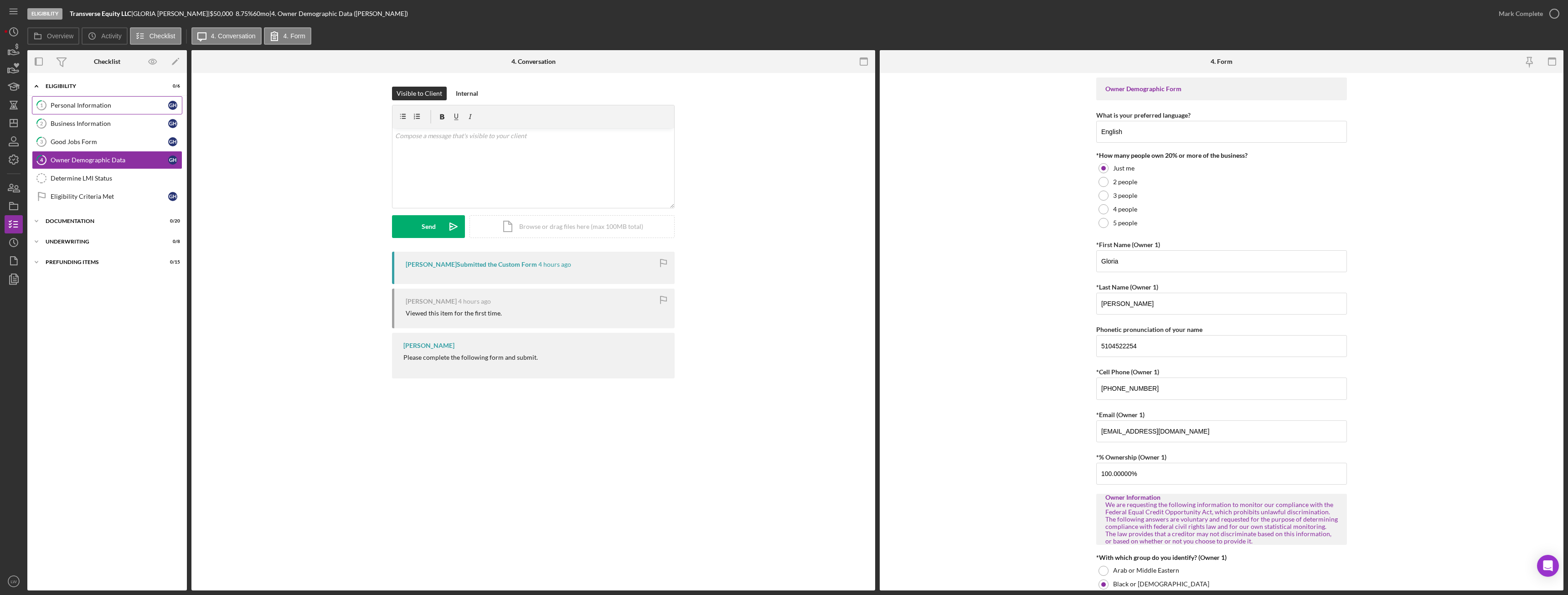
click at [71, 99] on link "1 Personal Information G H" at bounding box center [107, 105] width 151 height 18
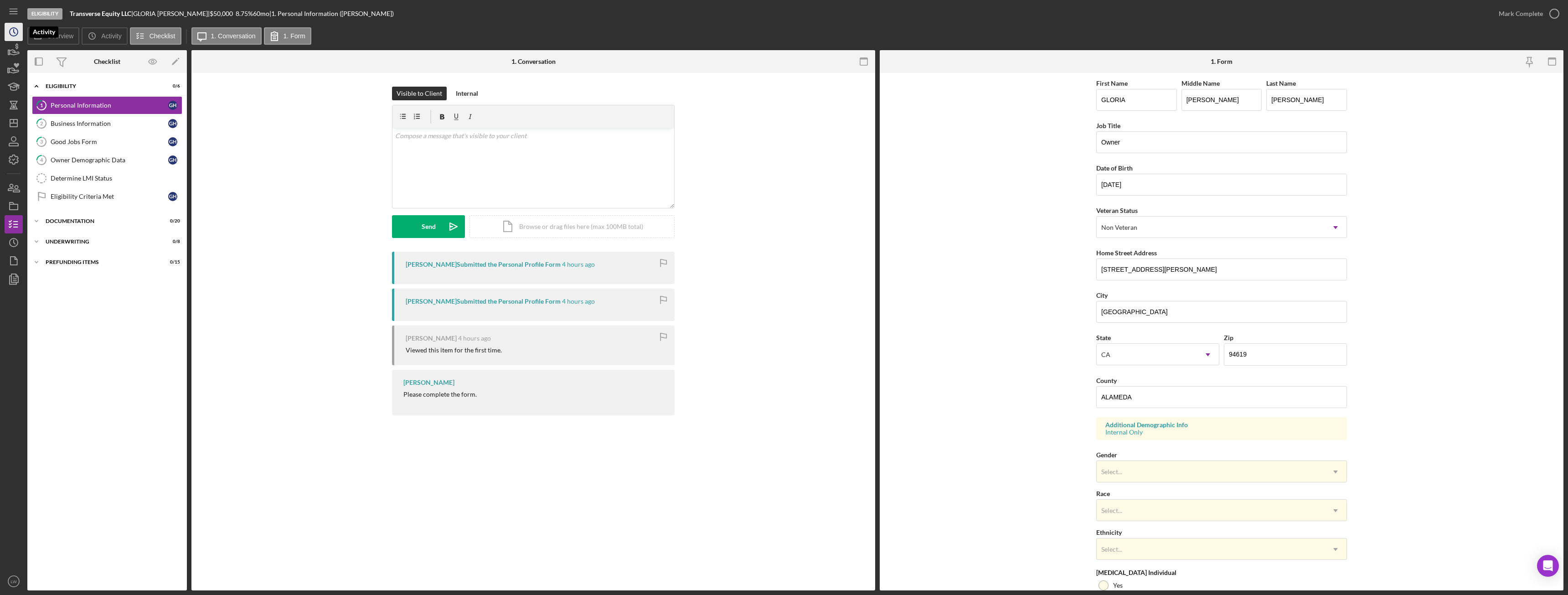
click at [17, 35] on circle "button" at bounding box center [14, 32] width 8 height 8
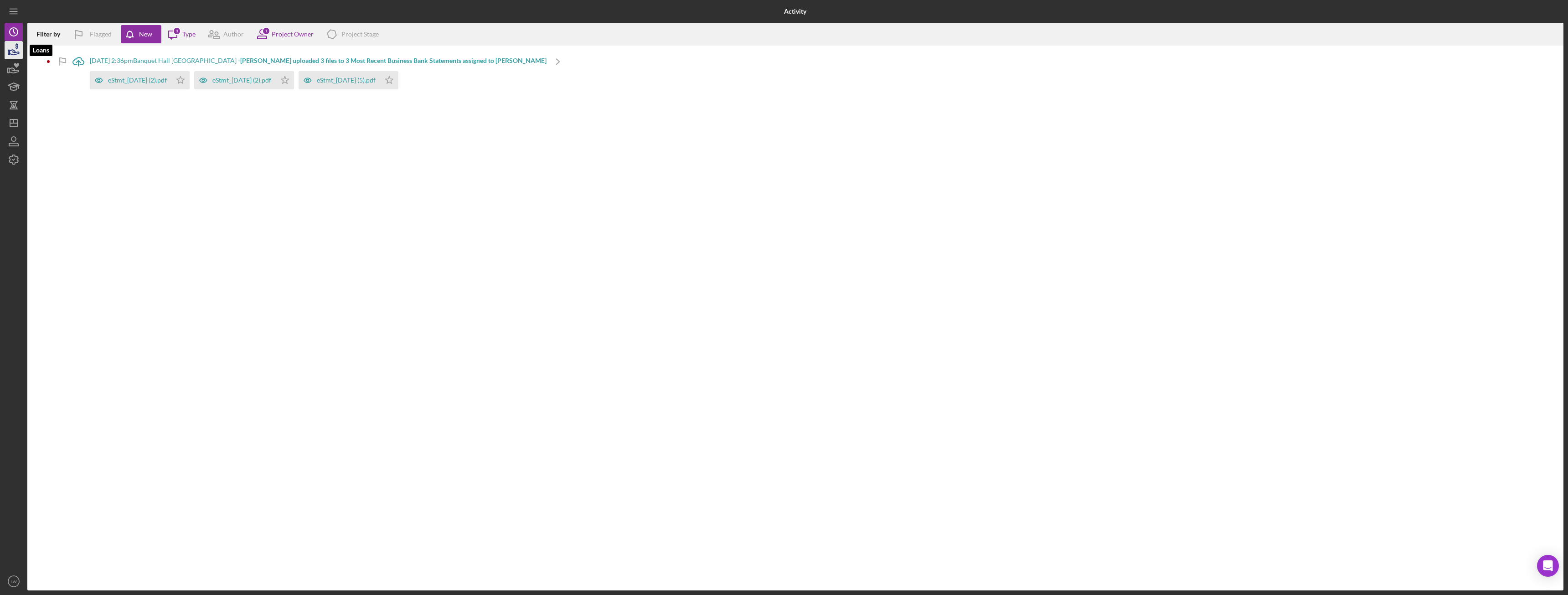
click at [9, 53] on icon "button" at bounding box center [13, 50] width 23 height 23
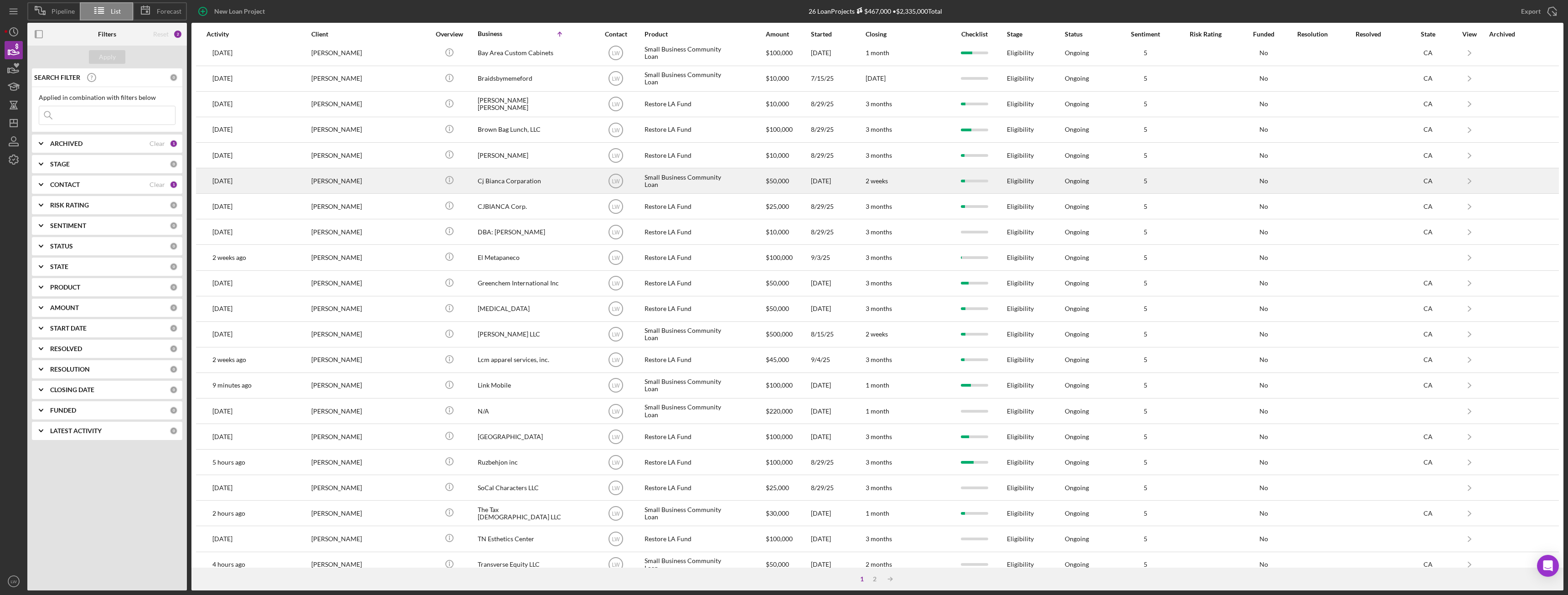
scroll to position [122, 0]
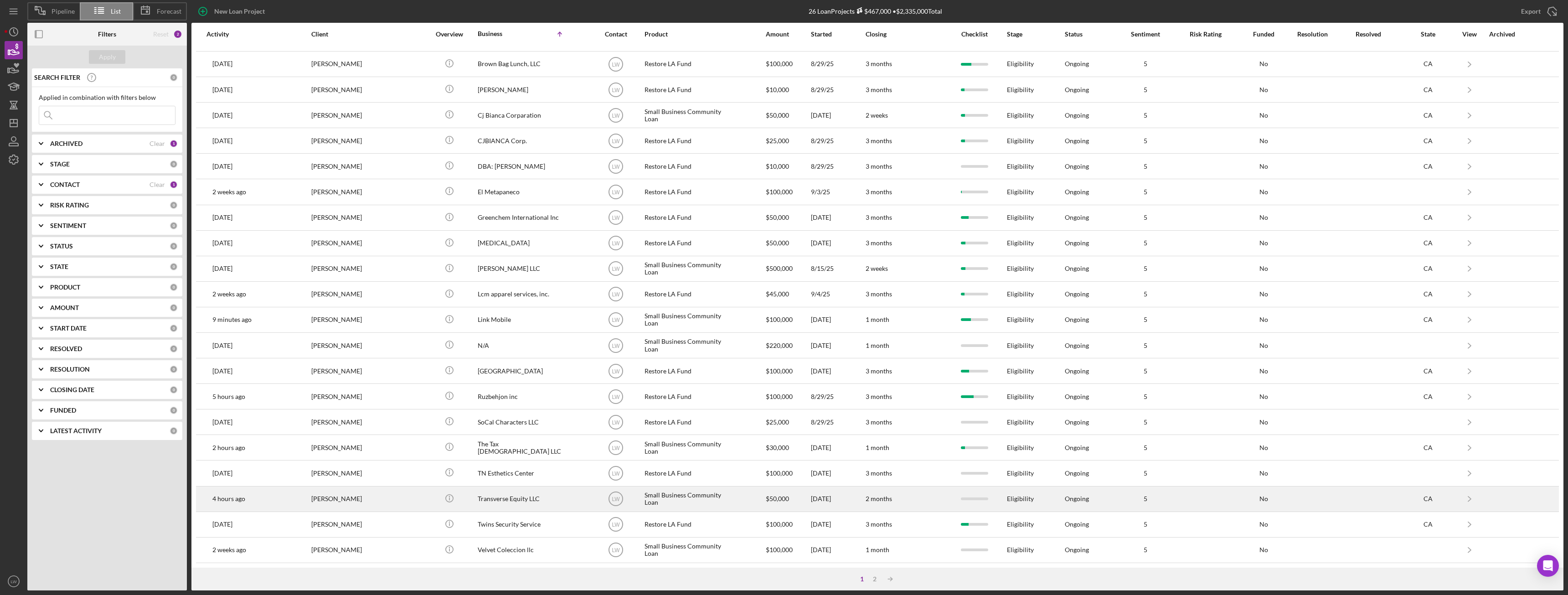
click at [327, 502] on div "GLORIA Hawkins" at bounding box center [357, 499] width 91 height 24
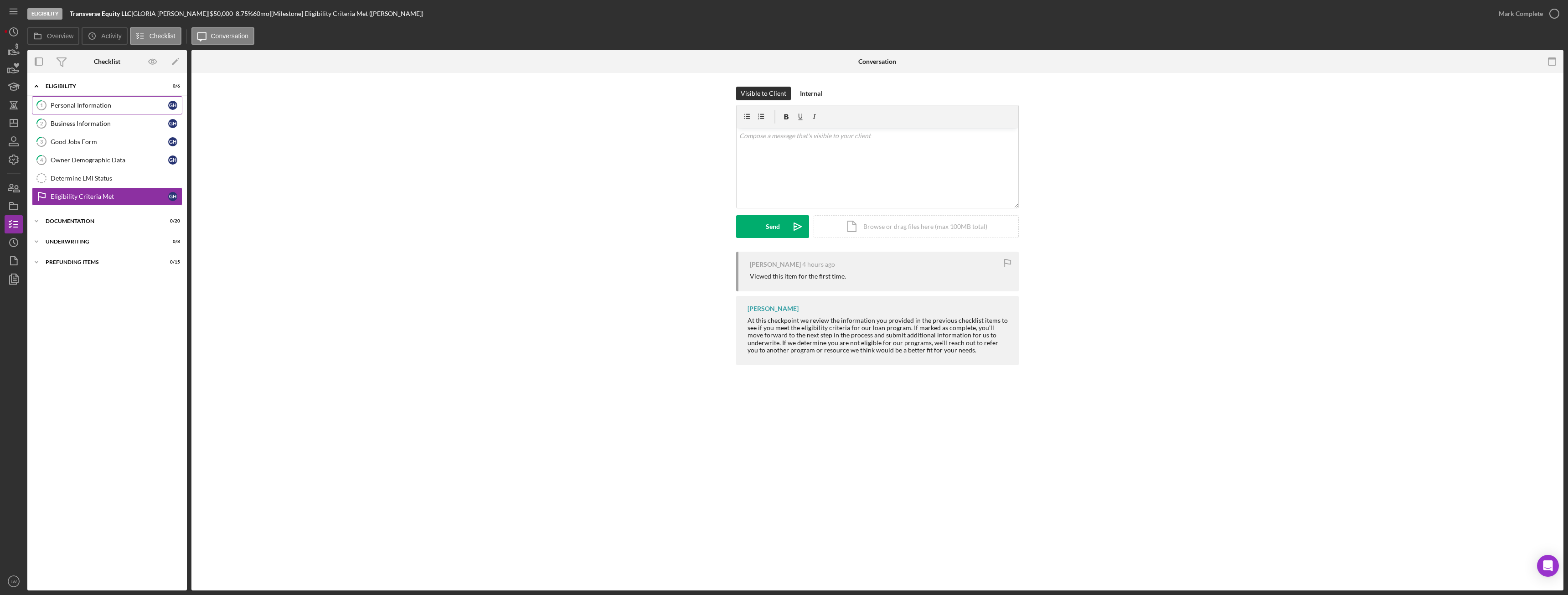
click at [75, 104] on div "Personal Information" at bounding box center [109, 105] width 117 height 8
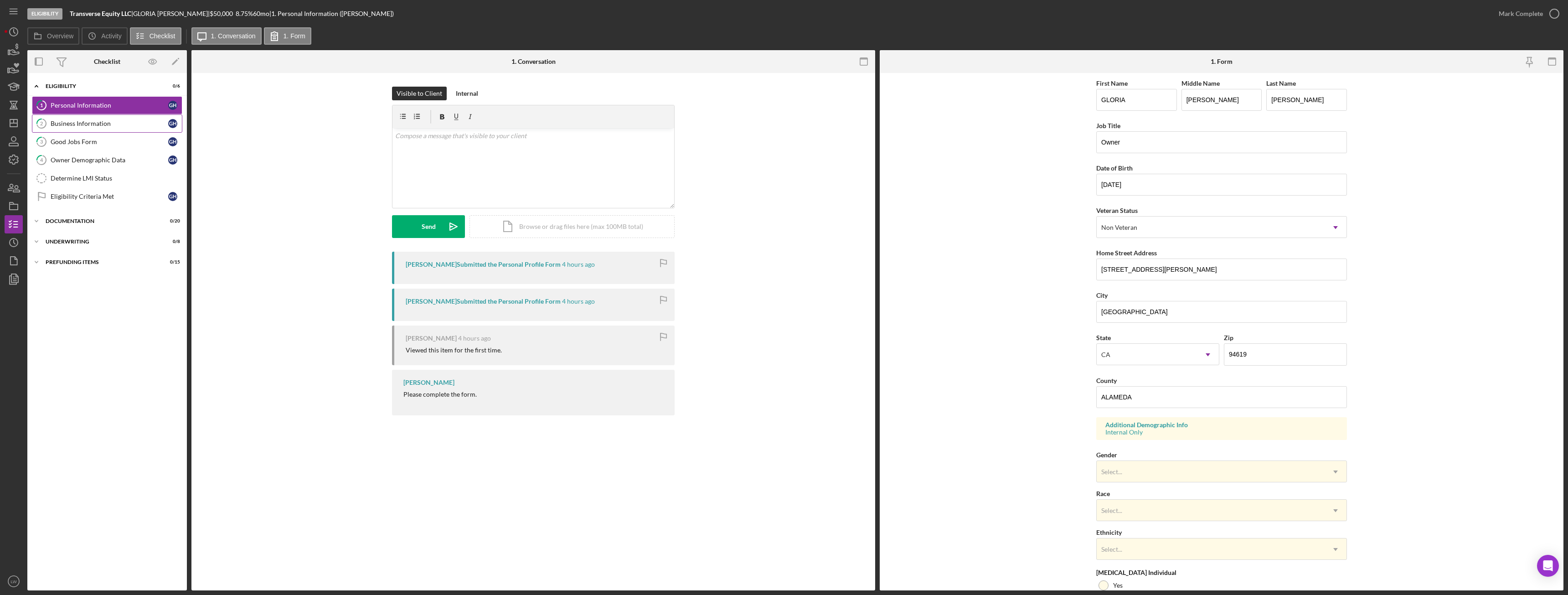
click at [78, 118] on link "2 Business Information G H" at bounding box center [107, 124] width 151 height 18
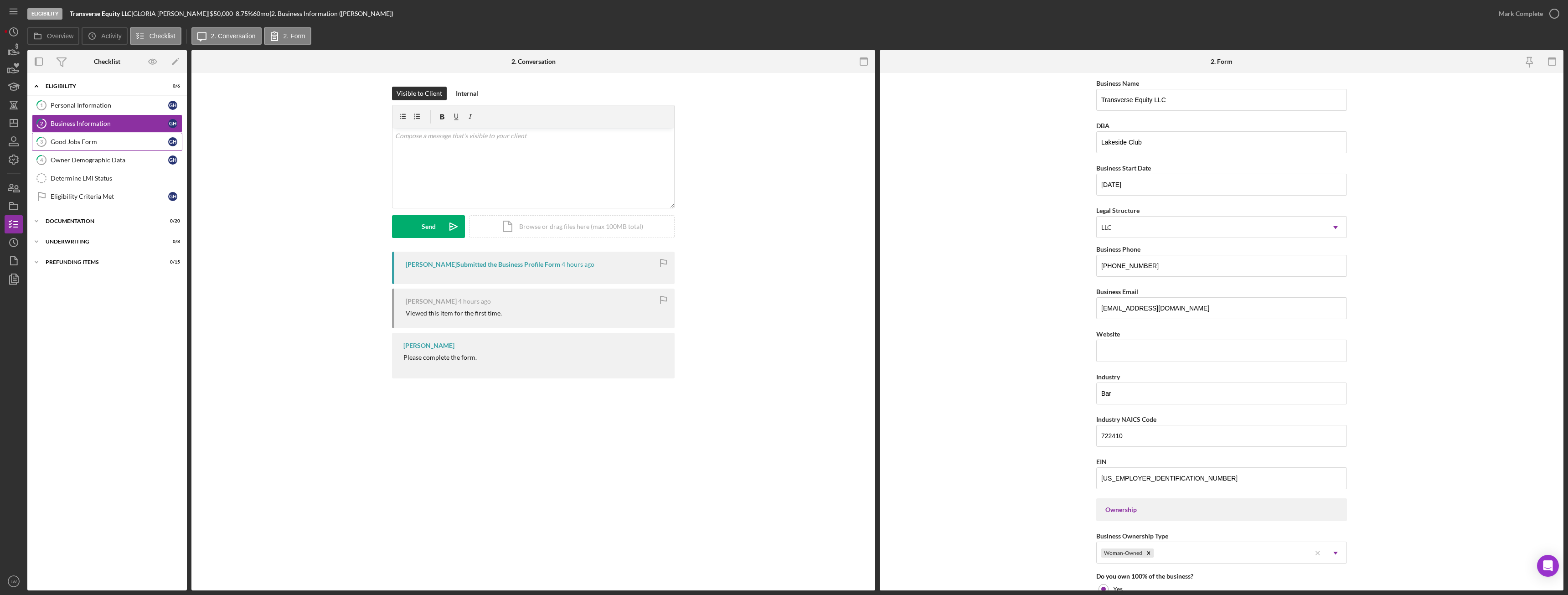
click at [64, 140] on div "Good Jobs Form" at bounding box center [109, 142] width 117 height 8
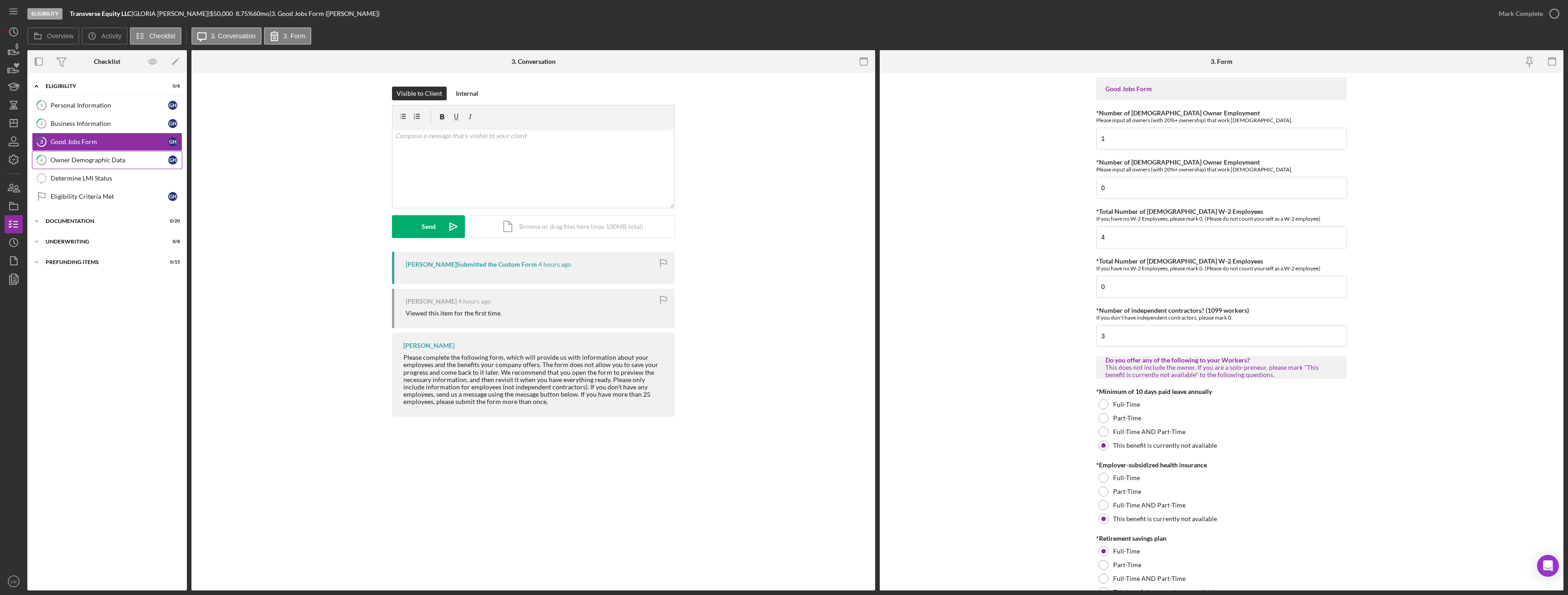
click at [93, 160] on div "Owner Demographic Data" at bounding box center [109, 160] width 117 height 8
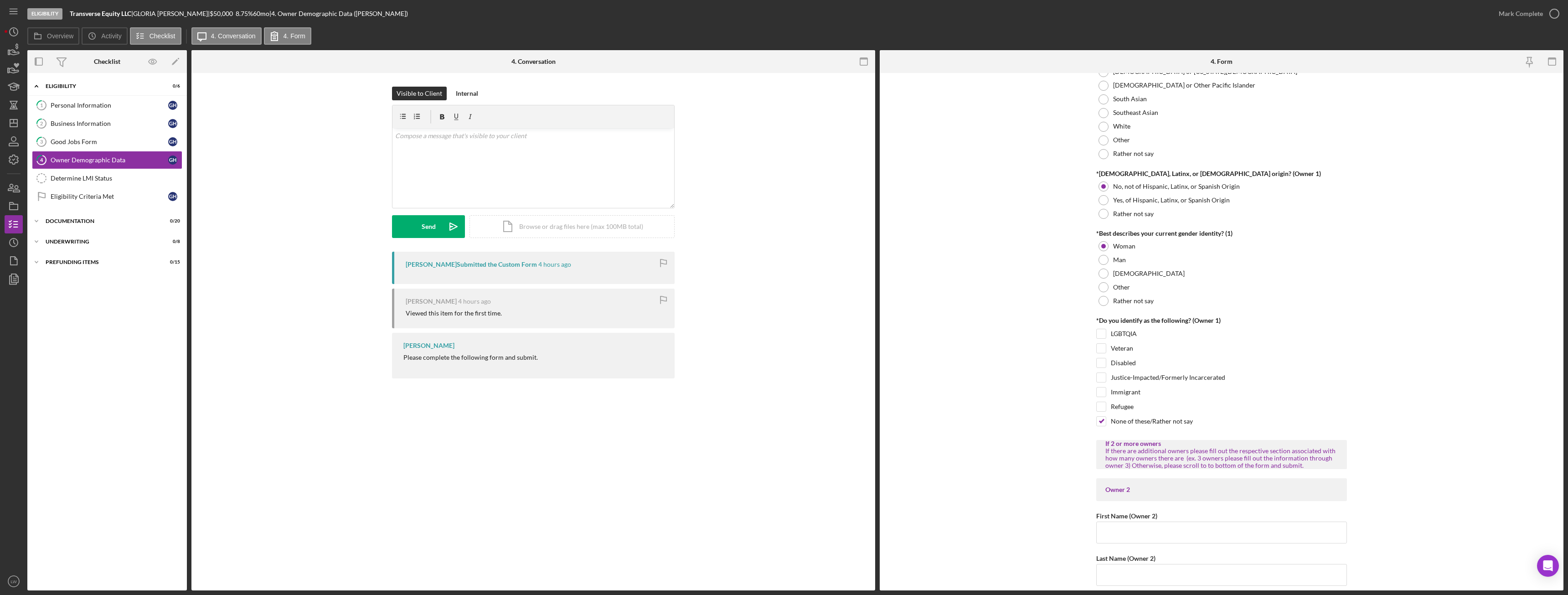
scroll to position [729, 0]
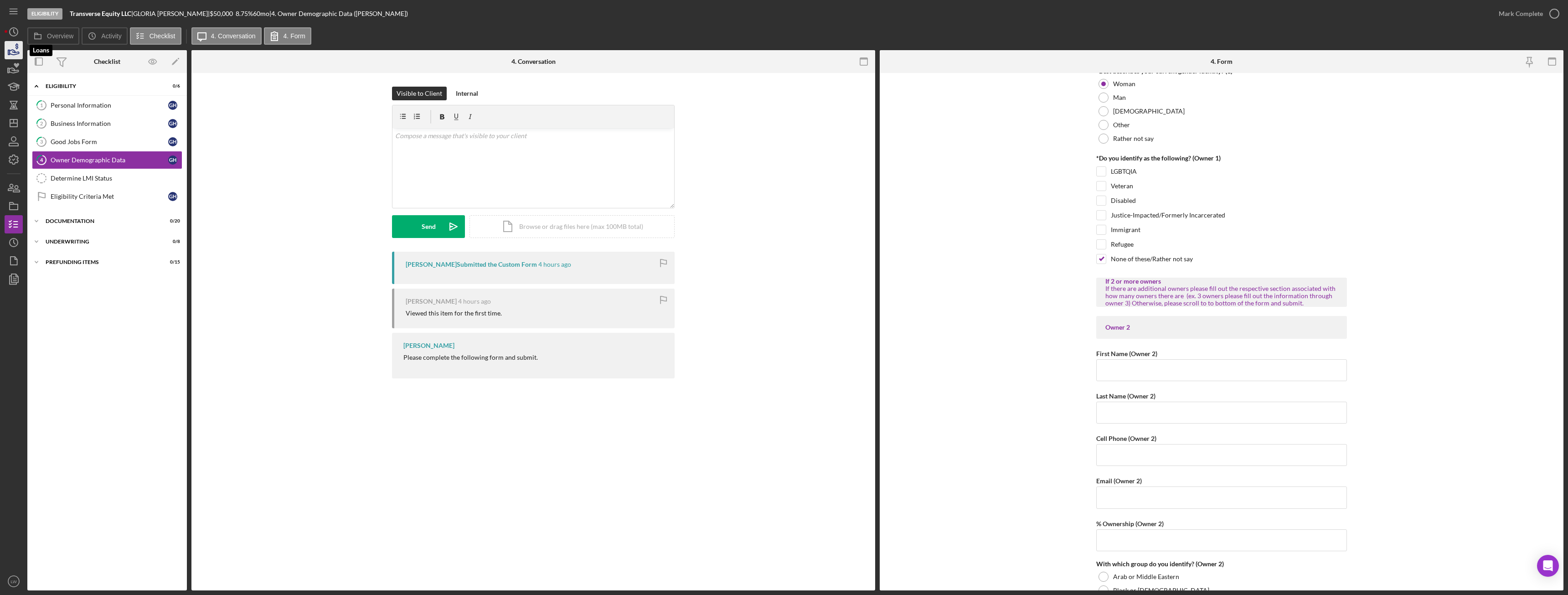
click at [10, 53] on icon "button" at bounding box center [13, 50] width 23 height 23
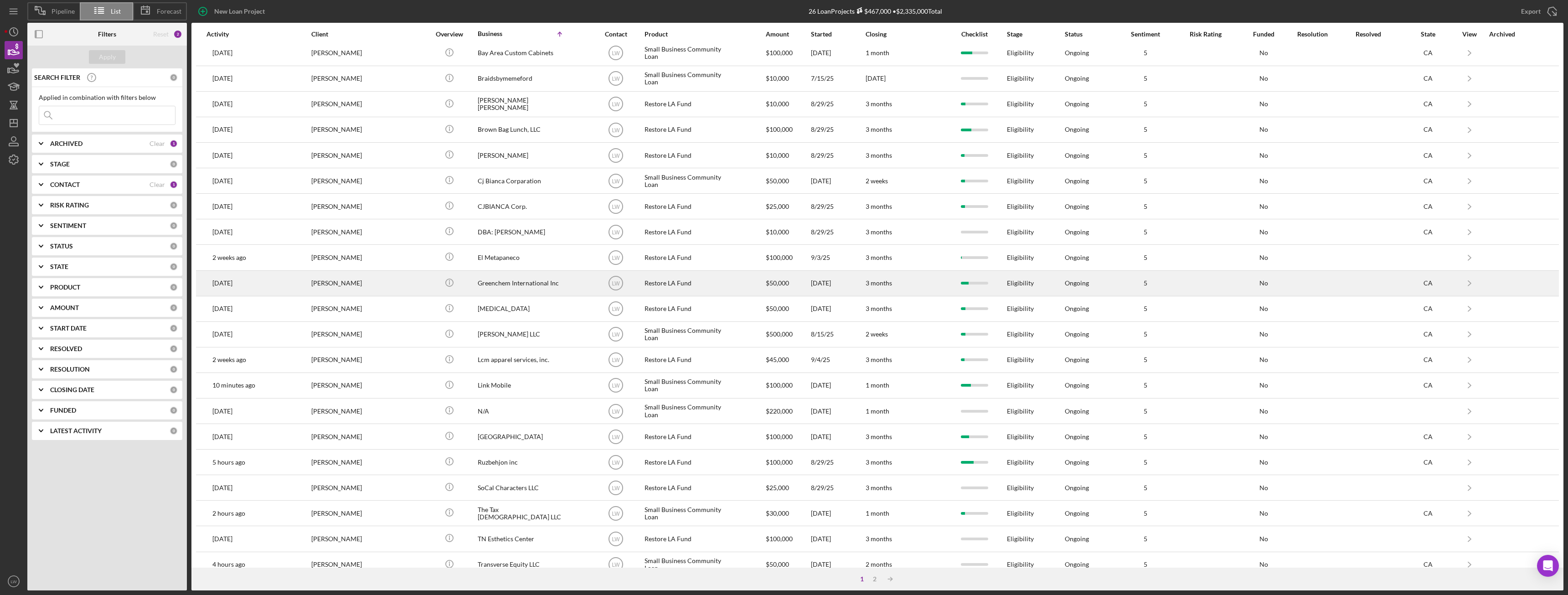
scroll to position [122, 0]
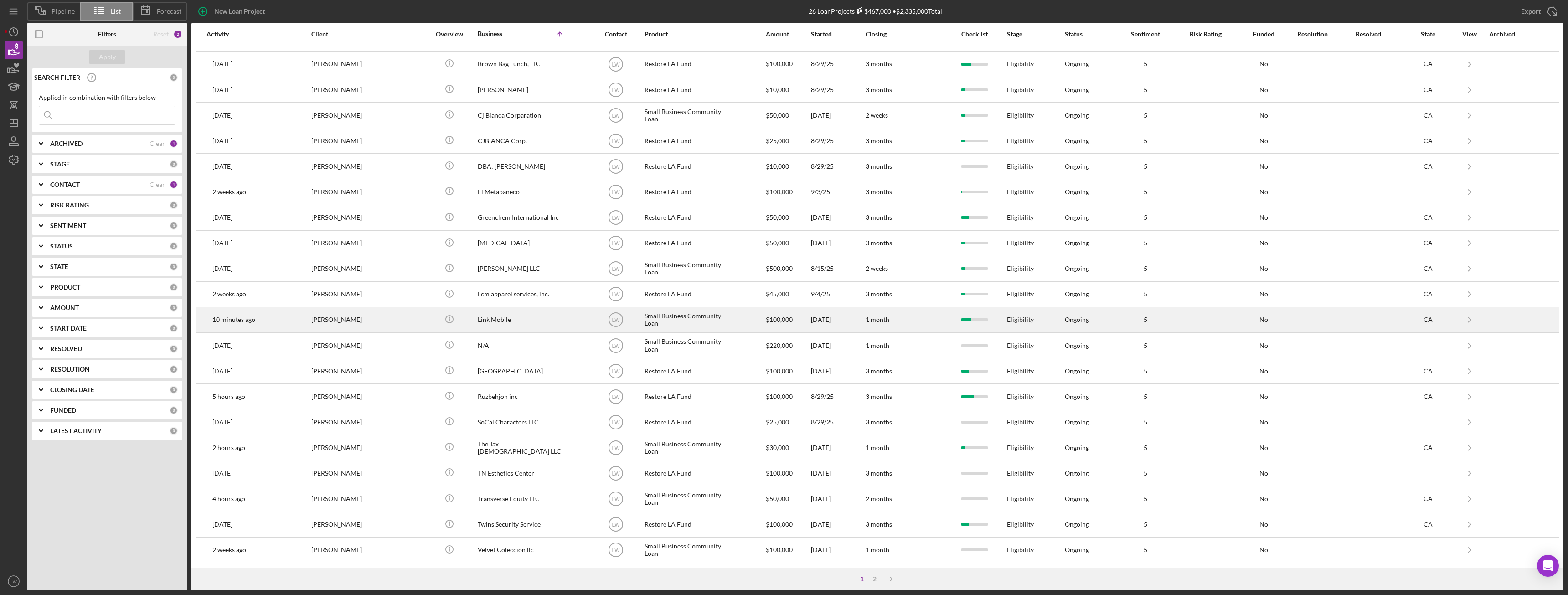
click at [370, 321] on div "[PERSON_NAME]" at bounding box center [357, 319] width 91 height 24
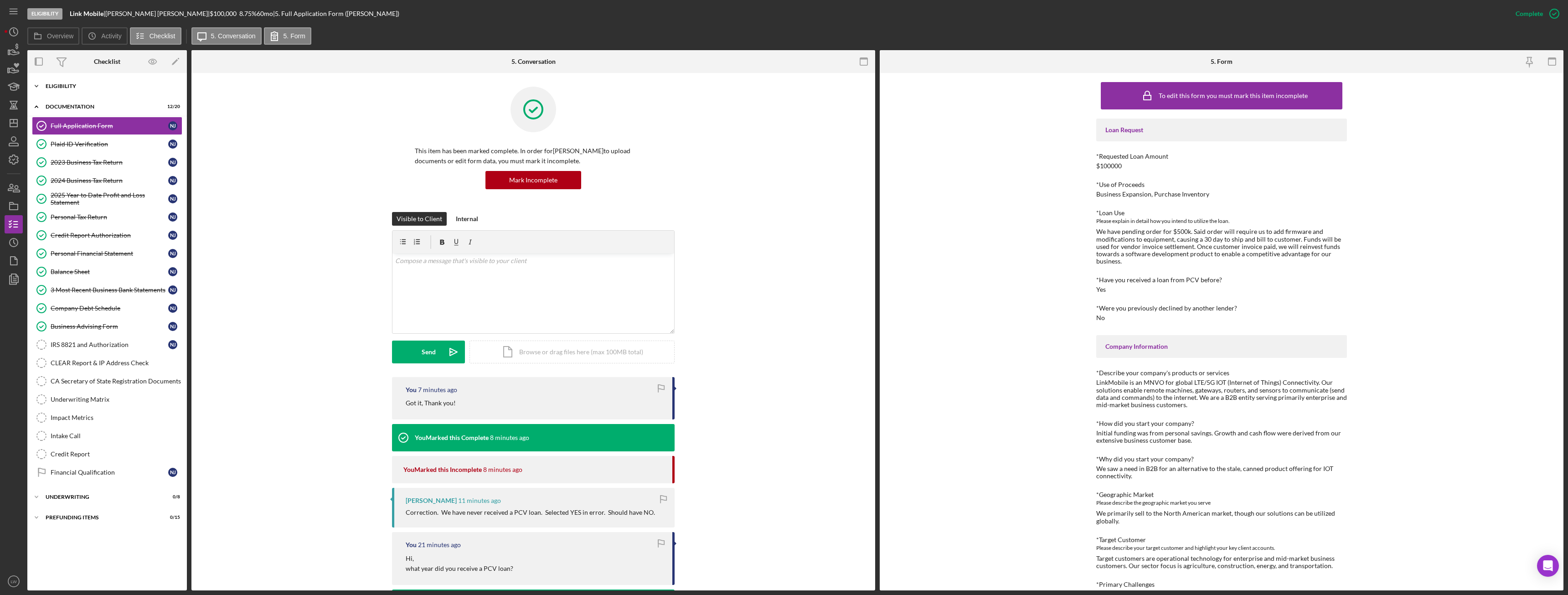
click at [76, 86] on div "Eligibility" at bounding box center [110, 86] width 130 height 5
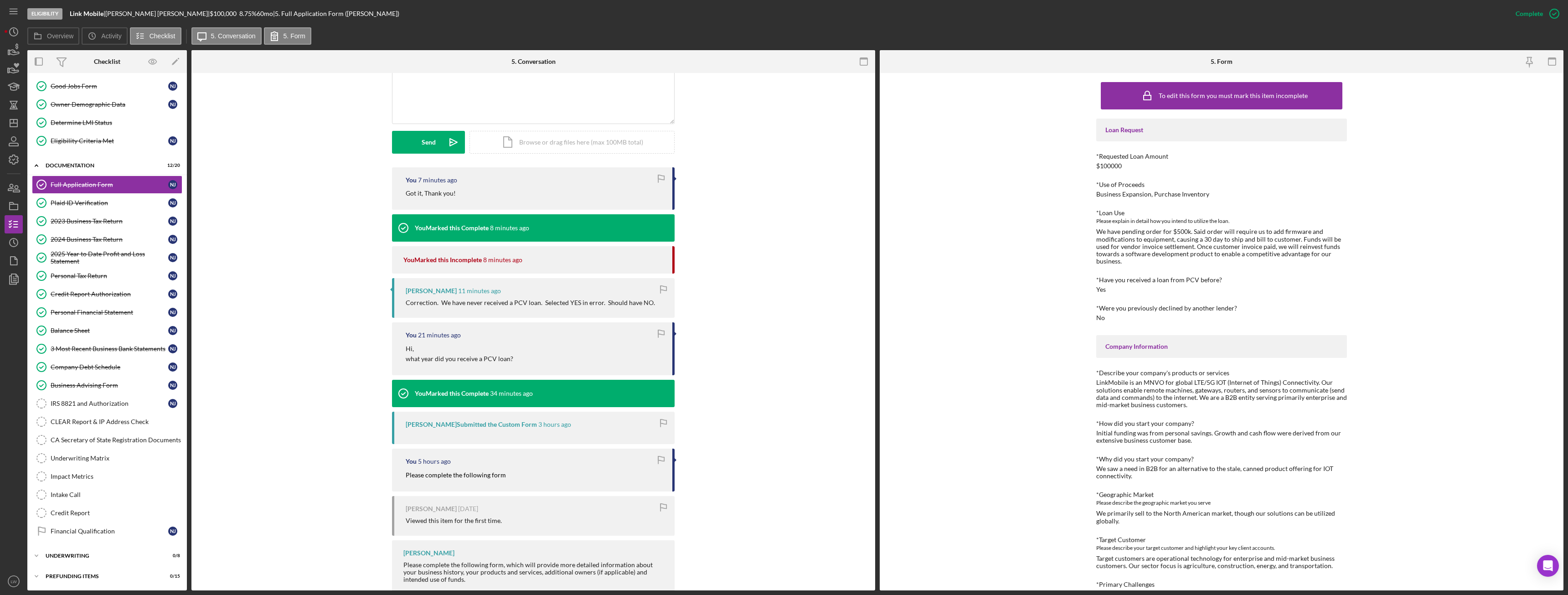
scroll to position [232, 0]
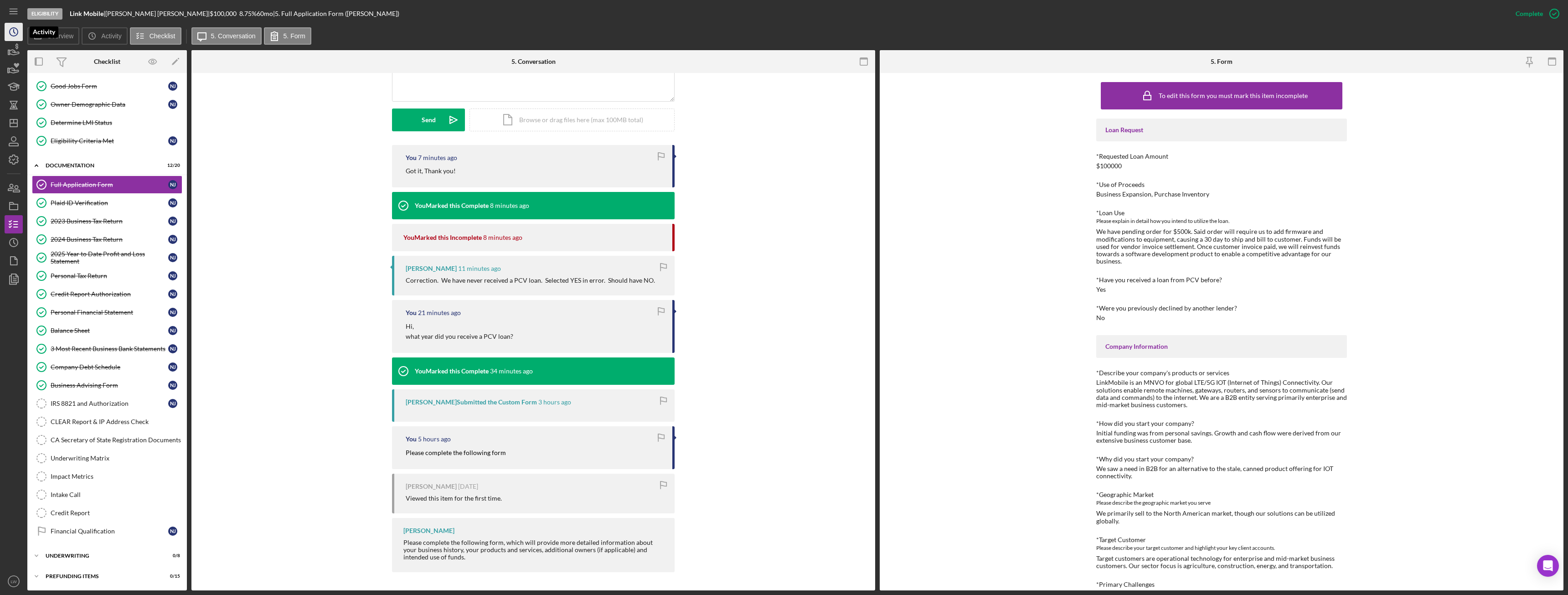
click at [12, 38] on icon "Icon/History" at bounding box center [13, 31] width 23 height 23
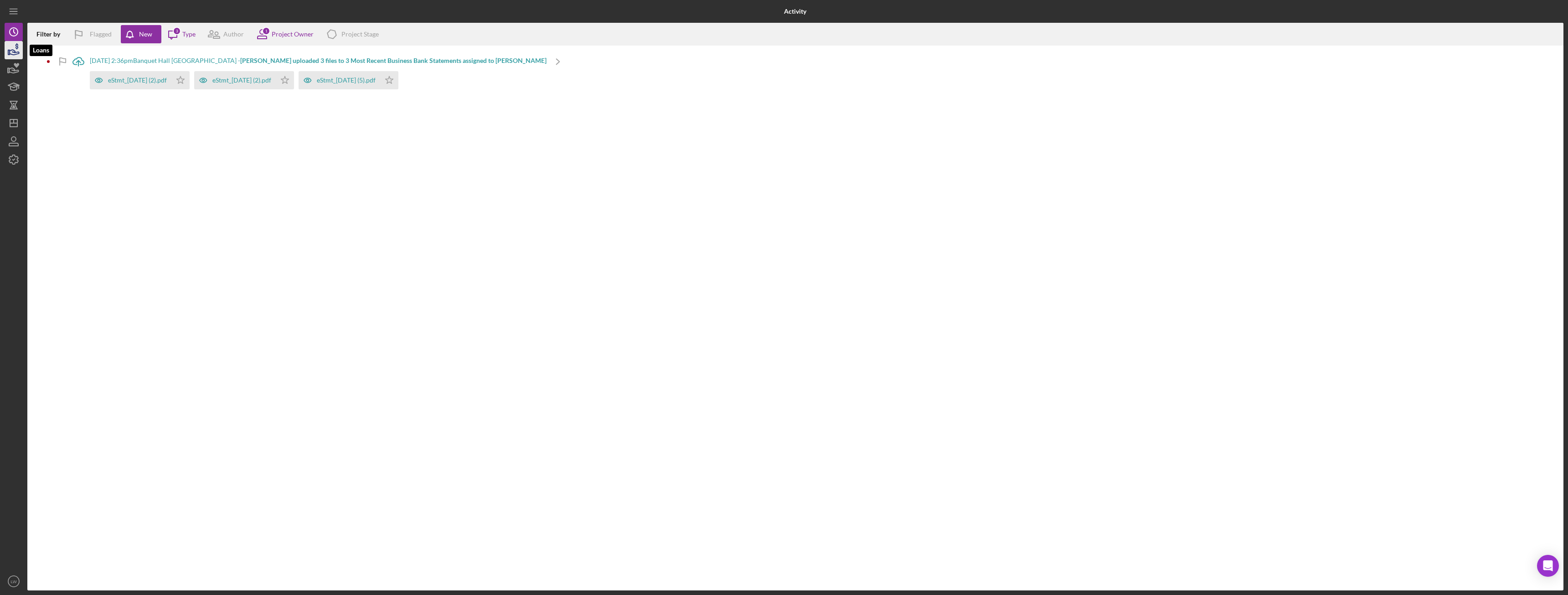
click at [16, 54] on icon "button" at bounding box center [13, 50] width 23 height 23
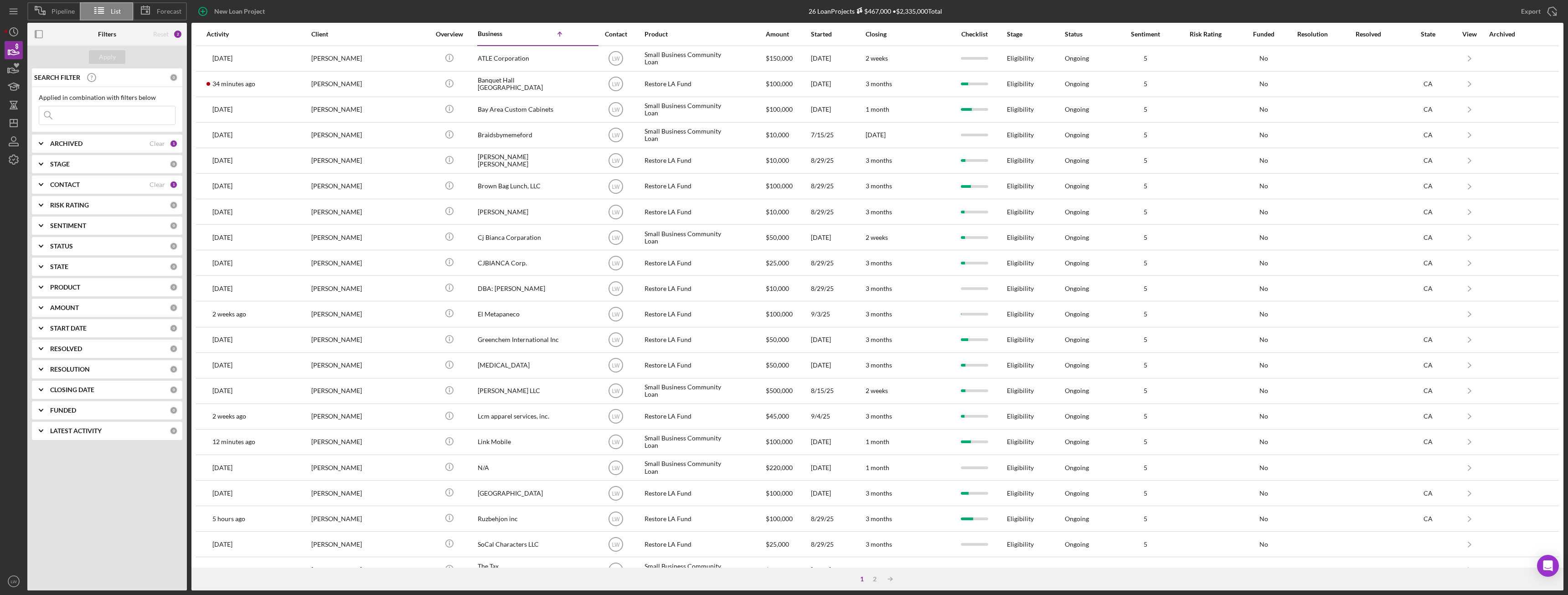
click at [84, 143] on div "ARCHIVED" at bounding box center [100, 143] width 100 height 8
click at [44, 140] on icon "Icon/Expander" at bounding box center [40, 143] width 23 height 23
click at [70, 185] on b "CONTACT" at bounding box center [65, 184] width 29 height 8
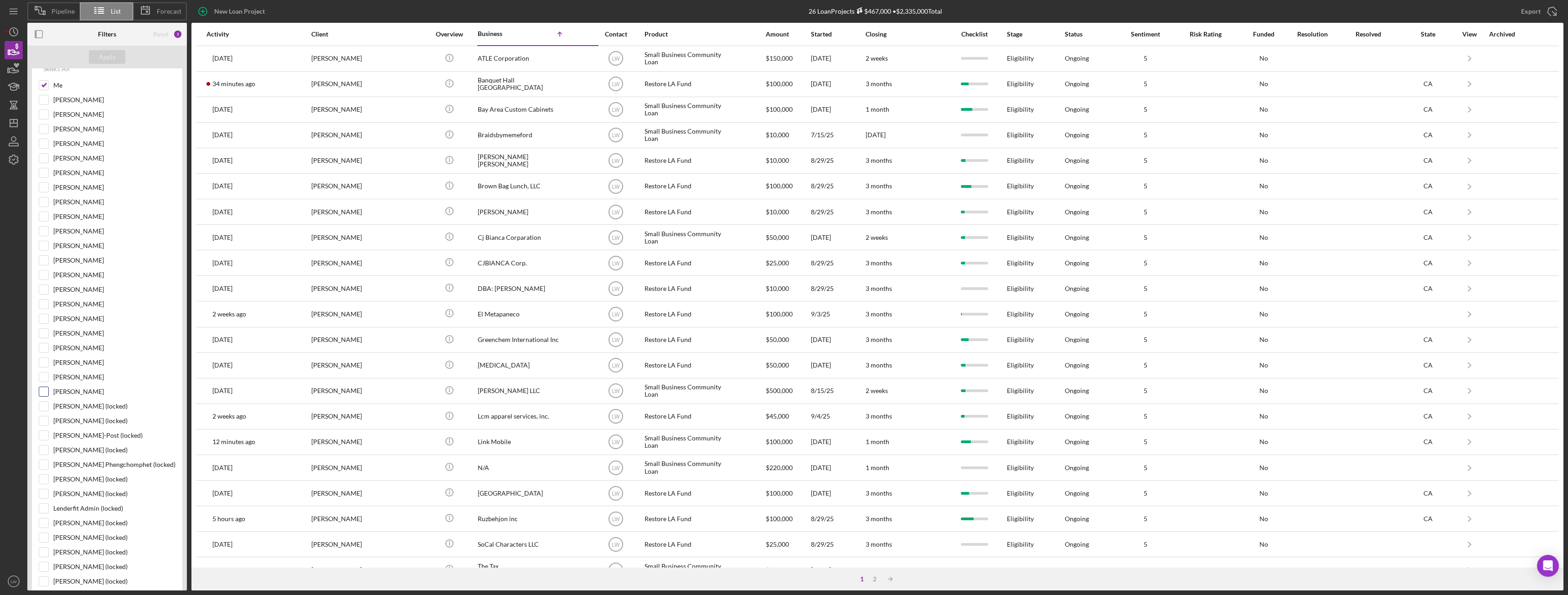
scroll to position [91, 0]
click at [44, 250] on input "Yash Abichandani" at bounding box center [43, 247] width 9 height 9
checkbox input "true"
click at [47, 132] on input "Me" at bounding box center [43, 130] width 9 height 9
checkbox input "false"
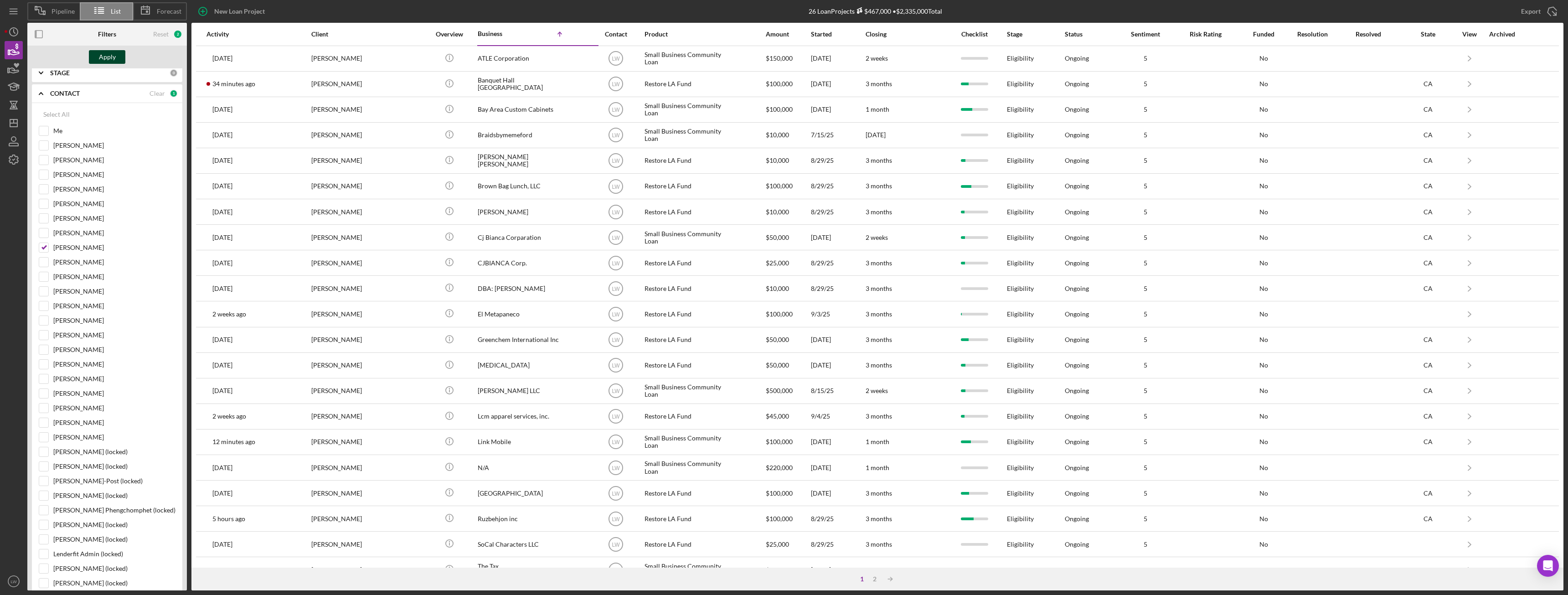
click at [108, 57] on div "Apply" at bounding box center [107, 57] width 17 height 14
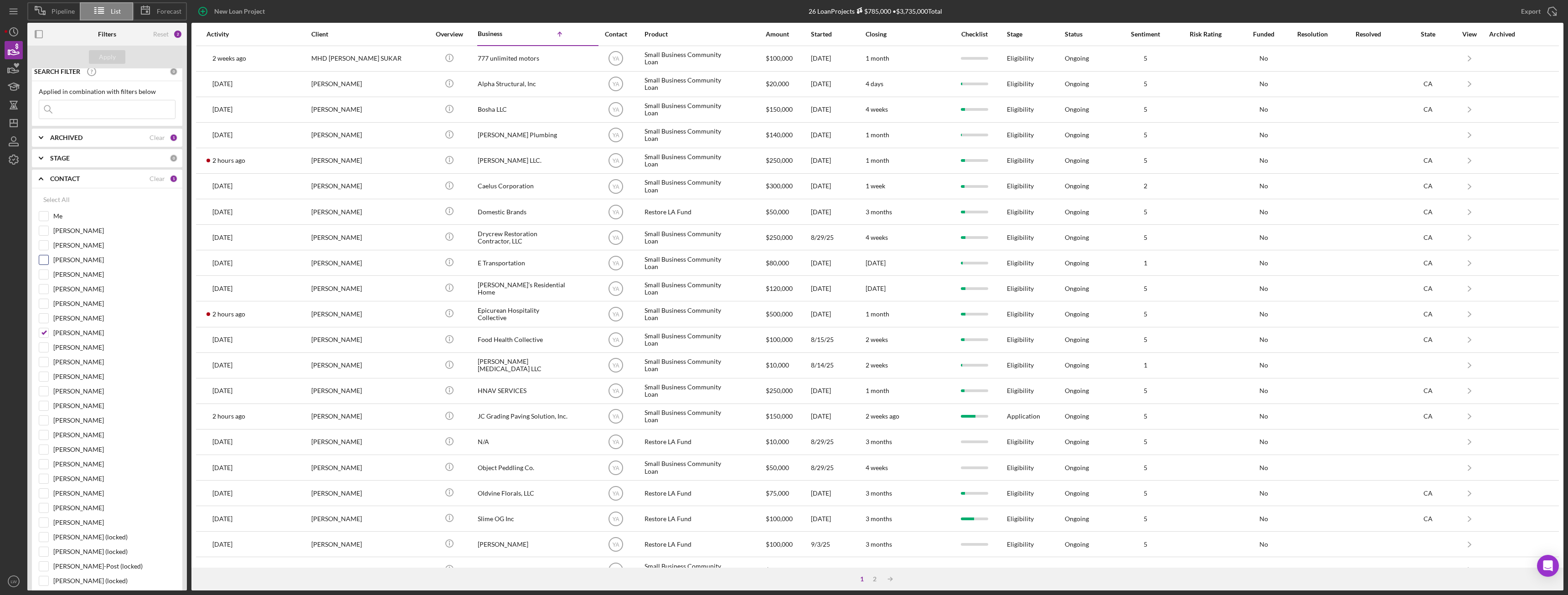
scroll to position [0, 0]
click at [43, 338] on input "Yash Abichandani" at bounding box center [43, 338] width 9 height 9
checkbox input "false"
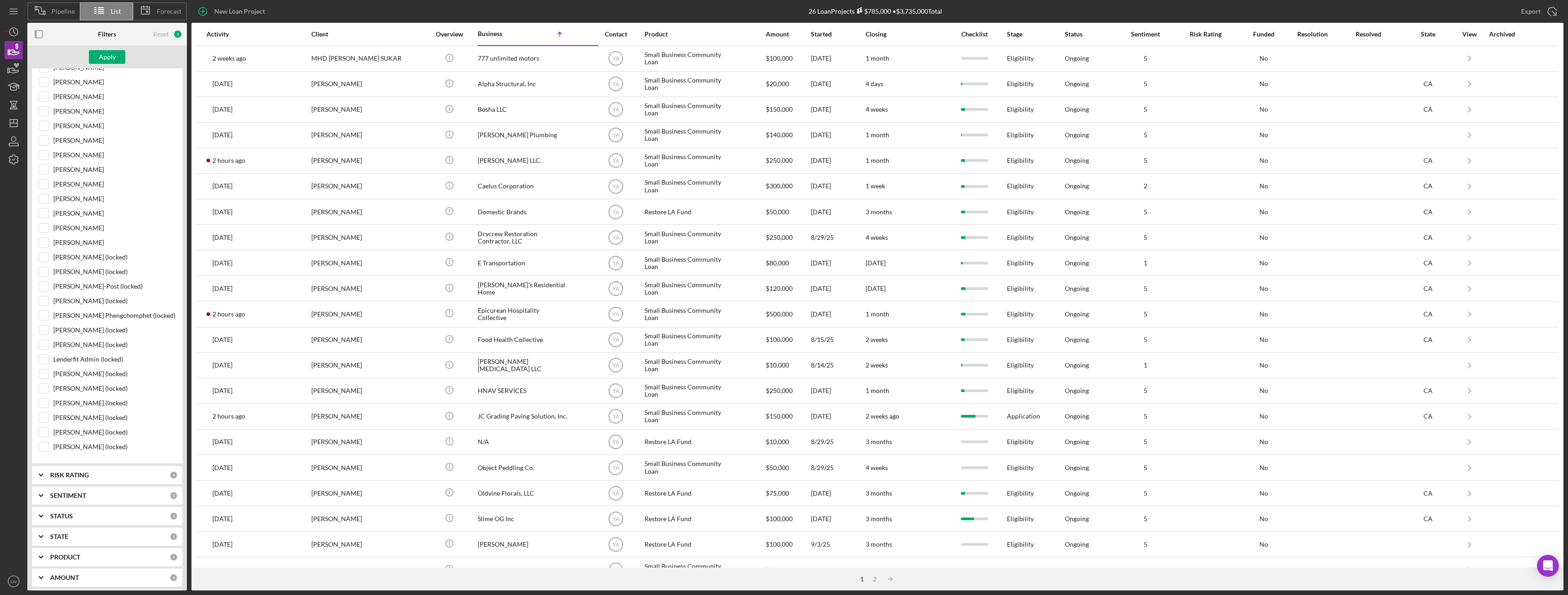
scroll to position [319, 0]
click at [43, 152] on input "Cassandra Cervera" at bounding box center [43, 151] width 9 height 9
checkbox input "true"
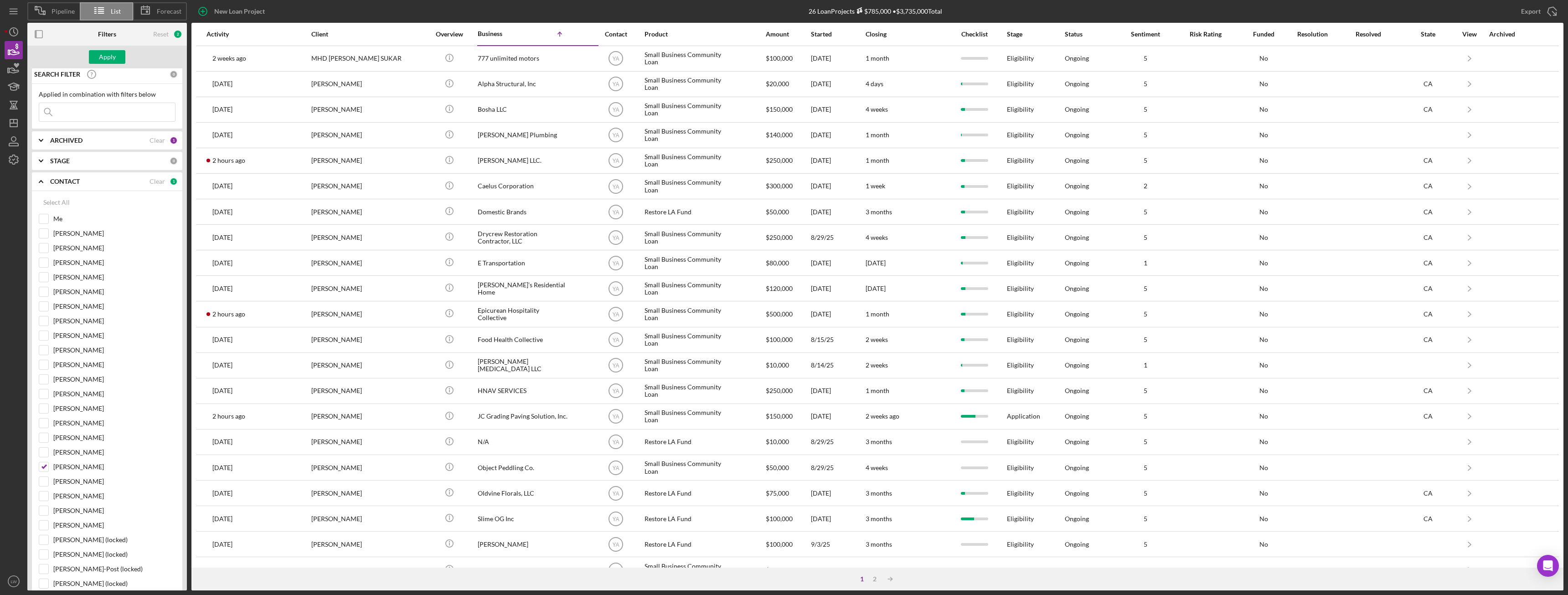
scroll to position [0, 0]
click at [115, 54] on div "Apply" at bounding box center [107, 57] width 17 height 14
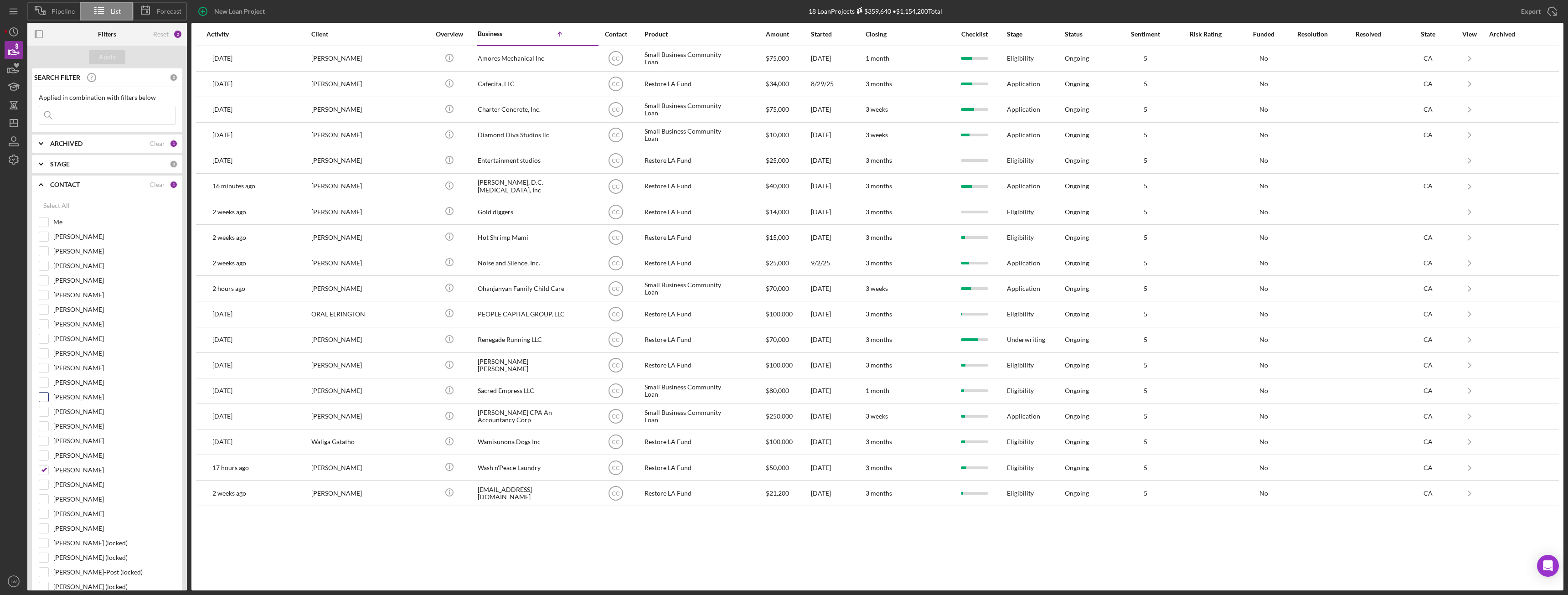
click at [44, 396] on input "Jaron Thexton" at bounding box center [43, 396] width 9 height 9
checkbox input "true"
click at [43, 471] on input "Cassandra Cervera" at bounding box center [43, 469] width 9 height 9
checkbox input "false"
click at [113, 55] on div "Apply" at bounding box center [107, 57] width 17 height 14
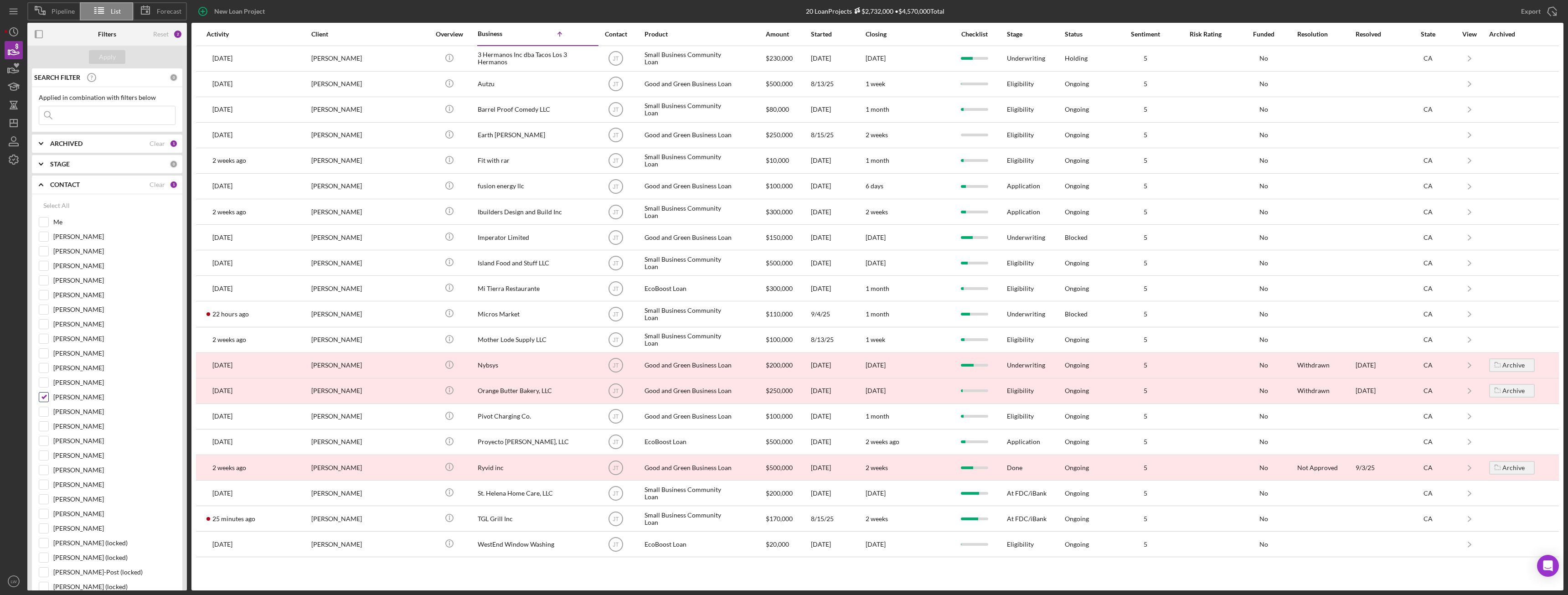
click at [47, 396] on input "Jaron Thexton" at bounding box center [43, 396] width 9 height 9
checkbox input "false"
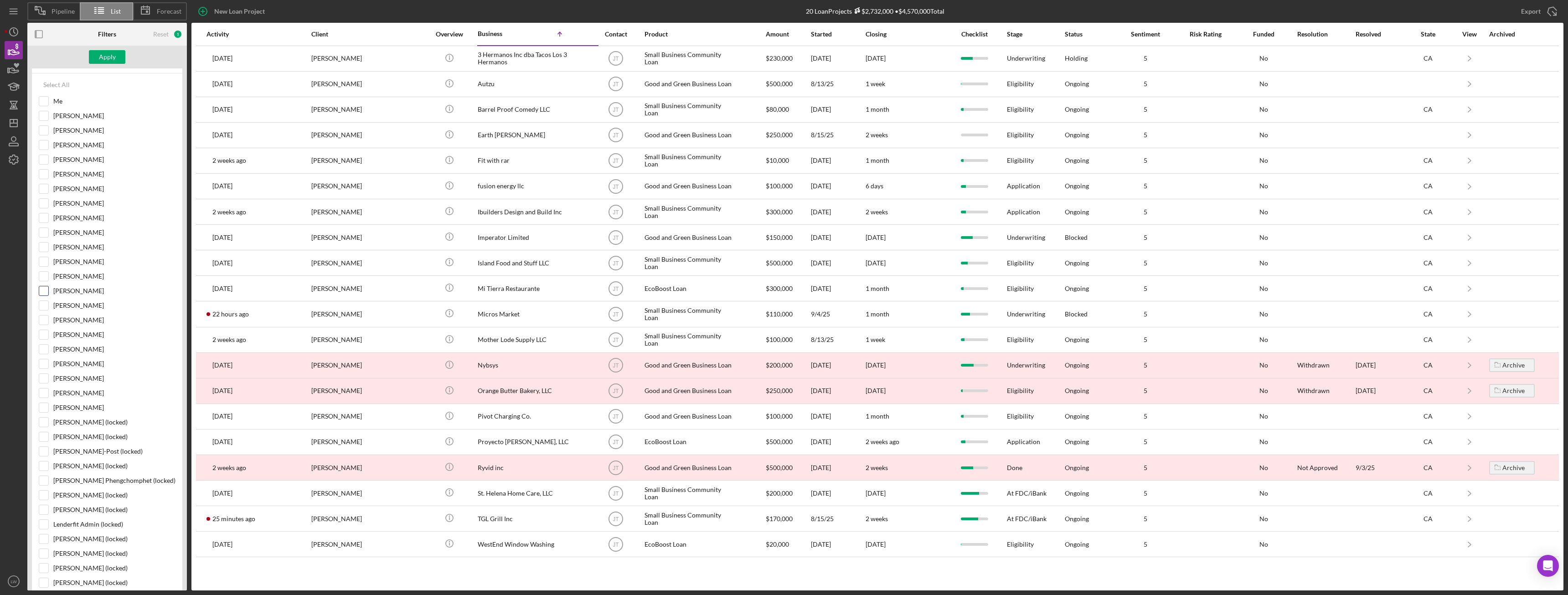
scroll to position [93, 0]
click at [48, 130] on input "Me" at bounding box center [43, 128] width 9 height 9
checkbox input "true"
click at [119, 59] on button "Apply" at bounding box center [106, 57] width 36 height 14
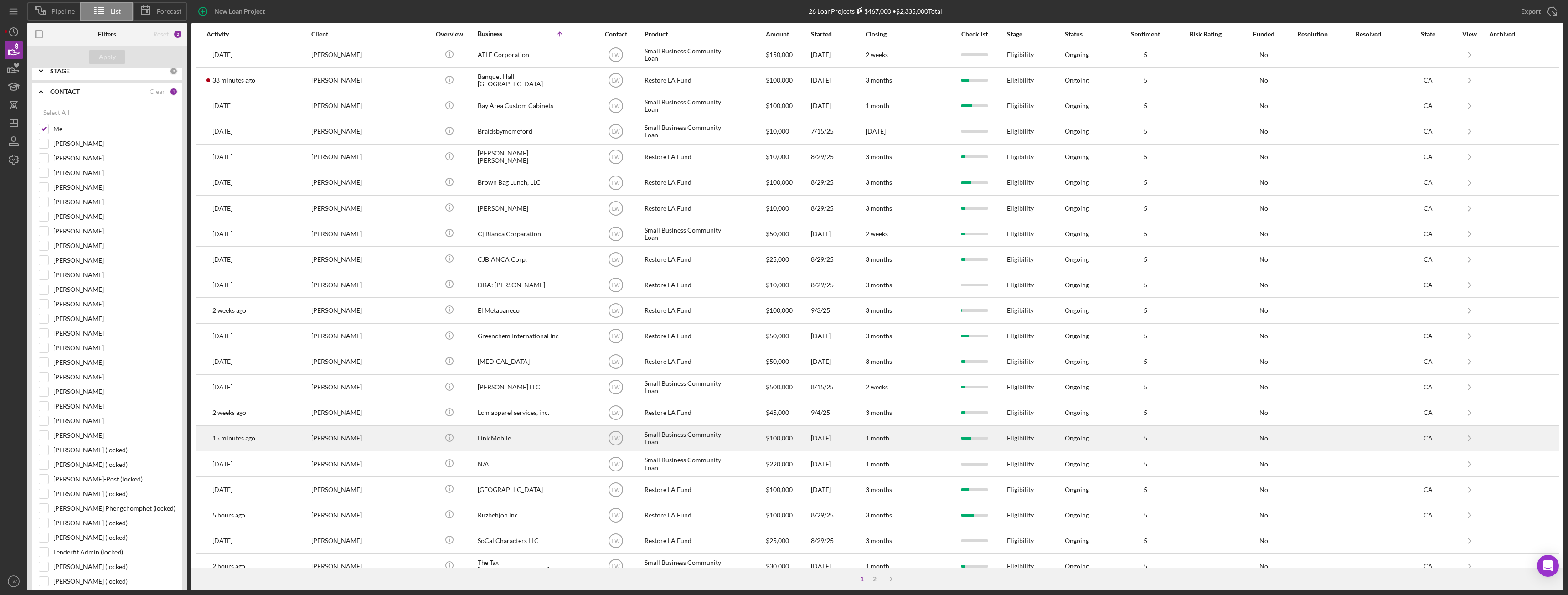
scroll to position [0, 0]
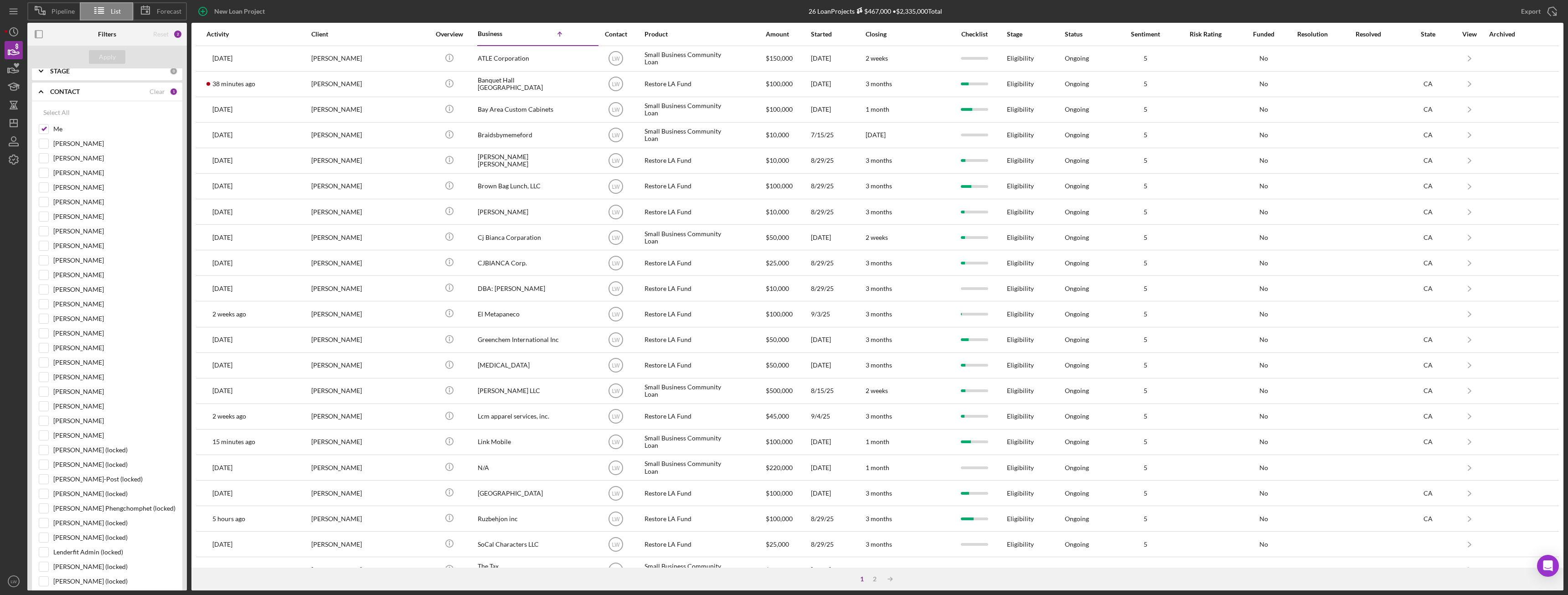
click at [50, 93] on icon "Icon/Expander" at bounding box center [40, 91] width 23 height 23
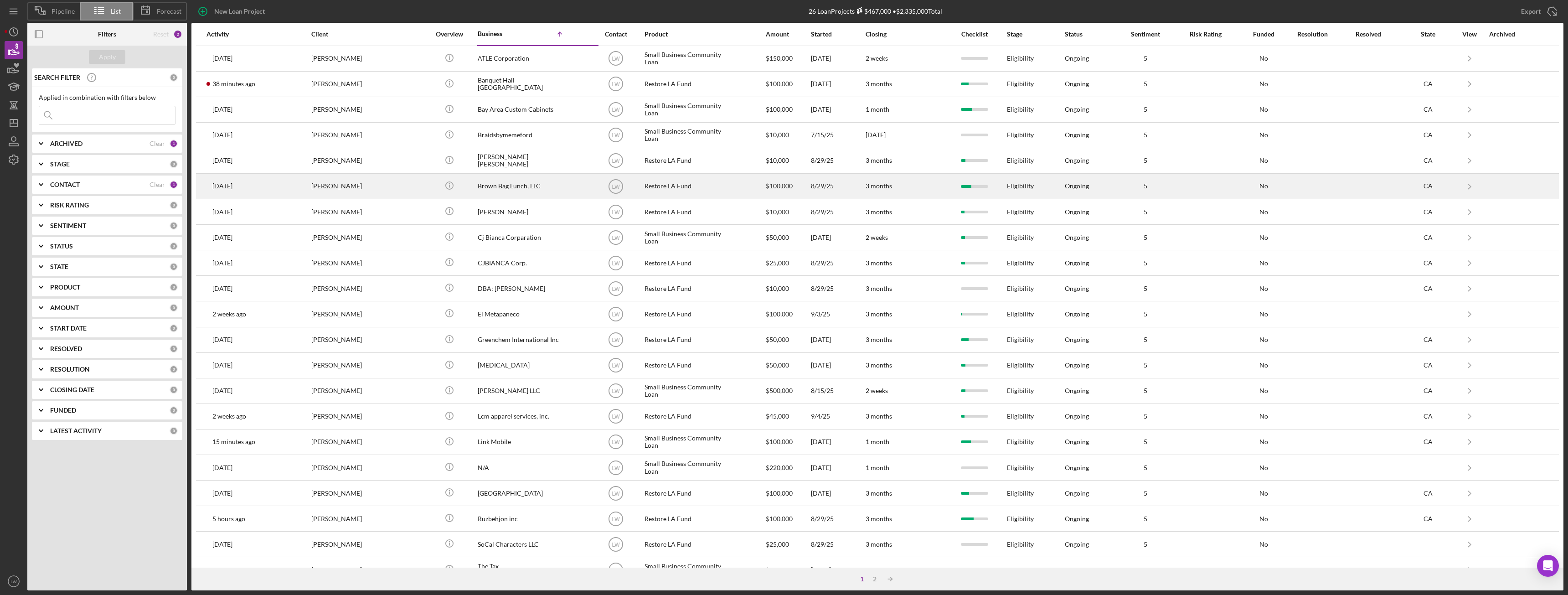
scroll to position [122, 0]
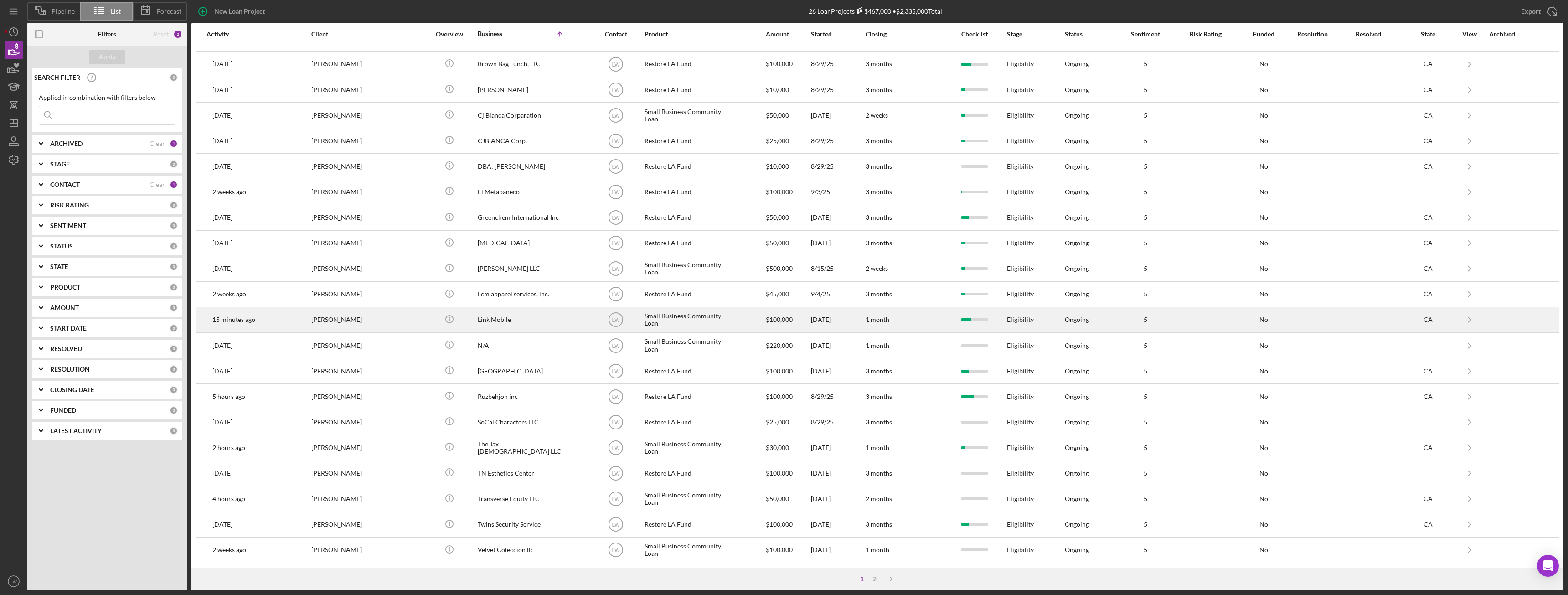
click at [332, 317] on div "[PERSON_NAME]" at bounding box center [357, 319] width 91 height 24
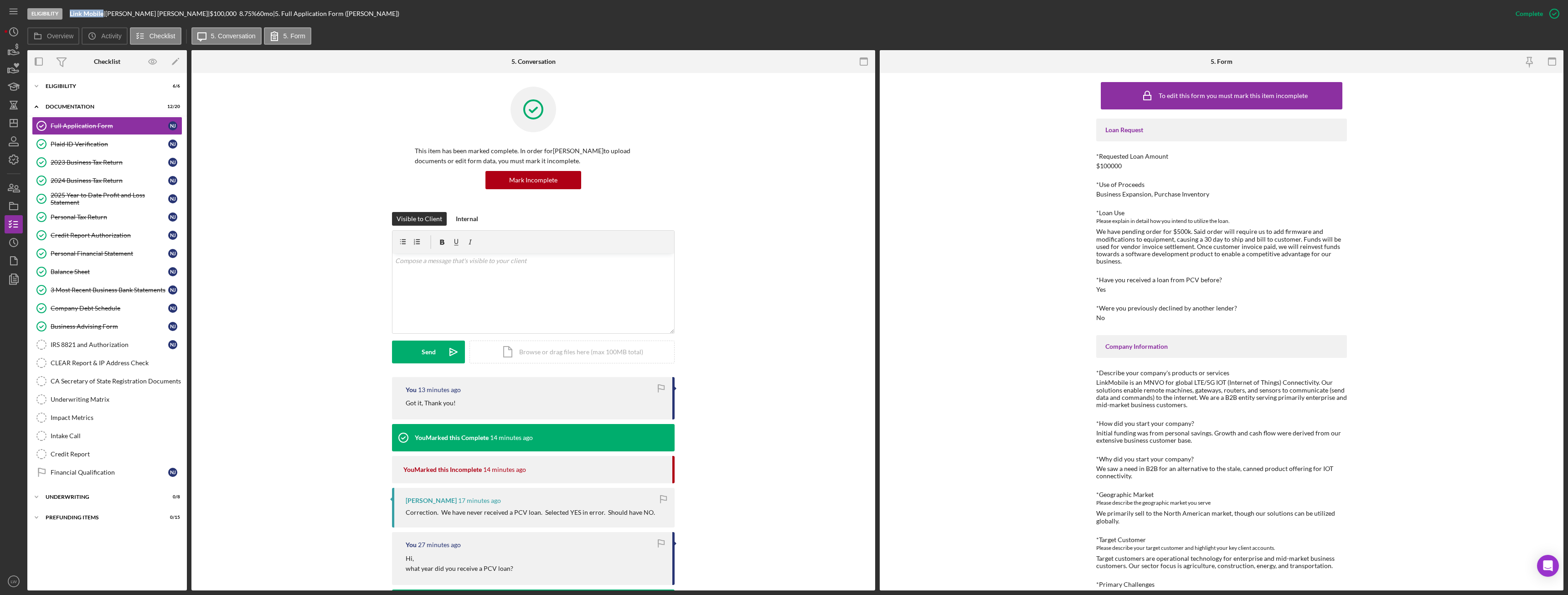
drag, startPoint x: 104, startPoint y: 14, endPoint x: 72, endPoint y: 12, distance: 32.1
click at [72, 12] on div "Link Mobile |" at bounding box center [87, 14] width 35 height 8
copy b "Link Mobile"
drag, startPoint x: 134, startPoint y: 13, endPoint x: 110, endPoint y: 13, distance: 24.0
click at [110, 13] on div "Link Mobile | Nigel Jay | $100,000 $20,000 8.75 % 60 mo | 5. Full Application F…" at bounding box center [234, 14] width 329 height 8
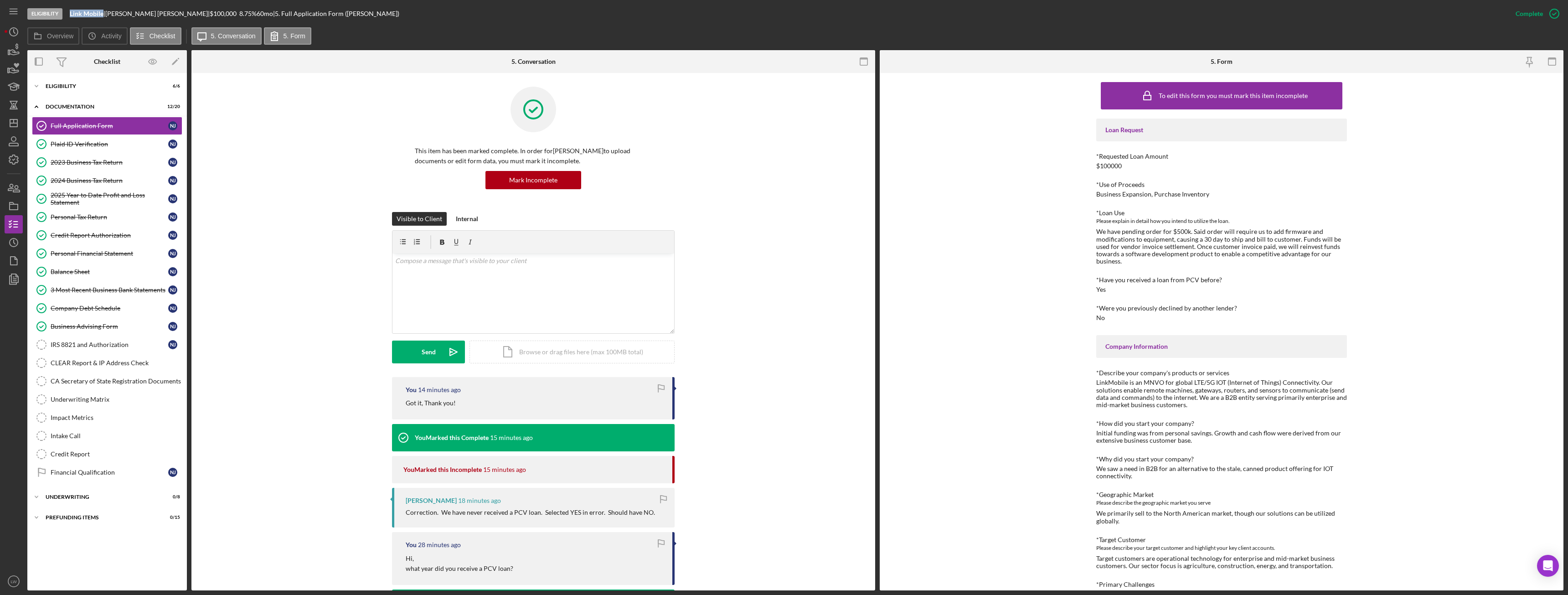
copy div "Nigel Jay"
click at [16, 47] on icon "button" at bounding box center [13, 50] width 23 height 23
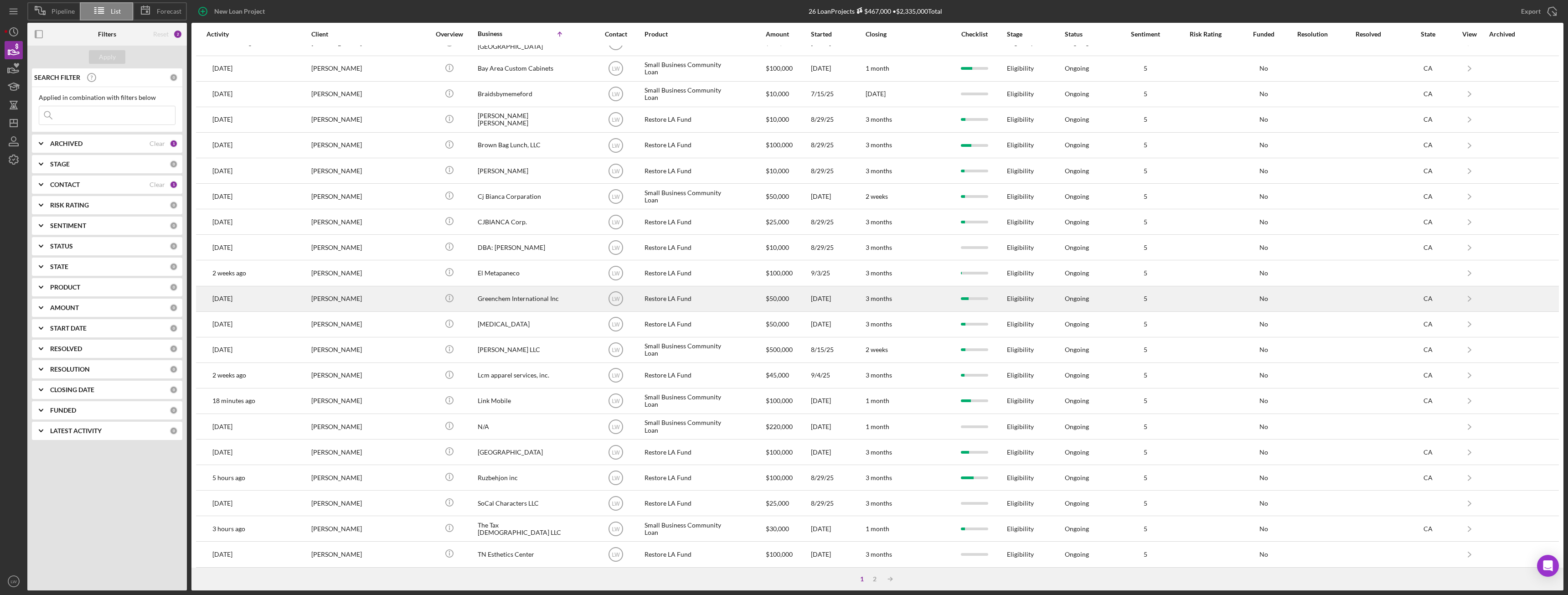
scroll to position [122, 0]
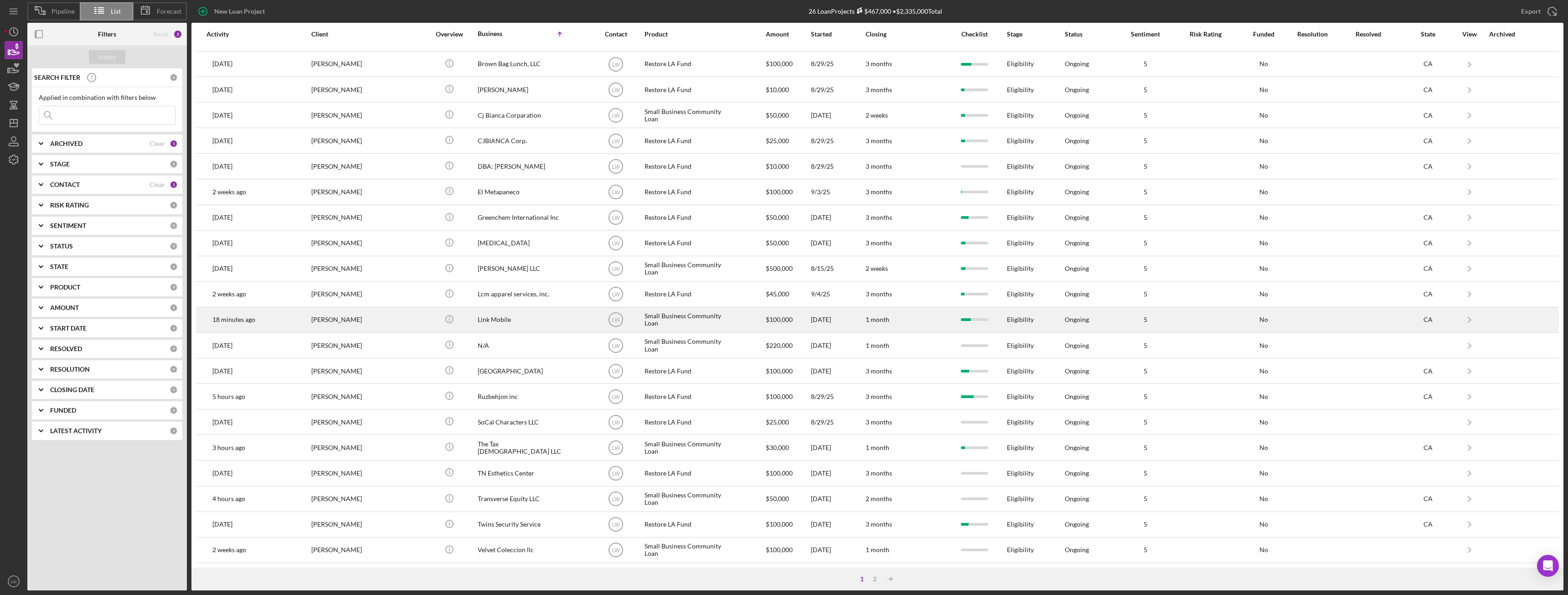
click at [345, 315] on div "[PERSON_NAME]" at bounding box center [357, 319] width 91 height 24
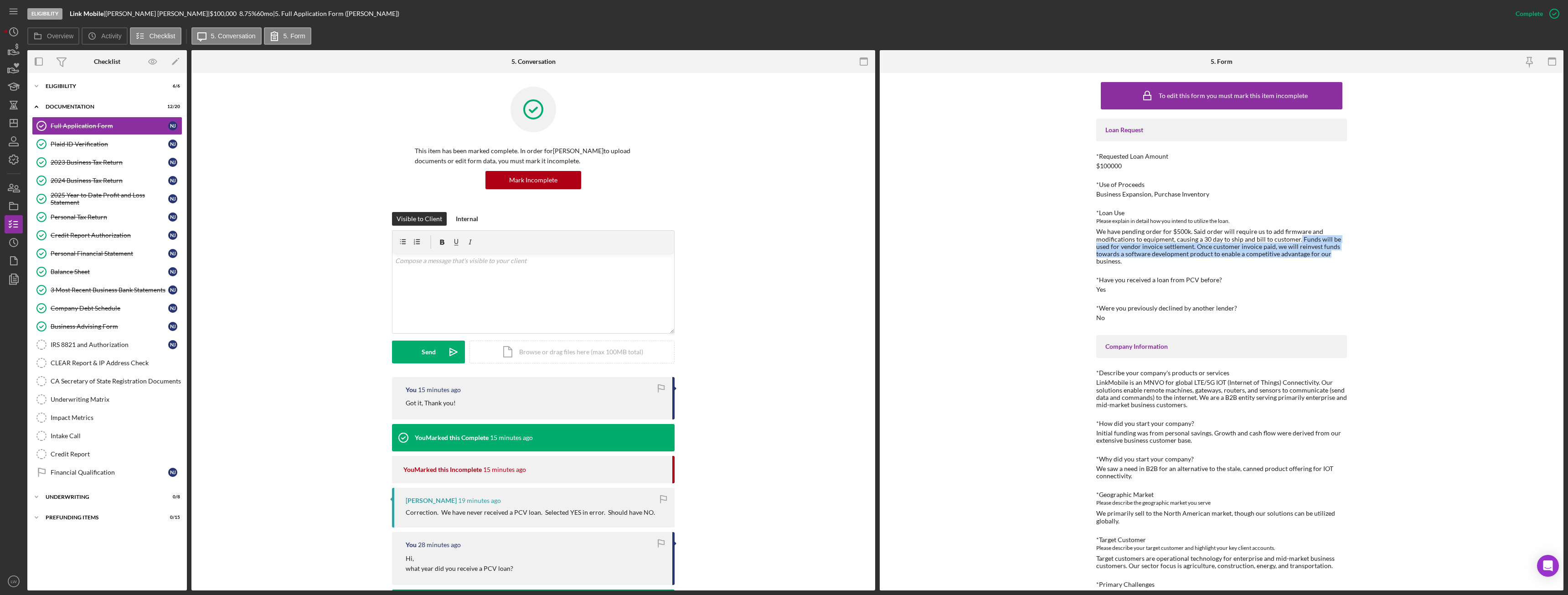
drag, startPoint x: 1295, startPoint y: 240, endPoint x: 1329, endPoint y: 256, distance: 37.6
click at [1329, 256] on div "We have pending order for $500k. Said order will require us to add firmware and…" at bounding box center [1222, 246] width 251 height 36
copy div "Funds will be used for vendor invoice settlement. Once customer invoice paid, w…"
click at [131, 203] on div "2025 Year to Date Profit and Loss Statement" at bounding box center [109, 199] width 117 height 14
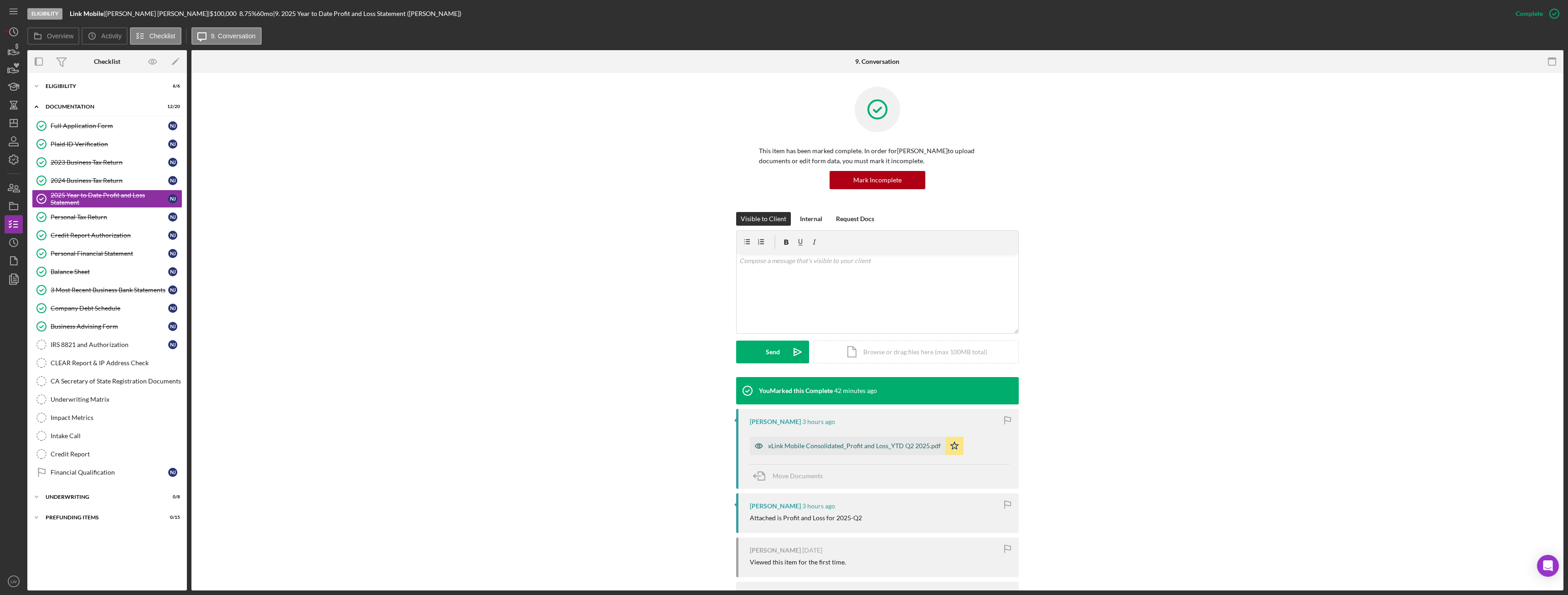
click at [836, 442] on div "xLink Mobile Consolidated_Profit and Loss_YTD Q2 2025.pdf" at bounding box center [854, 446] width 173 height 8
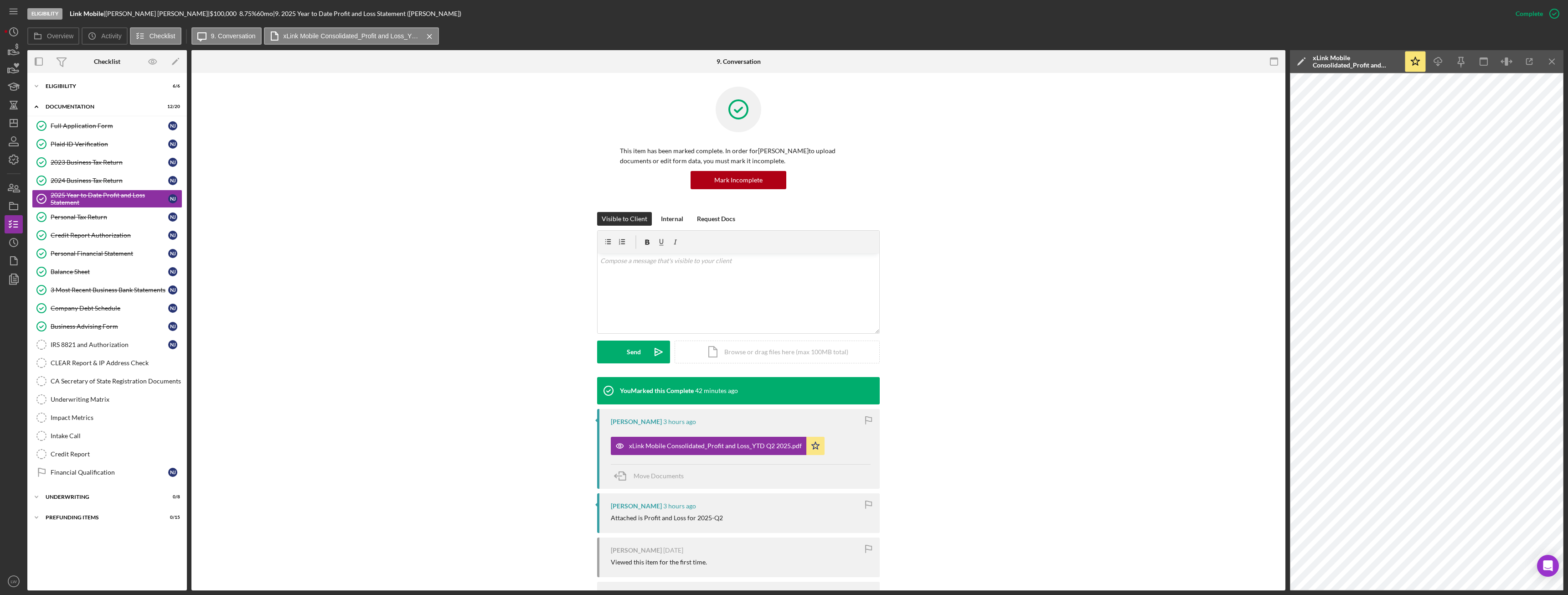
click at [1518, 57] on div "Icon/Star Icon/Download Icon/Menu Close" at bounding box center [1484, 61] width 160 height 23
click at [1525, 59] on icon "button" at bounding box center [1530, 62] width 20 height 20
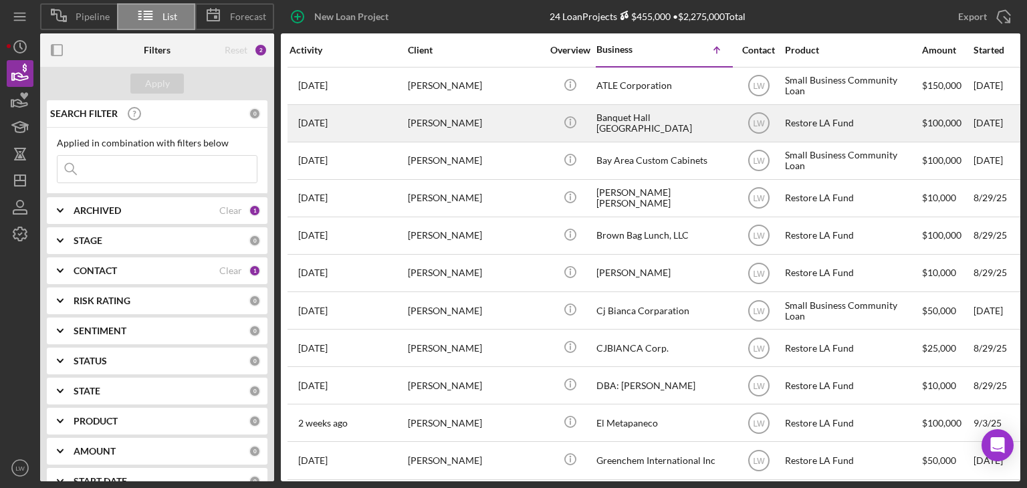
scroll to position [173, 0]
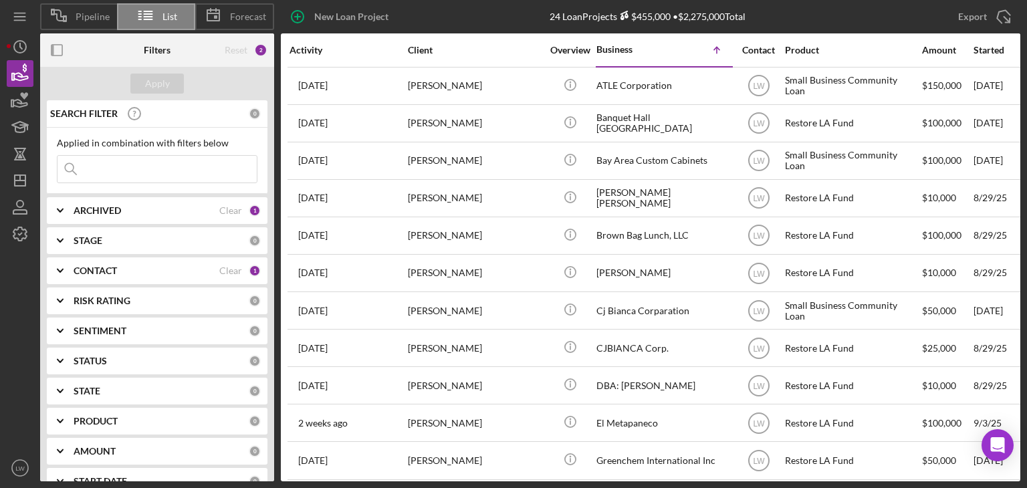
scroll to position [173, 0]
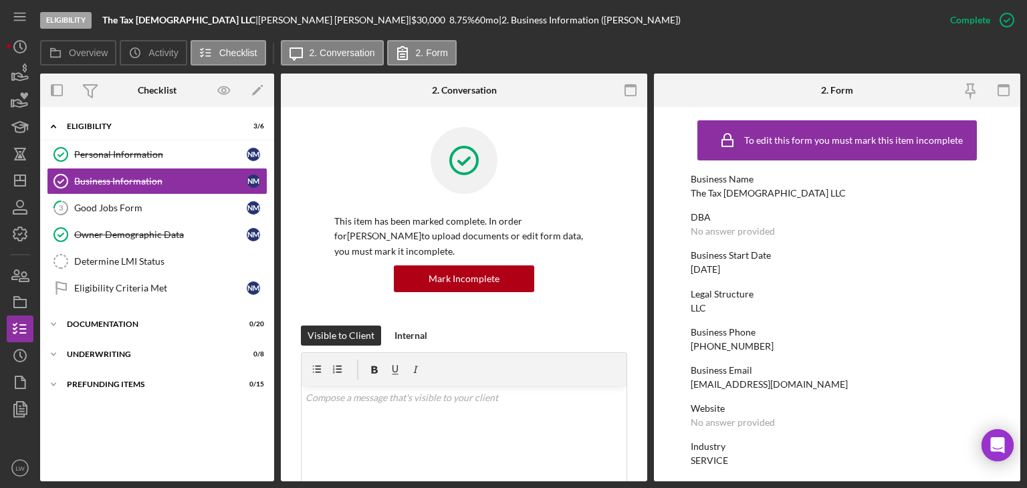
scroll to position [535, 0]
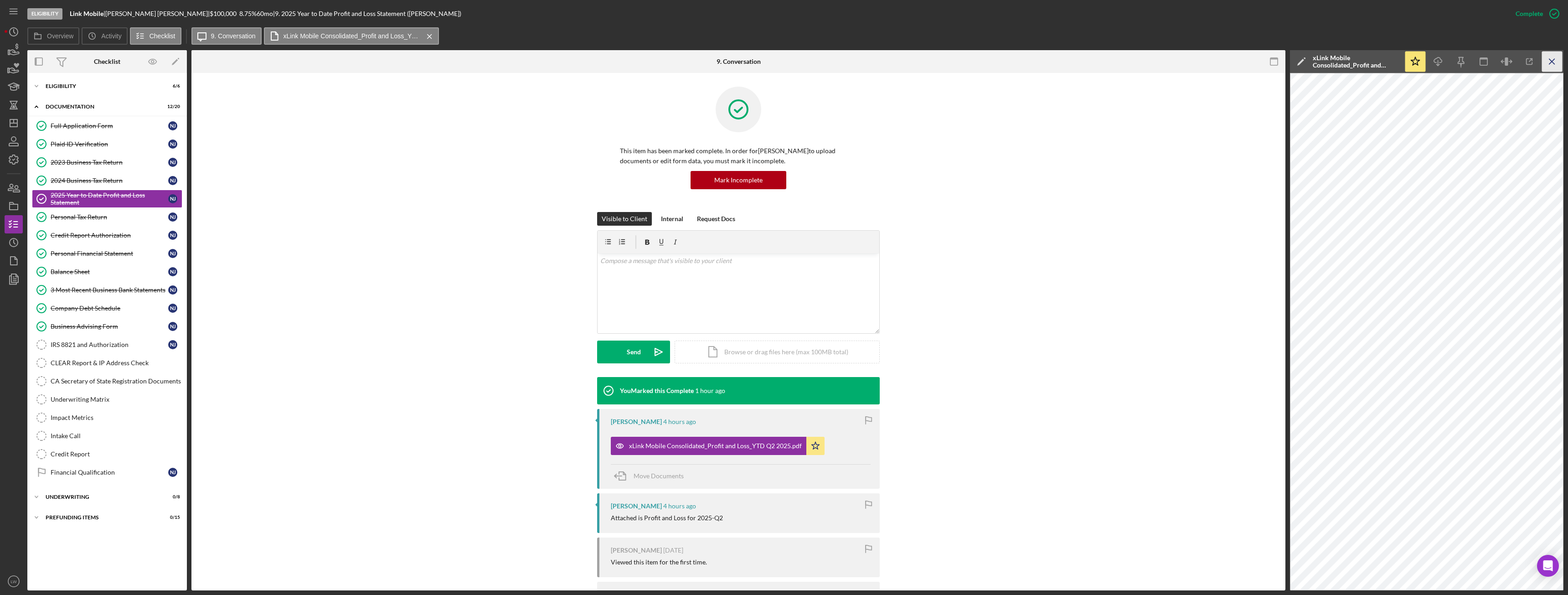
click at [1550, 58] on icon "Icon/Menu Close" at bounding box center [1552, 62] width 20 height 20
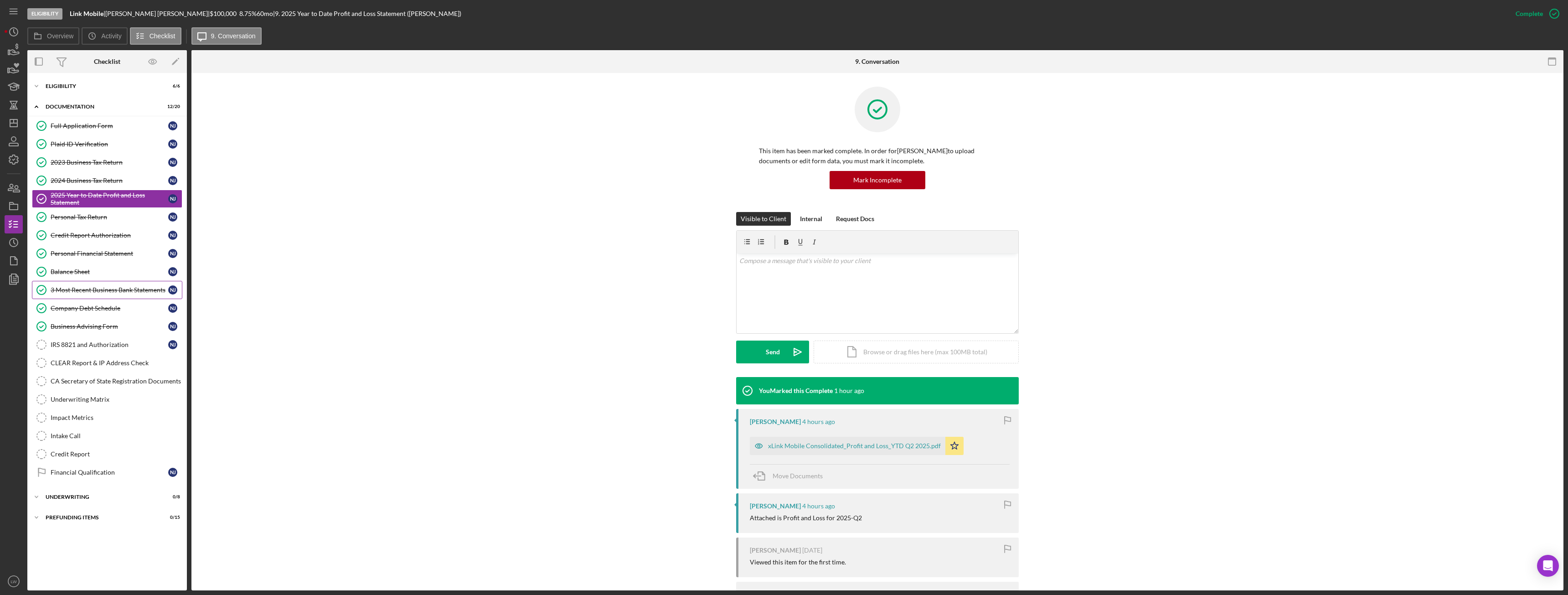
click at [130, 289] on div "3 Most Recent Business Bank Statements" at bounding box center [109, 290] width 117 height 8
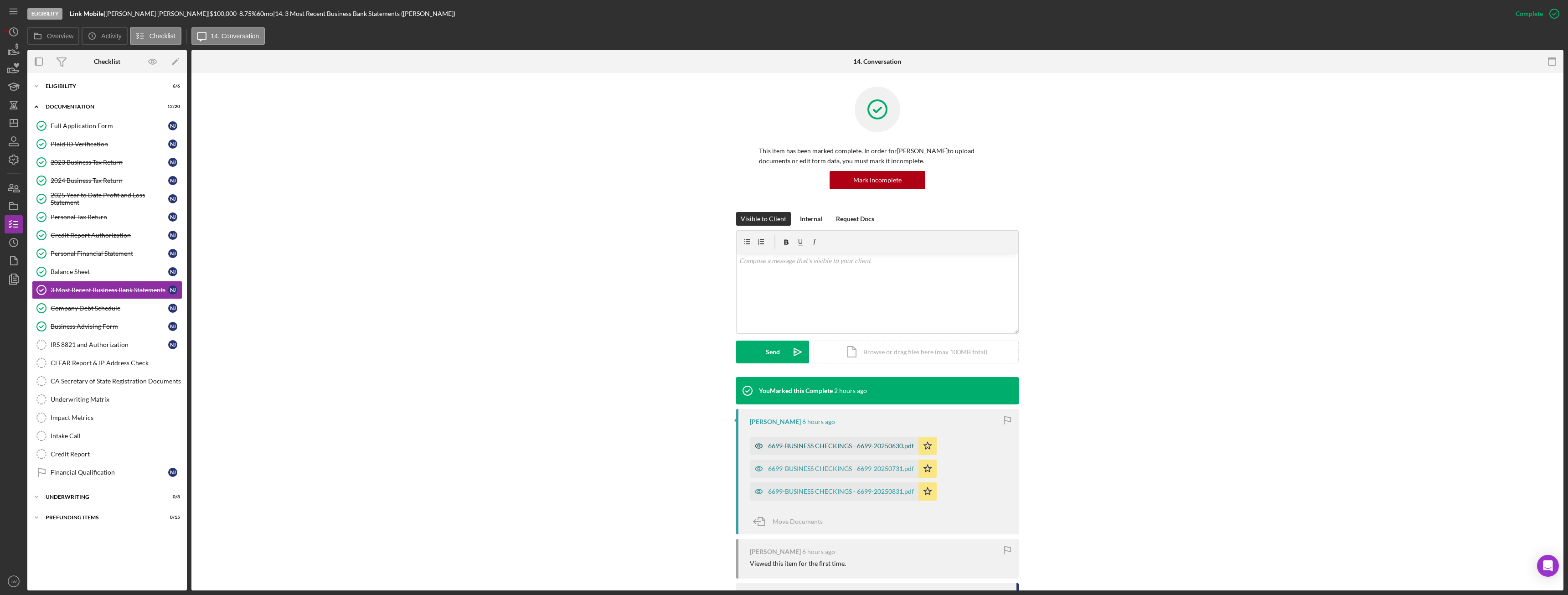
click at [897, 446] on div "6699-BUSINESS CHECKINGS - 6699-20250630.pdf" at bounding box center [841, 446] width 146 height 8
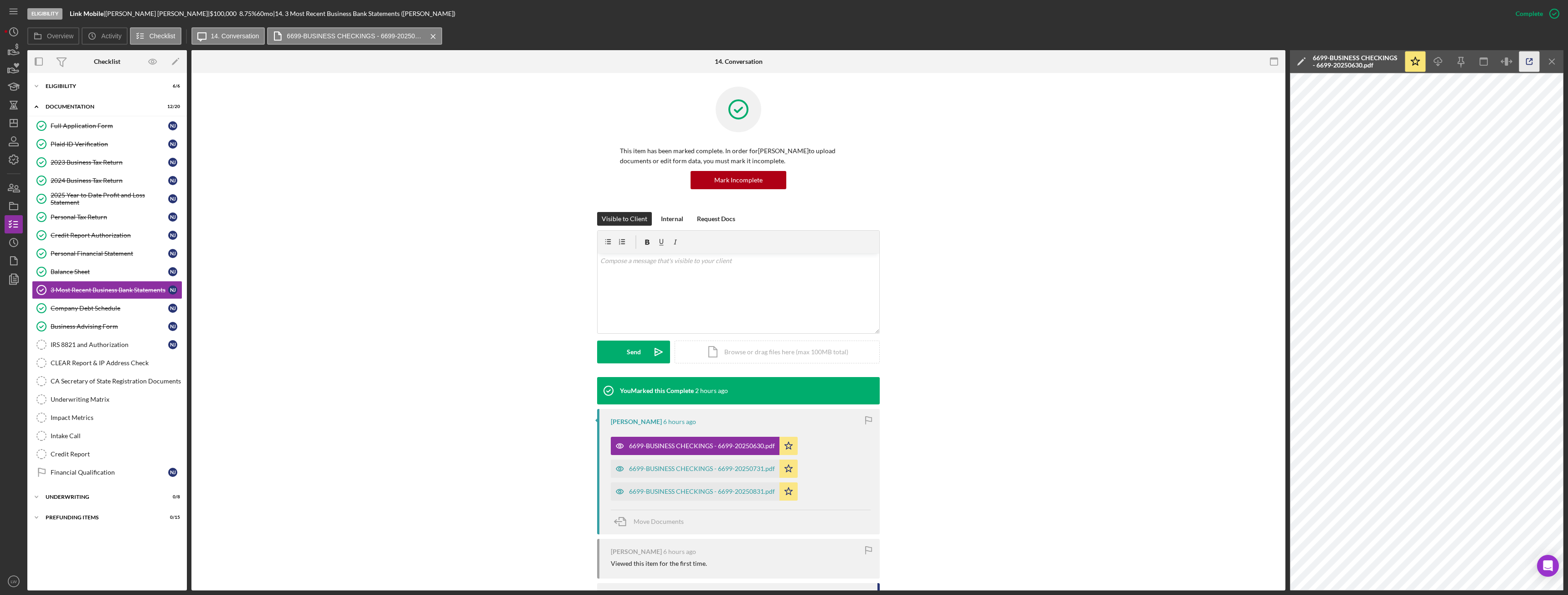
click at [1532, 59] on line "button" at bounding box center [1530, 60] width 3 height 3
